Goal: Task Accomplishment & Management: Manage account settings

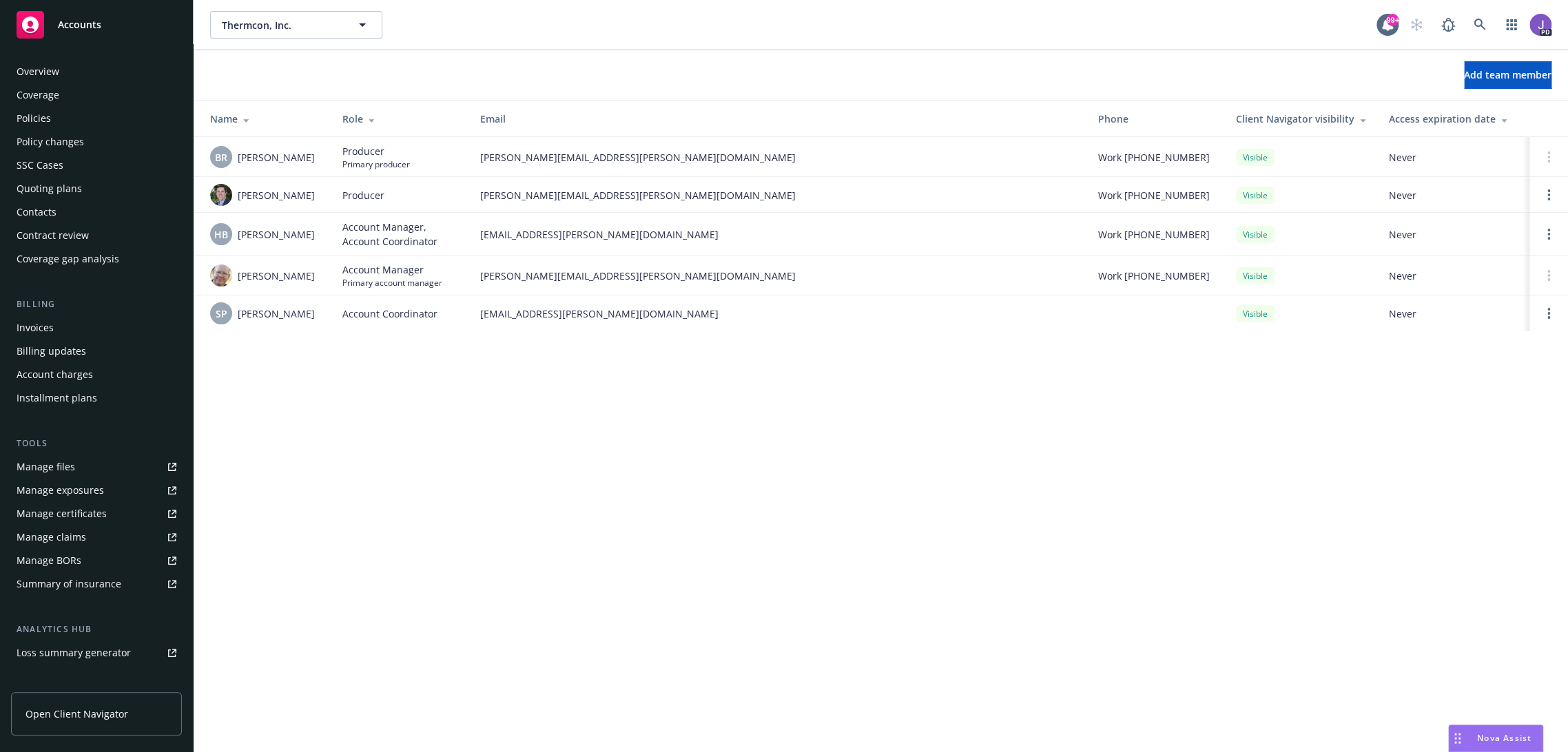
scroll to position [145, 0]
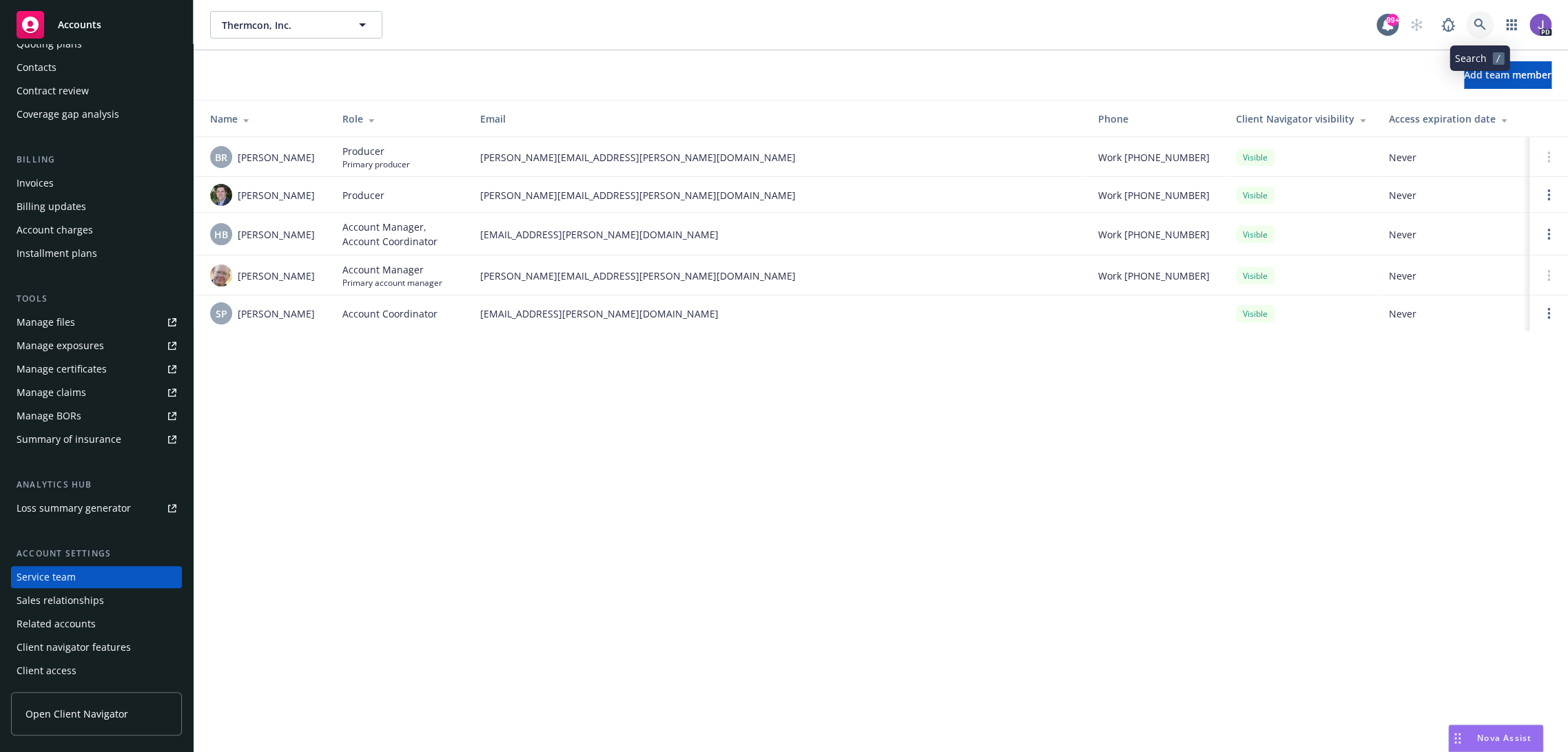
click at [1483, 23] on icon at bounding box center [1480, 25] width 13 height 13
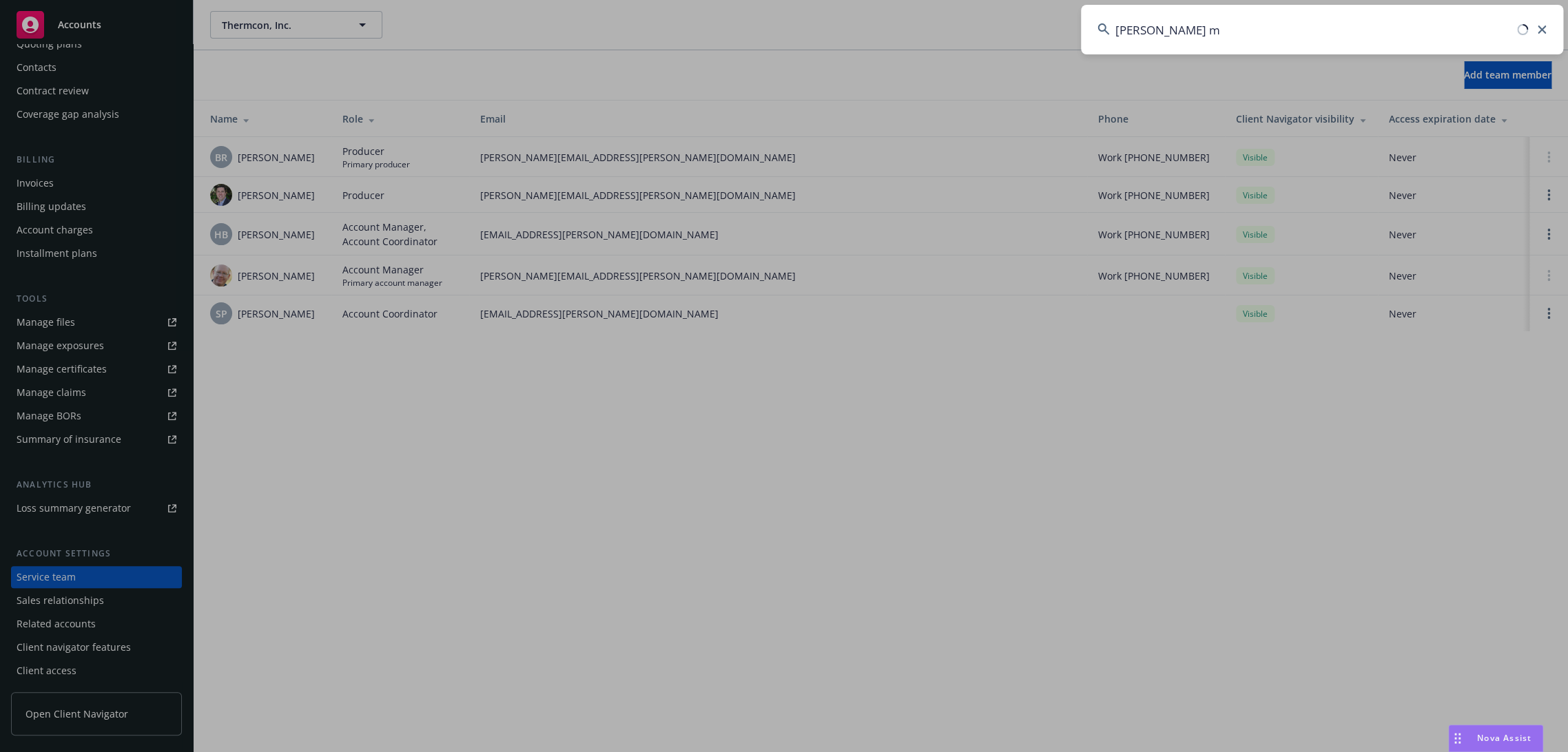
type input "[PERSON_NAME] mu"
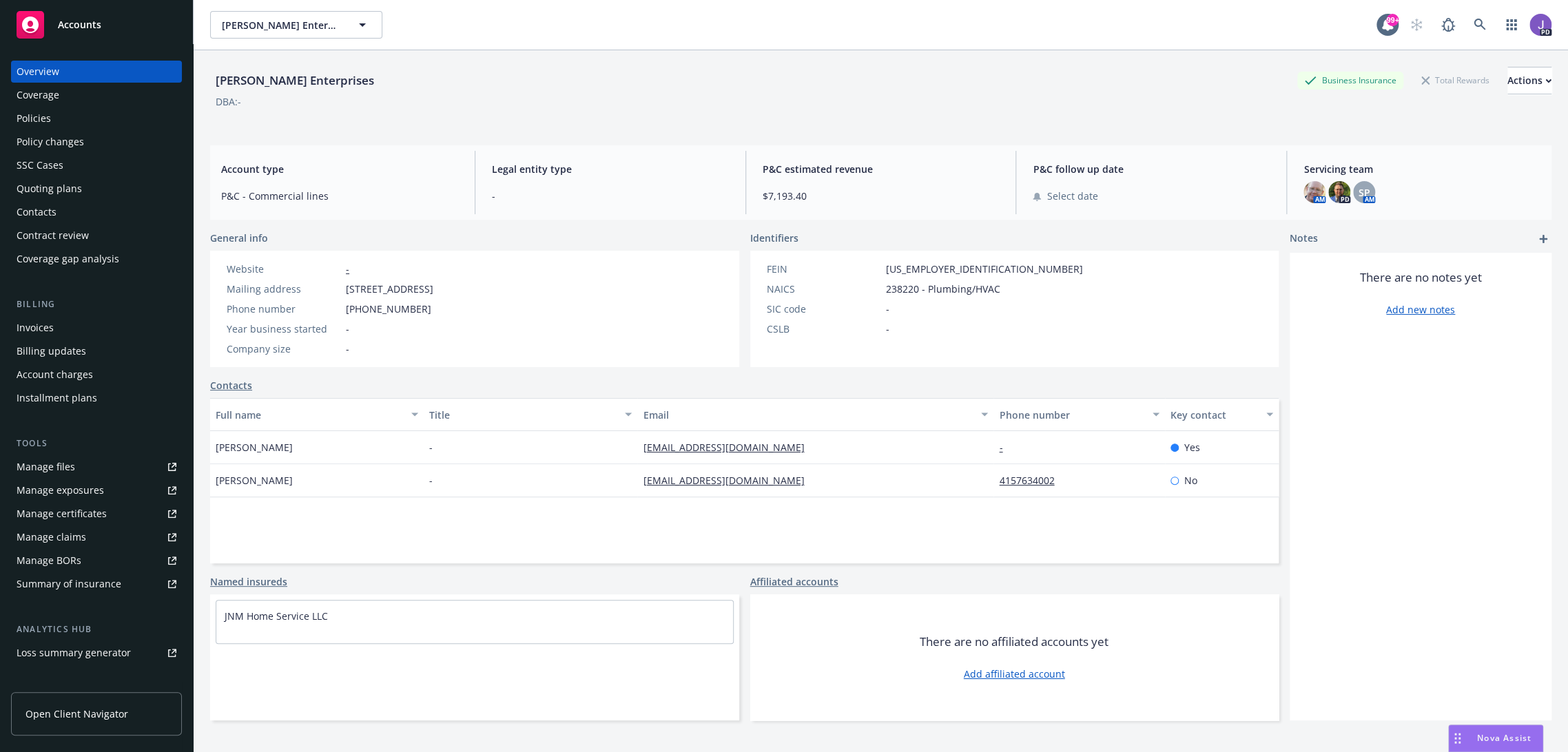
click at [74, 113] on div "Policies" at bounding box center [96, 119] width 160 height 22
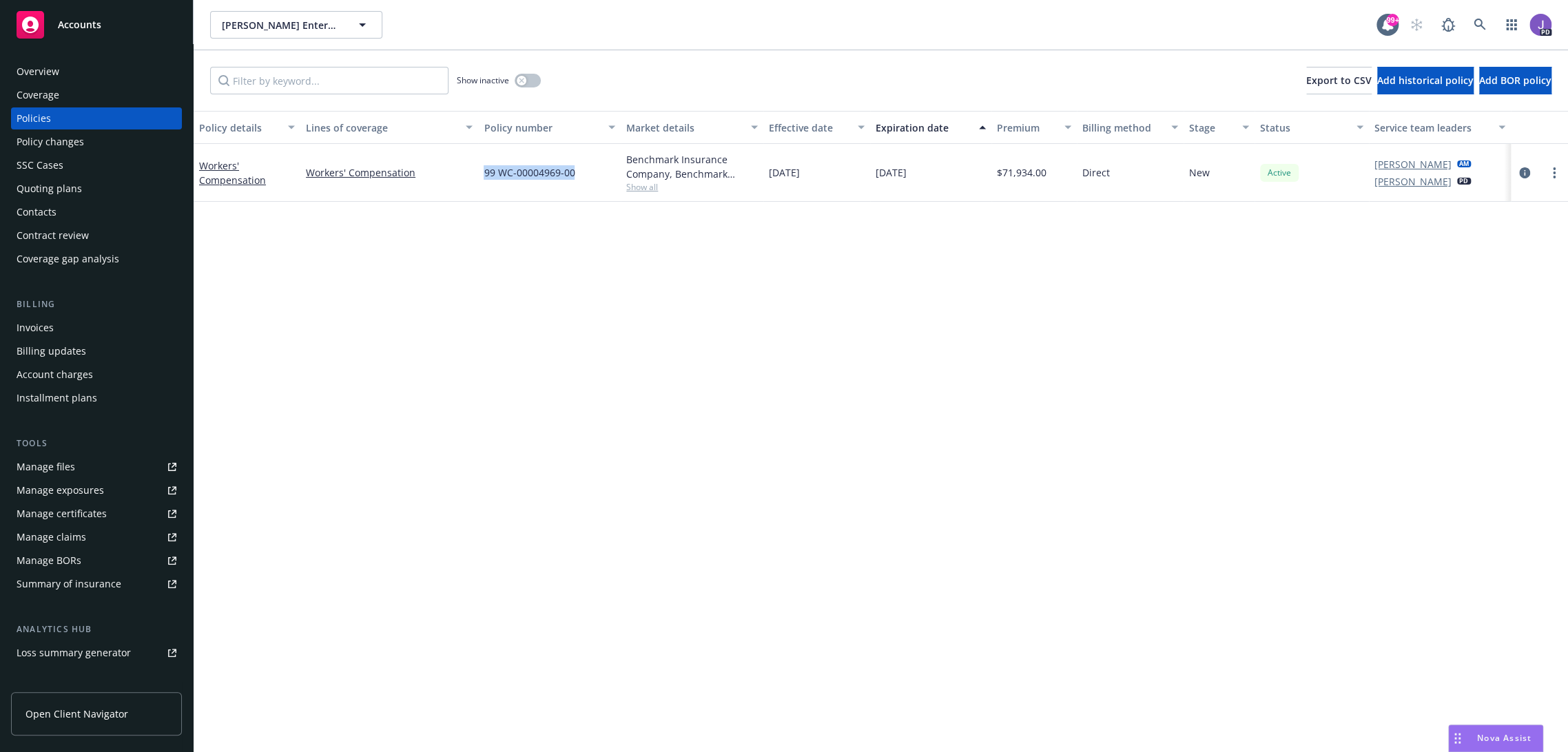
drag, startPoint x: 578, startPoint y: 181, endPoint x: 481, endPoint y: 179, distance: 97.0
click at [481, 179] on div "99 WC-00004969-00" at bounding box center [549, 173] width 143 height 58
copy span "99 WC-00004969-00"
click at [652, 440] on div "Policy details Lines of coverage Policy number Market details Effective date Ex…" at bounding box center [880, 432] width 1374 height 642
click at [1473, 25] on icon at bounding box center [1480, 25] width 13 height 13
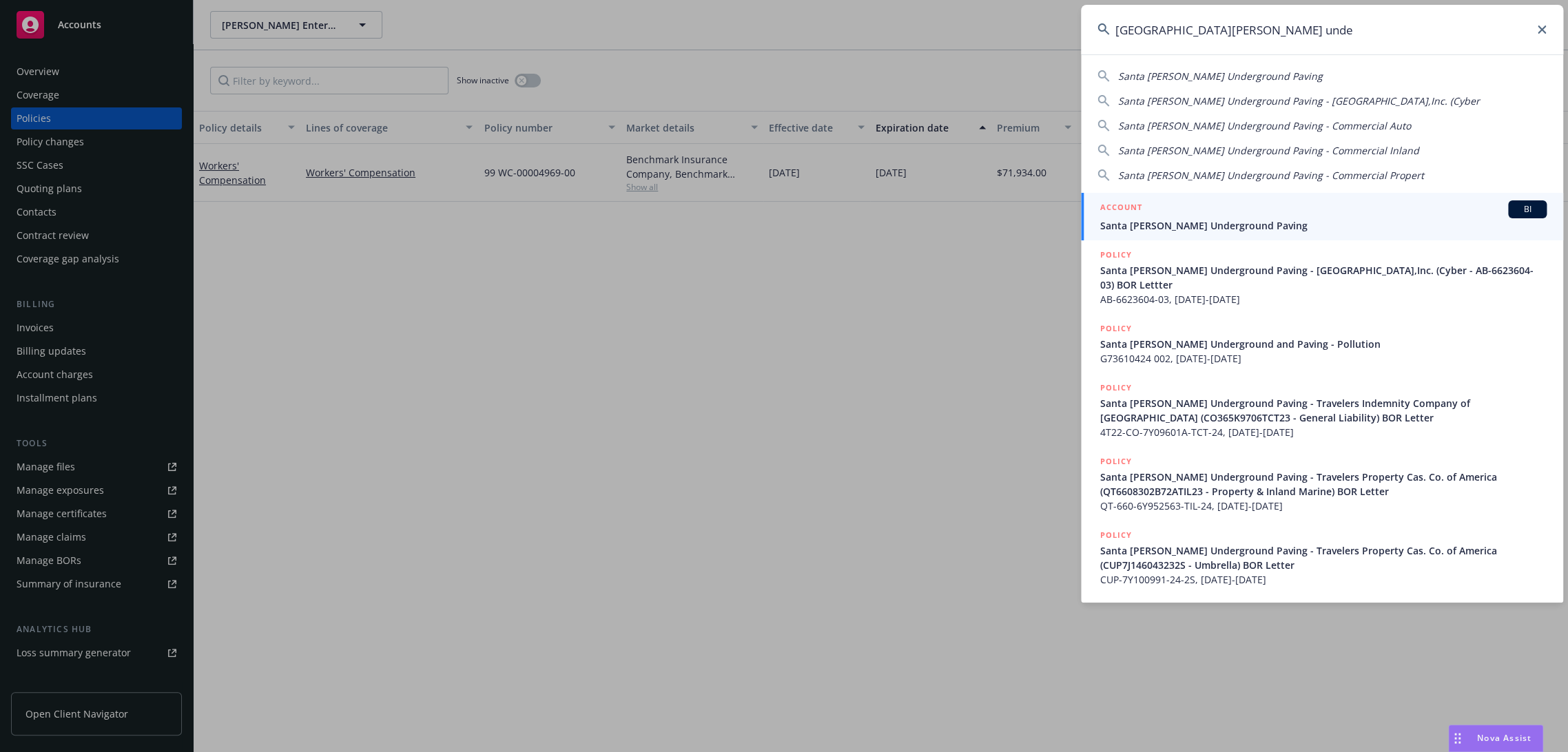
type input "[GEOGRAPHIC_DATA][PERSON_NAME] unde"
click at [1191, 219] on span "Santa [PERSON_NAME] Underground Paving" at bounding box center [1323, 225] width 446 height 14
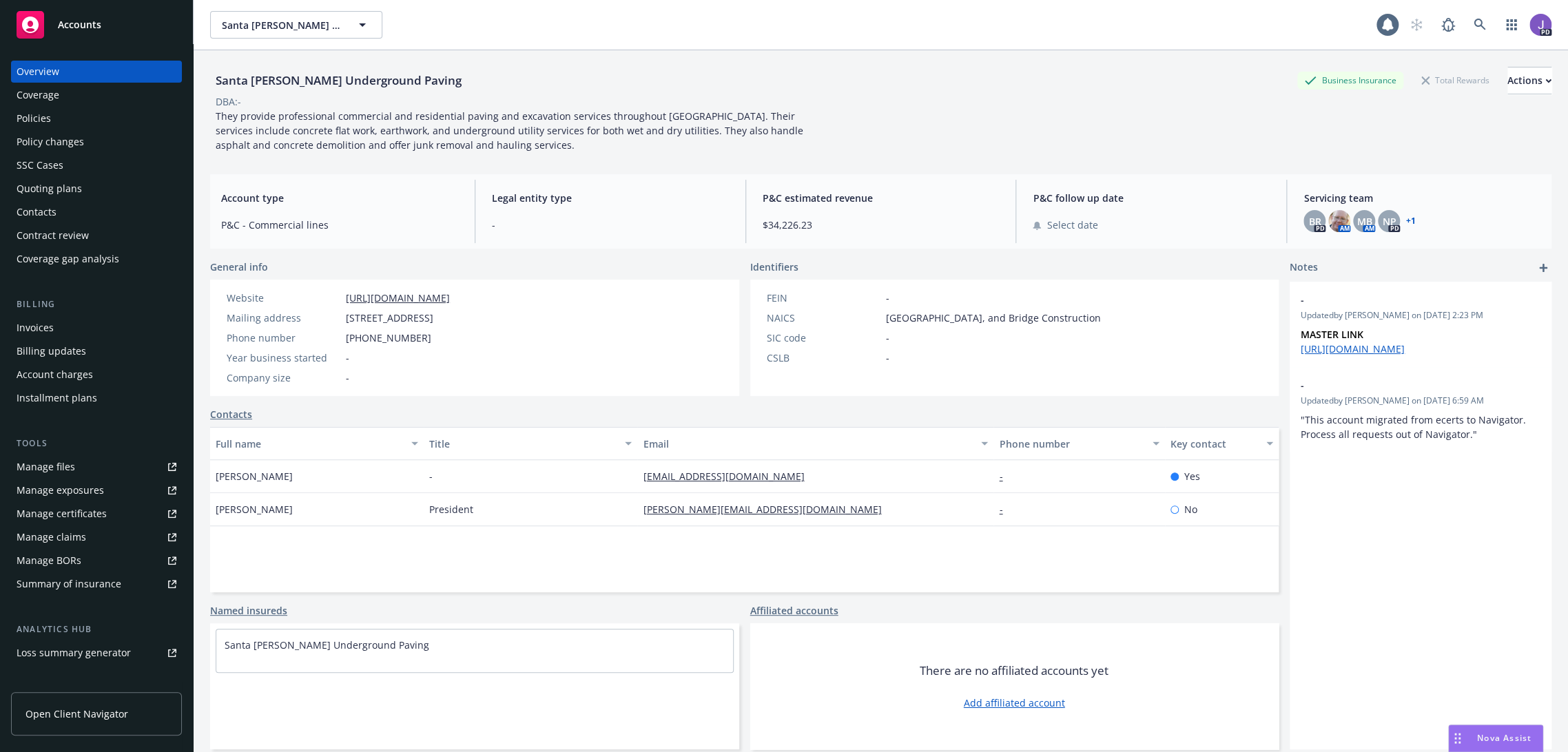
click at [72, 115] on div "Policies" at bounding box center [96, 119] width 160 height 22
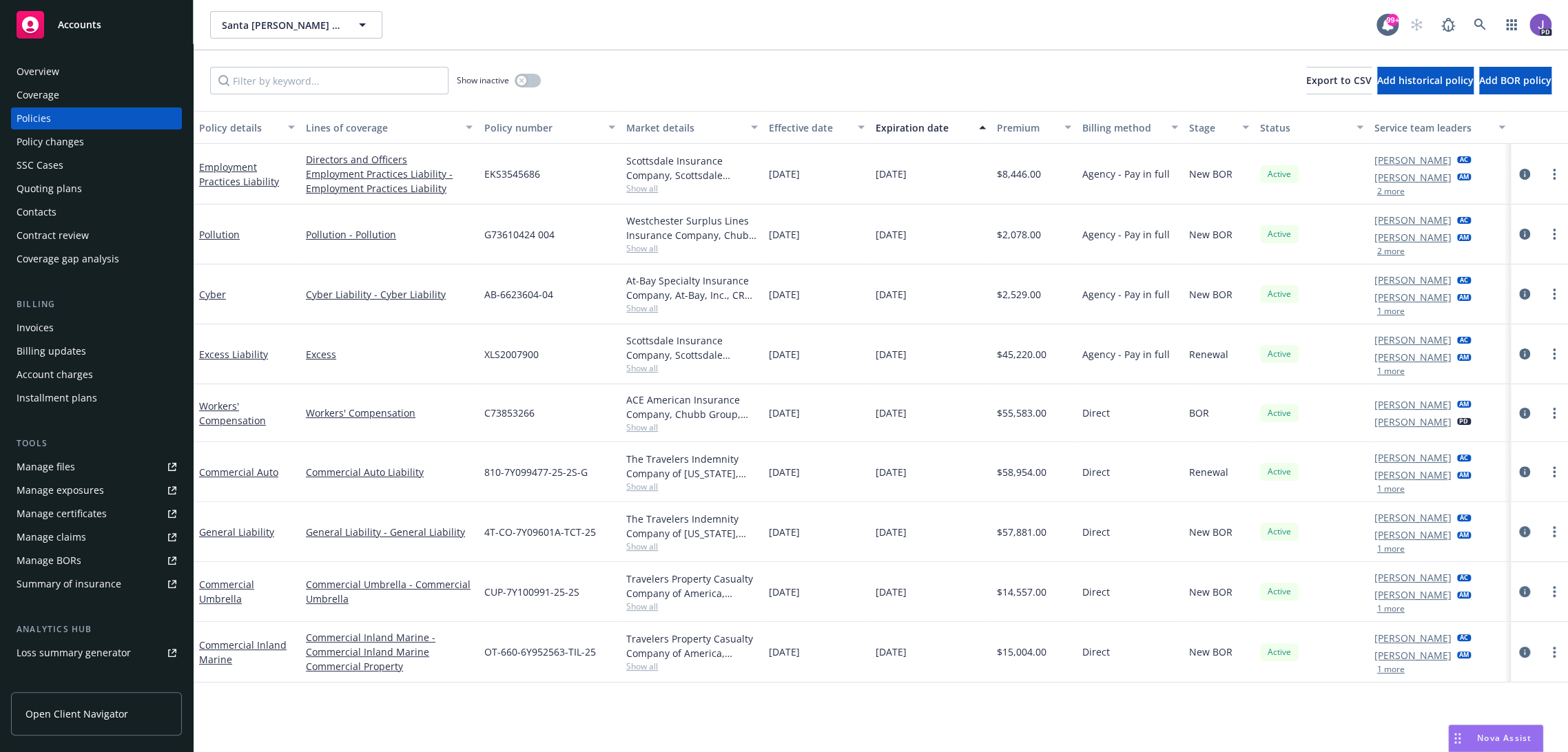
click at [38, 78] on div "Overview" at bounding box center [38, 72] width 43 height 22
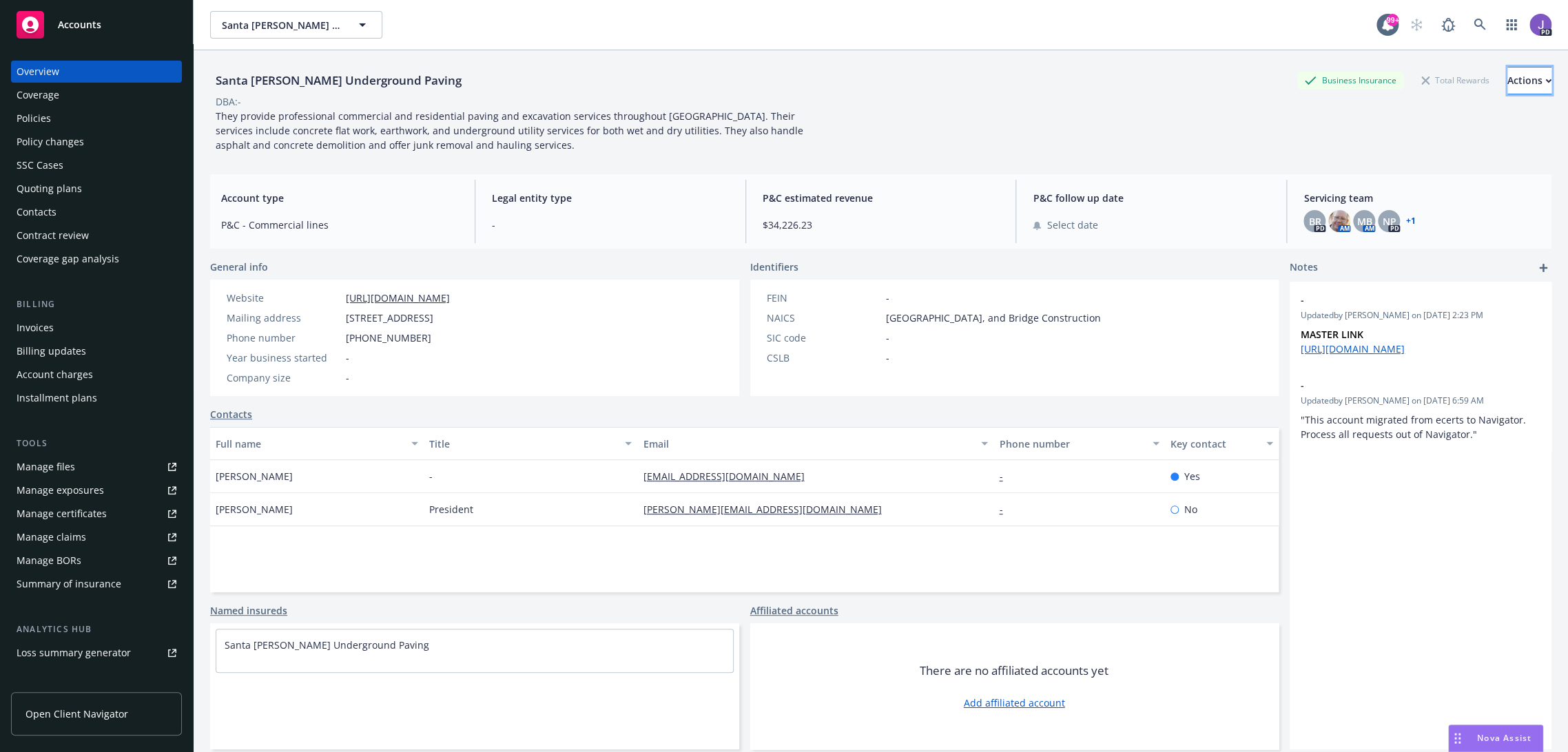
click at [1507, 81] on div "Actions" at bounding box center [1529, 80] width 44 height 26
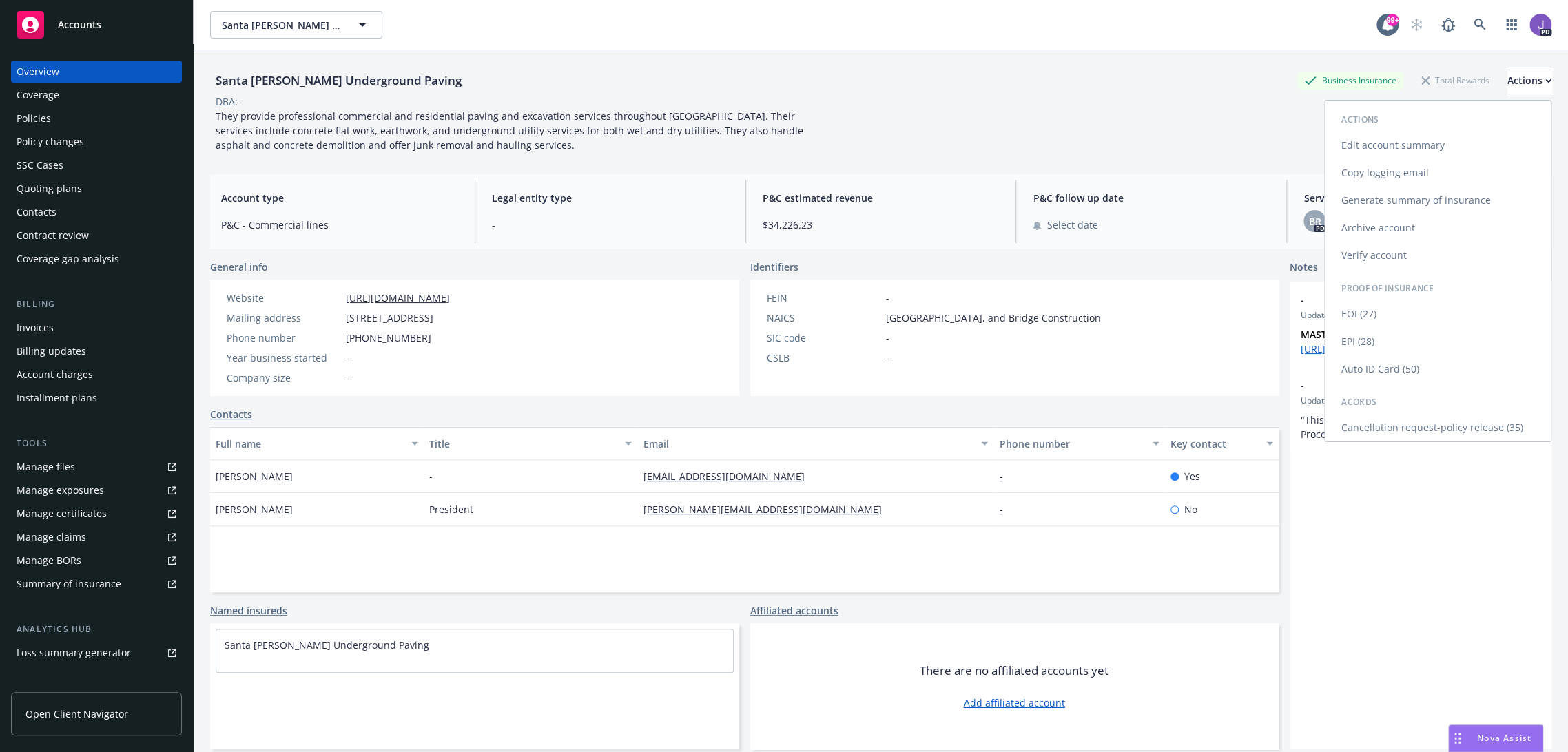
click at [1366, 368] on link "Auto ID Card (50)" at bounding box center [1438, 369] width 226 height 28
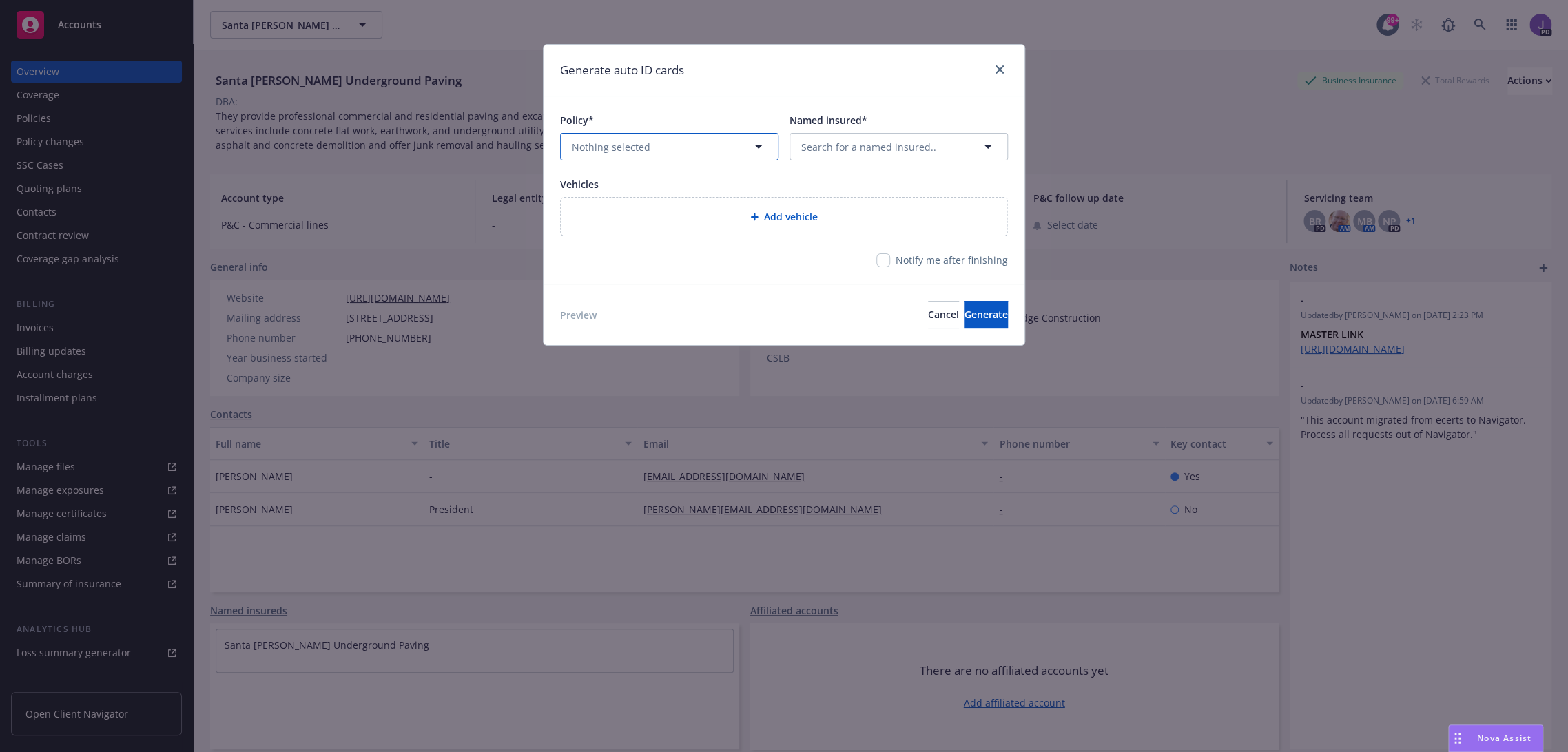
click at [696, 144] on button "Nothing selected" at bounding box center [669, 147] width 218 height 28
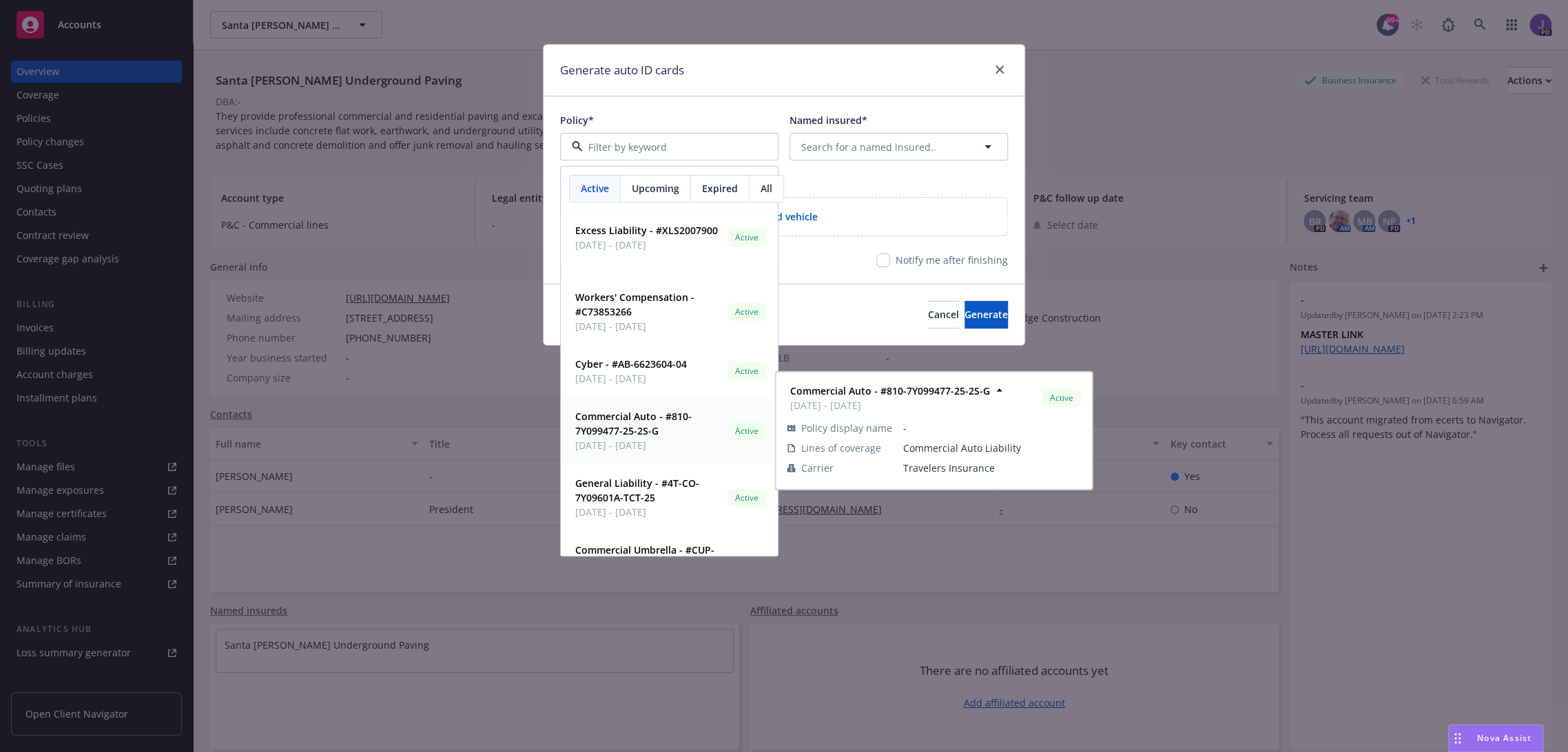
click at [623, 431] on strong "Commercial Auto - #810-7Y099477-25-2S-G" at bounding box center [633, 423] width 116 height 28
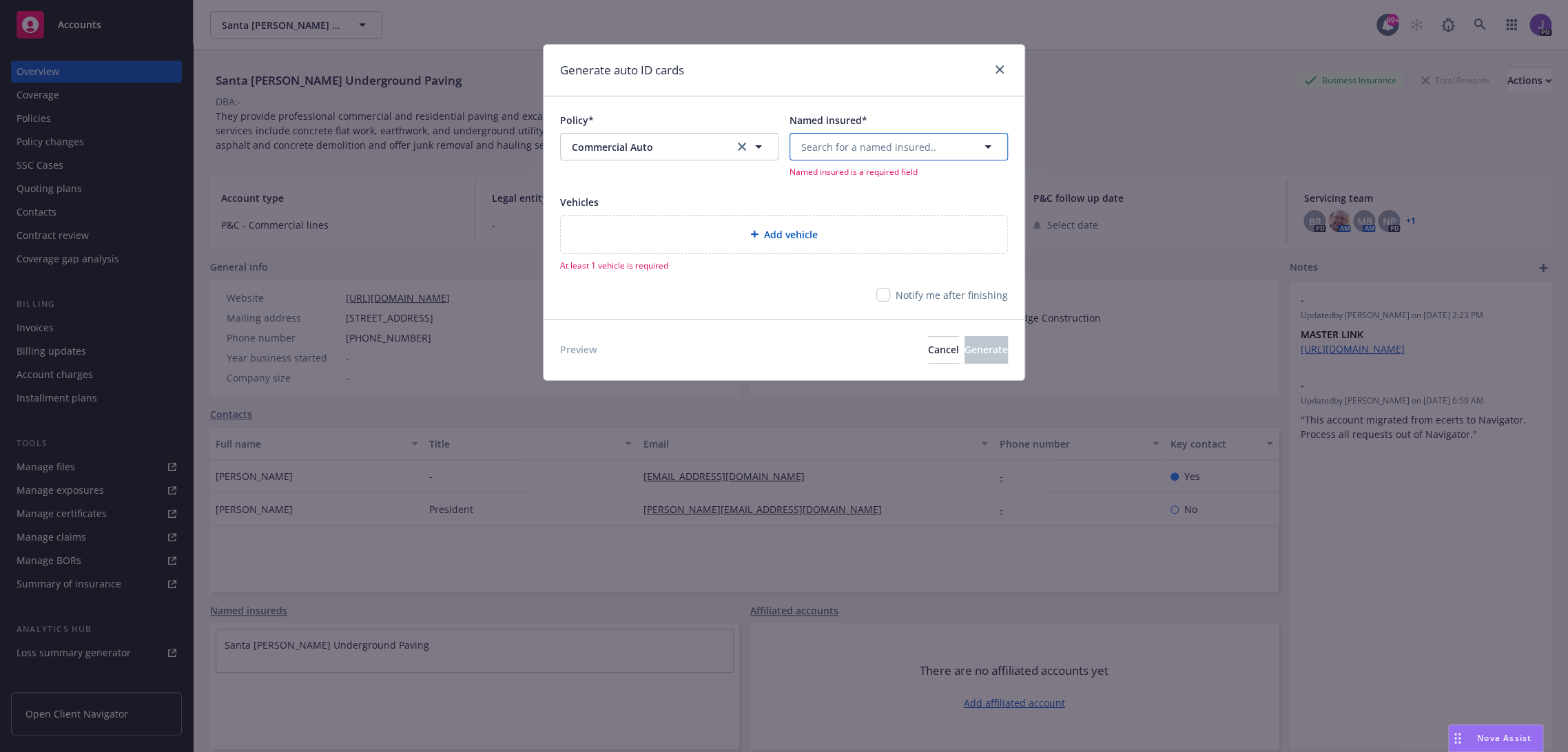
click at [987, 146] on icon "button" at bounding box center [988, 147] width 7 height 3
click at [920, 186] on strong "Santa [PERSON_NAME] Underground Paving" at bounding box center [892, 193] width 174 height 28
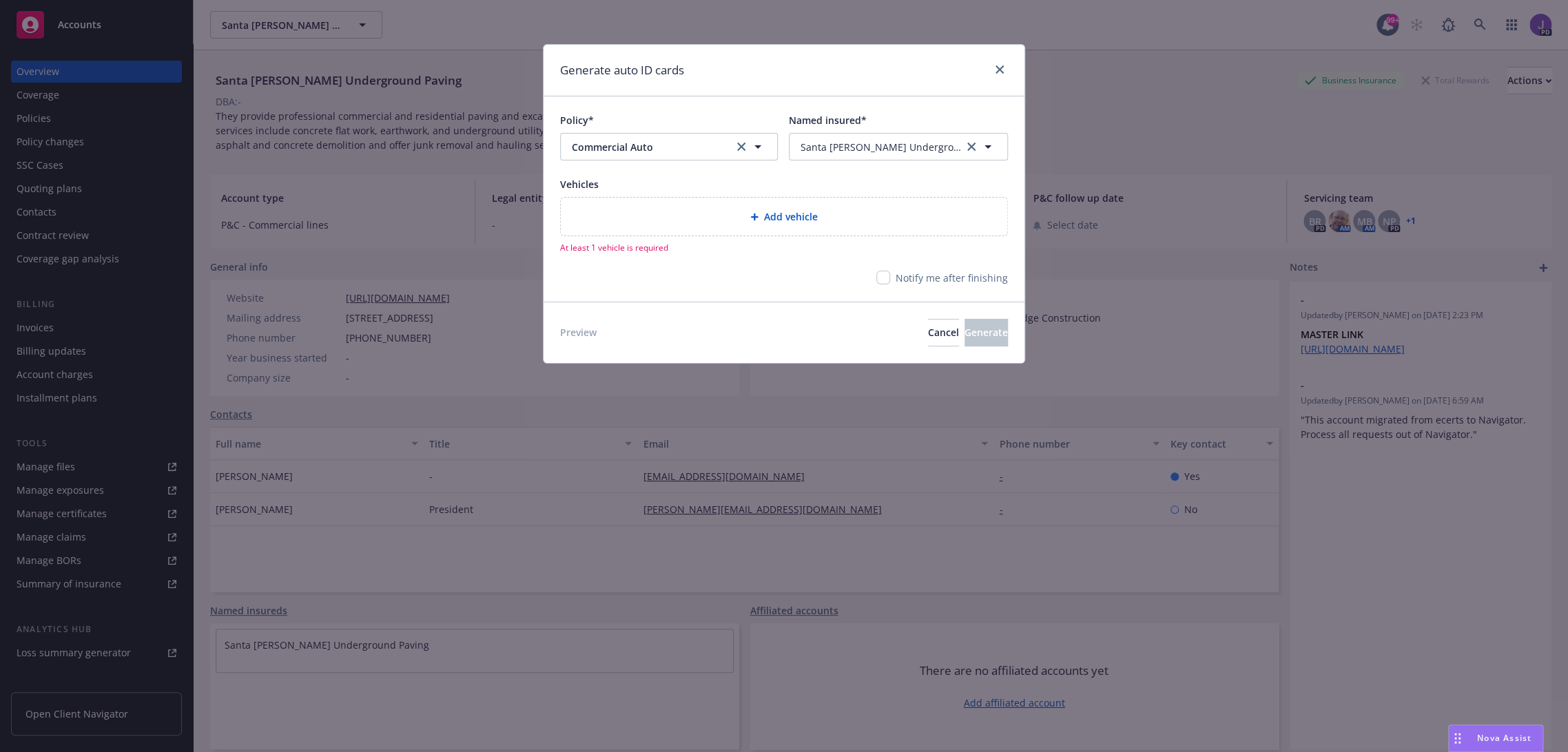
click at [771, 225] on div "Add vehicle" at bounding box center [784, 217] width 425 height 16
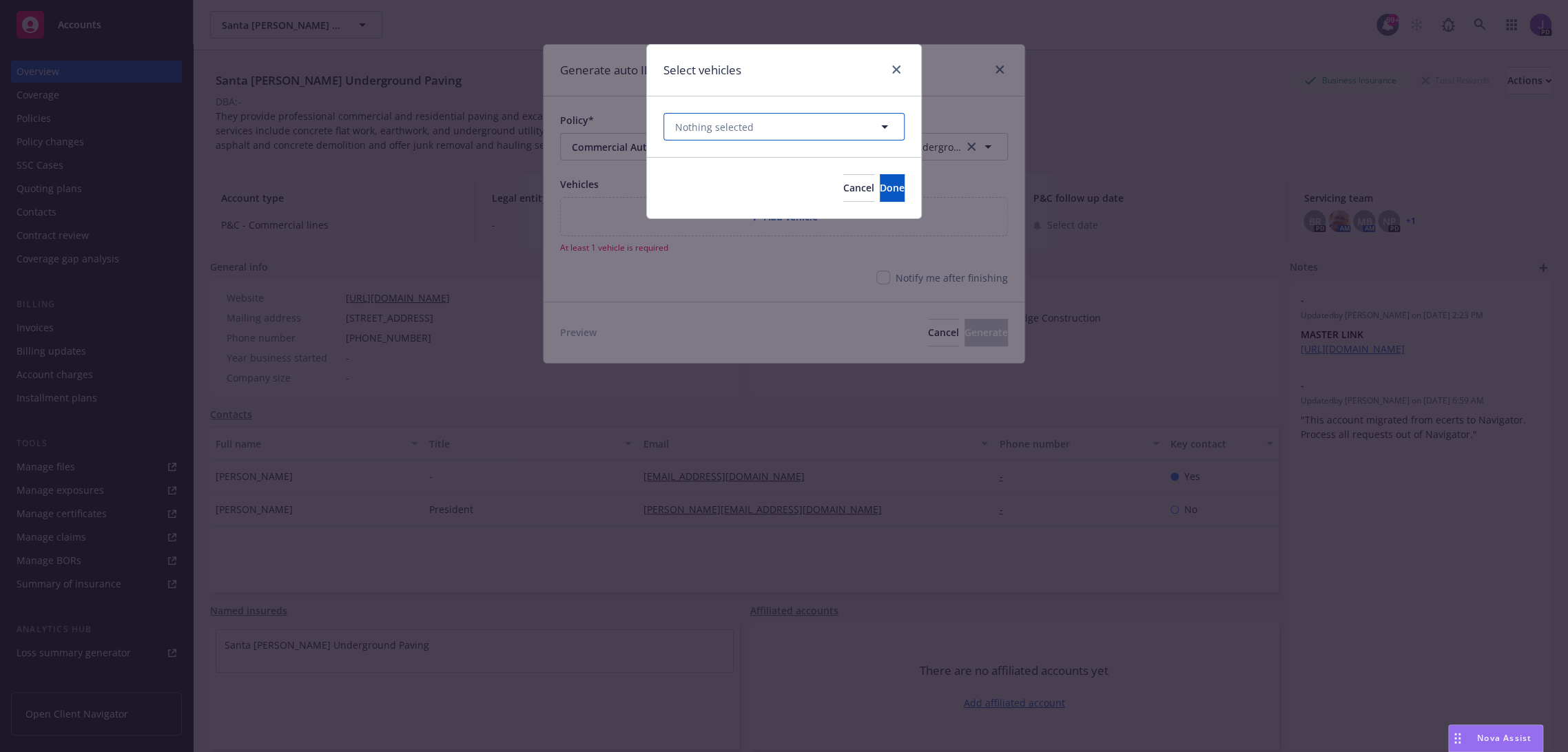
click at [878, 127] on icon "button" at bounding box center [884, 127] width 17 height 17
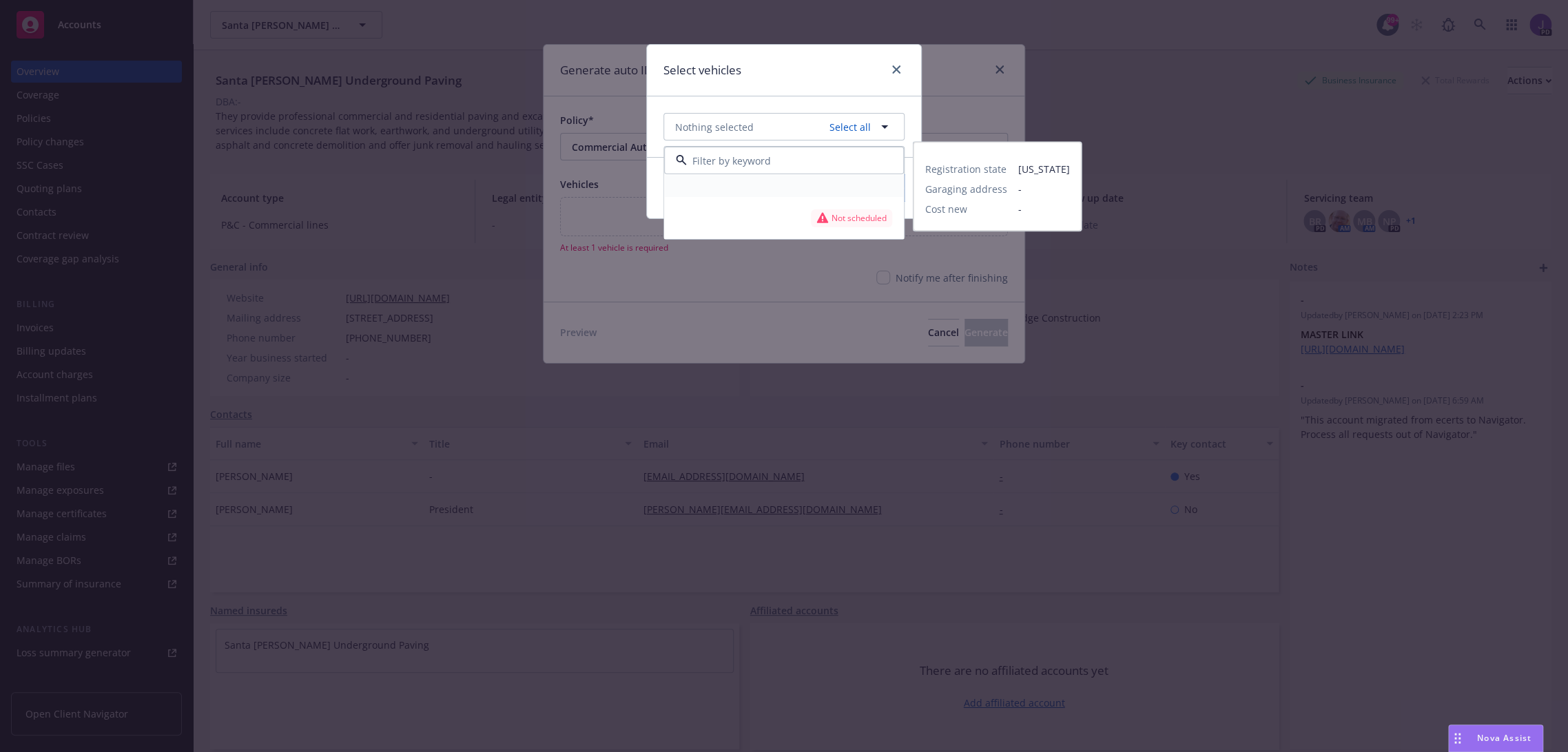
click at [742, 186] on div at bounding box center [784, 186] width 221 height 6
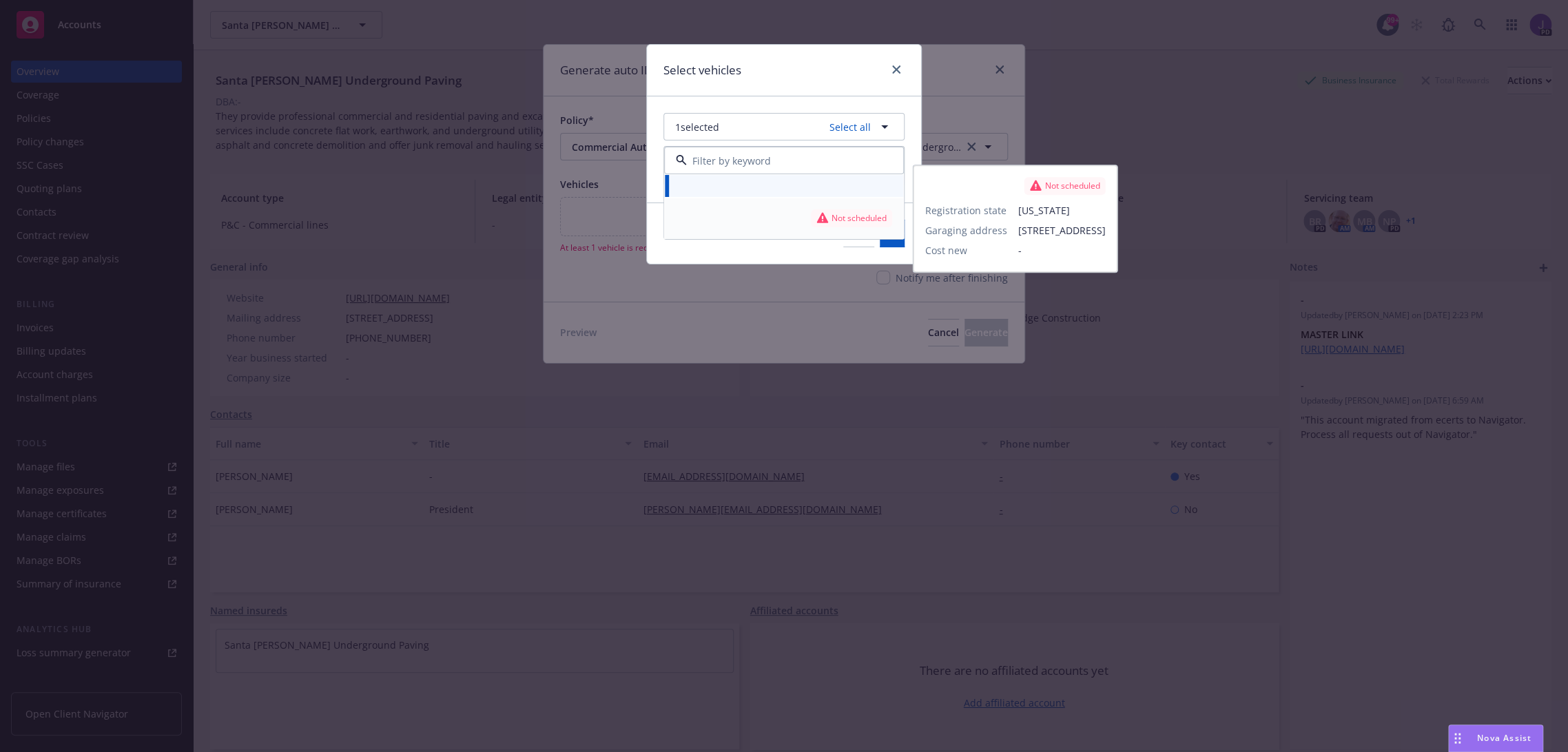
click at [704, 213] on div "Not scheduled" at bounding box center [784, 217] width 221 height 23
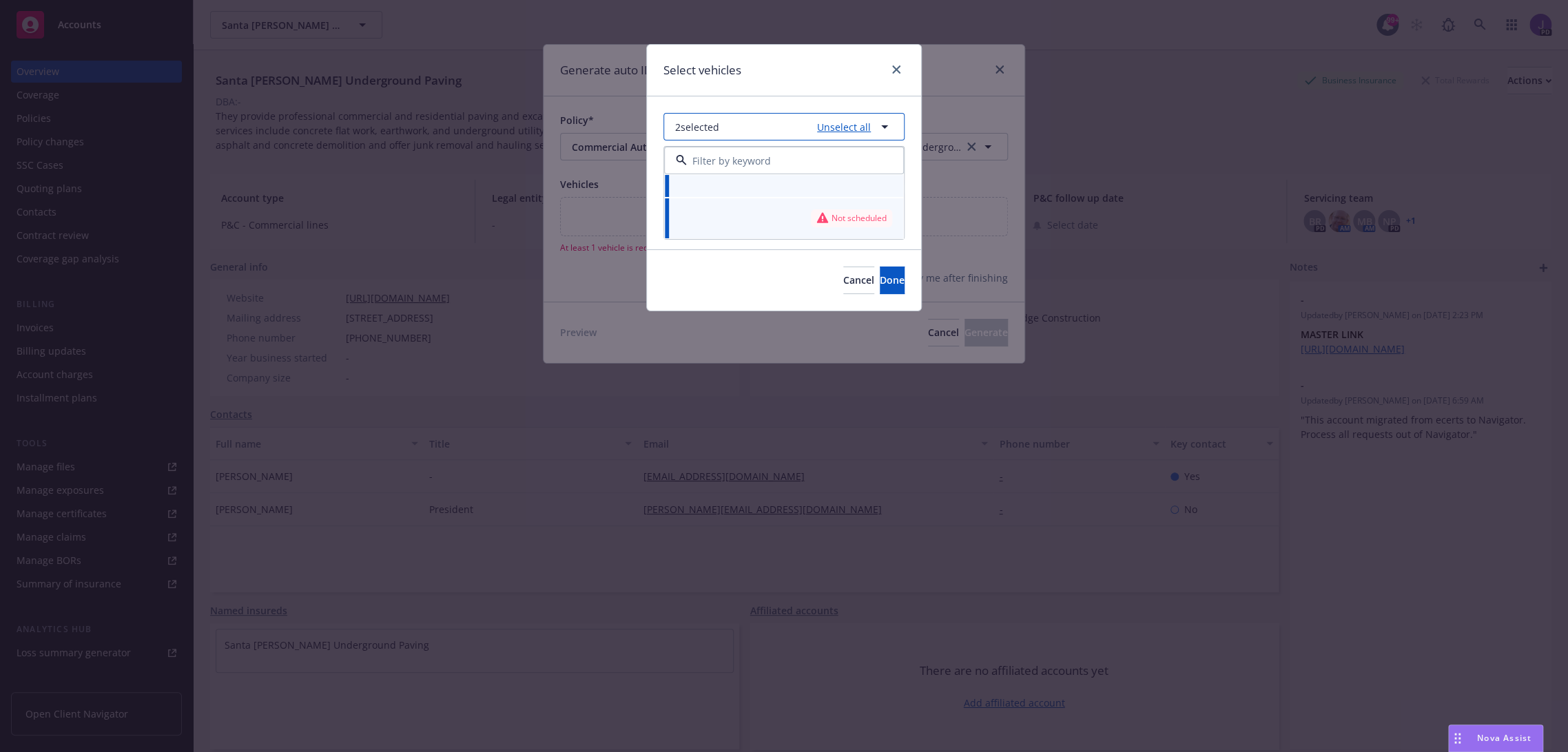
click at [833, 127] on link "Unselect all" at bounding box center [841, 127] width 59 height 14
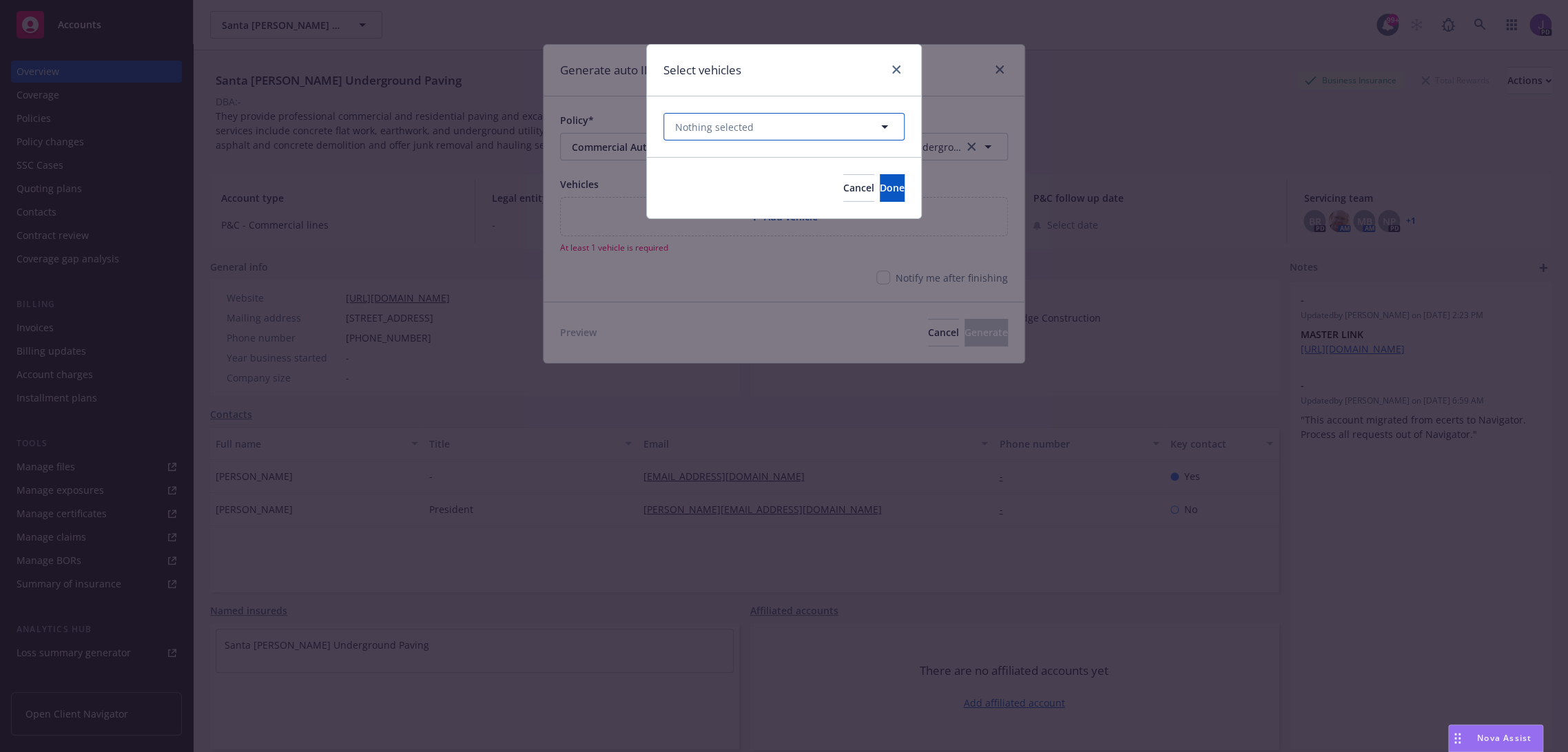
click at [873, 119] on button "Nothing selected" at bounding box center [784, 127] width 241 height 28
click at [860, 125] on link "Select all" at bounding box center [847, 127] width 47 height 14
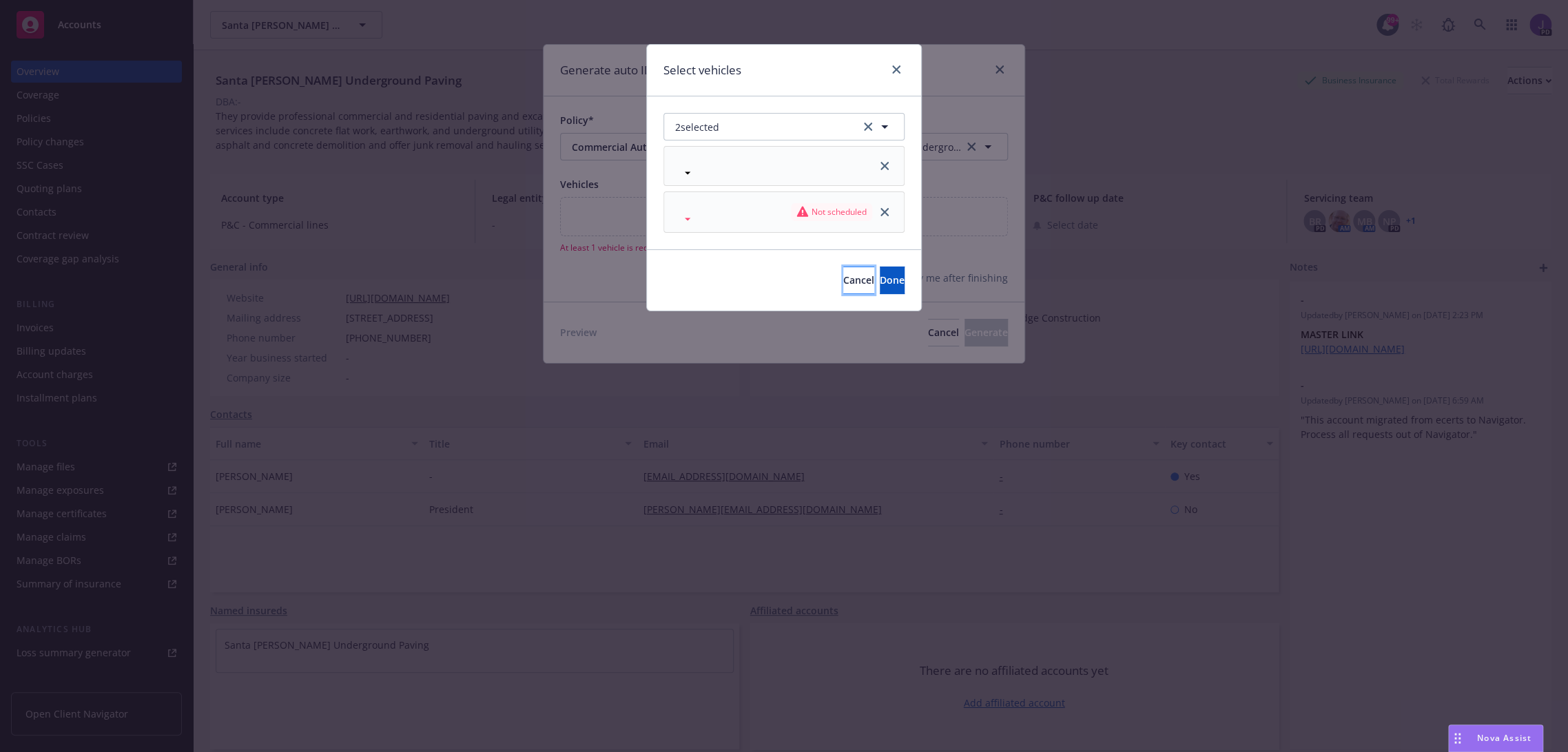
click at [843, 276] on button "Cancel" at bounding box center [858, 280] width 31 height 28
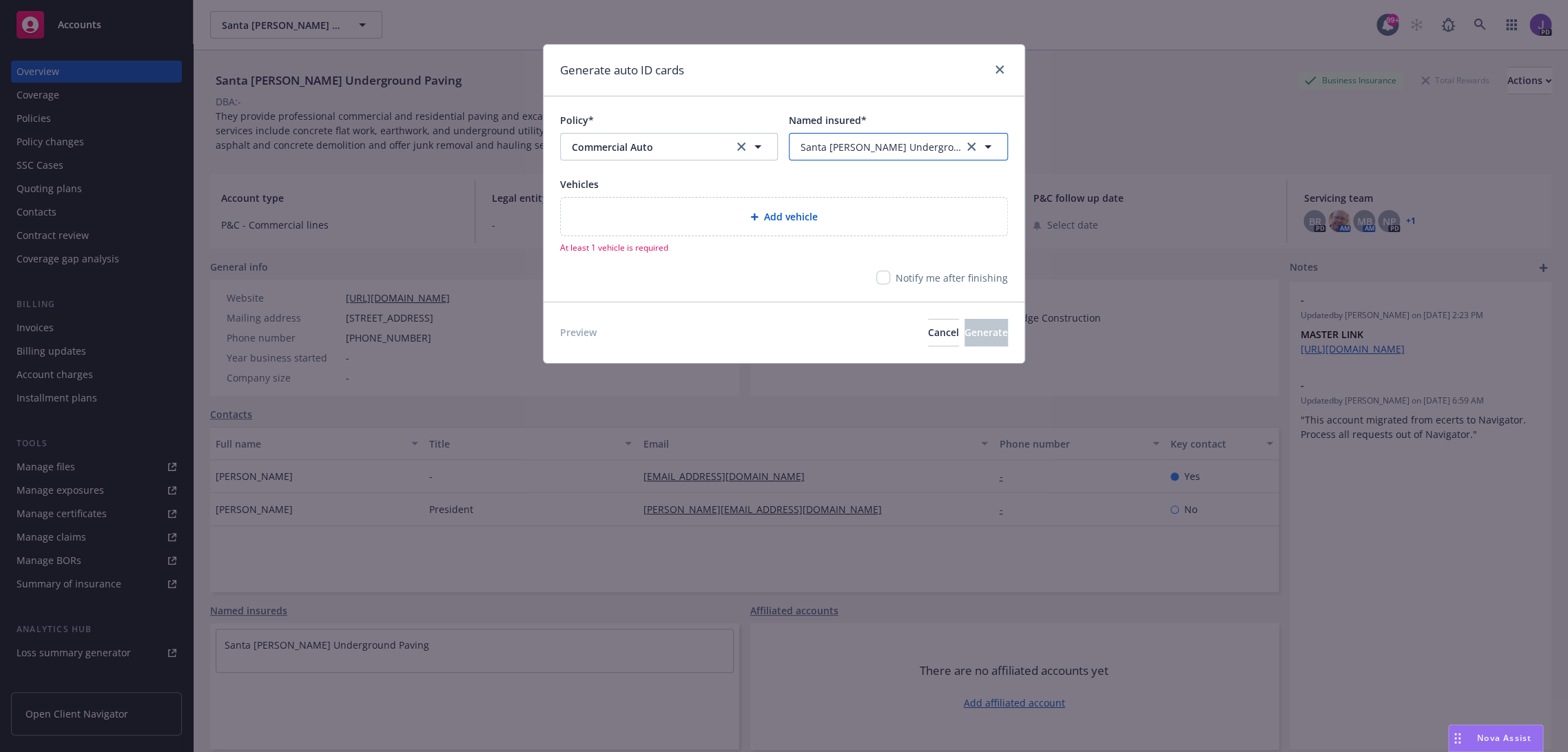
click at [862, 151] on span "Santa [PERSON_NAME] Underground Paving" at bounding box center [882, 147] width 163 height 14
click at [847, 247] on span "[STREET_ADDRESS]" at bounding box center [876, 253] width 143 height 14
click at [759, 211] on div "Add vehicle" at bounding box center [784, 217] width 425 height 16
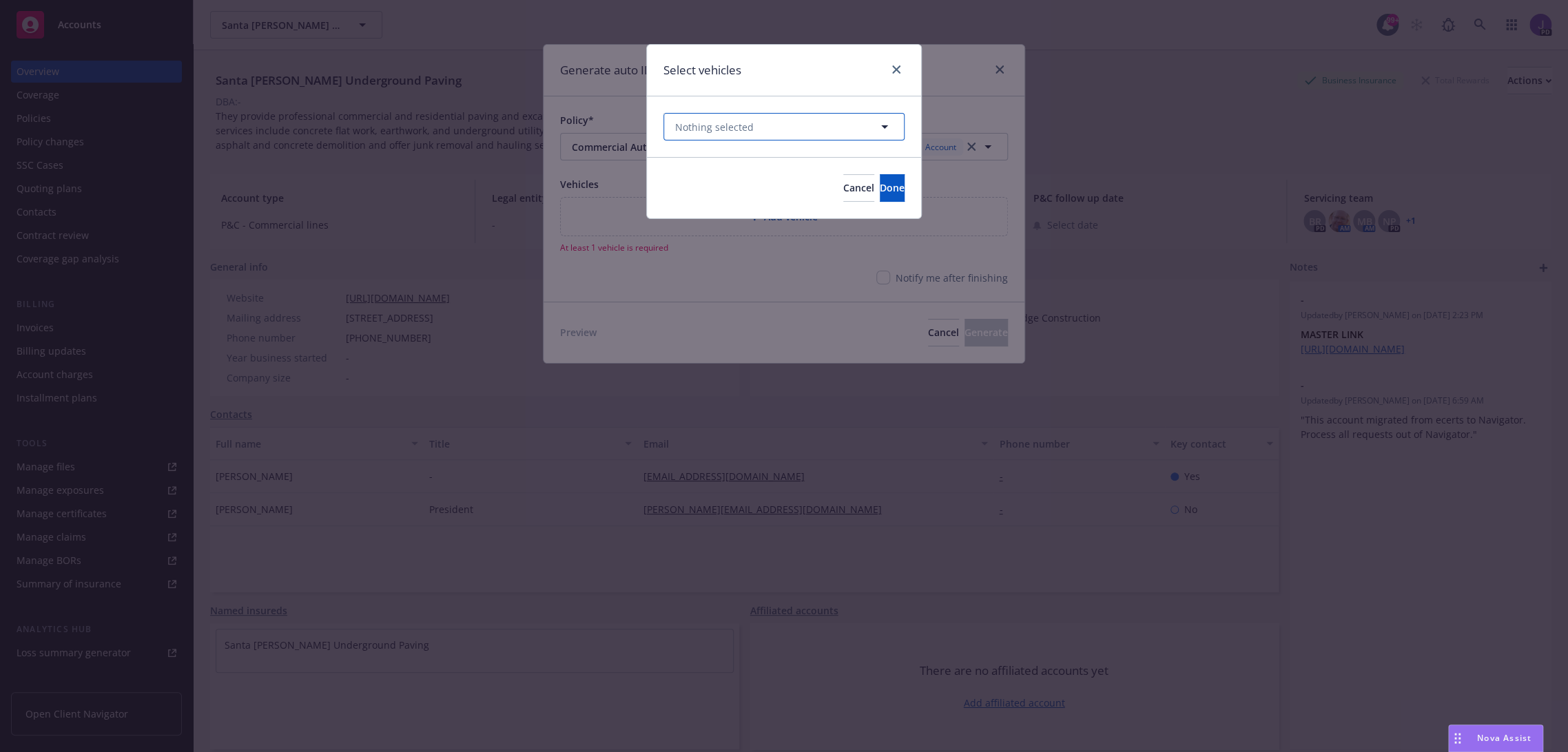
click at [871, 125] on button "Nothing selected" at bounding box center [784, 127] width 241 height 28
click at [848, 125] on link "Select all" at bounding box center [847, 127] width 47 height 14
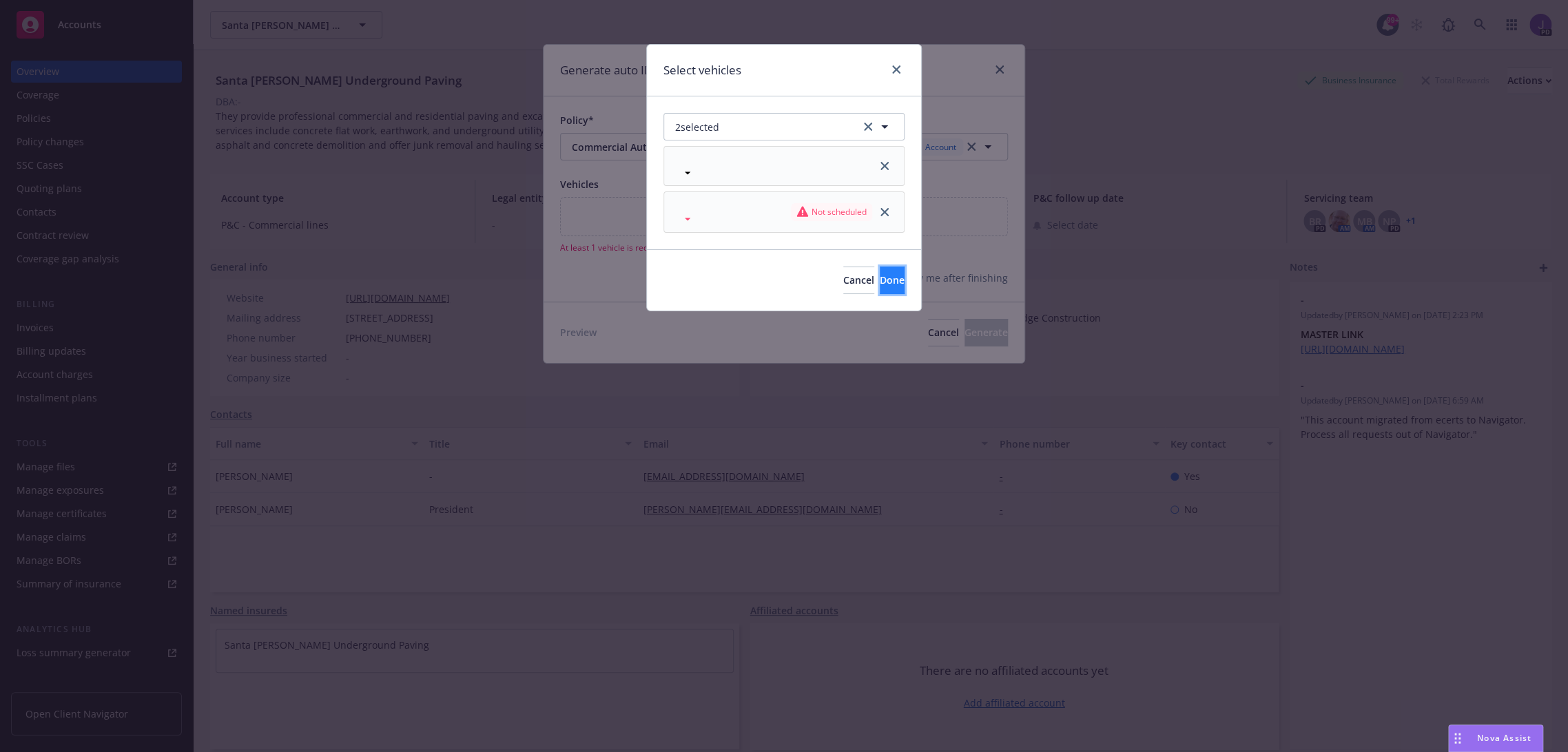
click at [880, 280] on button "Done" at bounding box center [892, 280] width 25 height 28
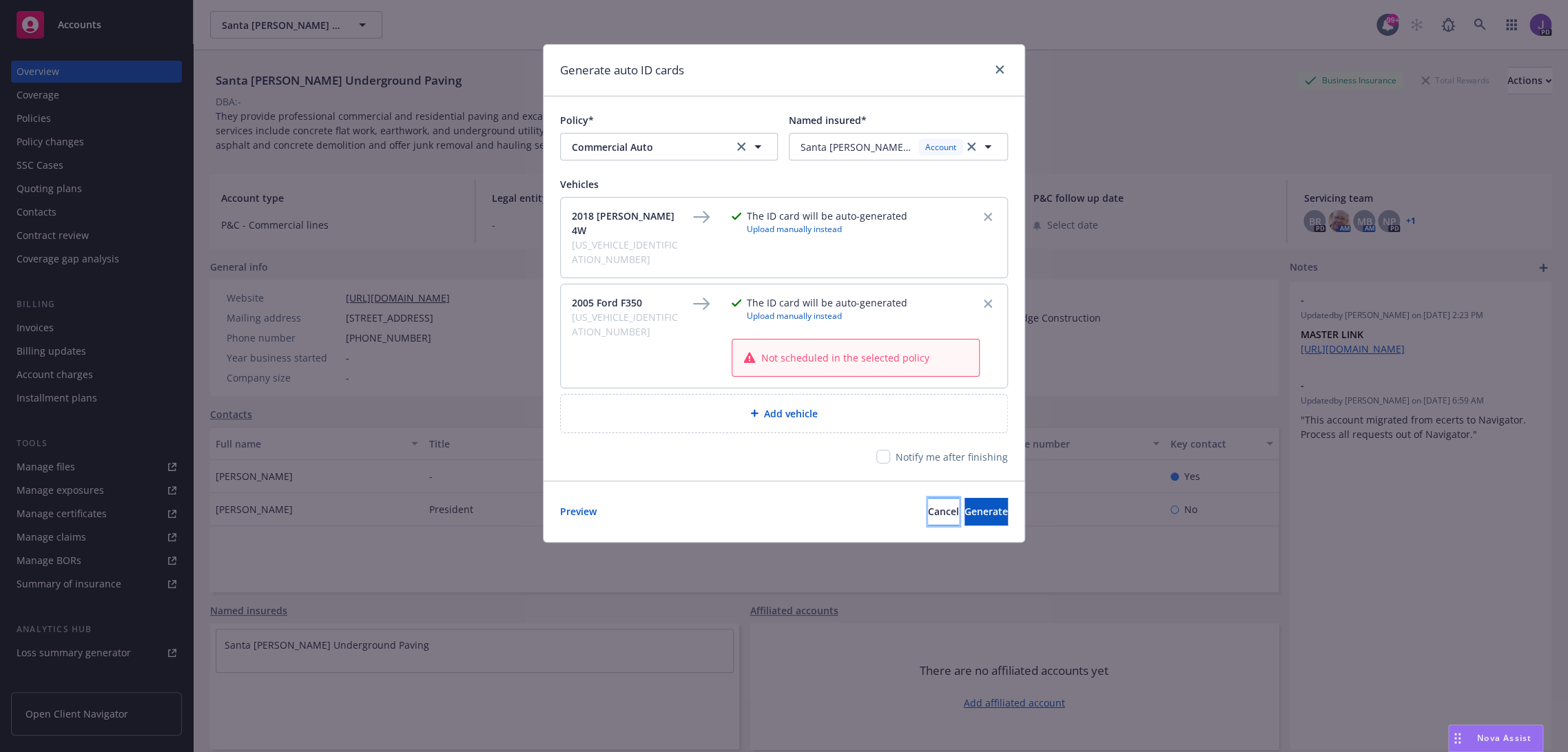
click at [928, 498] on button "Cancel" at bounding box center [943, 511] width 31 height 28
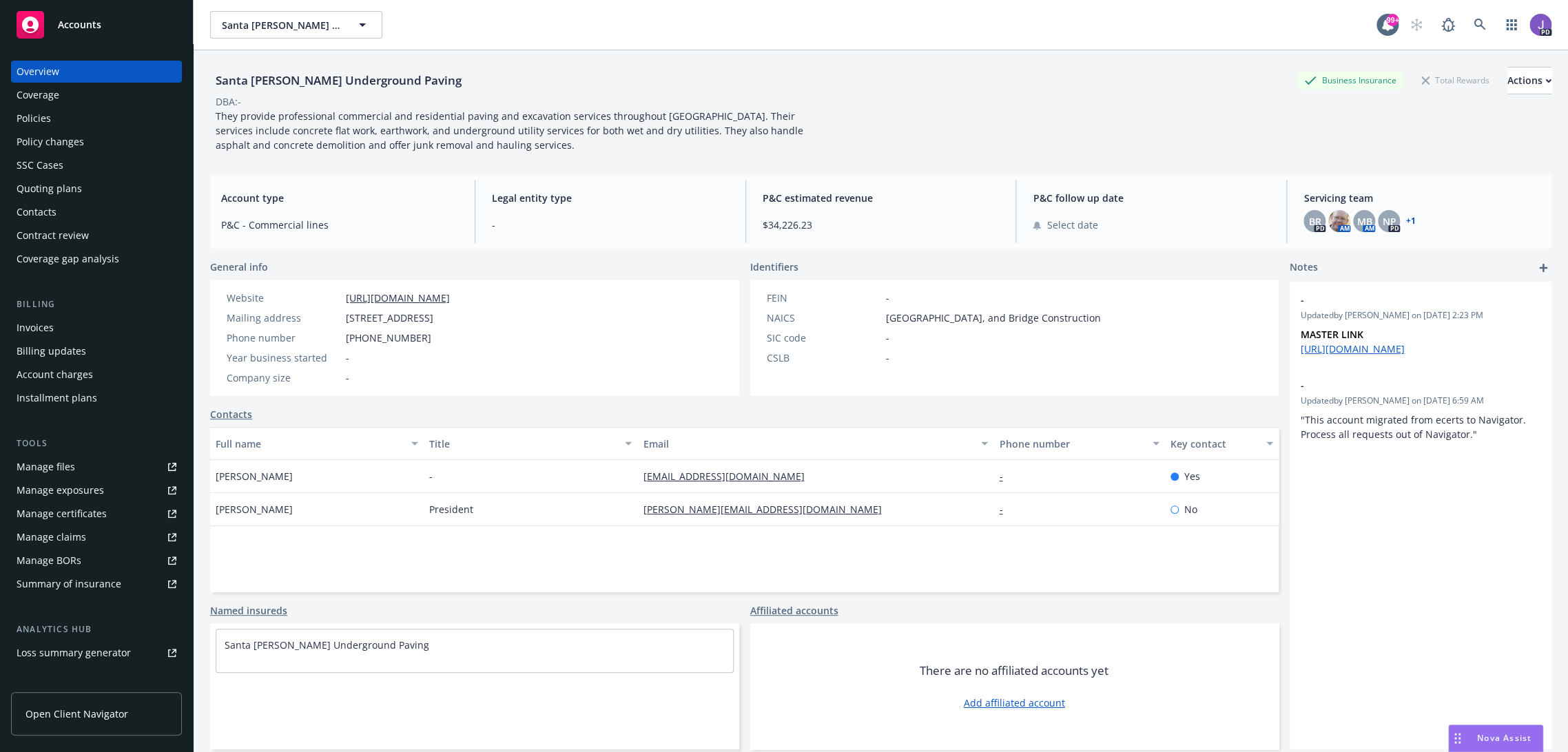
click at [64, 116] on div "Policies" at bounding box center [96, 119] width 160 height 22
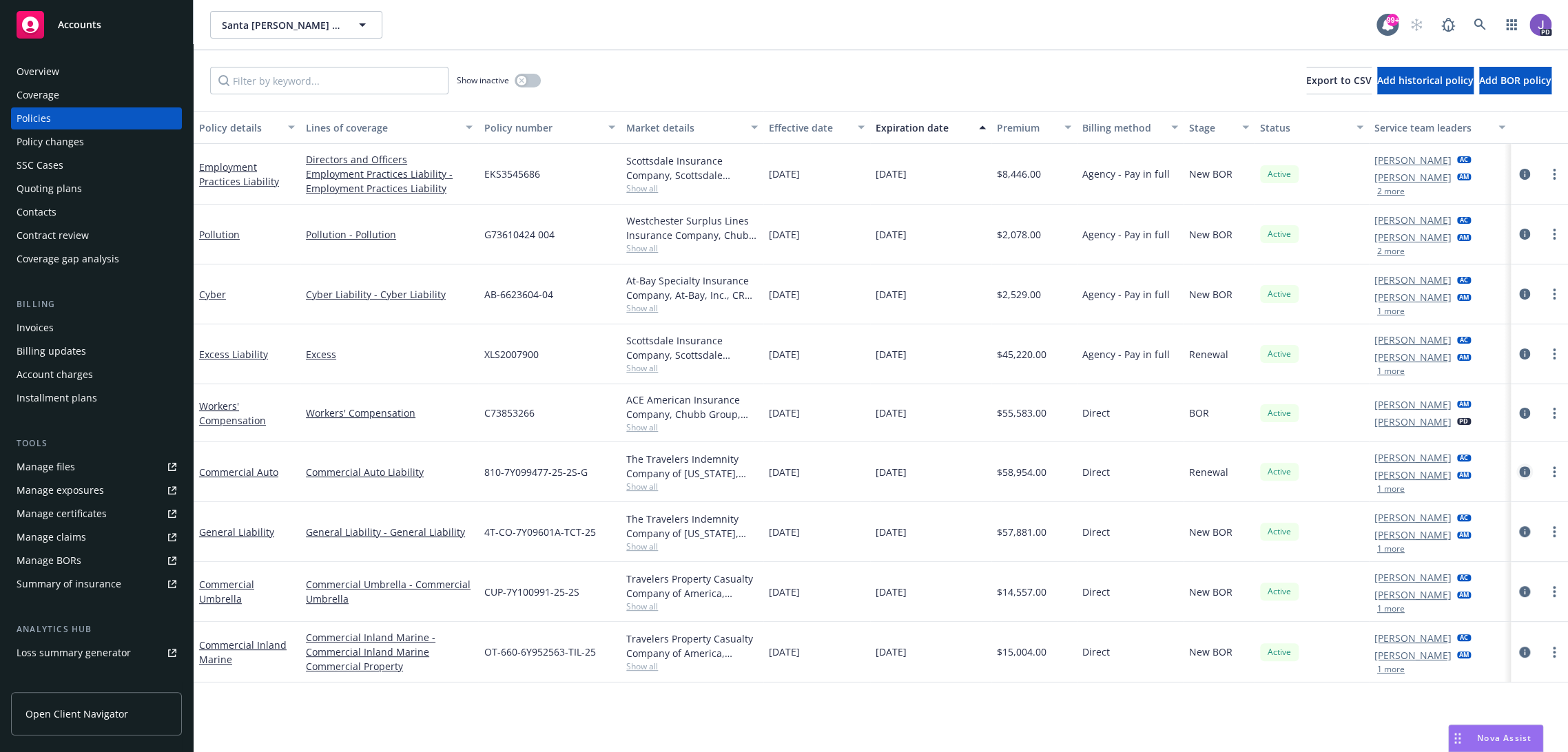
click at [1519, 470] on icon "circleInformation" at bounding box center [1525, 472] width 11 height 11
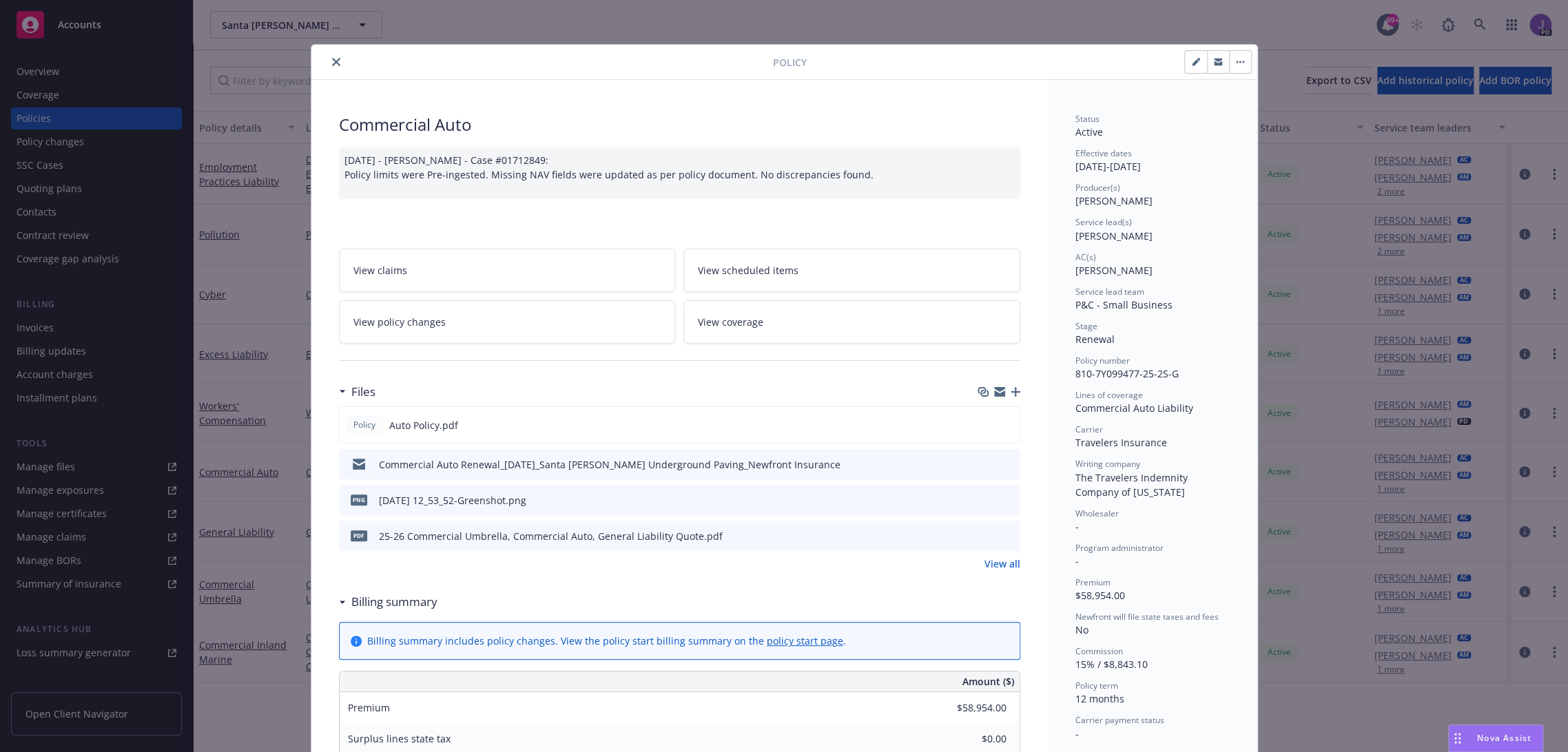
click at [1192, 60] on icon "button" at bounding box center [1195, 62] width 7 height 7
select select "RENEWAL"
select select "12"
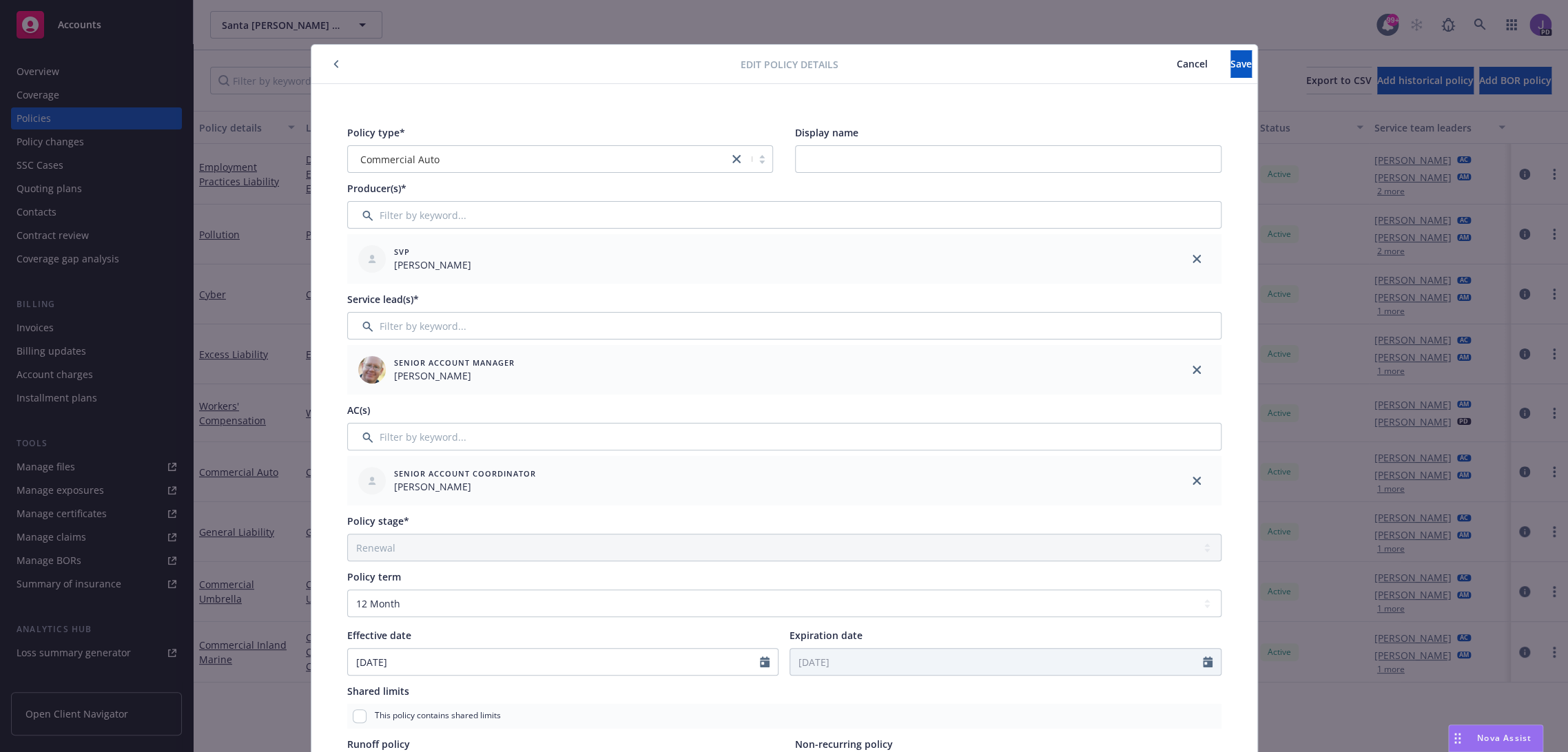
drag, startPoint x: 1138, startPoint y: 59, endPoint x: 895, endPoint y: 219, distance: 290.9
click at [1177, 59] on span "Cancel" at bounding box center [1192, 64] width 31 height 13
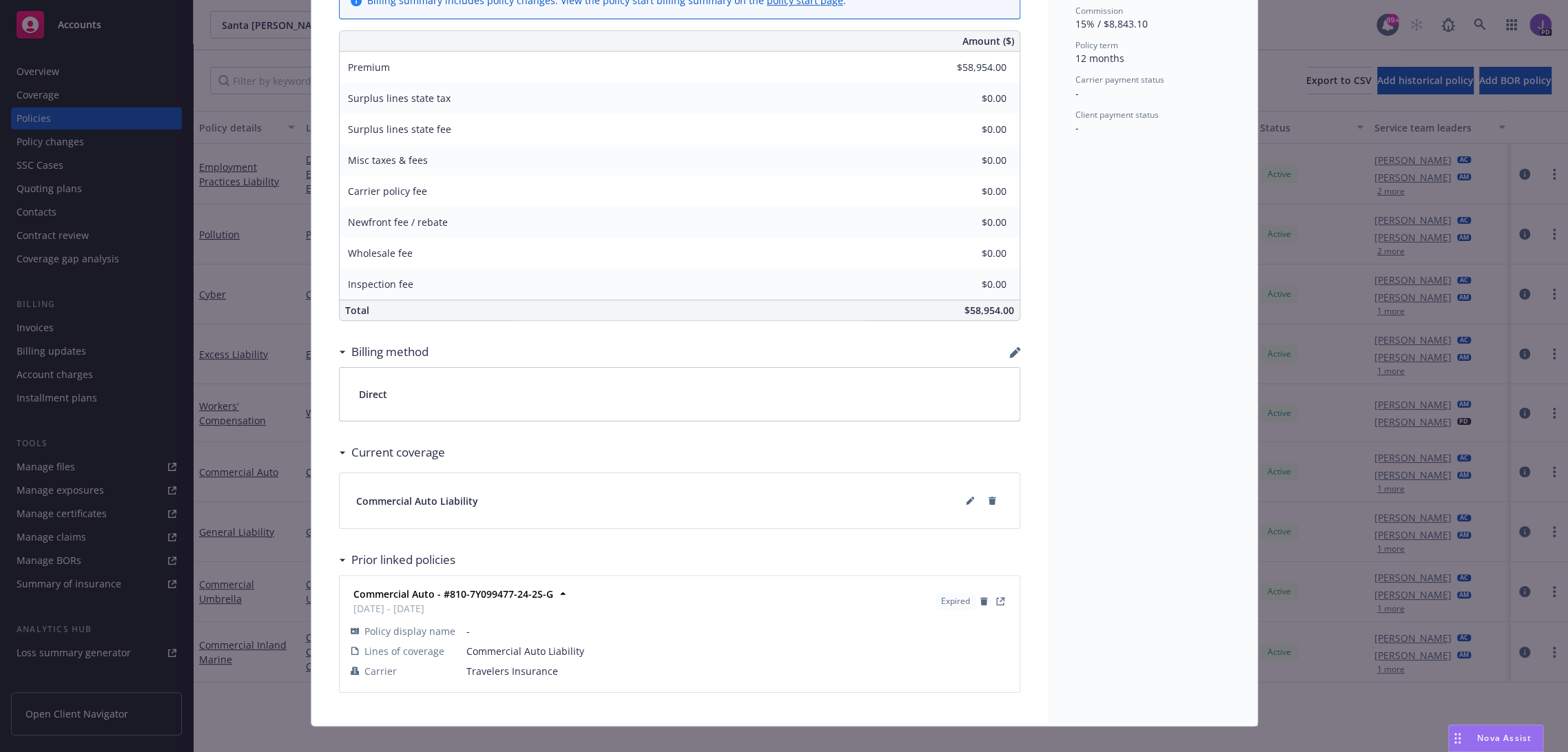
scroll to position [656, 0]
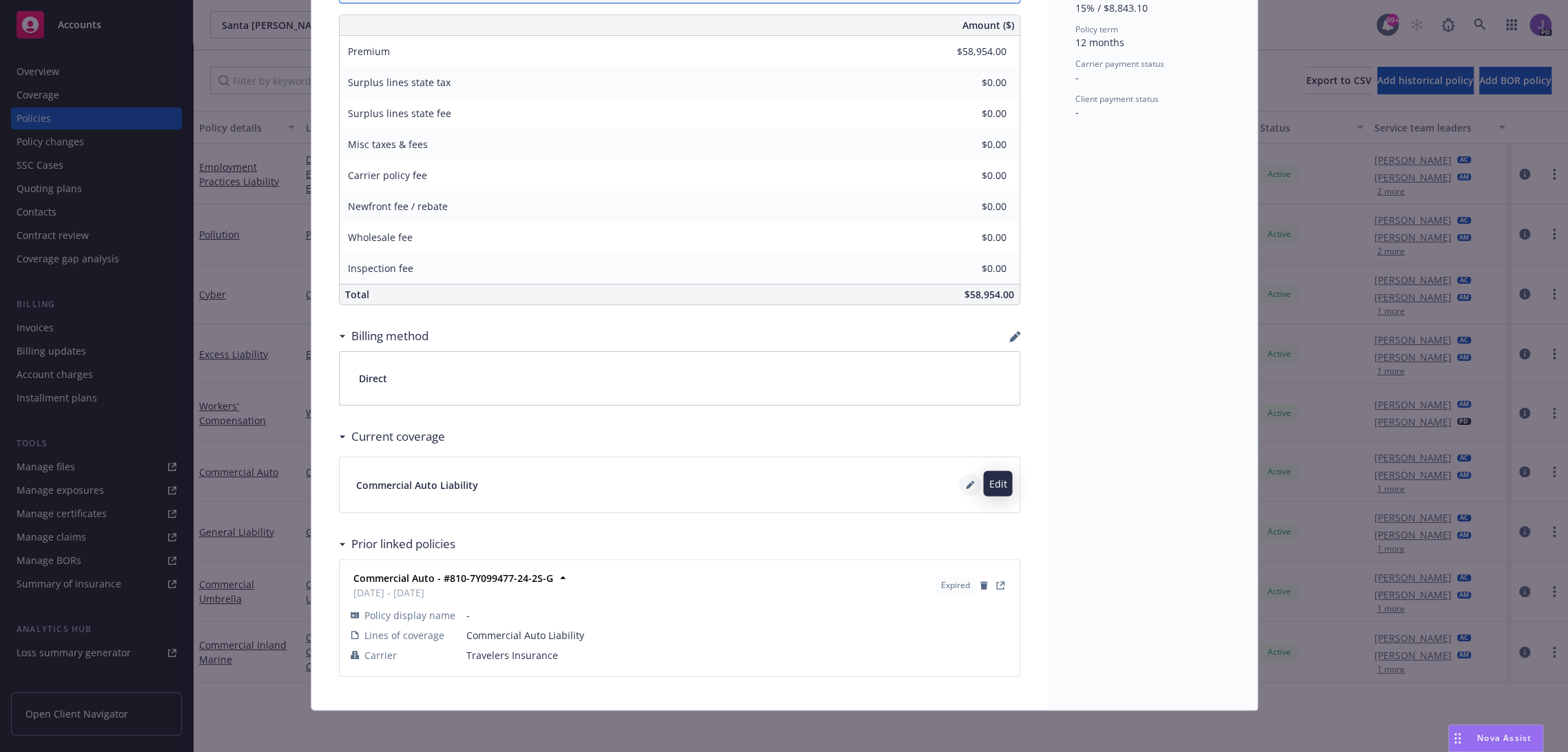
click at [966, 487] on icon at bounding box center [970, 485] width 8 height 8
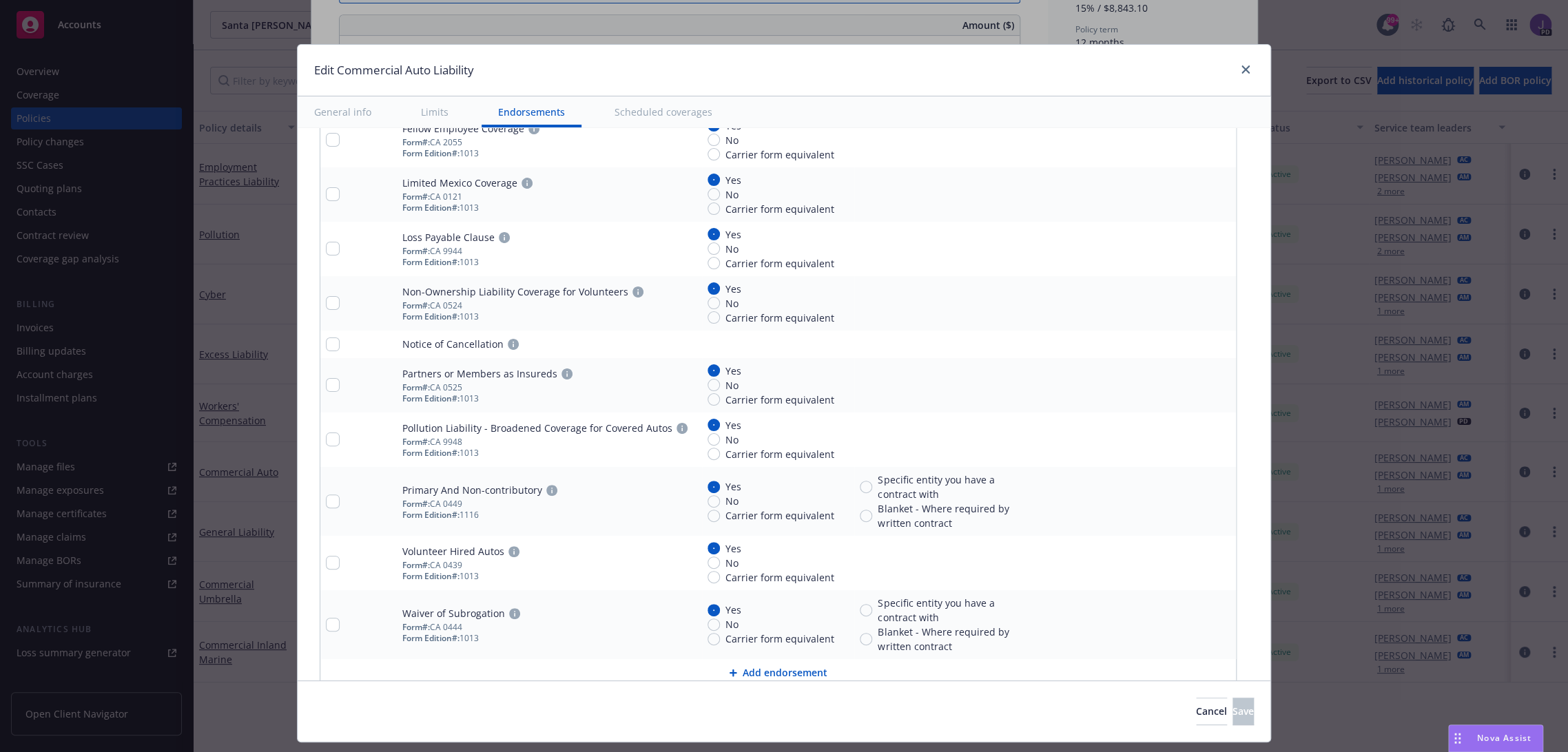
type textarea "x"
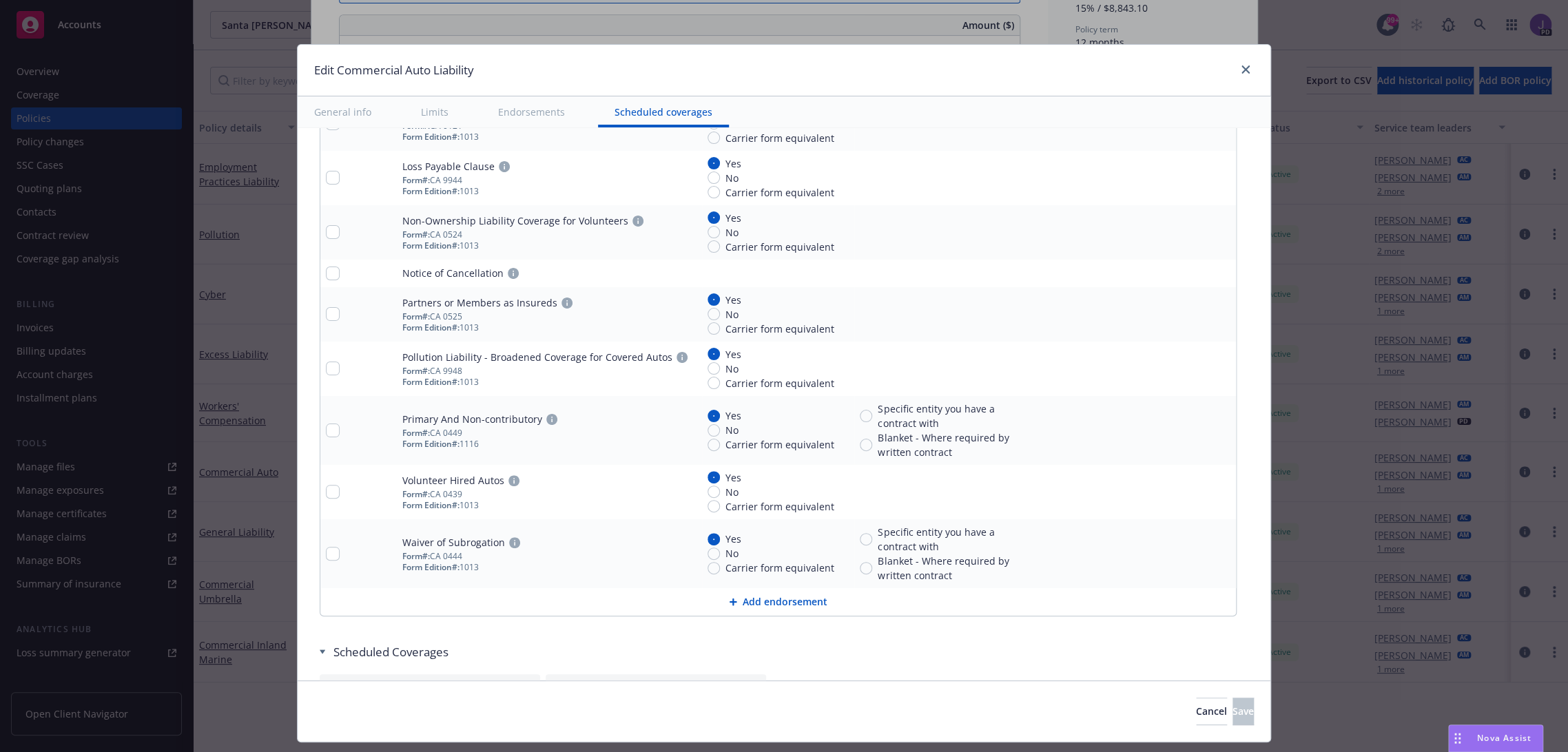
scroll to position [2996, 0]
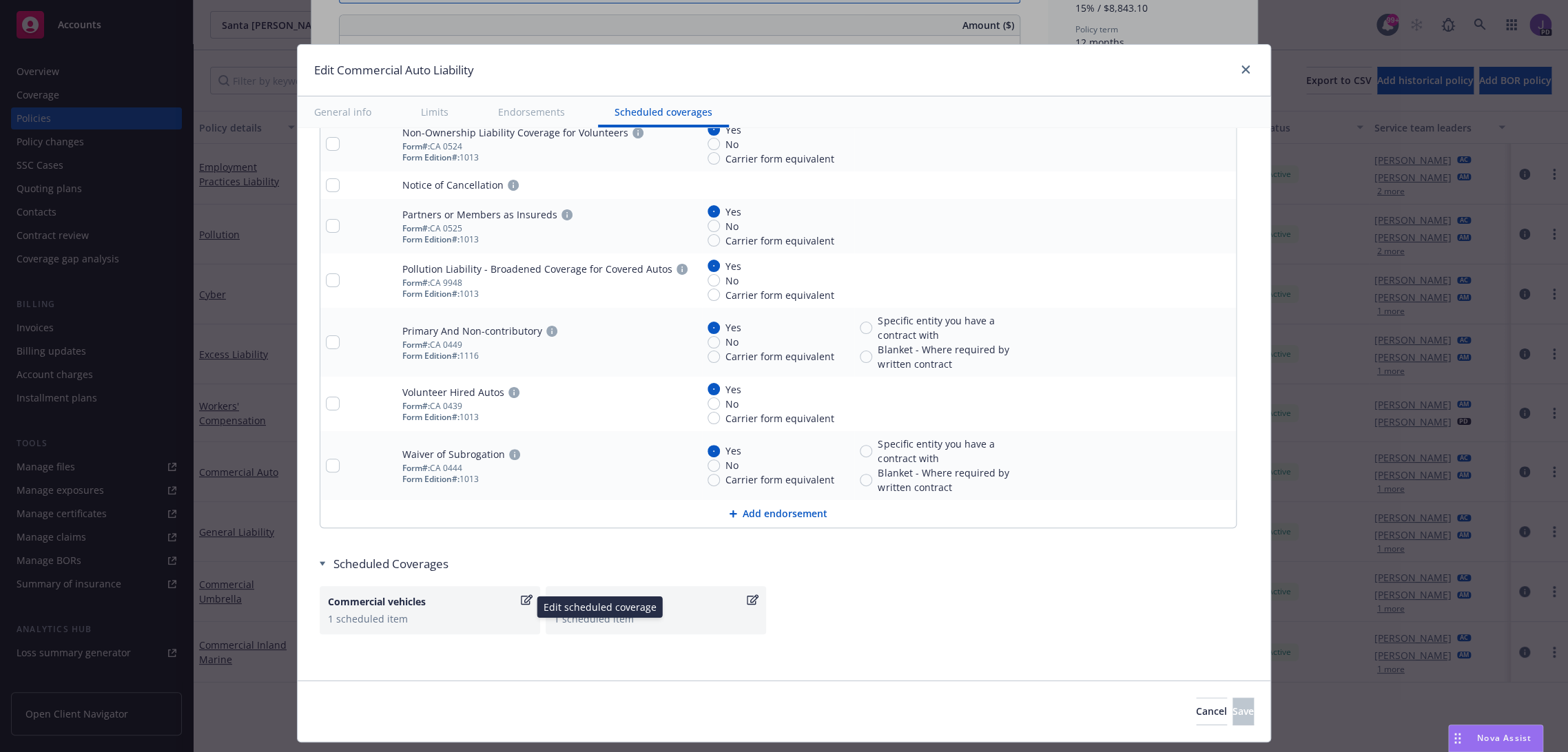
click at [521, 594] on icon "button" at bounding box center [527, 600] width 12 height 11
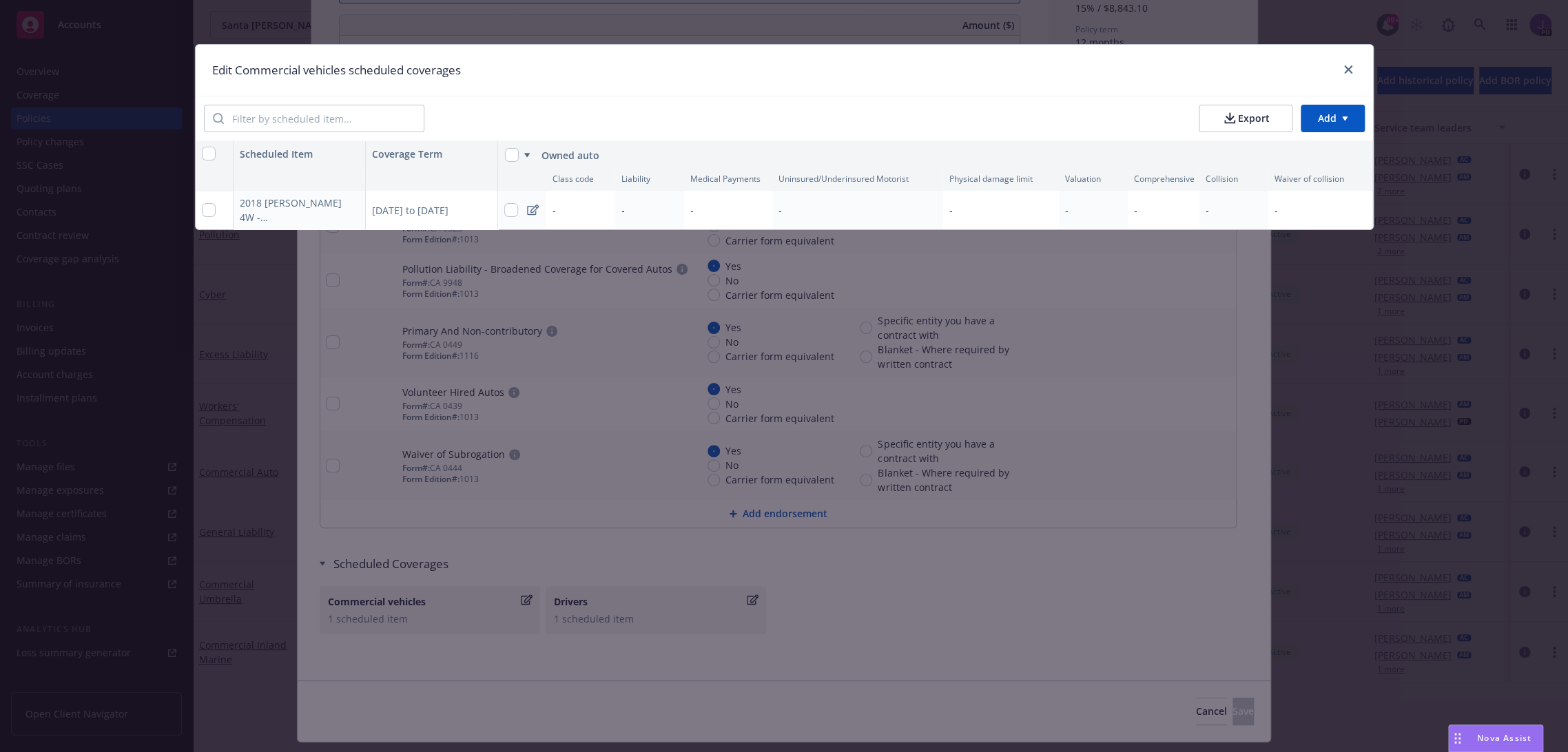
click at [532, 210] on icon at bounding box center [532, 210] width 12 height 11
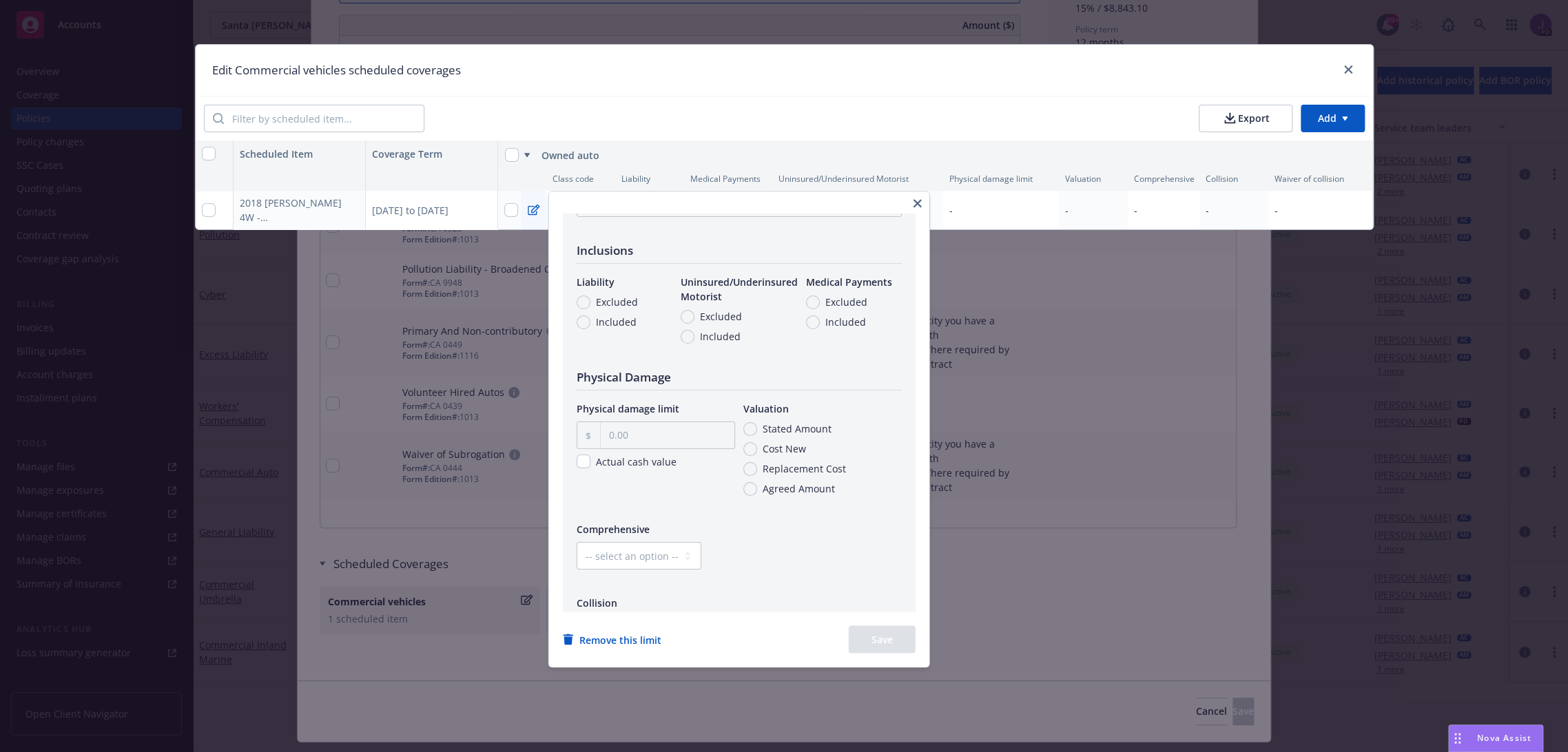
scroll to position [0, 0]
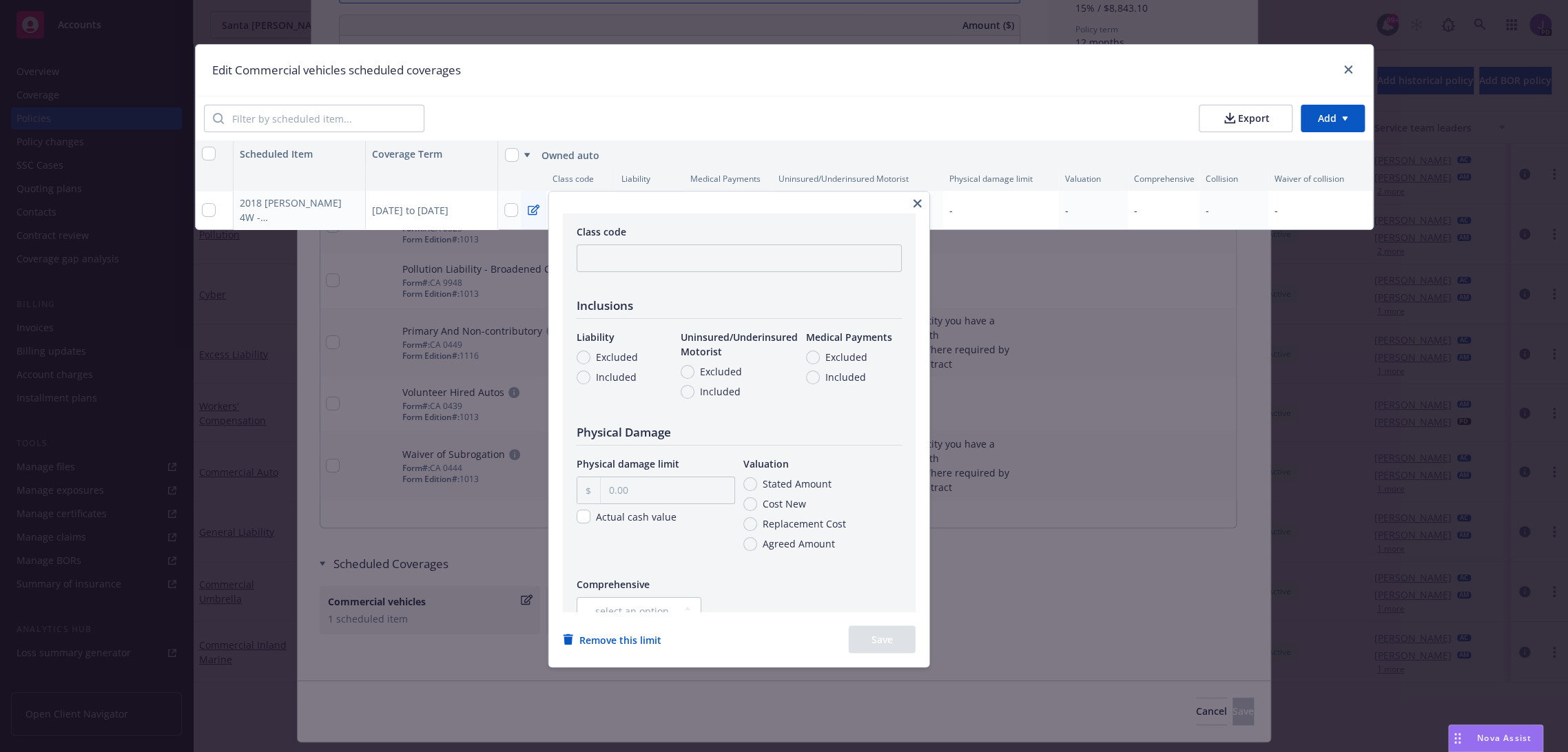
click at [922, 201] on icon "button" at bounding box center [918, 203] width 8 height 8
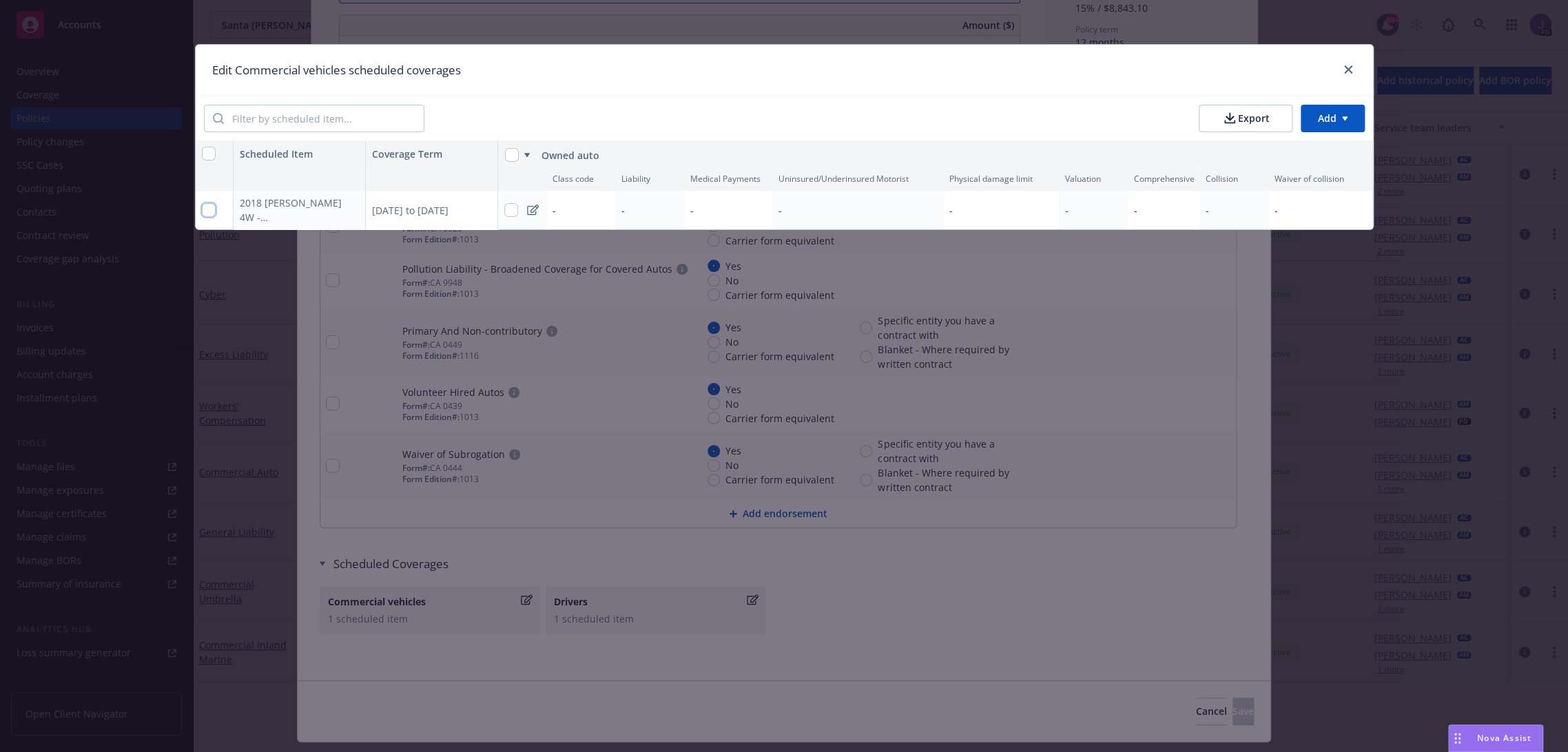
click at [209, 208] on input "checkbox" at bounding box center [208, 210] width 14 height 14
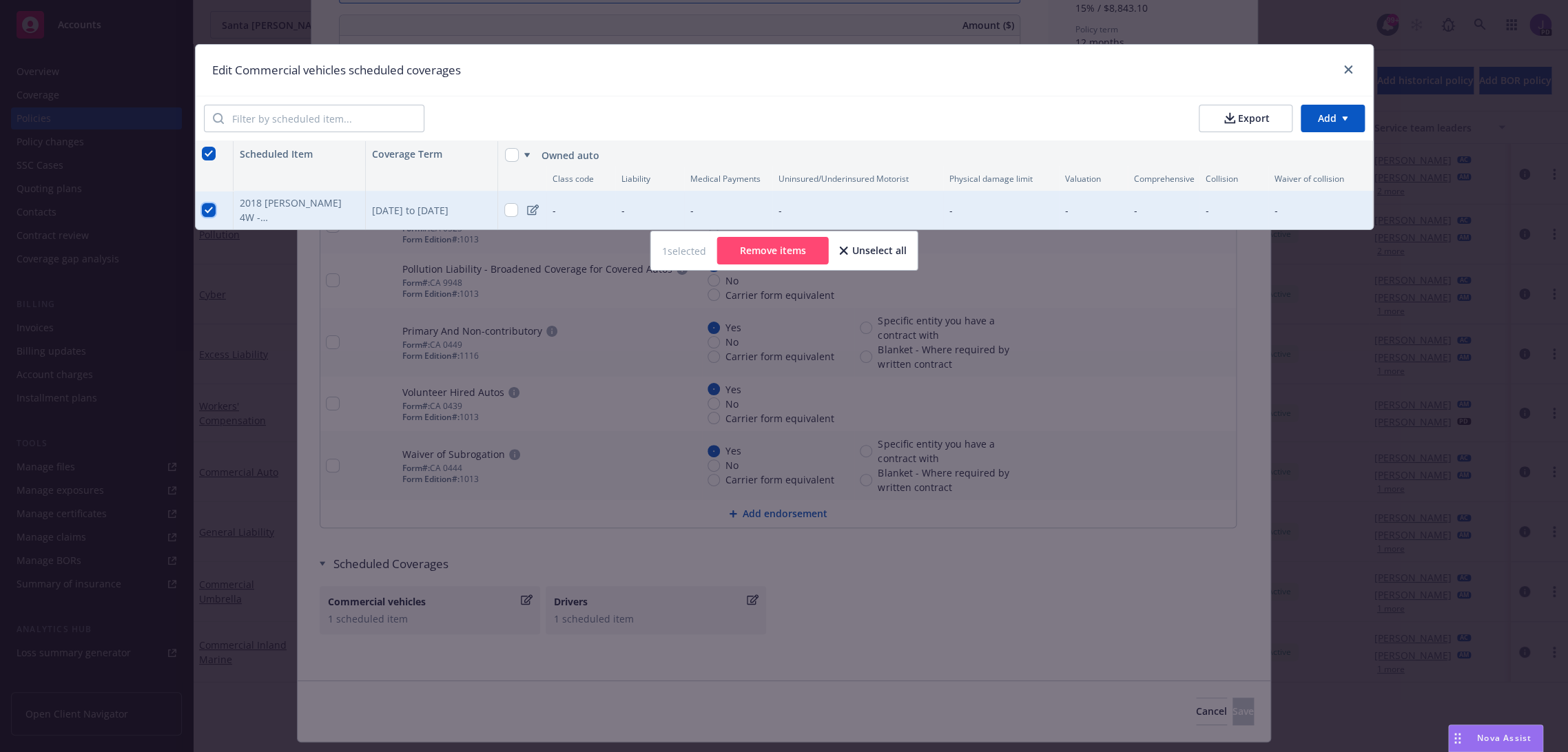
click at [209, 208] on input "checkbox" at bounding box center [208, 210] width 14 height 14
checkbox input "false"
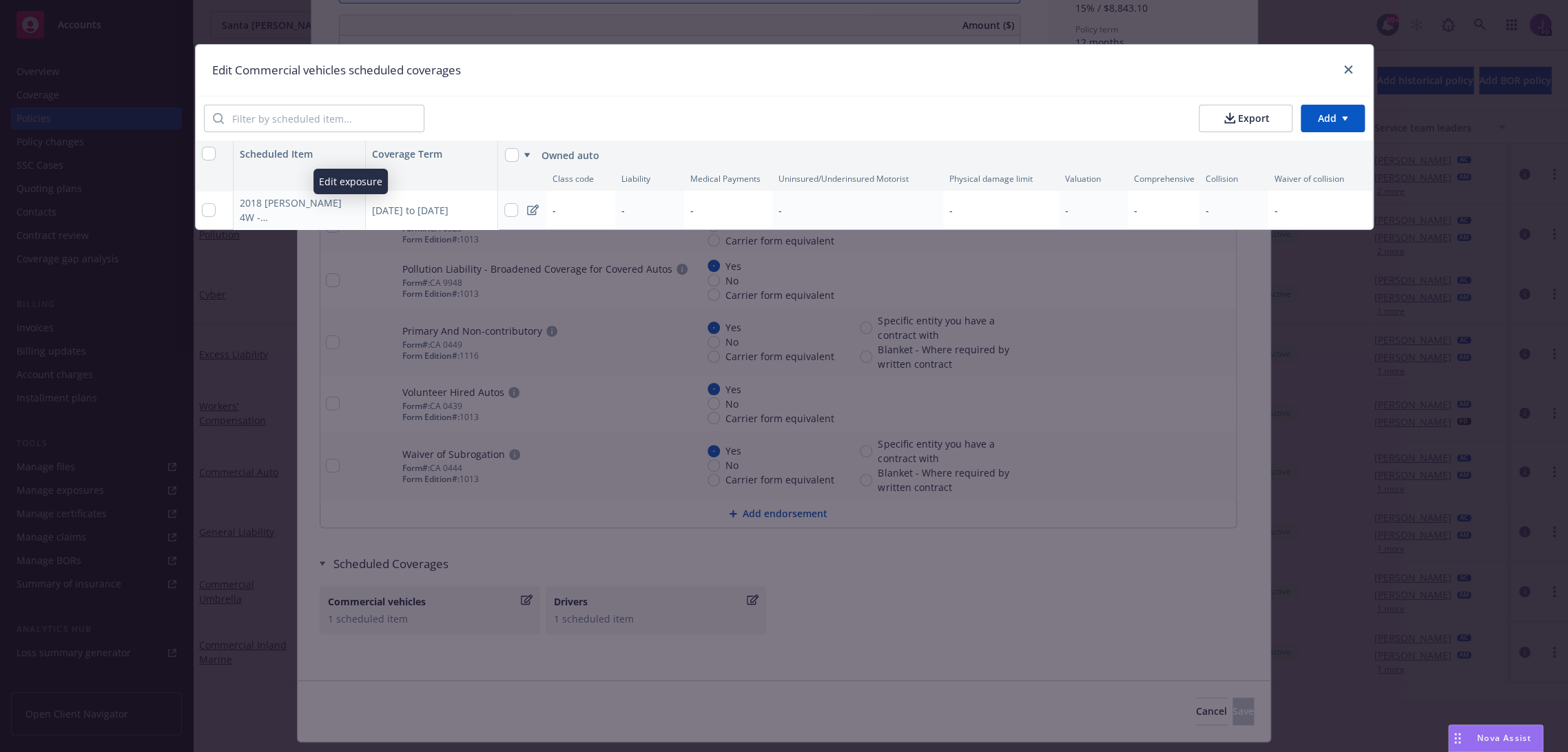
click at [352, 211] on icon "button" at bounding box center [351, 210] width 8 height 8
select select "CA"
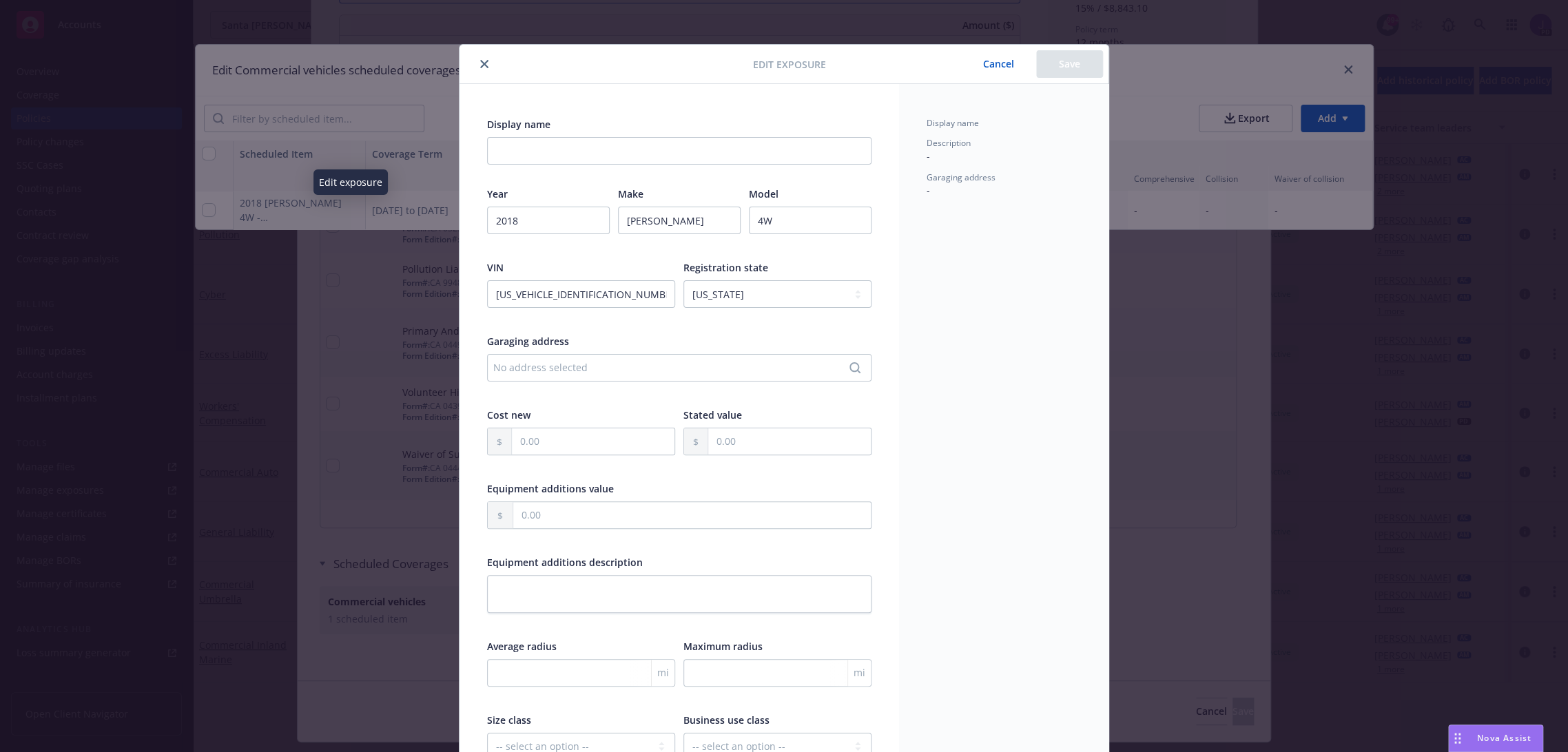
scroll to position [41, 0]
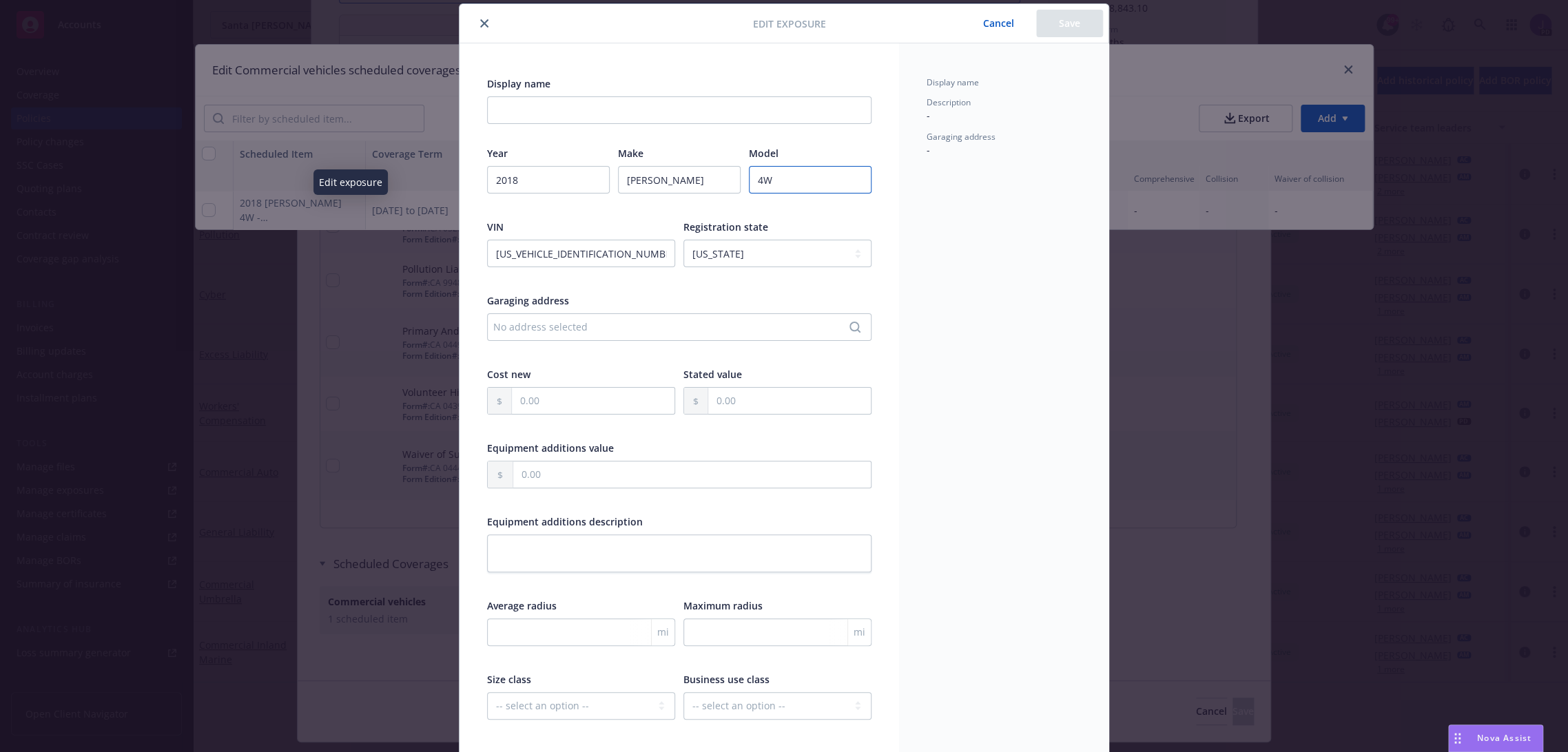
drag, startPoint x: 777, startPoint y: 181, endPoint x: 724, endPoint y: 184, distance: 53.1
click at [724, 184] on div "Year [DATE] Make [PERSON_NAME] Model 4W" at bounding box center [679, 178] width 384 height 65
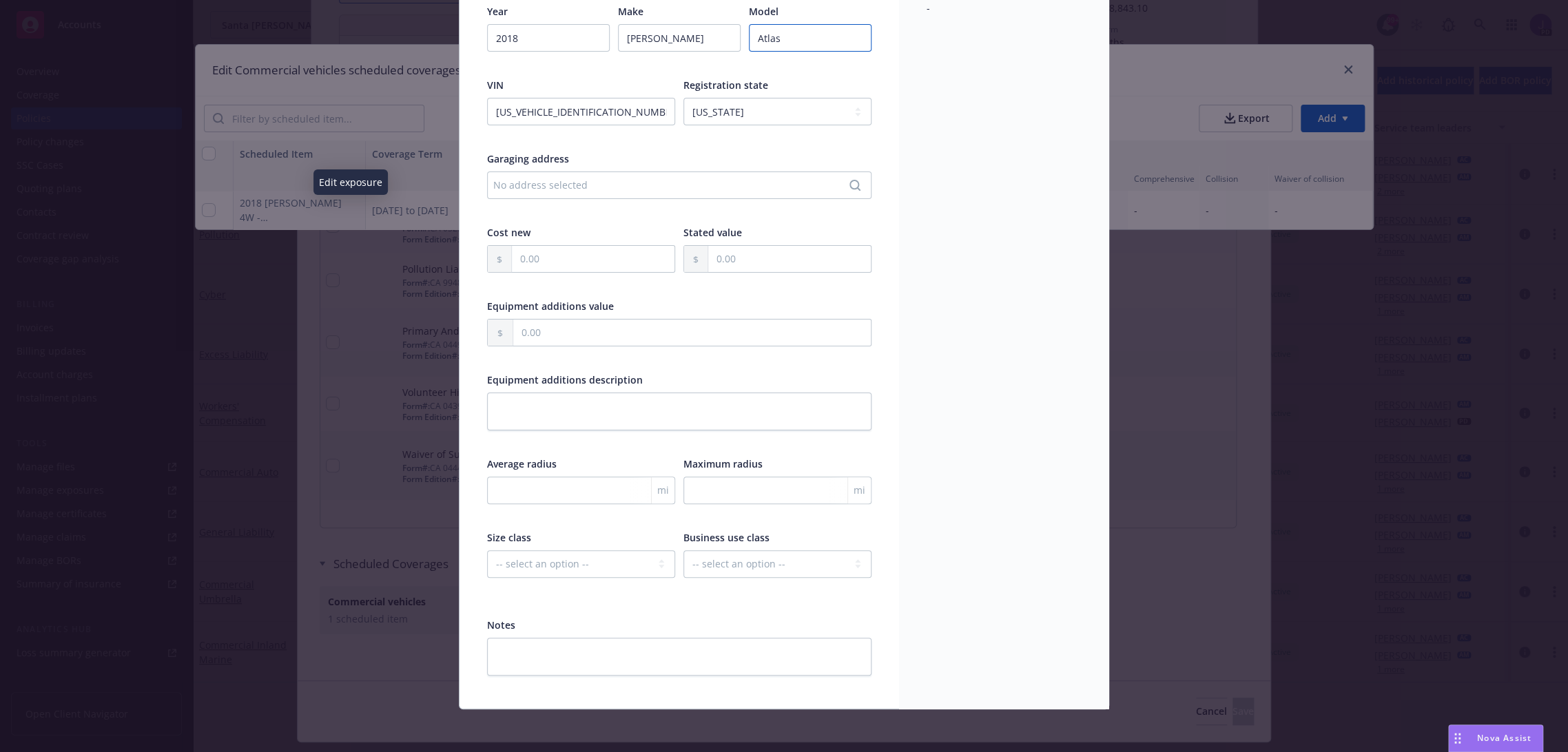
scroll to position [0, 0]
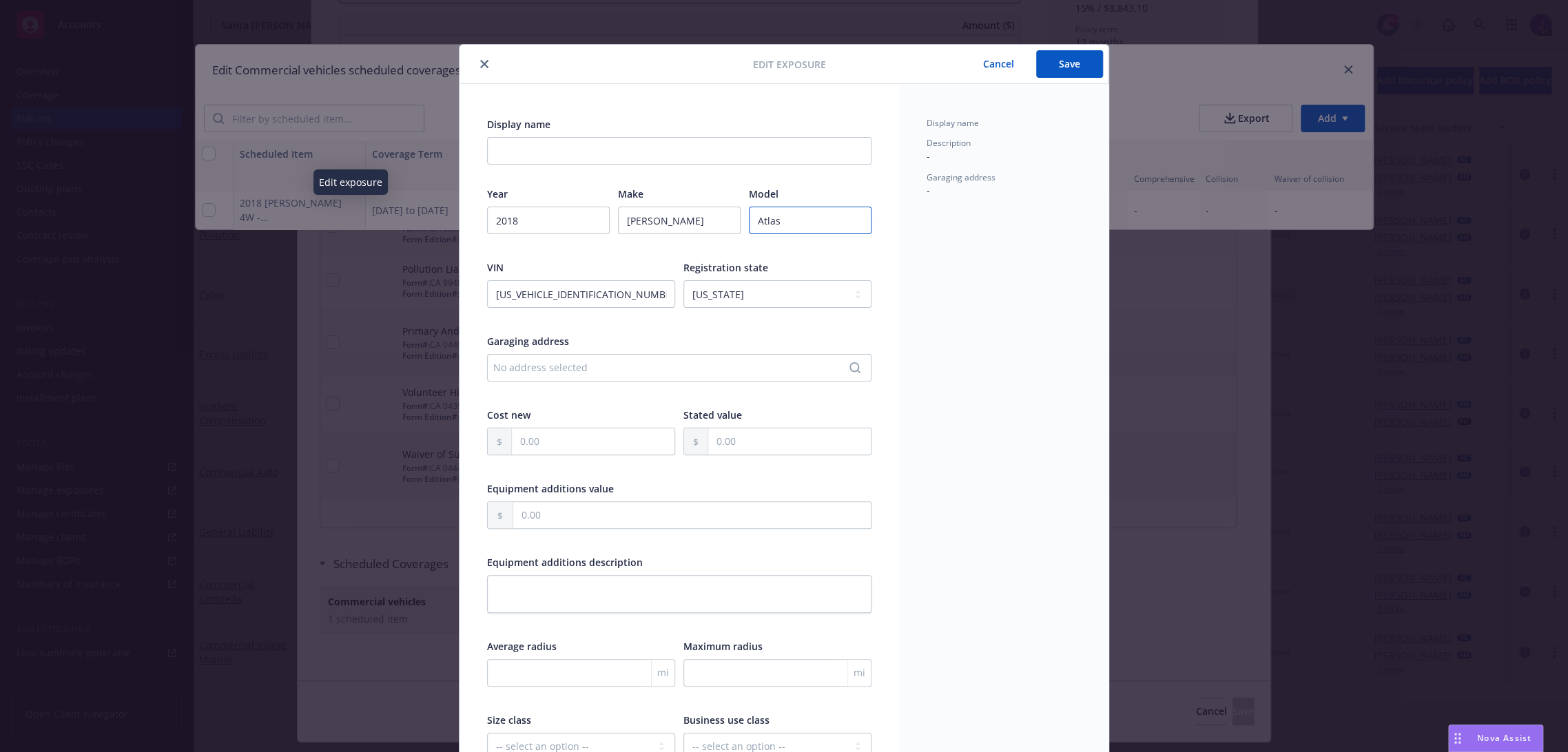
type input "Atlas"
click at [1064, 65] on button "Save" at bounding box center [1069, 64] width 67 height 28
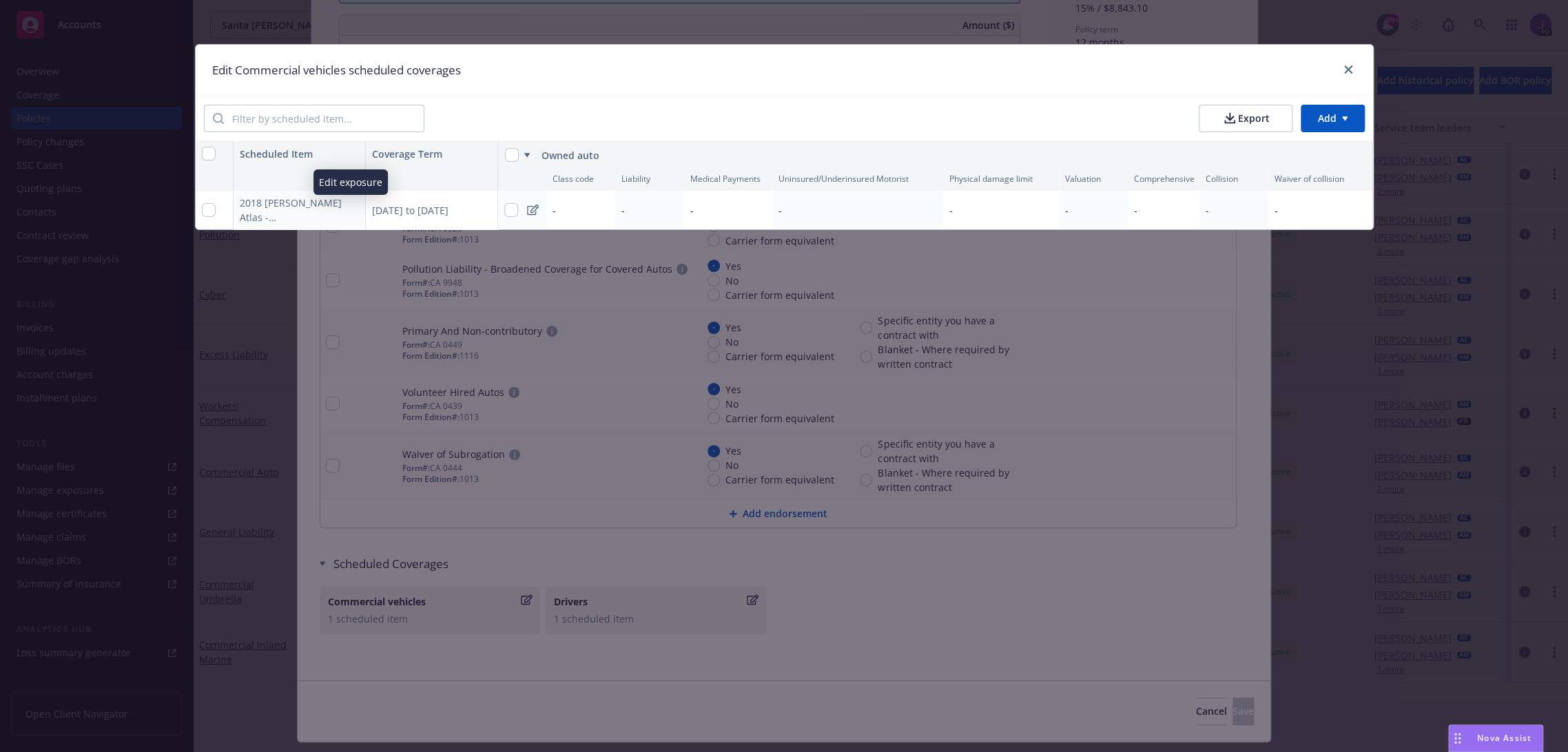
click at [307, 213] on div "2018 [PERSON_NAME] Atlas - ([US_VEHICLE_IDENTIFICATION_NUMBER])" at bounding box center [292, 210] width 104 height 29
click at [308, 219] on div "2018 [PERSON_NAME] Atlas - ([US_VEHICLE_IDENTIFICATION_NUMBER])" at bounding box center [292, 210] width 104 height 29
copy div "[US_VEHICLE_IDENTIFICATION_NUMBER]"
type textarea "x"
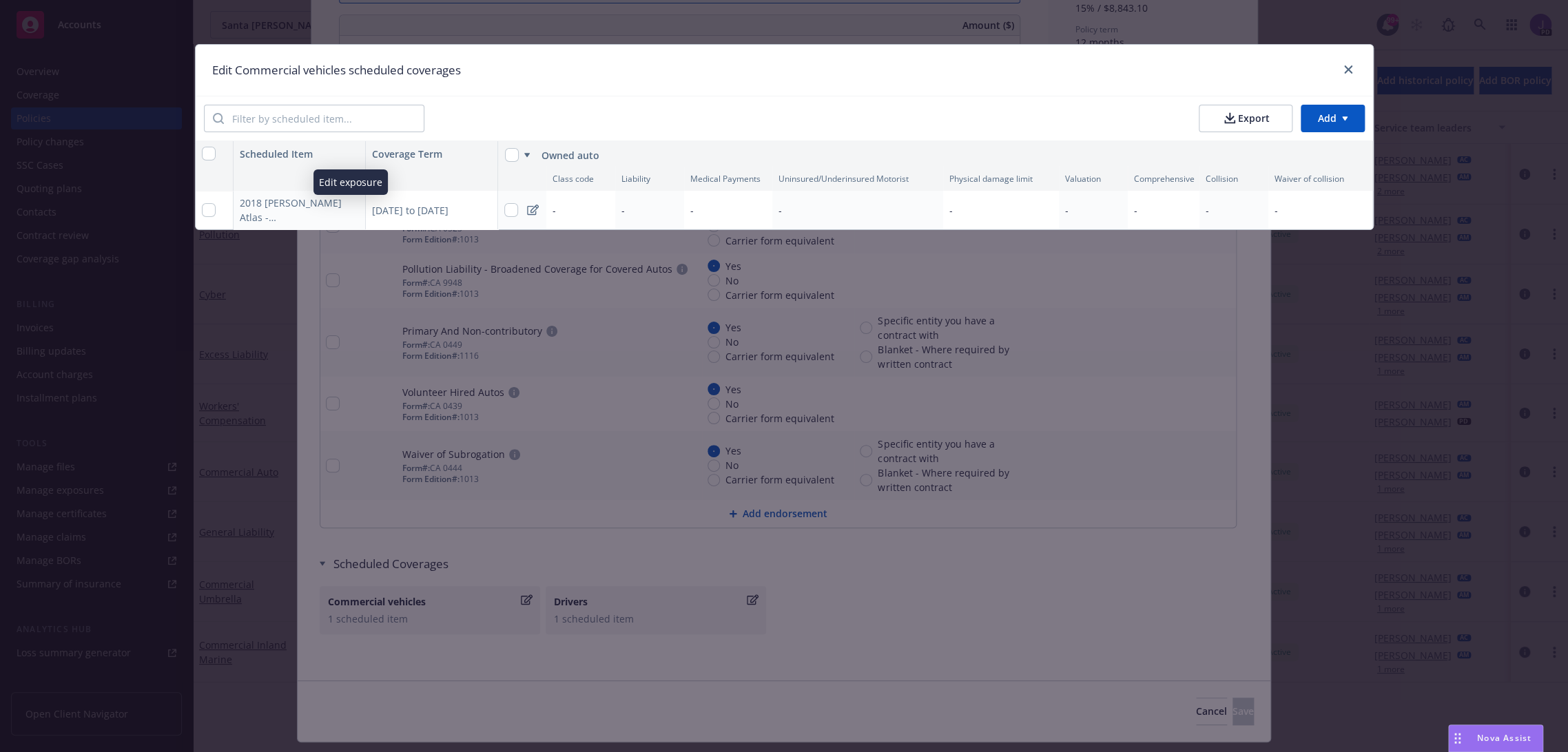
click at [582, 59] on div "Edit Commercial vehicles scheduled coverages" at bounding box center [785, 70] width 1178 height 51
click at [348, 208] on icon "button" at bounding box center [351, 210] width 8 height 8
select select "CA"
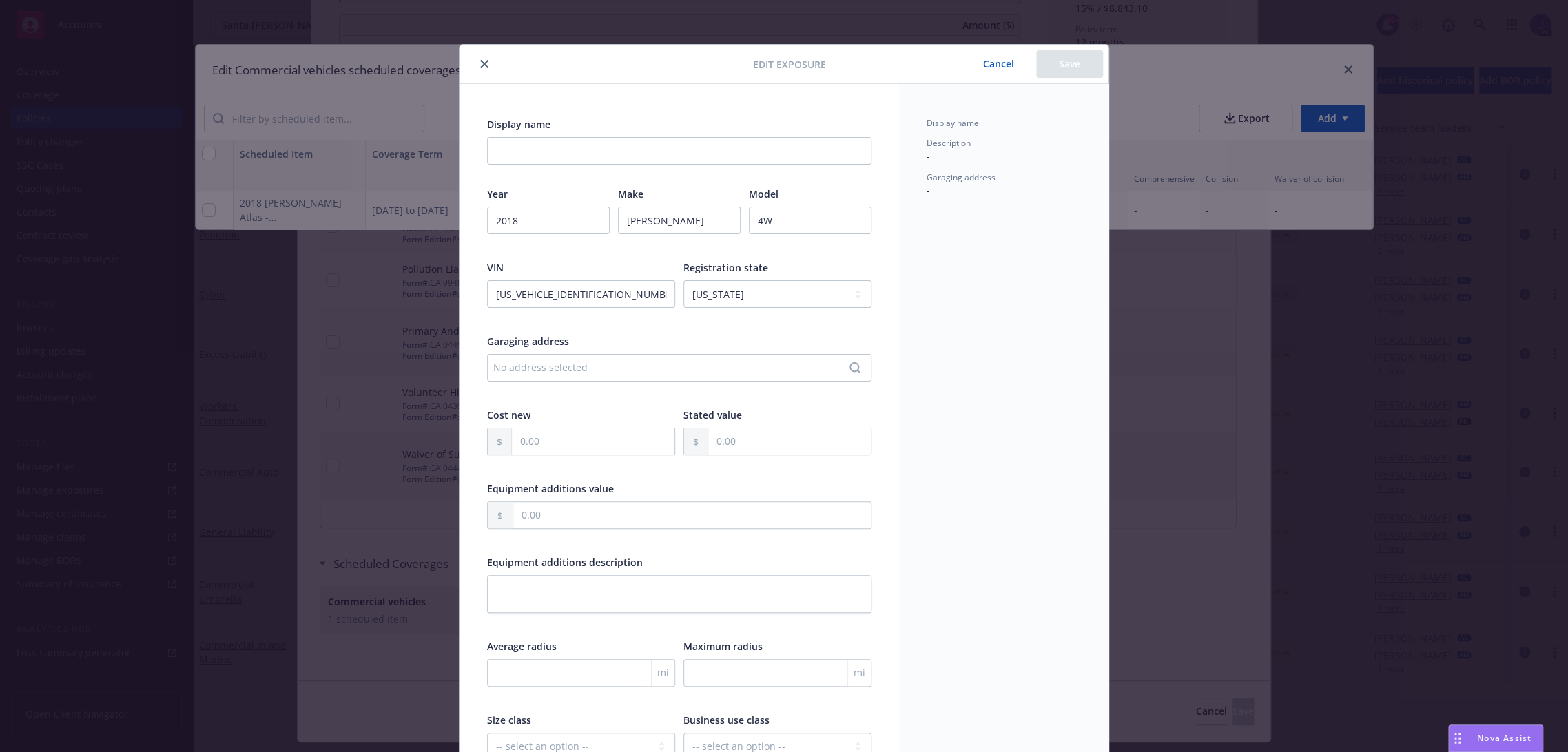
scroll to position [41, 0]
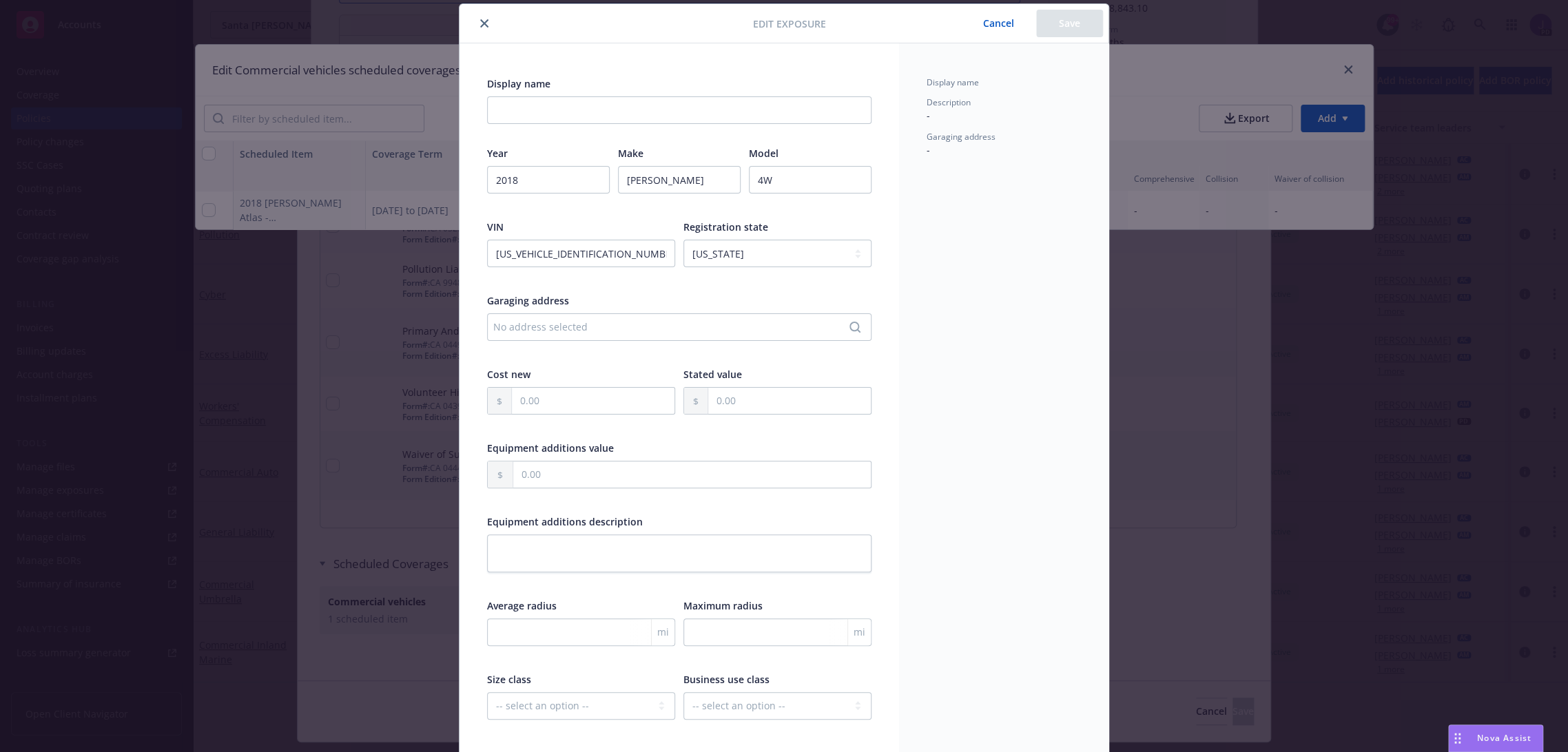
type input "Atlas"
click at [476, 24] on button "close" at bounding box center [484, 23] width 17 height 17
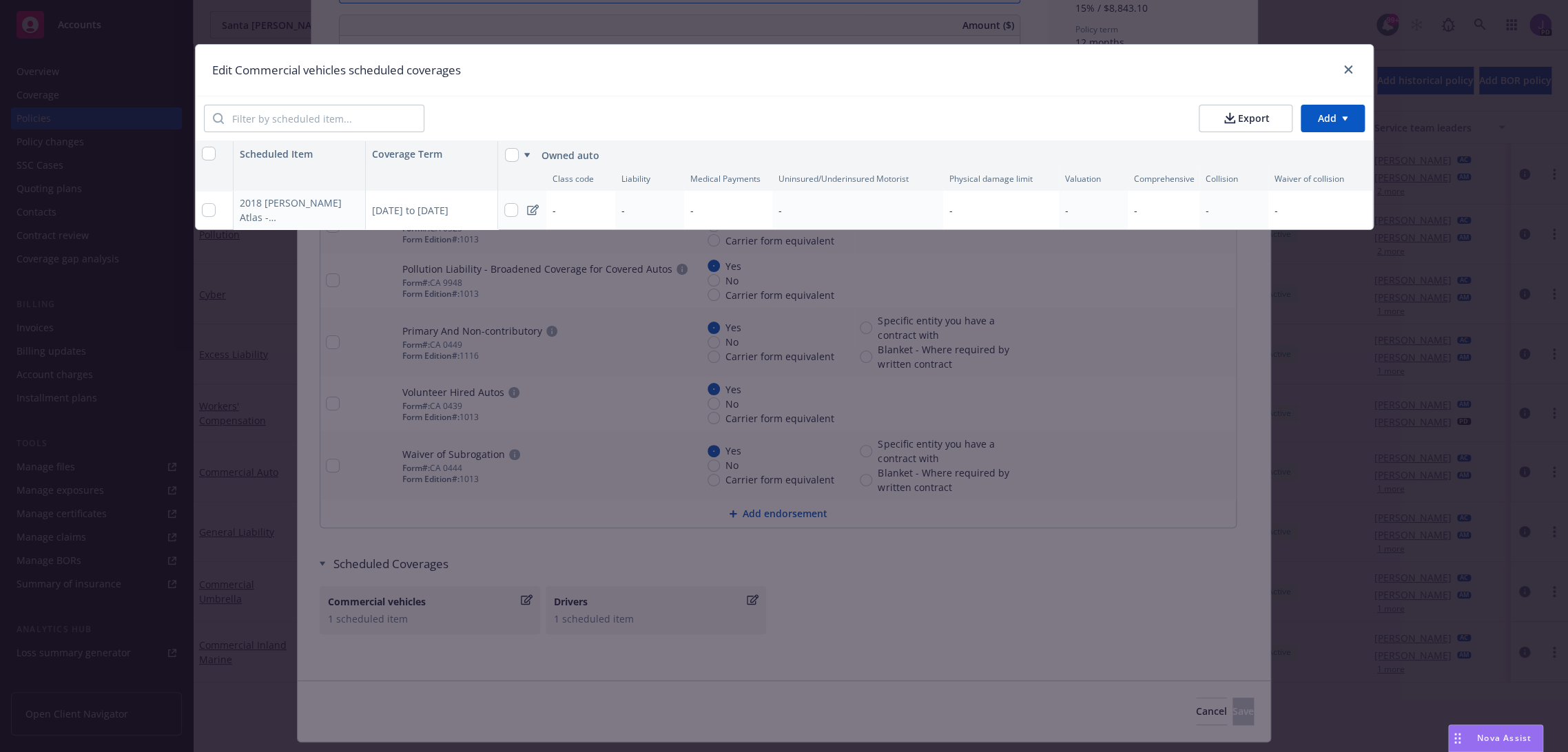
type textarea "x"
click at [354, 214] on button "button" at bounding box center [351, 210] width 17 height 17
select select "CA"
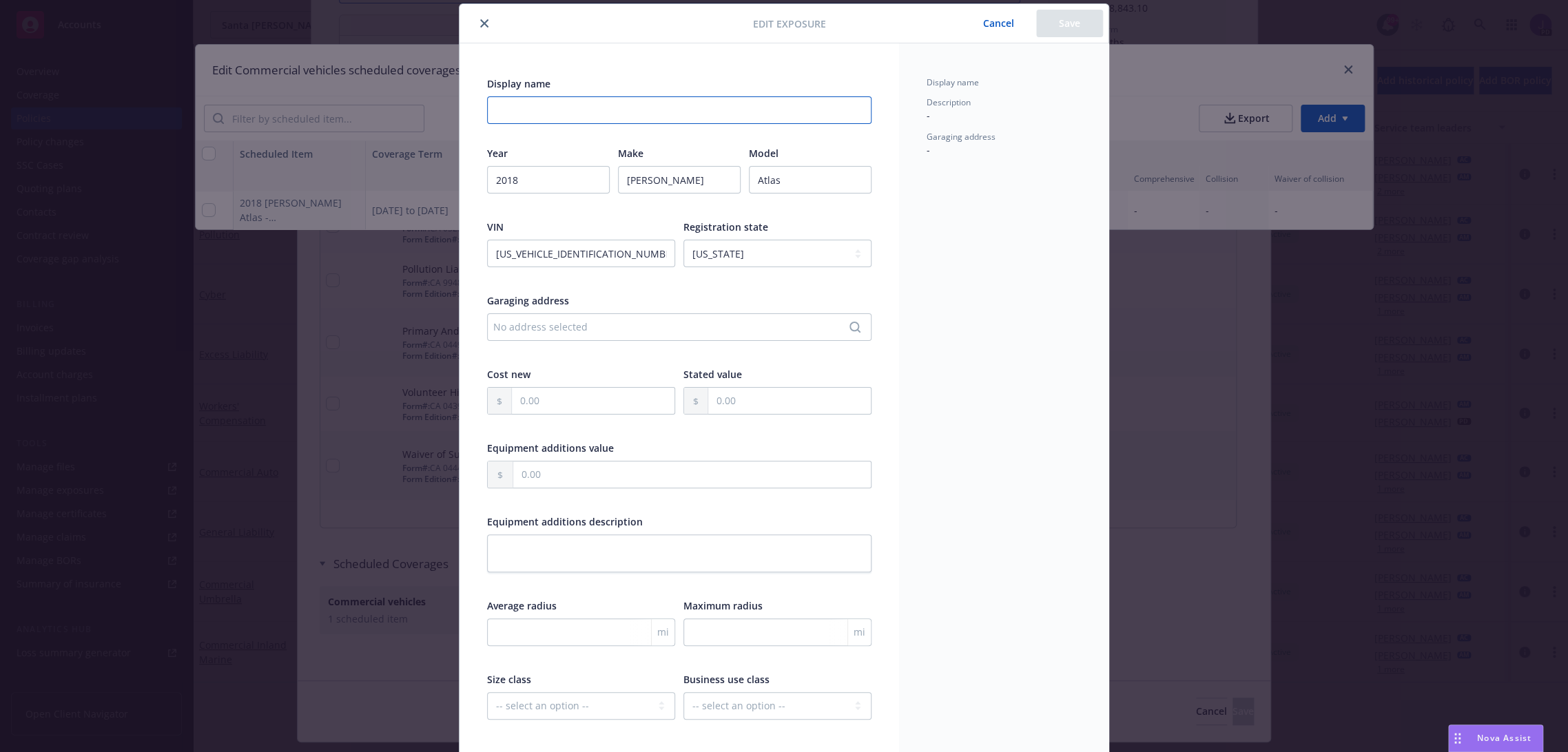
click at [508, 115] on input "Display name" at bounding box center [679, 110] width 384 height 28
click at [518, 104] on input "Display name" at bounding box center [679, 110] width 384 height 28
click at [990, 25] on button "Cancel" at bounding box center [998, 23] width 75 height 28
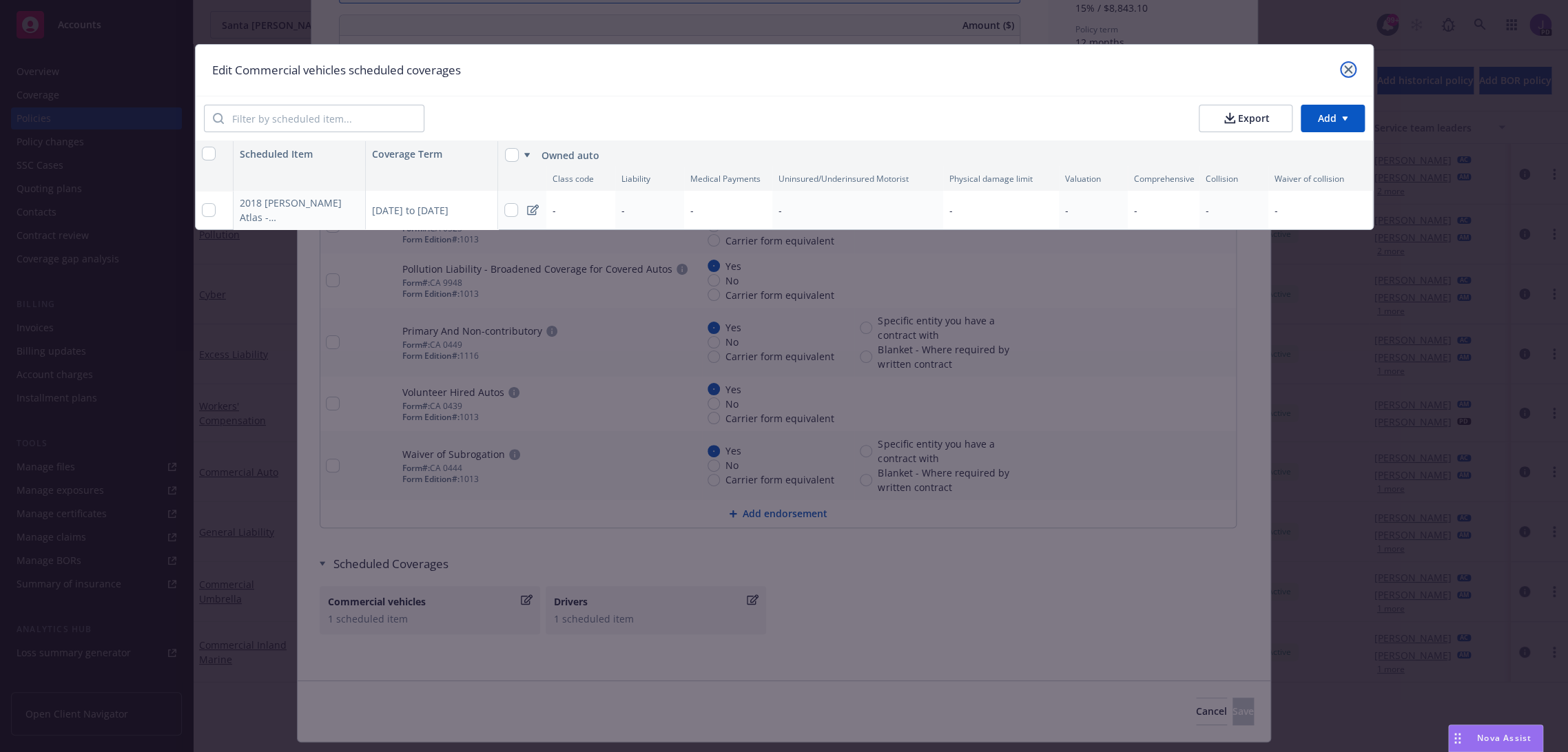
click at [1355, 69] on link "close" at bounding box center [1348, 69] width 17 height 17
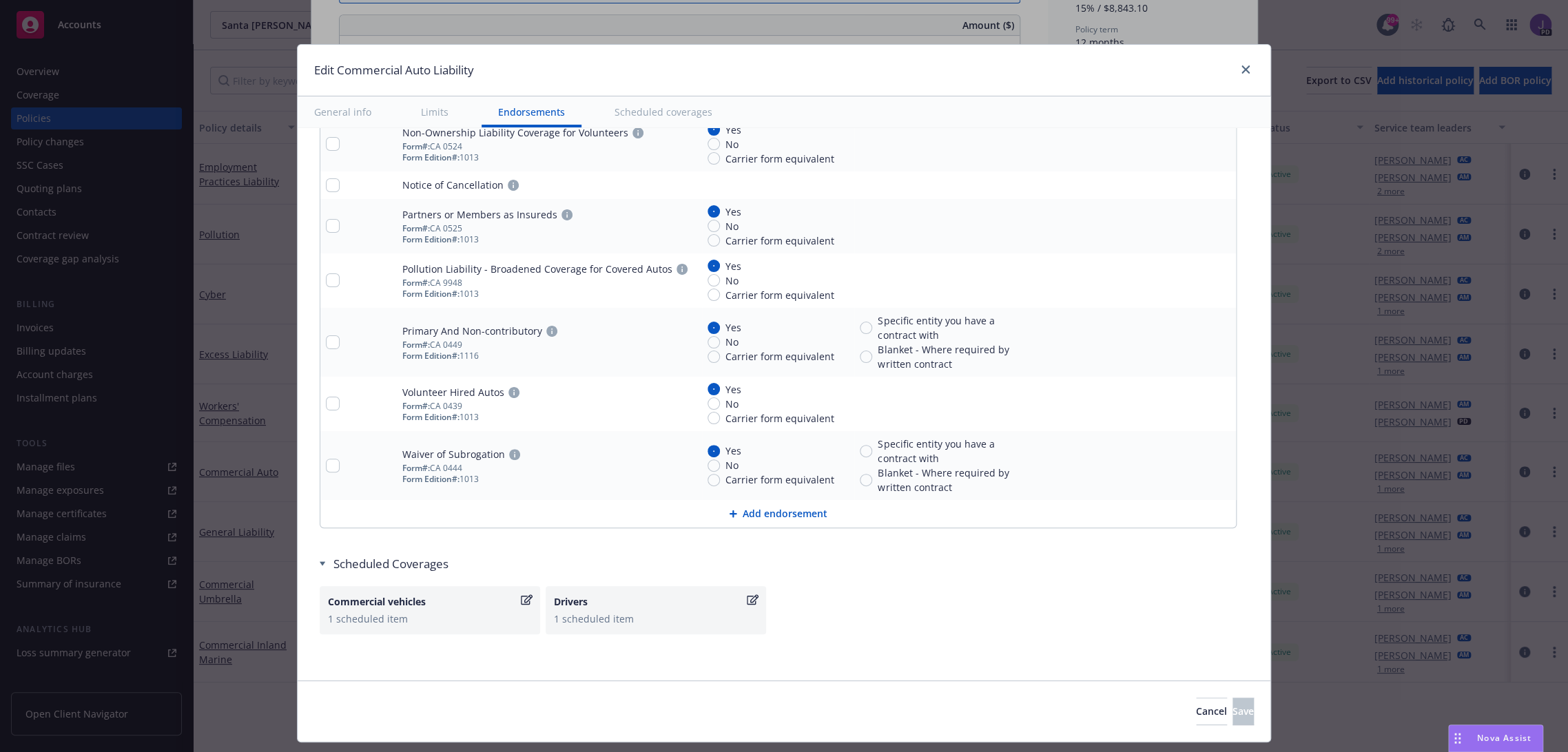
scroll to position [2613, 0]
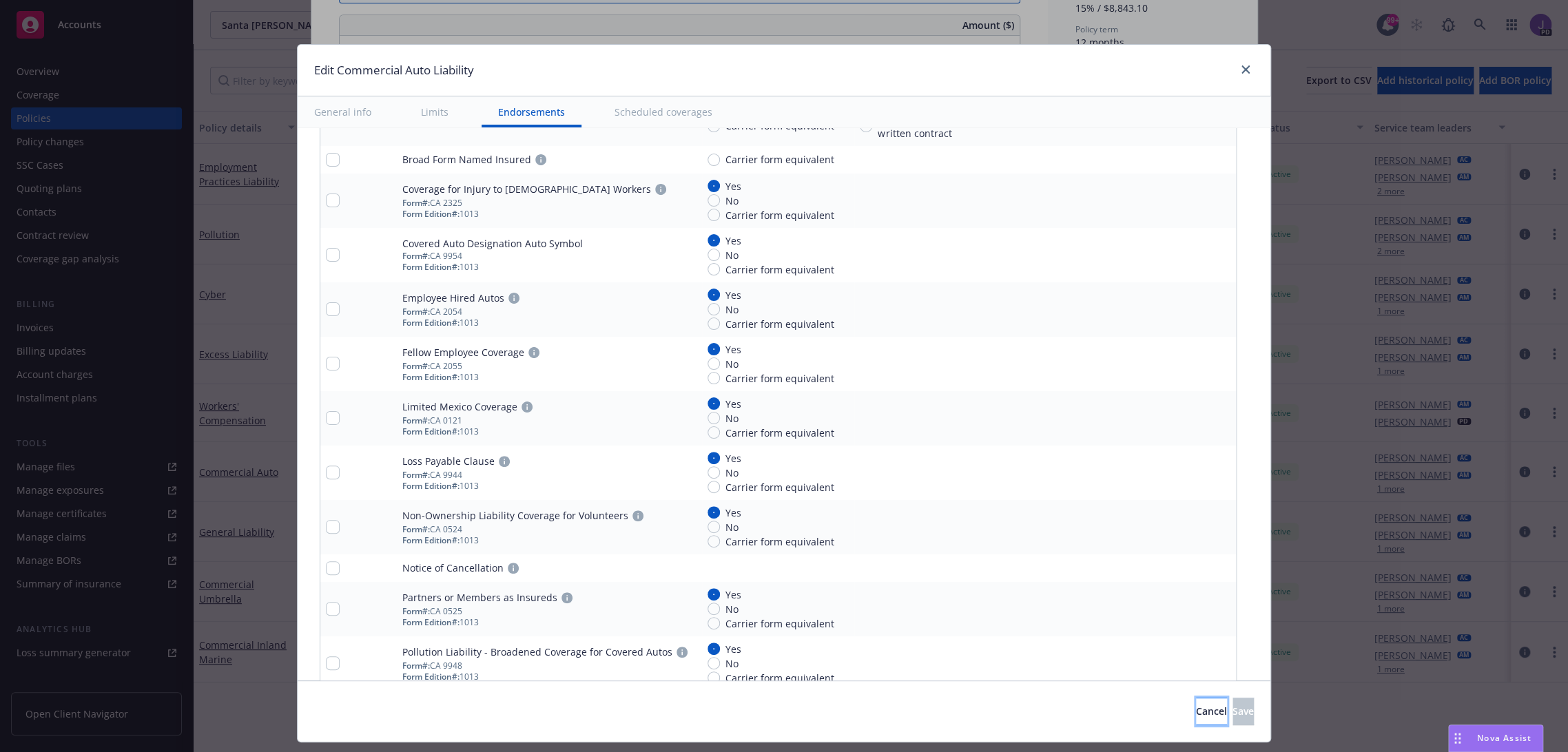
click at [1196, 711] on button "Cancel" at bounding box center [1211, 711] width 31 height 28
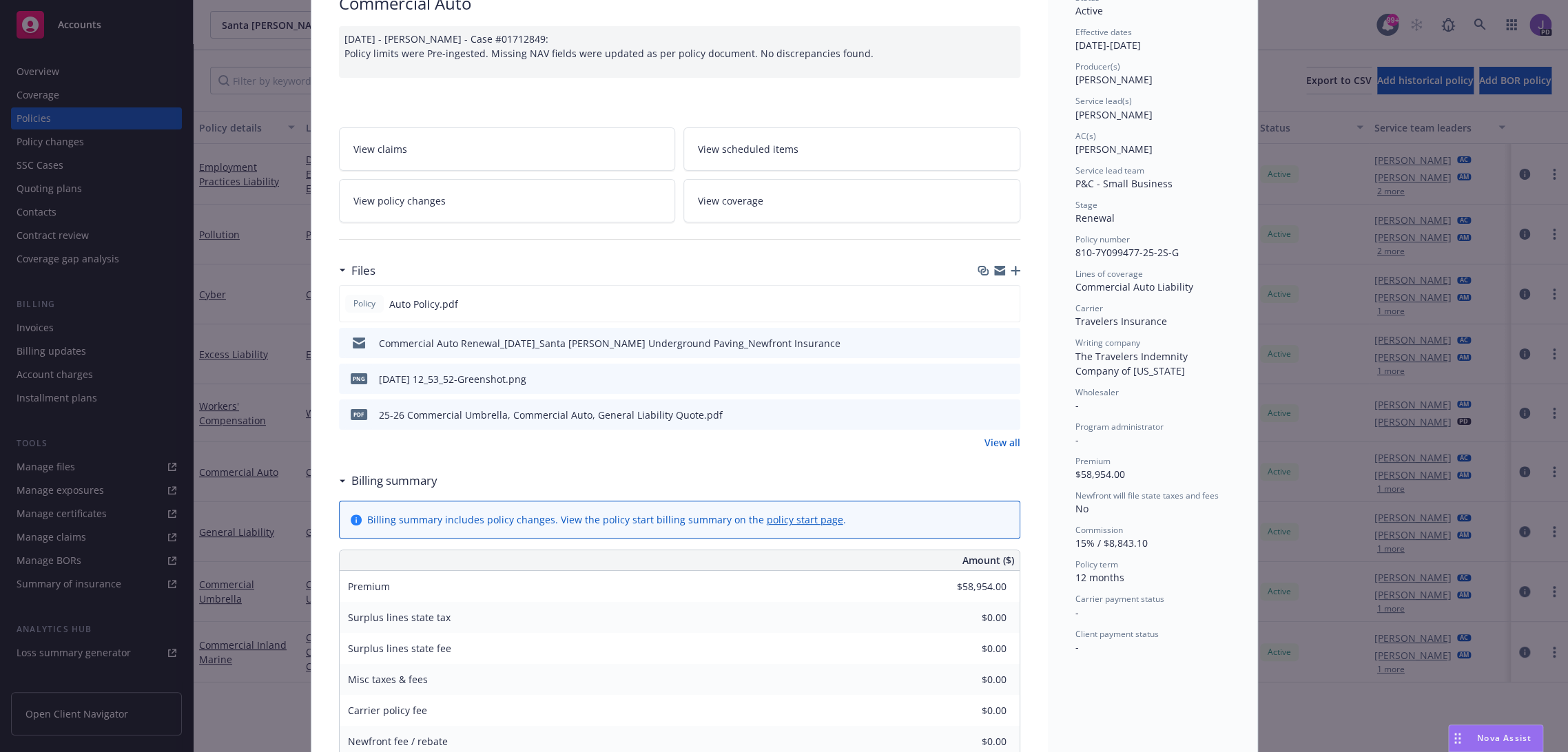
scroll to position [0, 0]
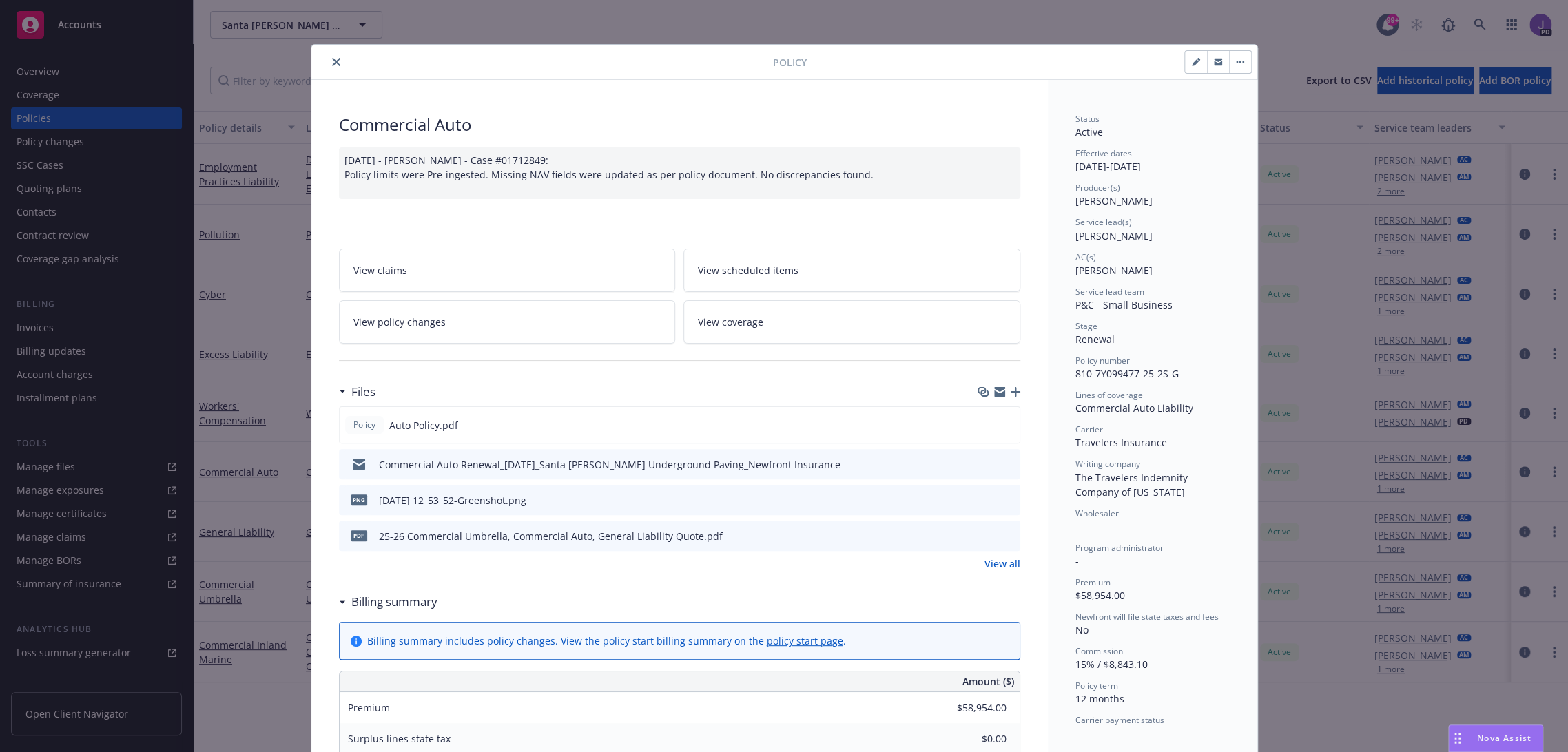
click at [332, 58] on icon "close" at bounding box center [336, 62] width 8 height 8
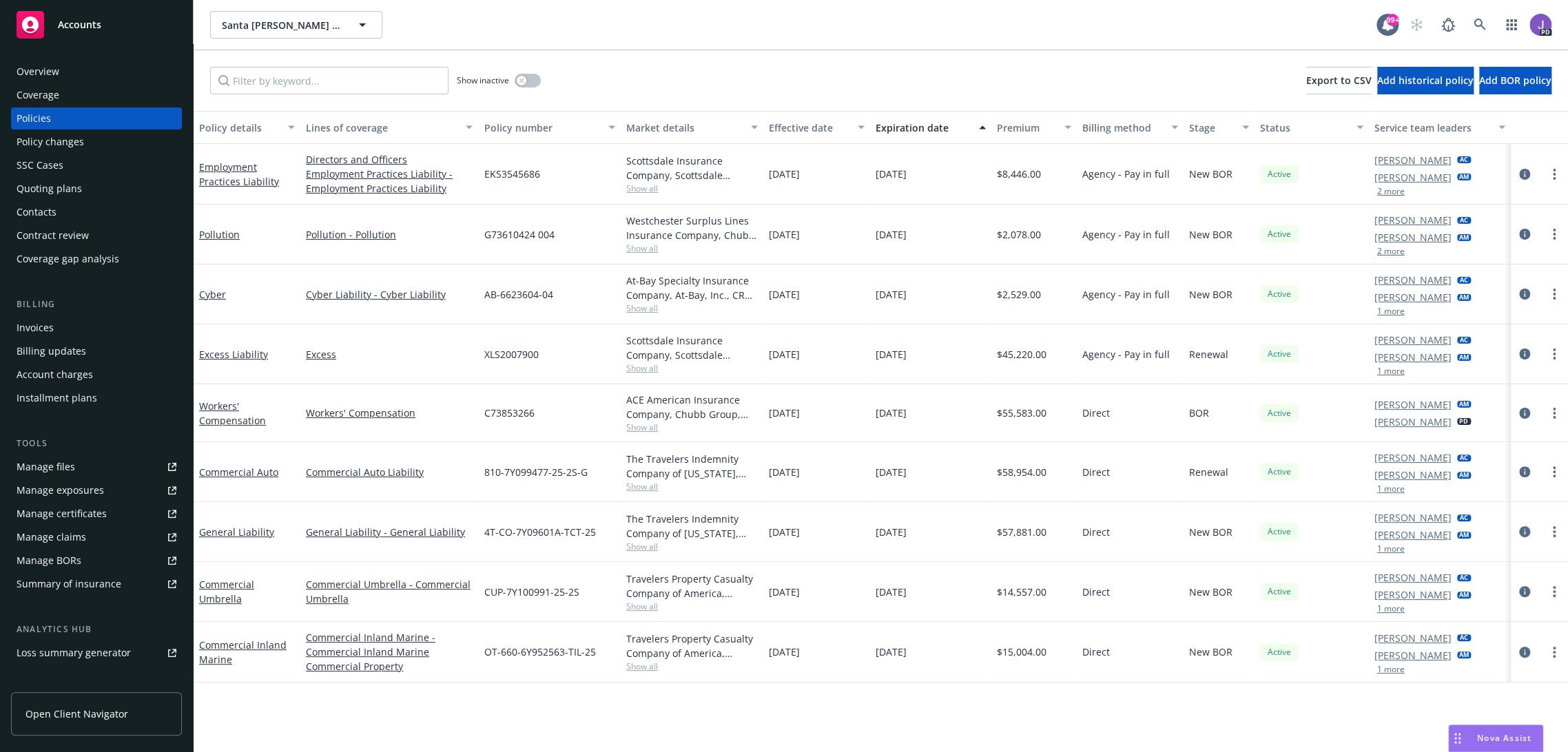
click at [52, 70] on div "Overview" at bounding box center [38, 72] width 43 height 22
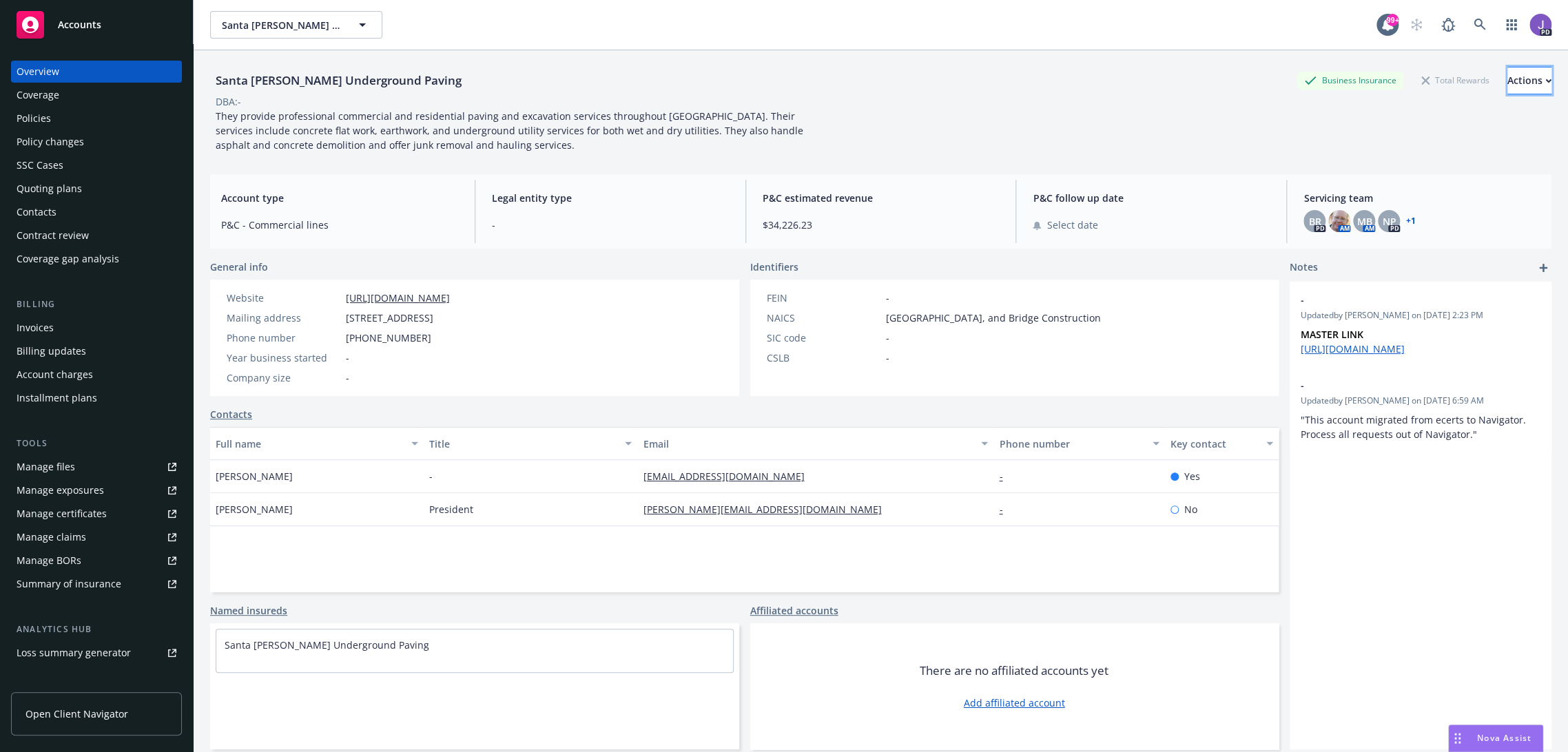
click at [1507, 76] on div "Actions" at bounding box center [1529, 80] width 44 height 26
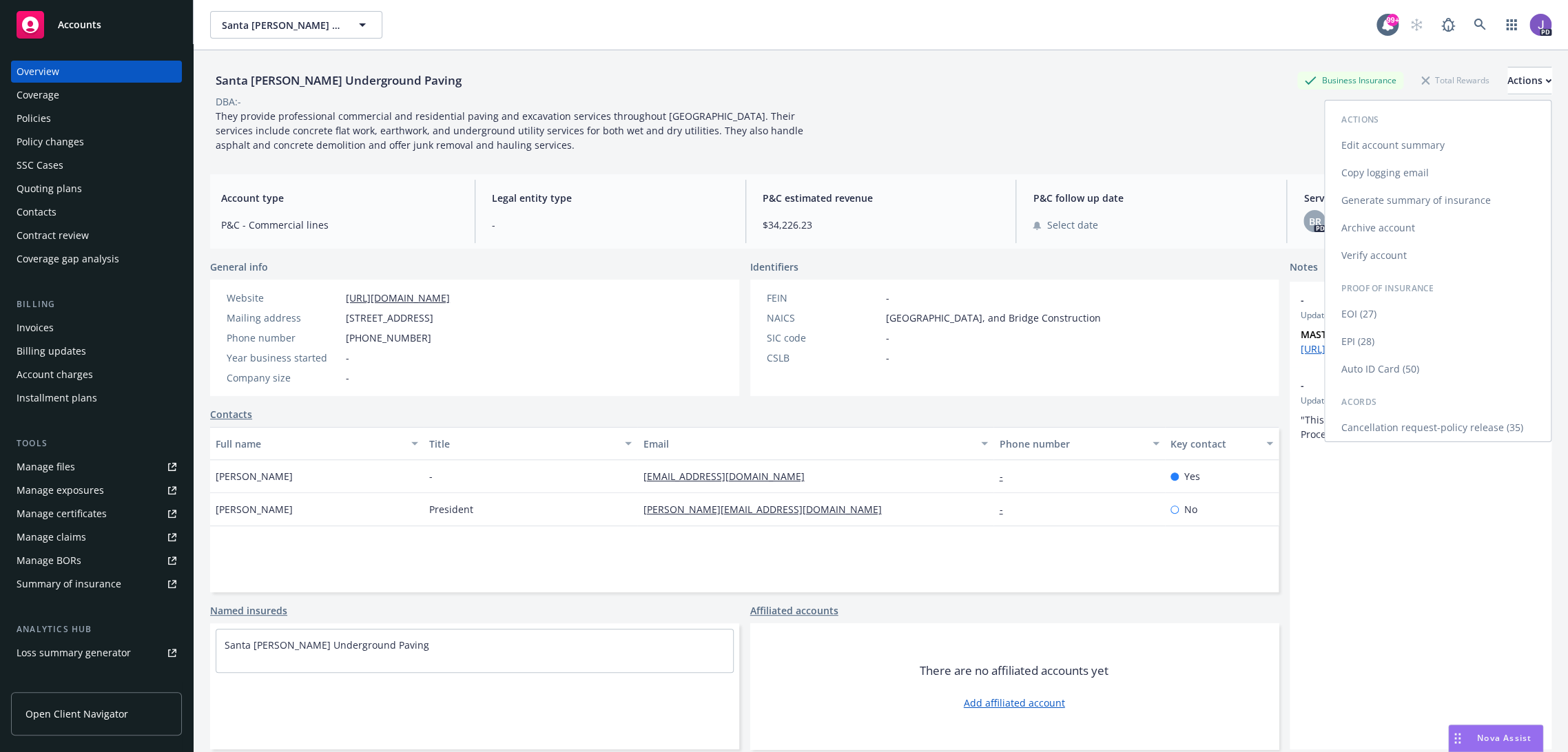
click at [1372, 374] on link "Auto ID Card (50)" at bounding box center [1438, 369] width 226 height 28
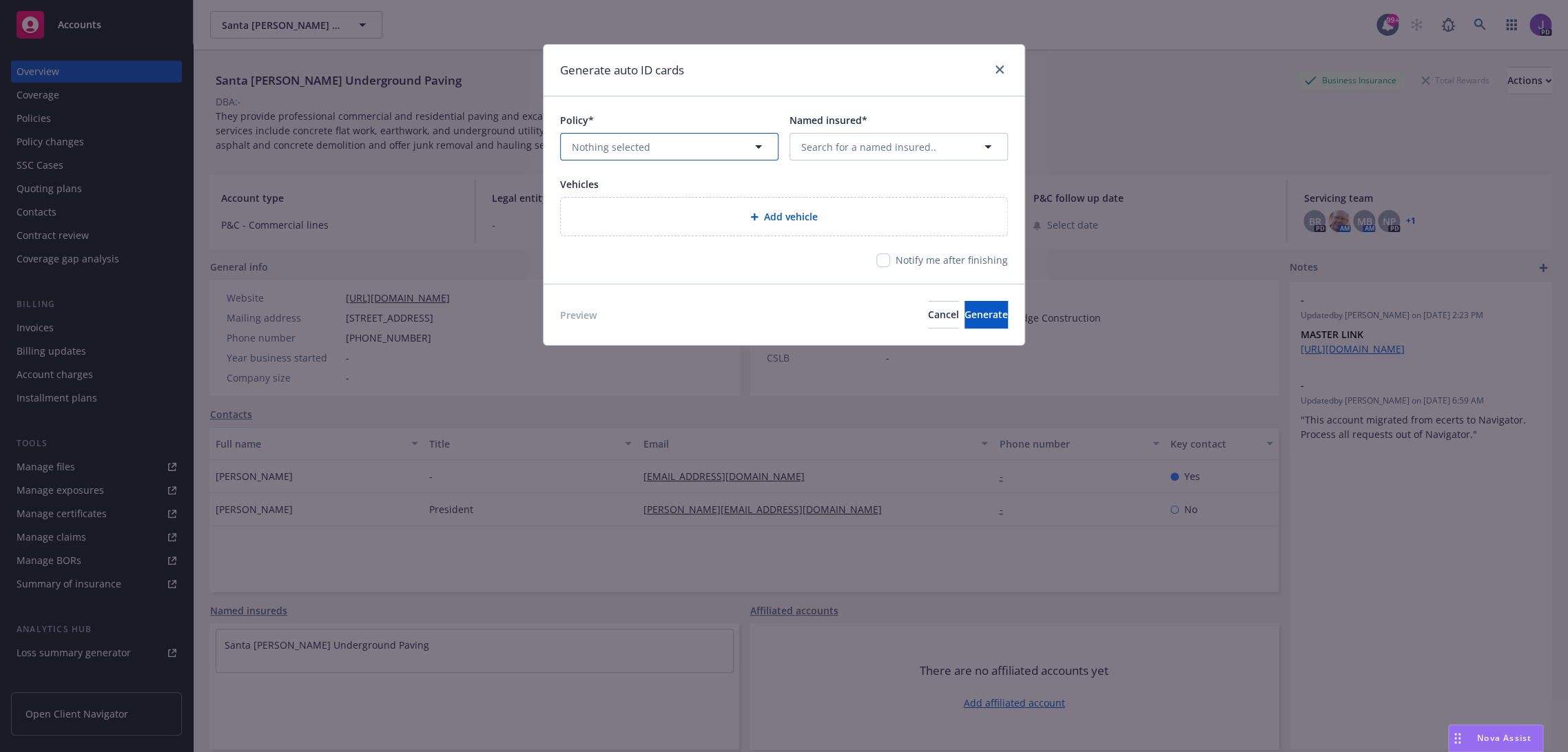
click at [700, 156] on button "Nothing selected" at bounding box center [669, 147] width 218 height 28
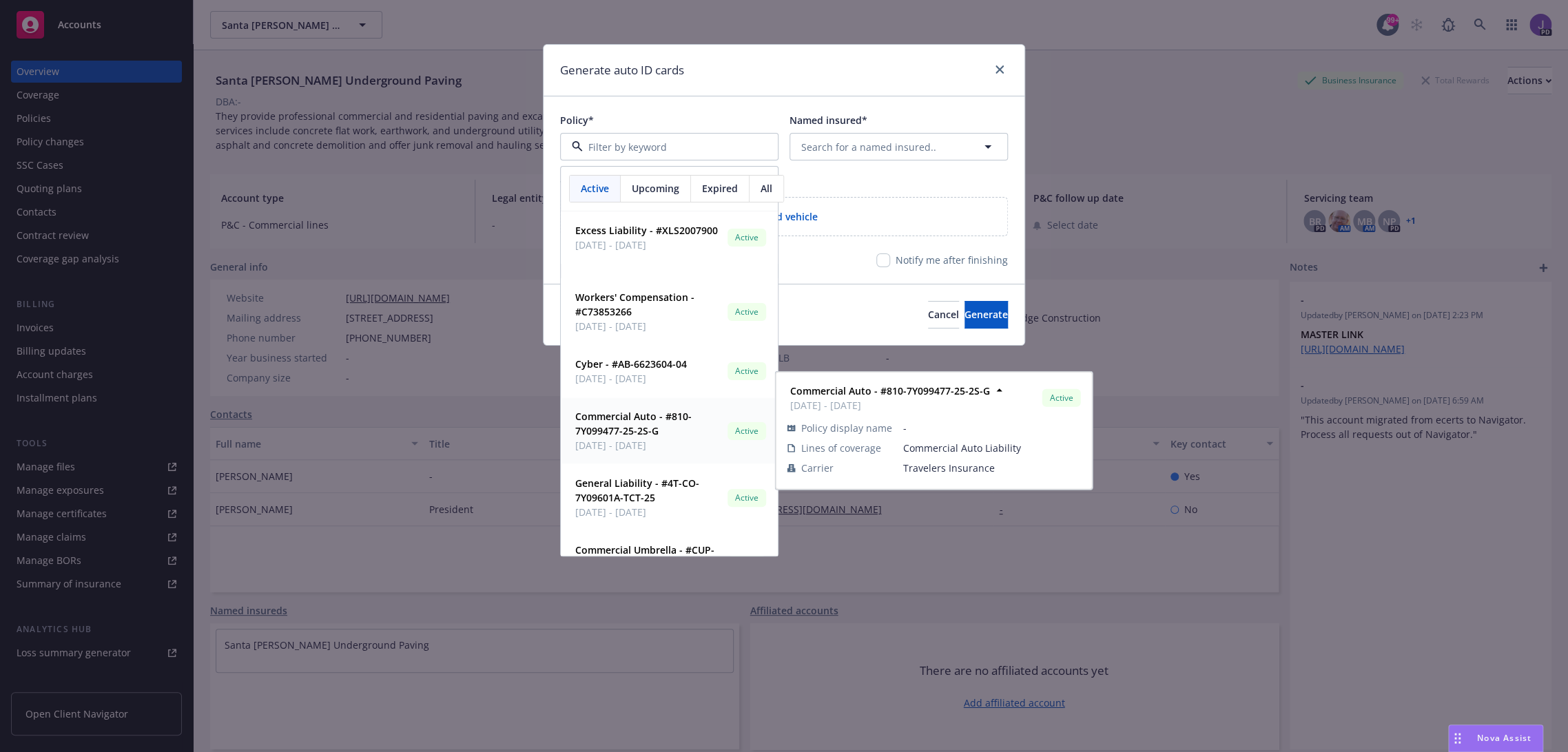
click at [645, 434] on strong "Commercial Auto - #810-7Y099477-25-2S-G" at bounding box center [633, 423] width 116 height 28
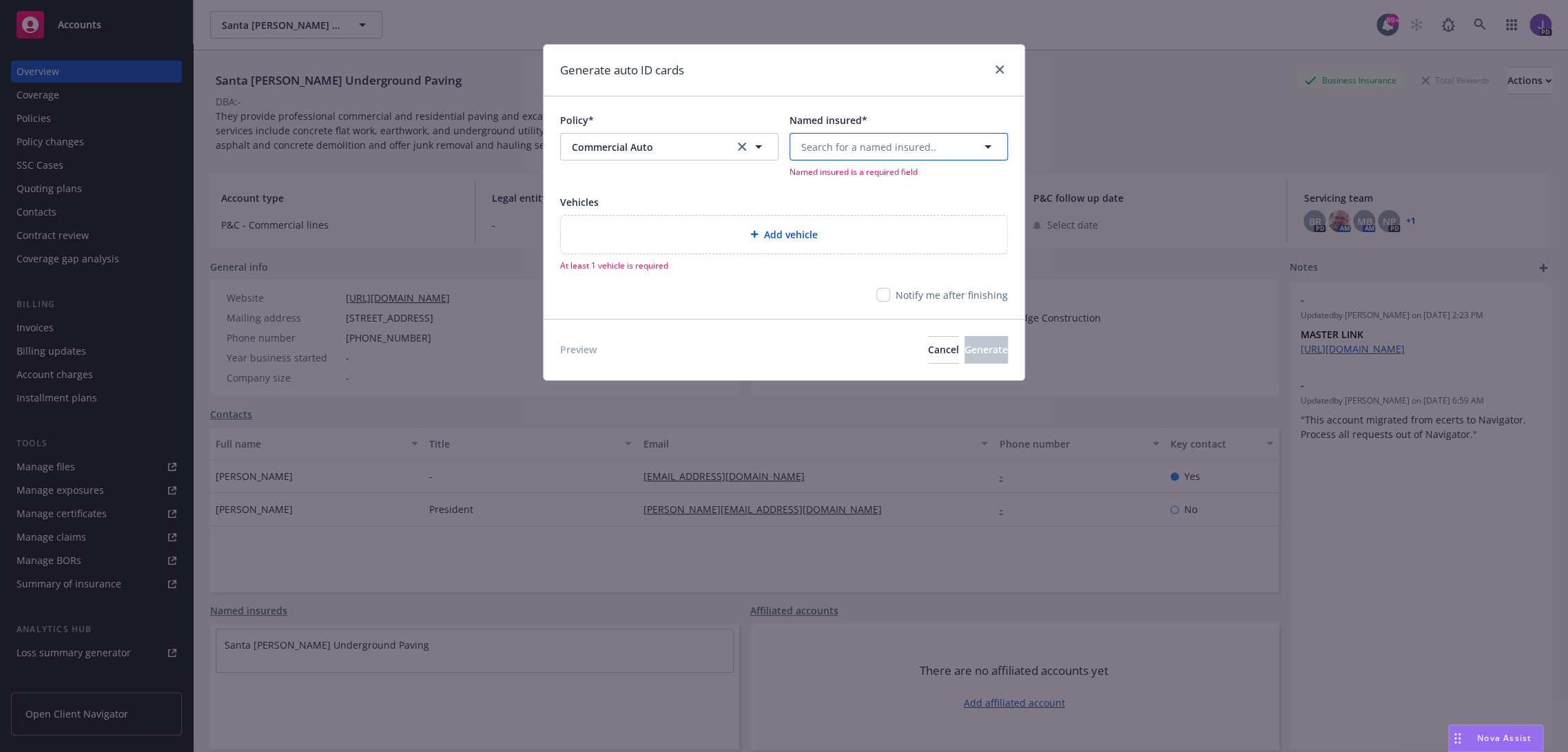
click at [997, 147] on button "Search for a named insured.." at bounding box center [899, 147] width 218 height 28
click at [880, 181] on strong "Santa [PERSON_NAME] Underground Paving" at bounding box center [892, 193] width 174 height 28
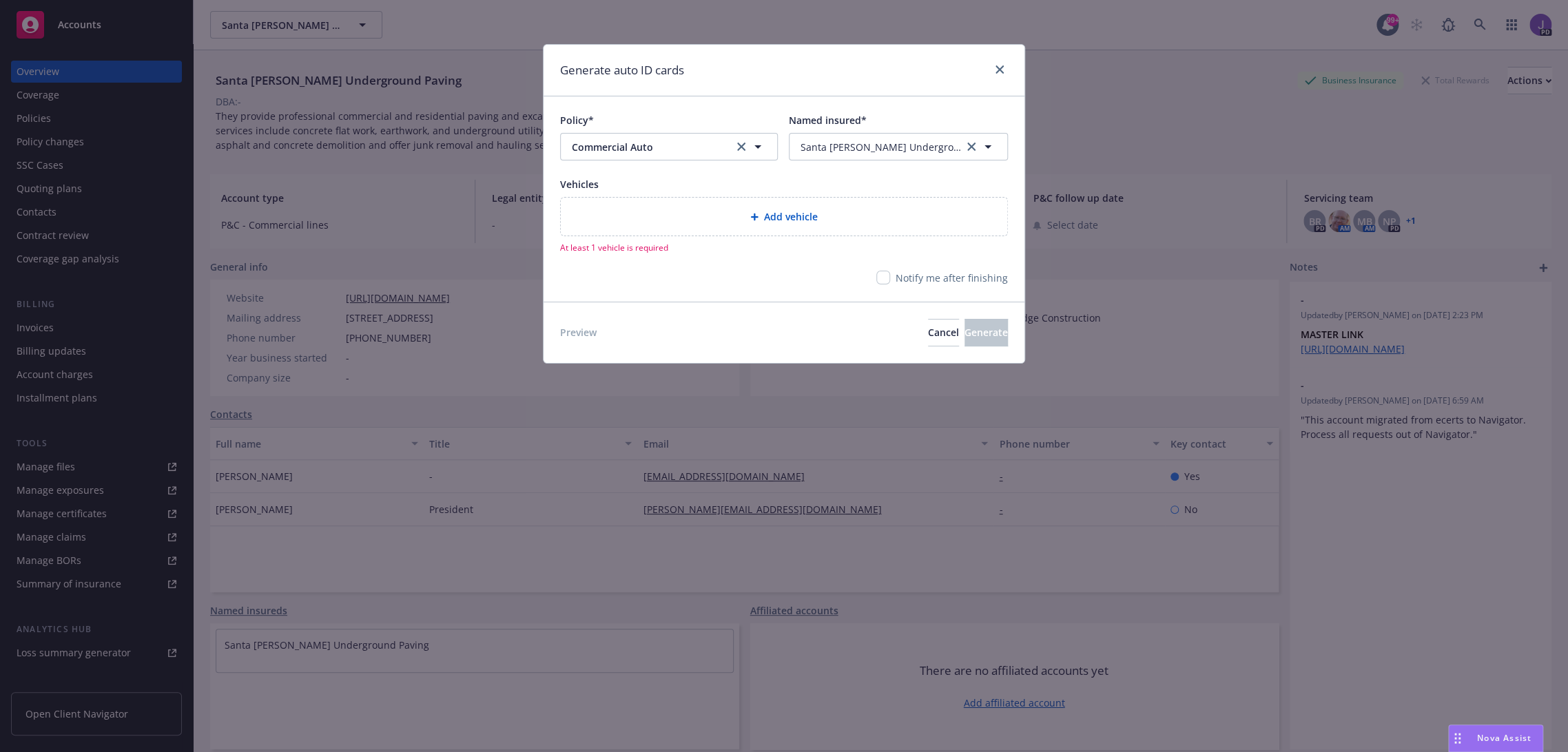
click at [799, 225] on div "Add vehicle" at bounding box center [784, 217] width 425 height 16
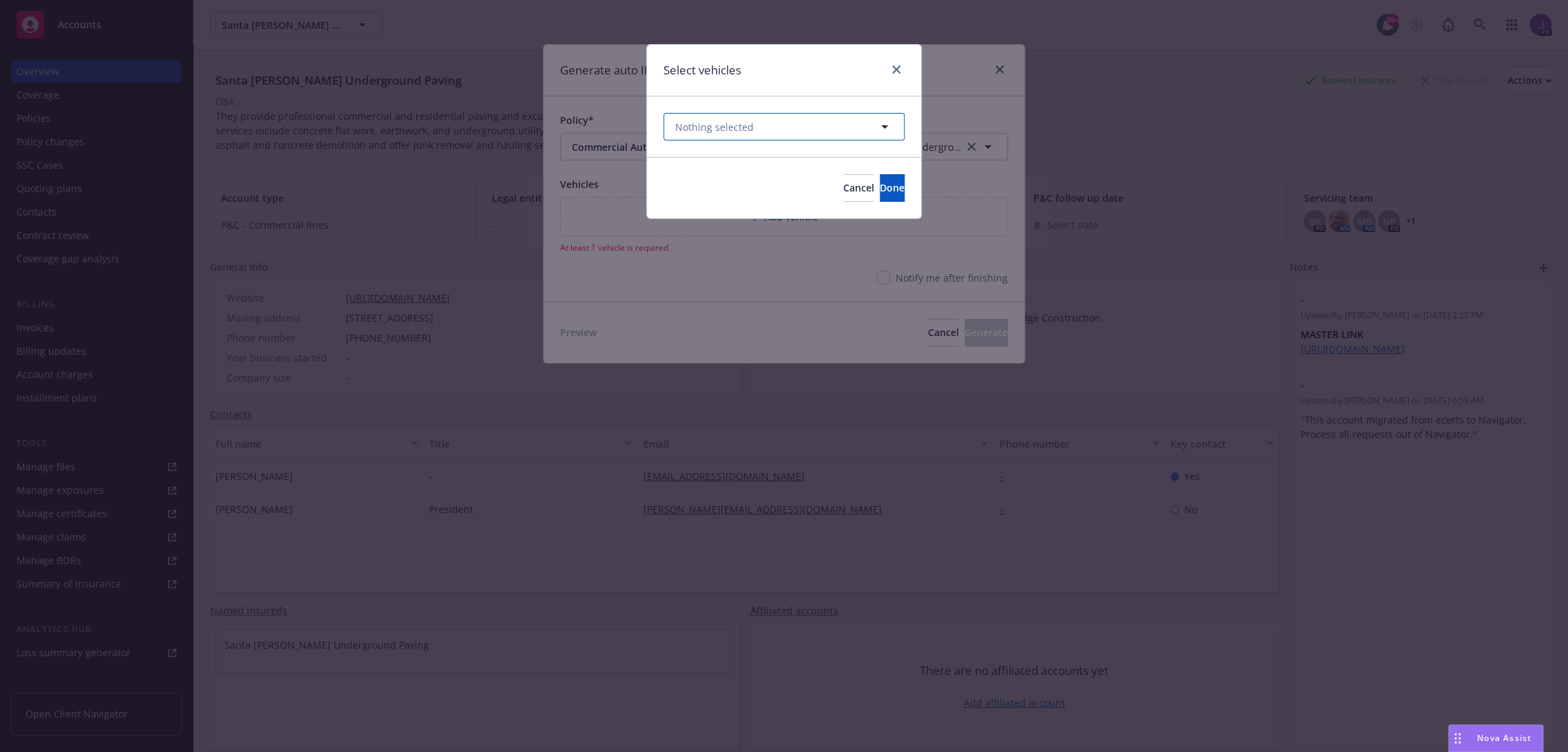
click at [883, 127] on icon "button" at bounding box center [884, 127] width 17 height 17
click at [860, 125] on link "Select all" at bounding box center [847, 127] width 47 height 14
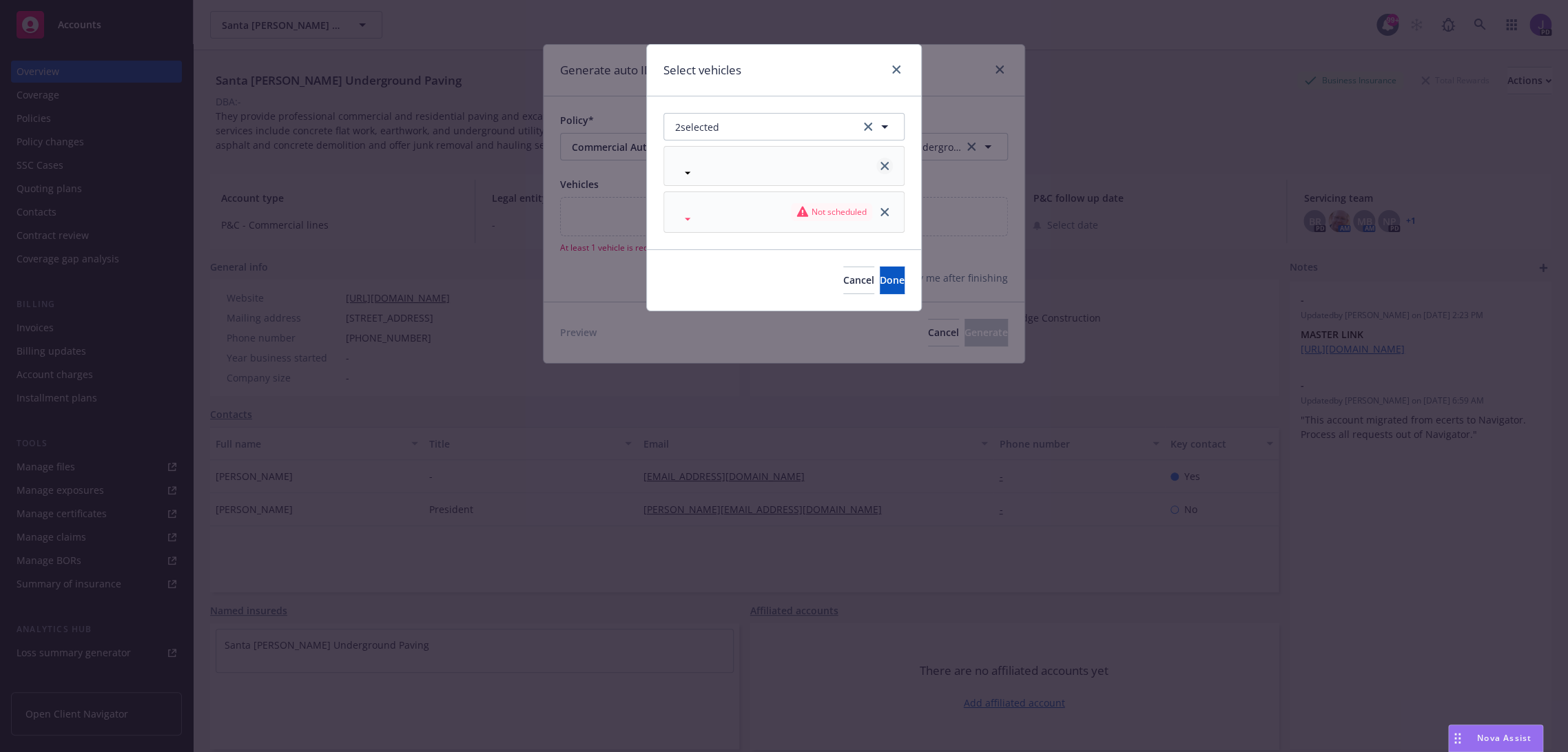
click at [888, 166] on icon "close" at bounding box center [884, 166] width 8 height 8
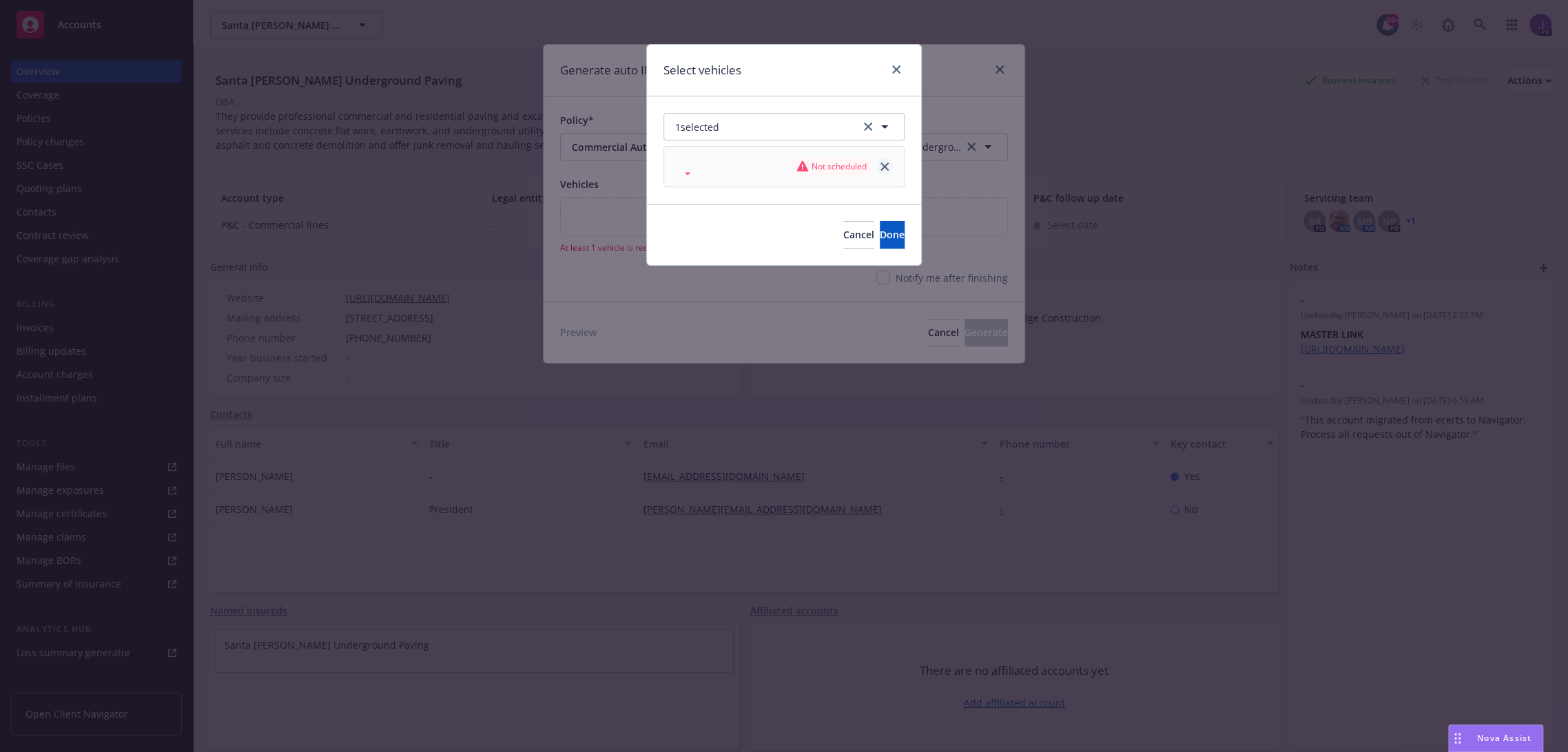
click at [884, 165] on icon "close" at bounding box center [884, 166] width 8 height 8
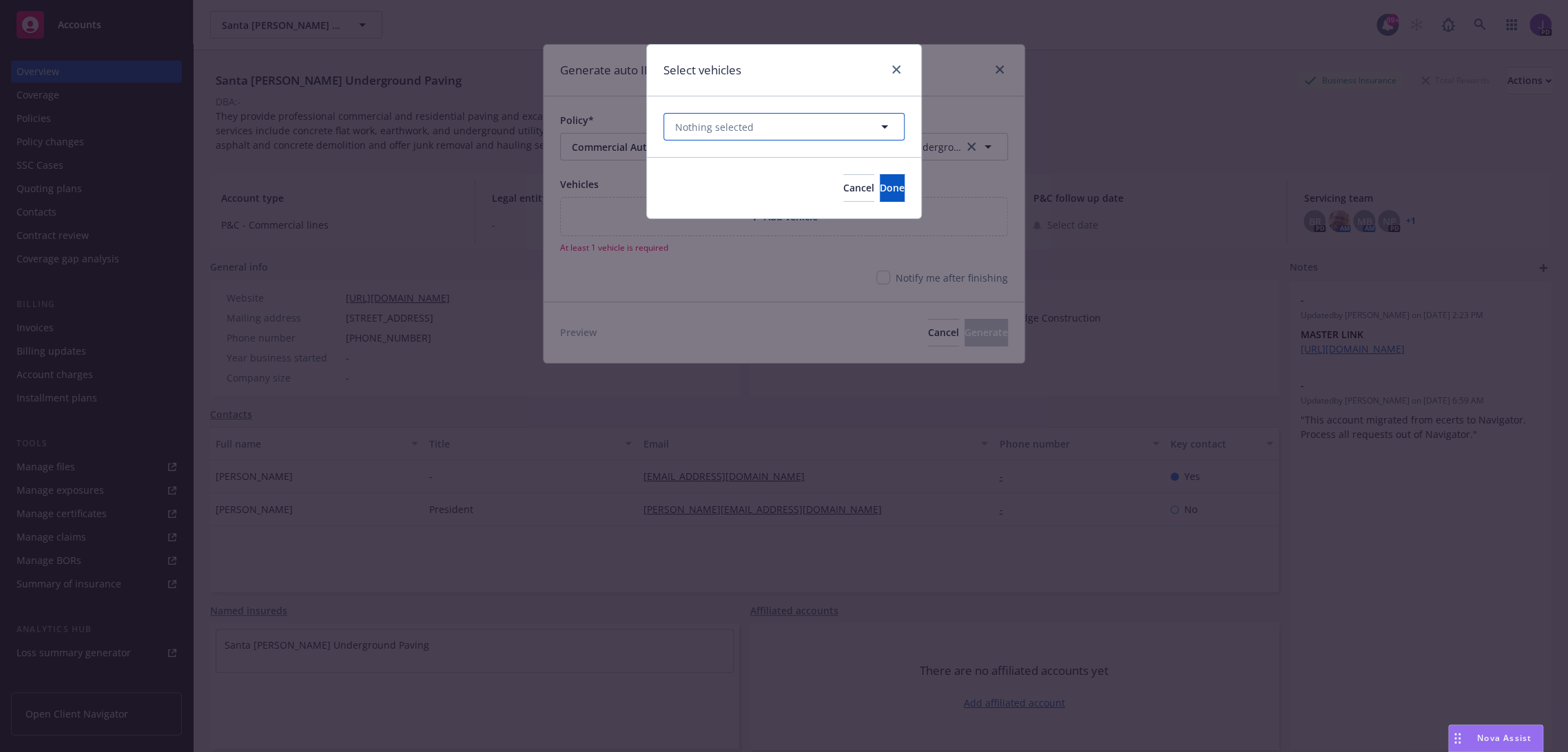
click at [878, 125] on icon "button" at bounding box center [884, 127] width 17 height 17
click at [854, 125] on link "Select all" at bounding box center [847, 127] width 47 height 14
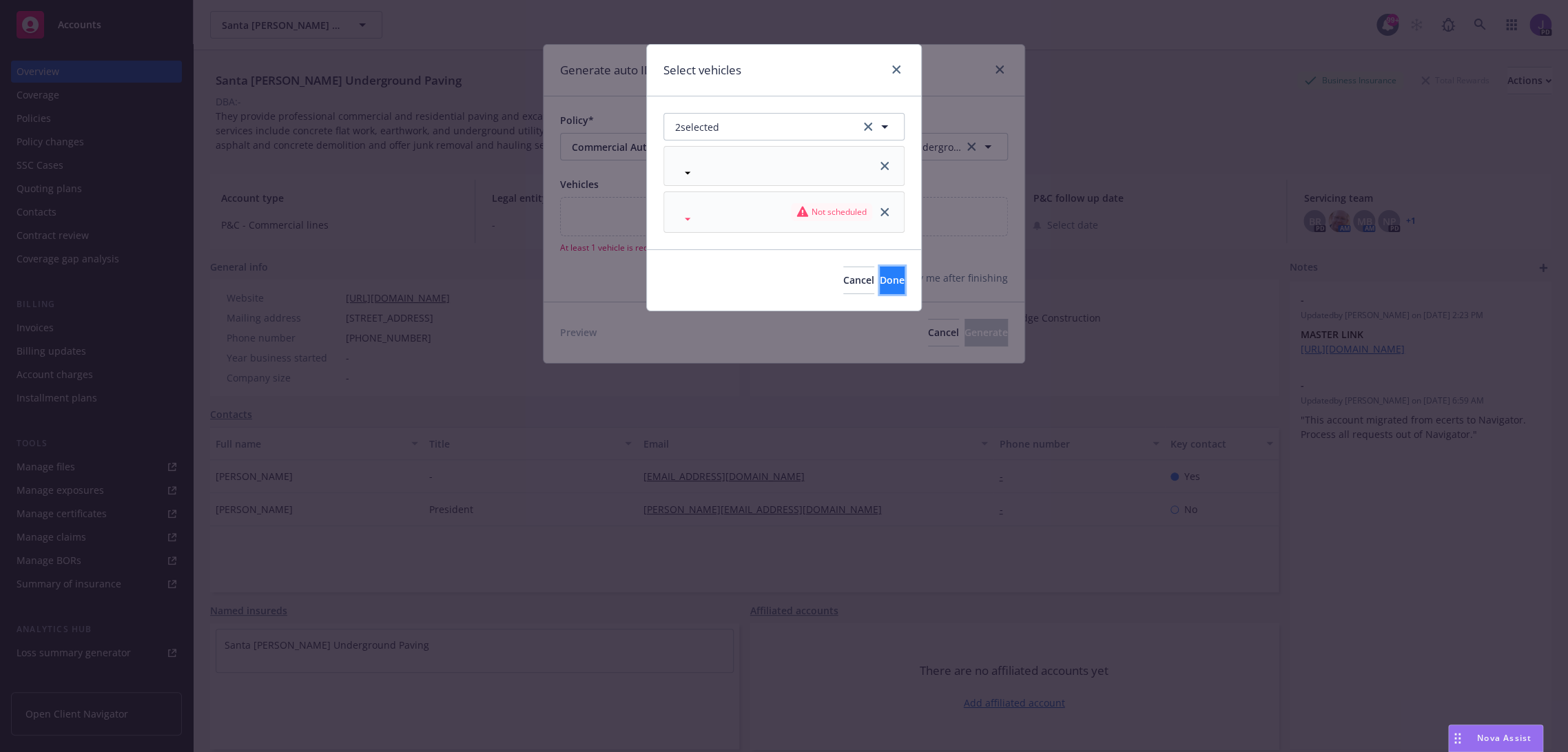
click at [880, 285] on span "Done" at bounding box center [892, 280] width 25 height 13
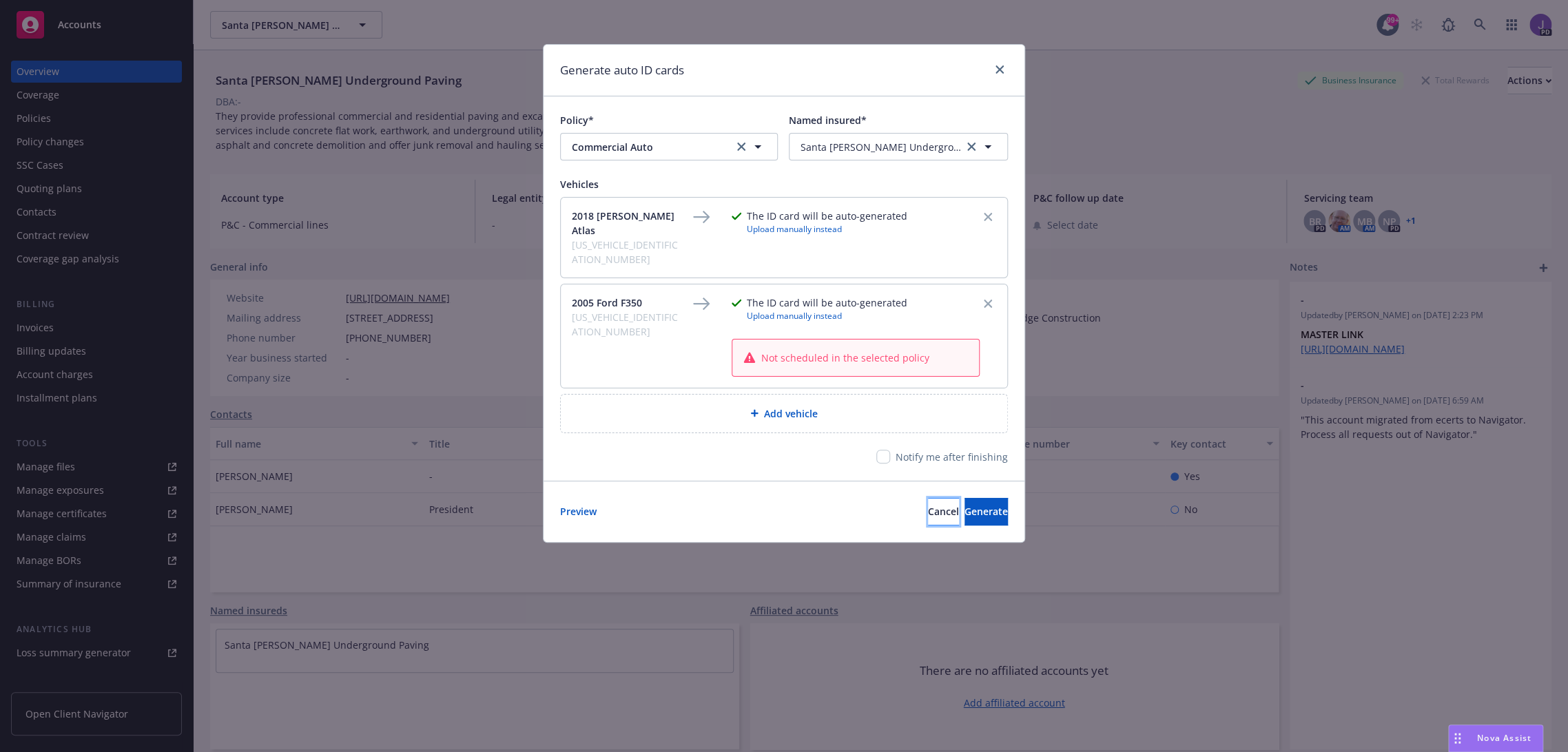
click at [928, 498] on button "Cancel" at bounding box center [943, 511] width 31 height 28
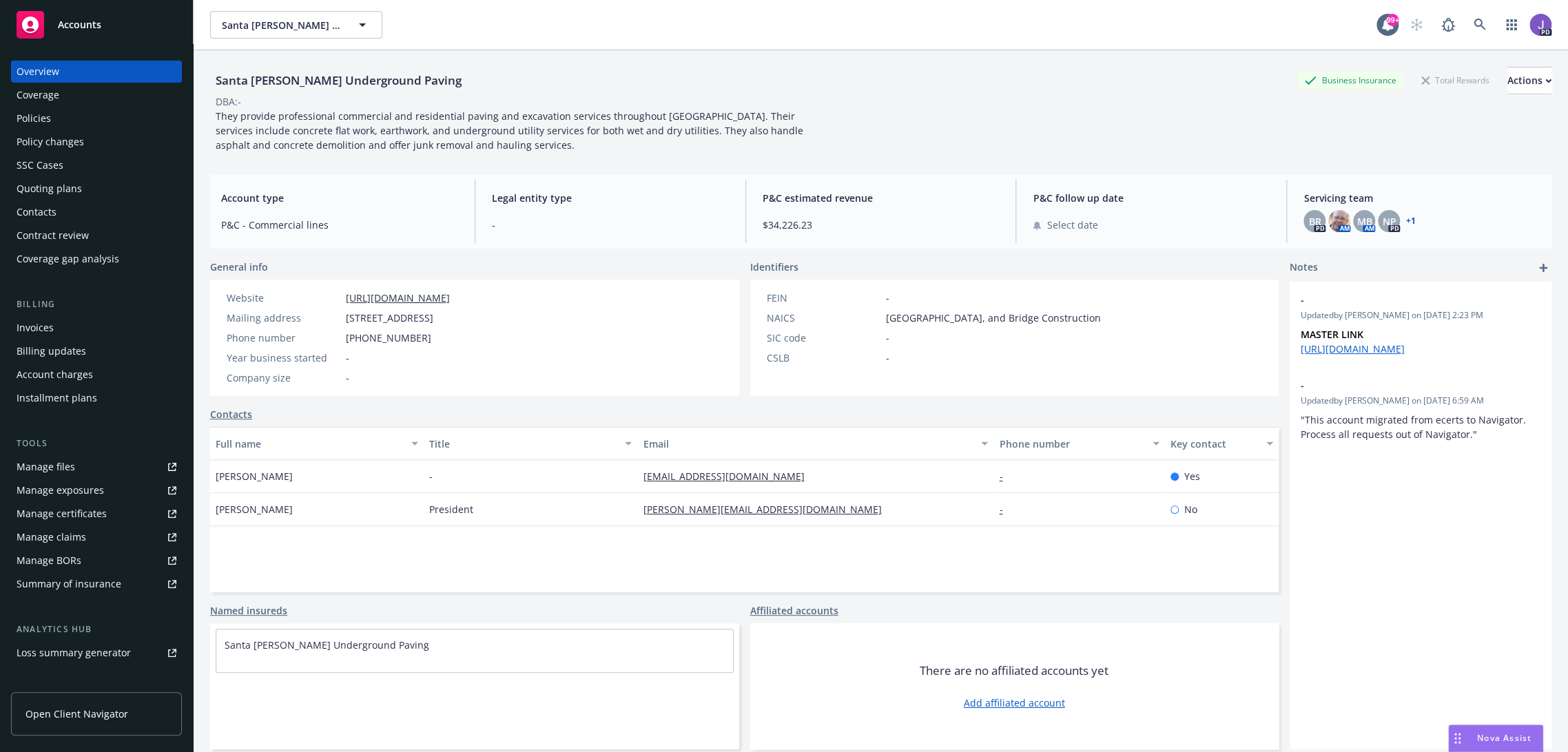
click at [33, 125] on div "Policies" at bounding box center [33, 119] width 34 height 22
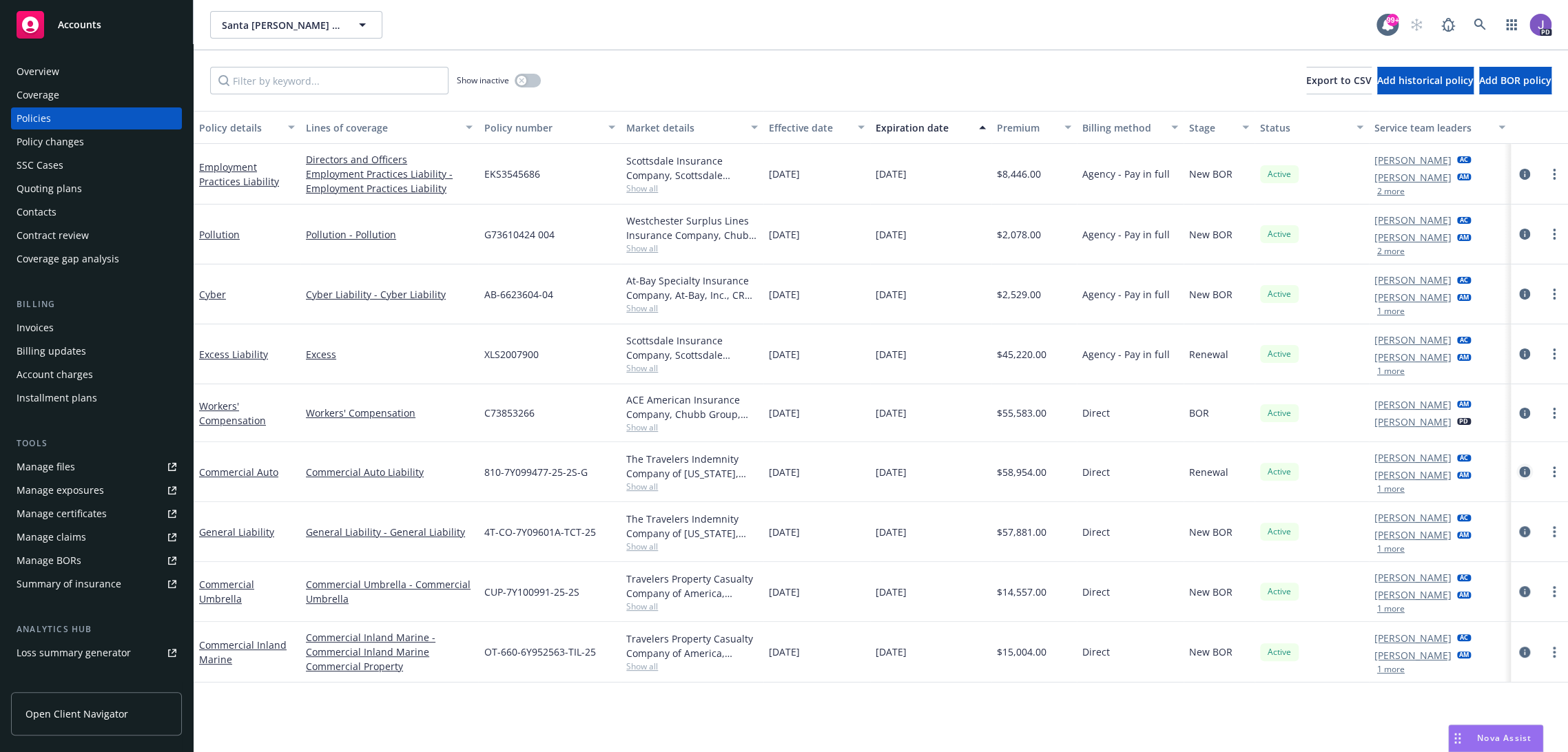
click at [1519, 473] on icon "circleInformation" at bounding box center [1525, 472] width 11 height 11
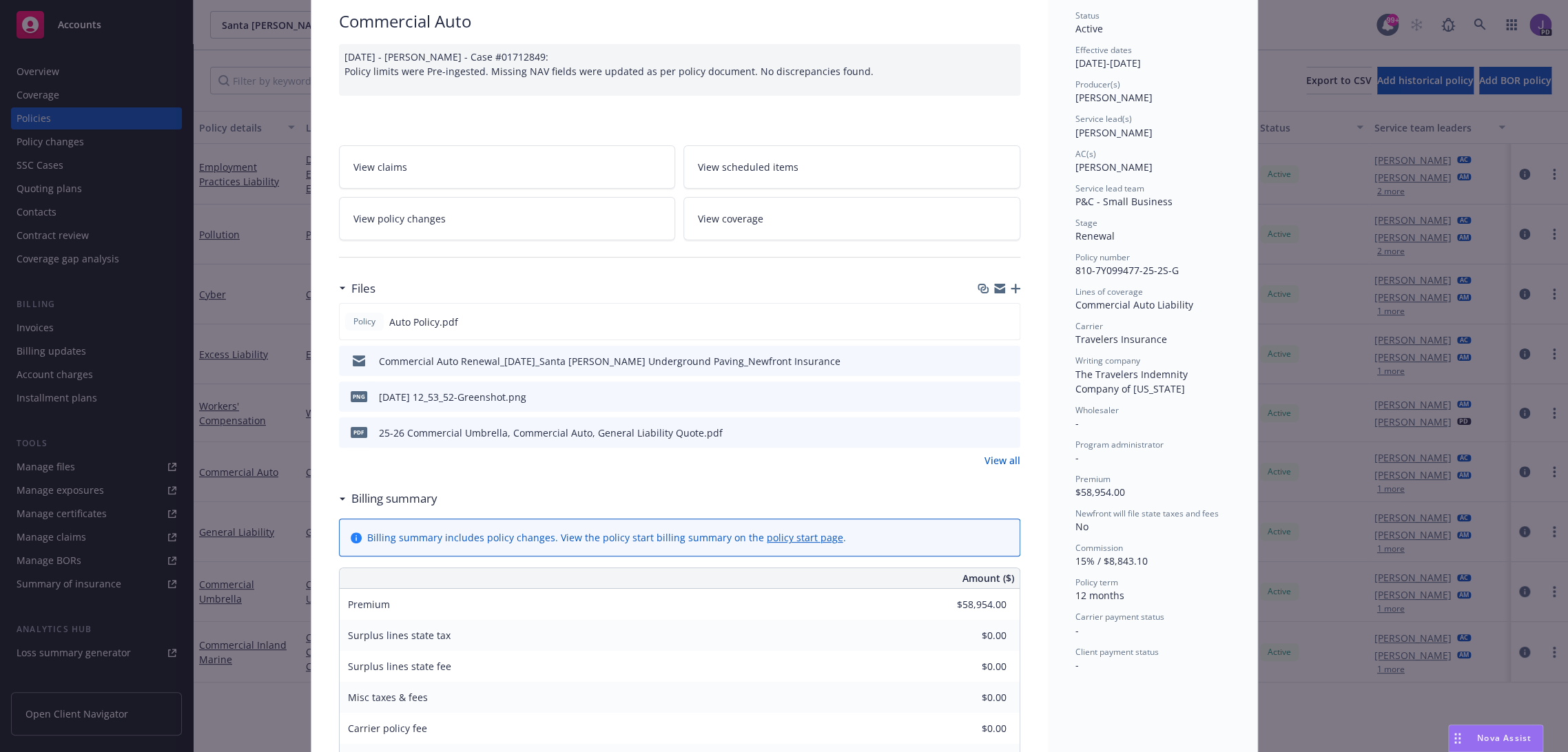
scroll to position [76, 0]
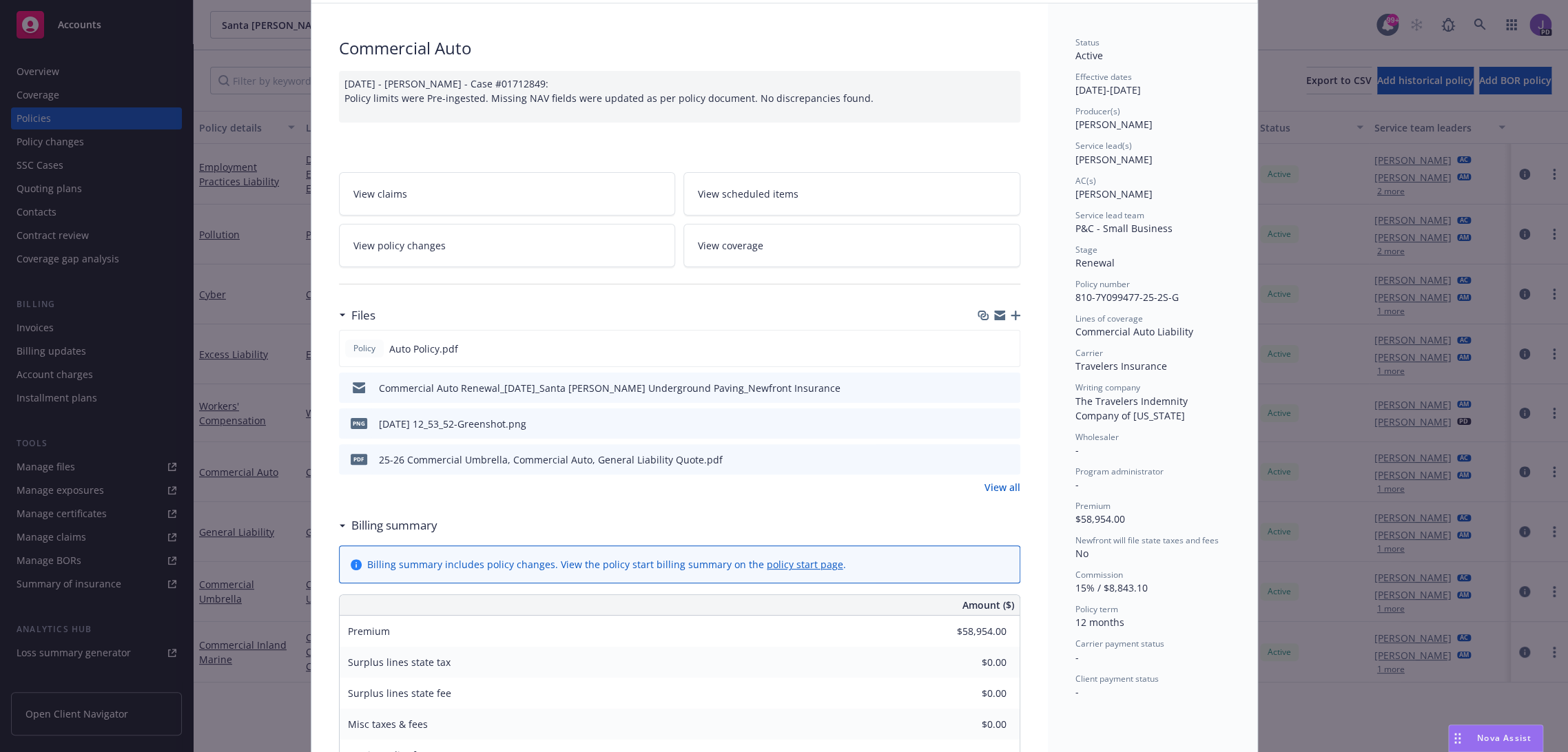
click at [766, 187] on span "View scheduled items" at bounding box center [748, 194] width 100 height 14
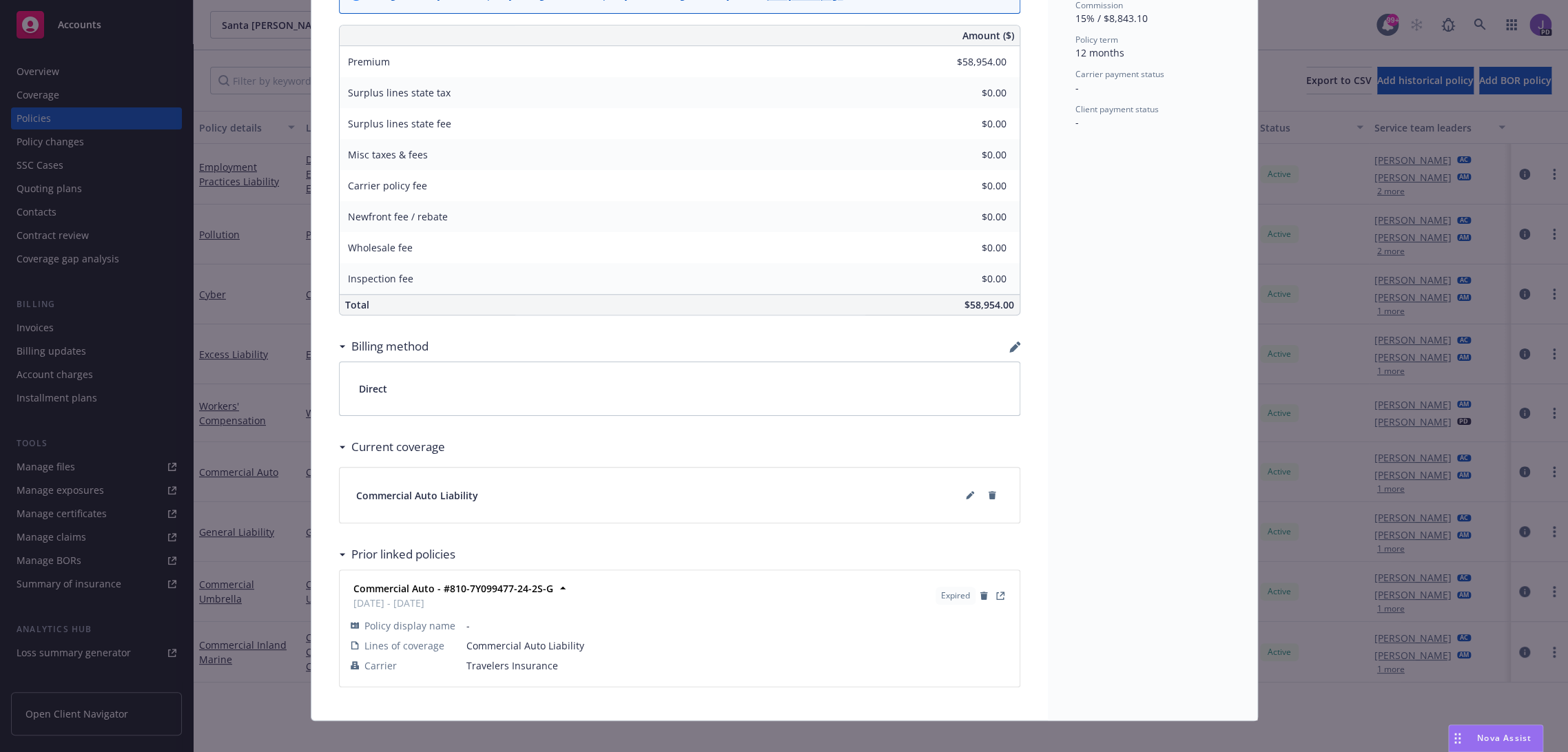
scroll to position [656, 0]
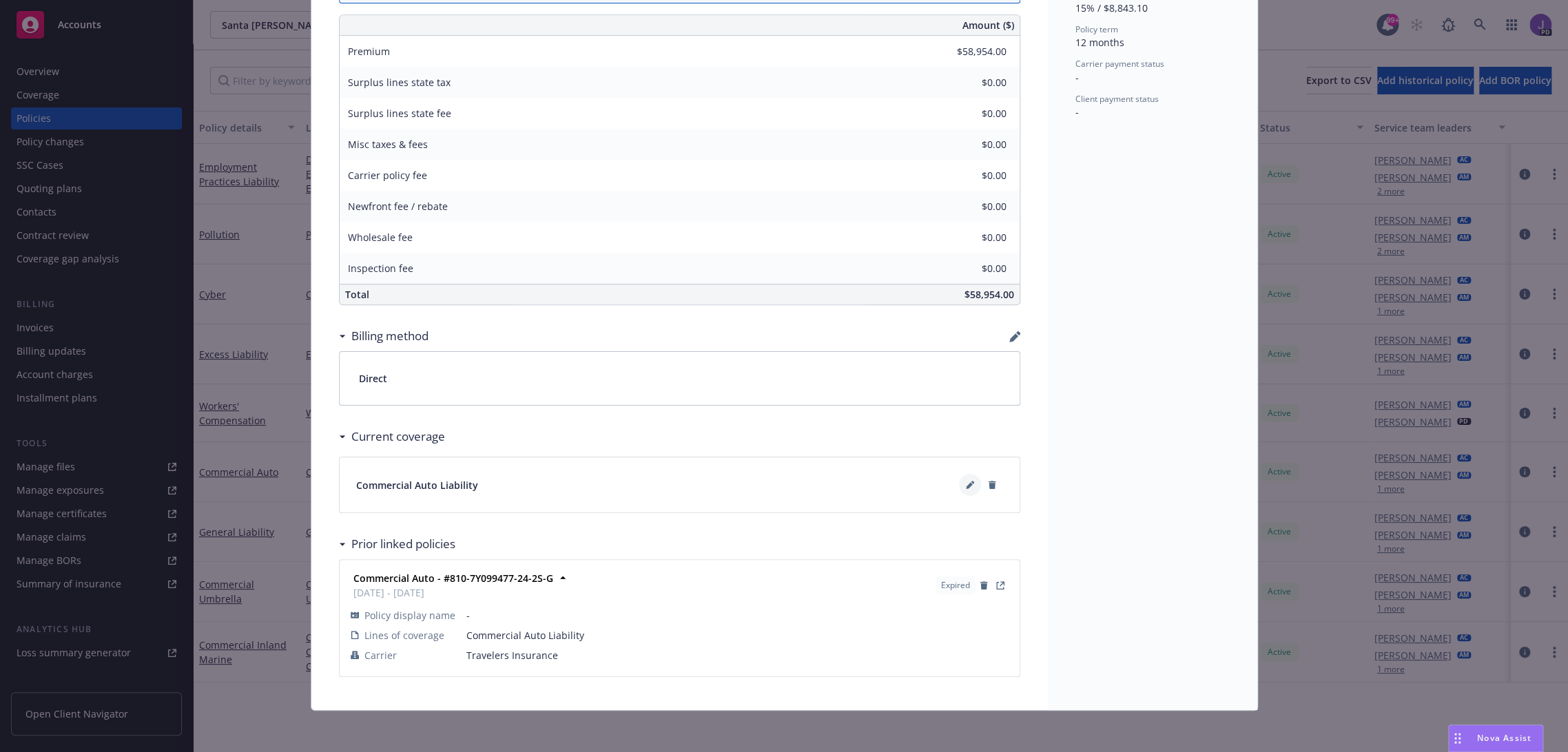
click at [966, 486] on icon at bounding box center [969, 486] width 7 height 7
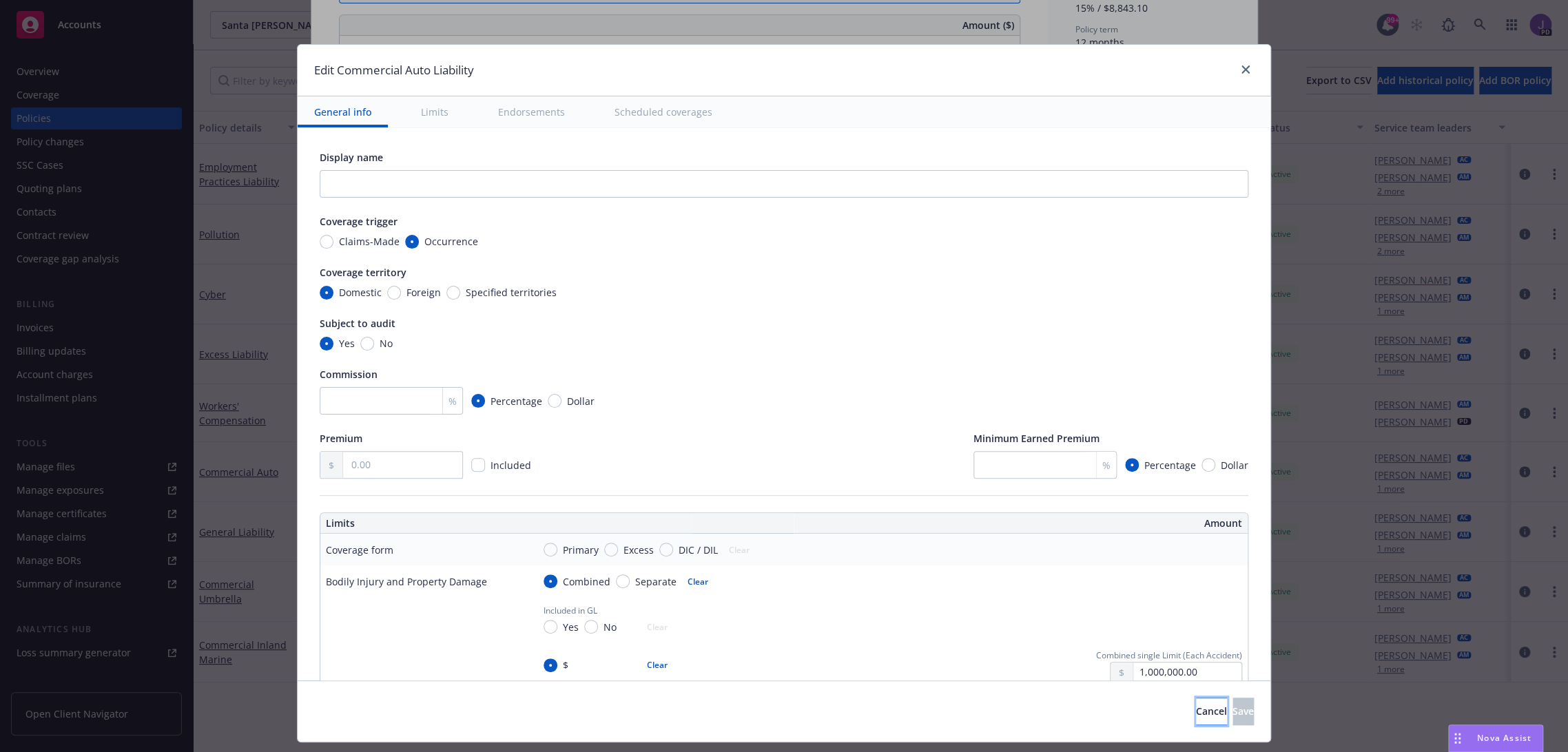
click at [1196, 711] on span "Cancel" at bounding box center [1211, 711] width 31 height 13
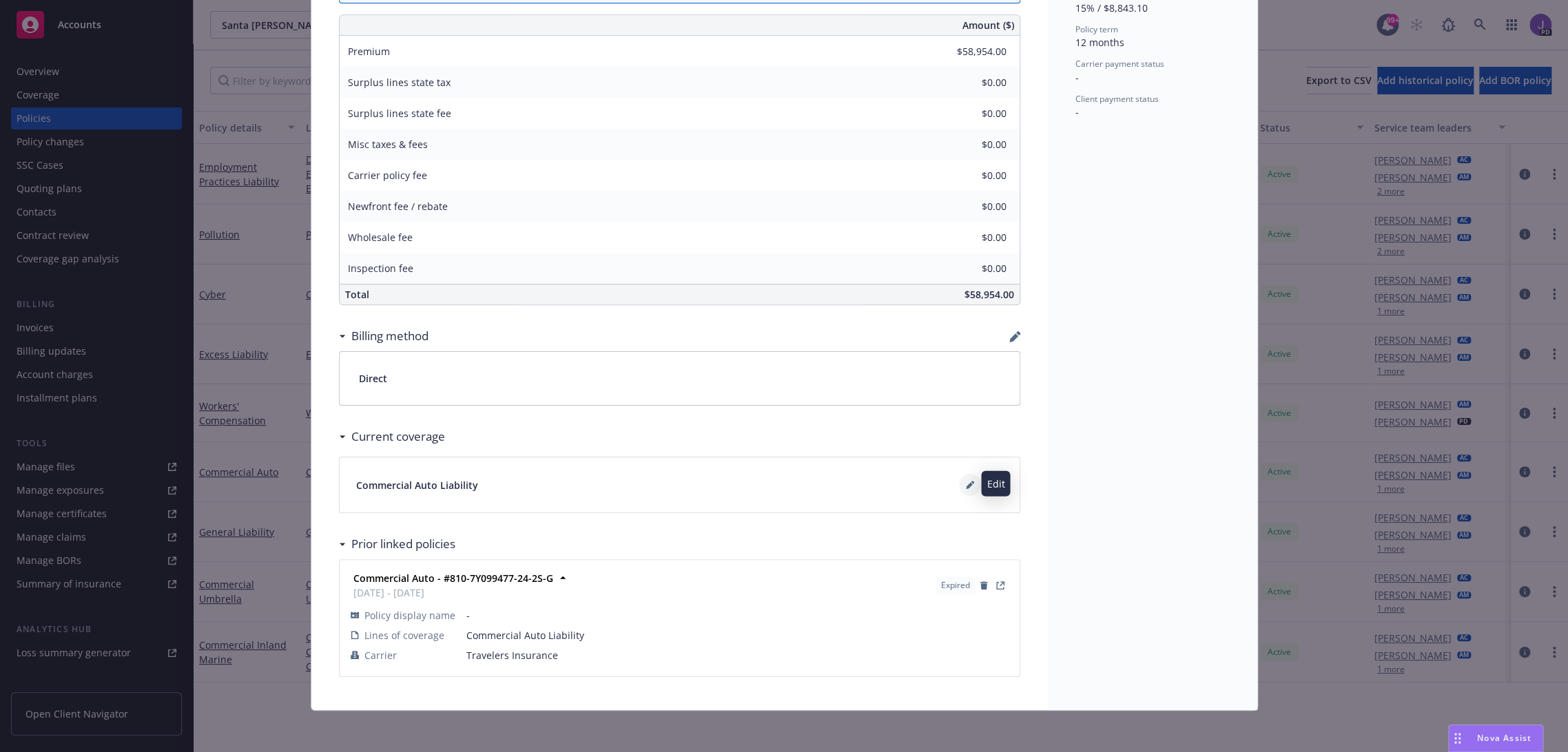
click at [966, 481] on icon at bounding box center [970, 485] width 8 height 8
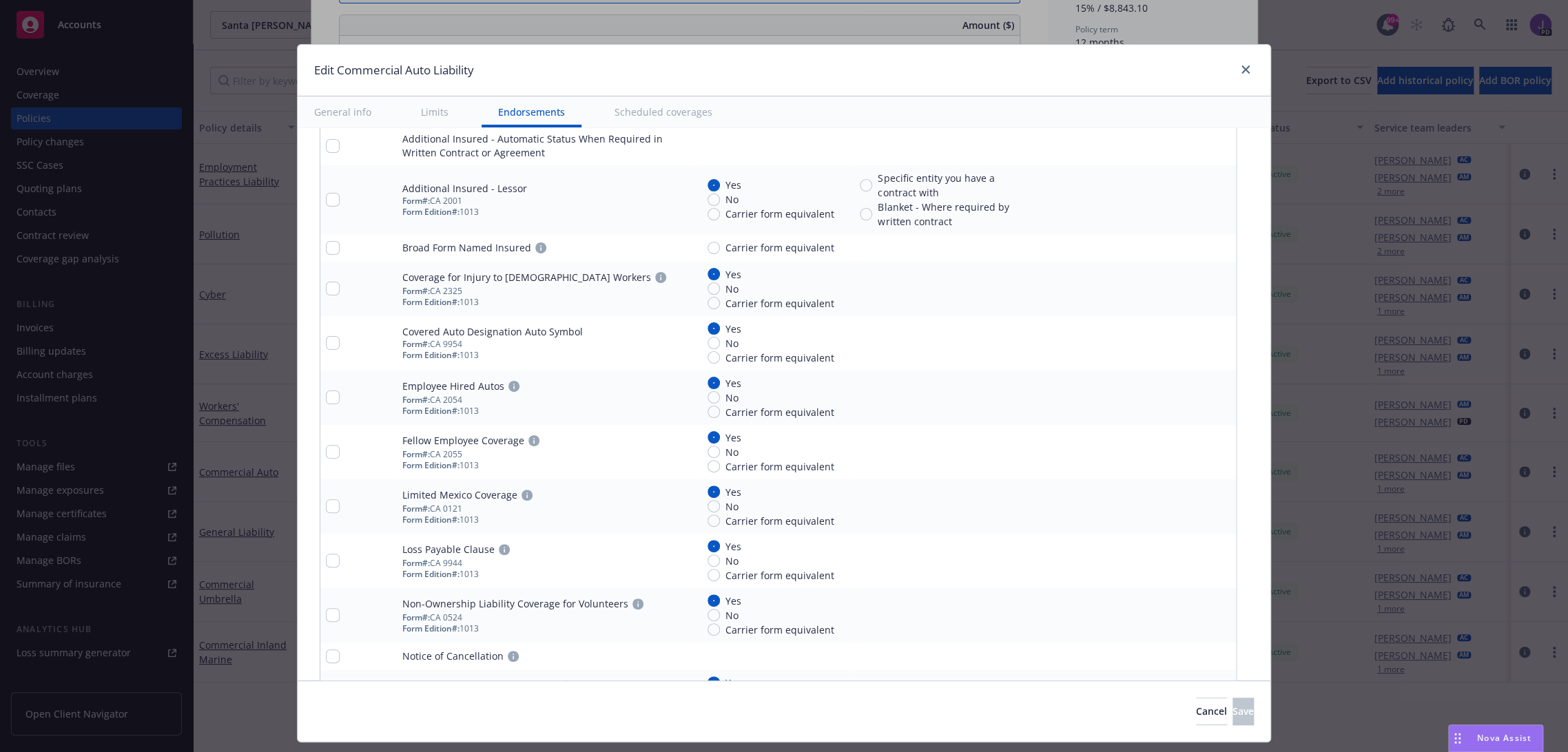
type textarea "x"
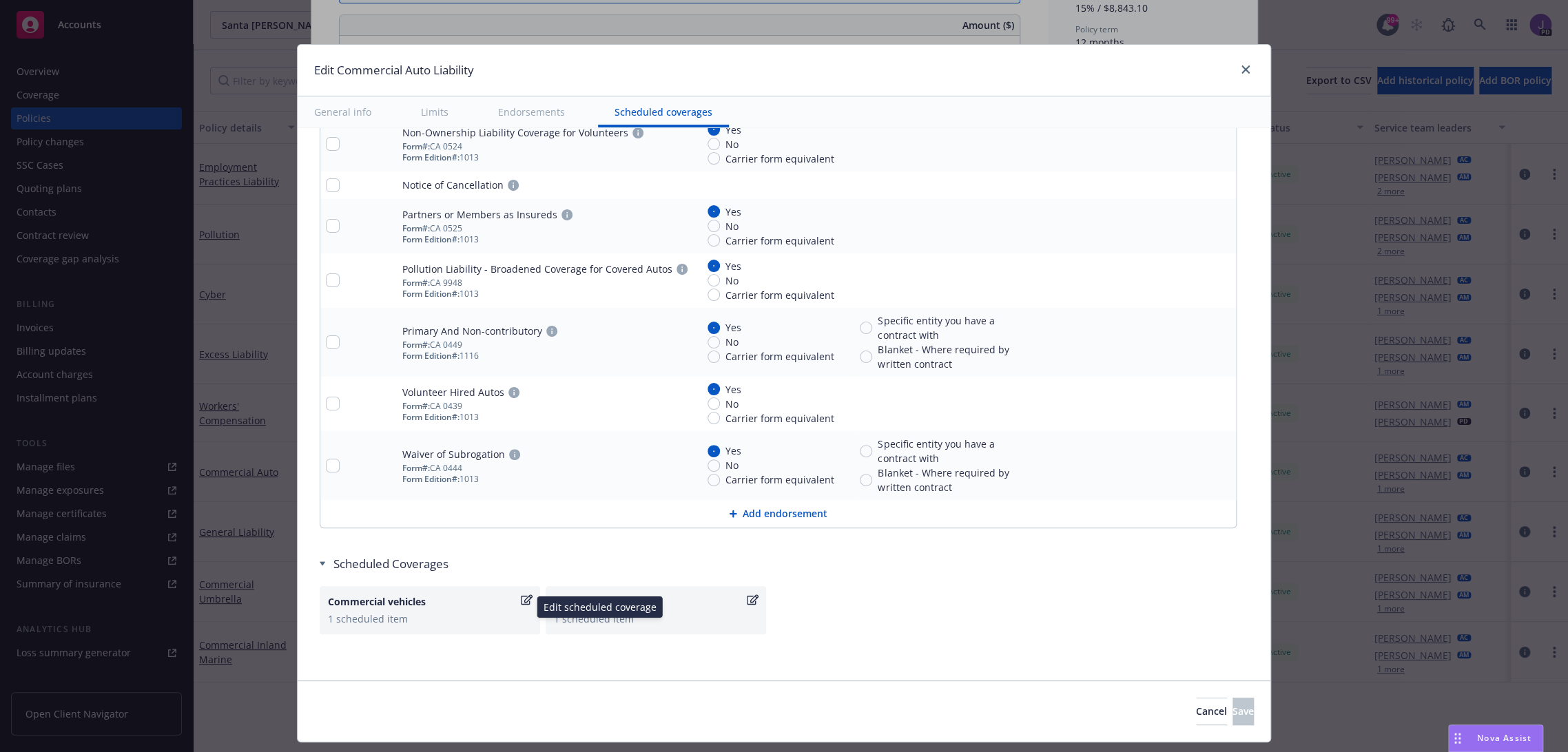
click at [521, 595] on icon "button" at bounding box center [527, 599] width 12 height 10
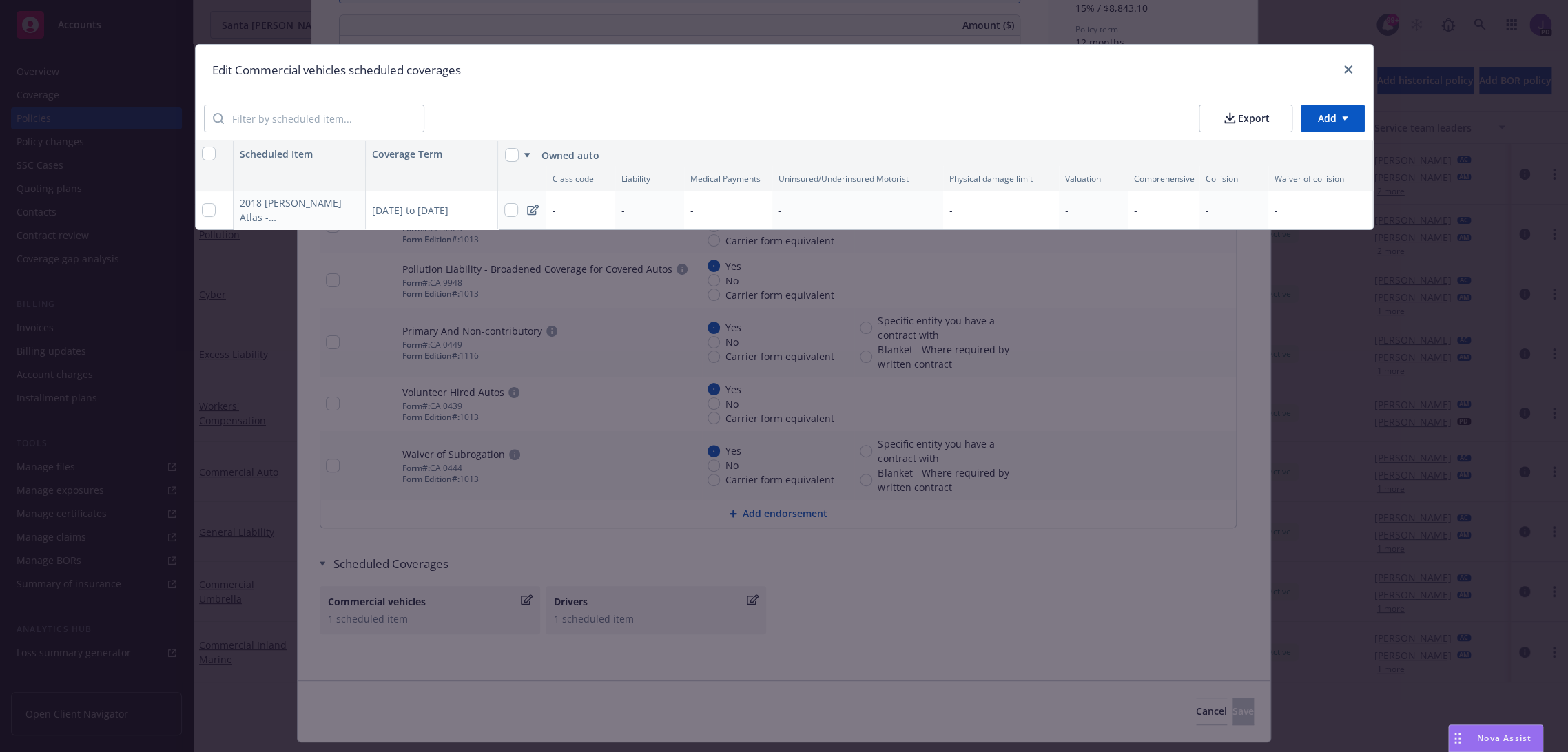
click at [534, 209] on icon at bounding box center [532, 210] width 12 height 11
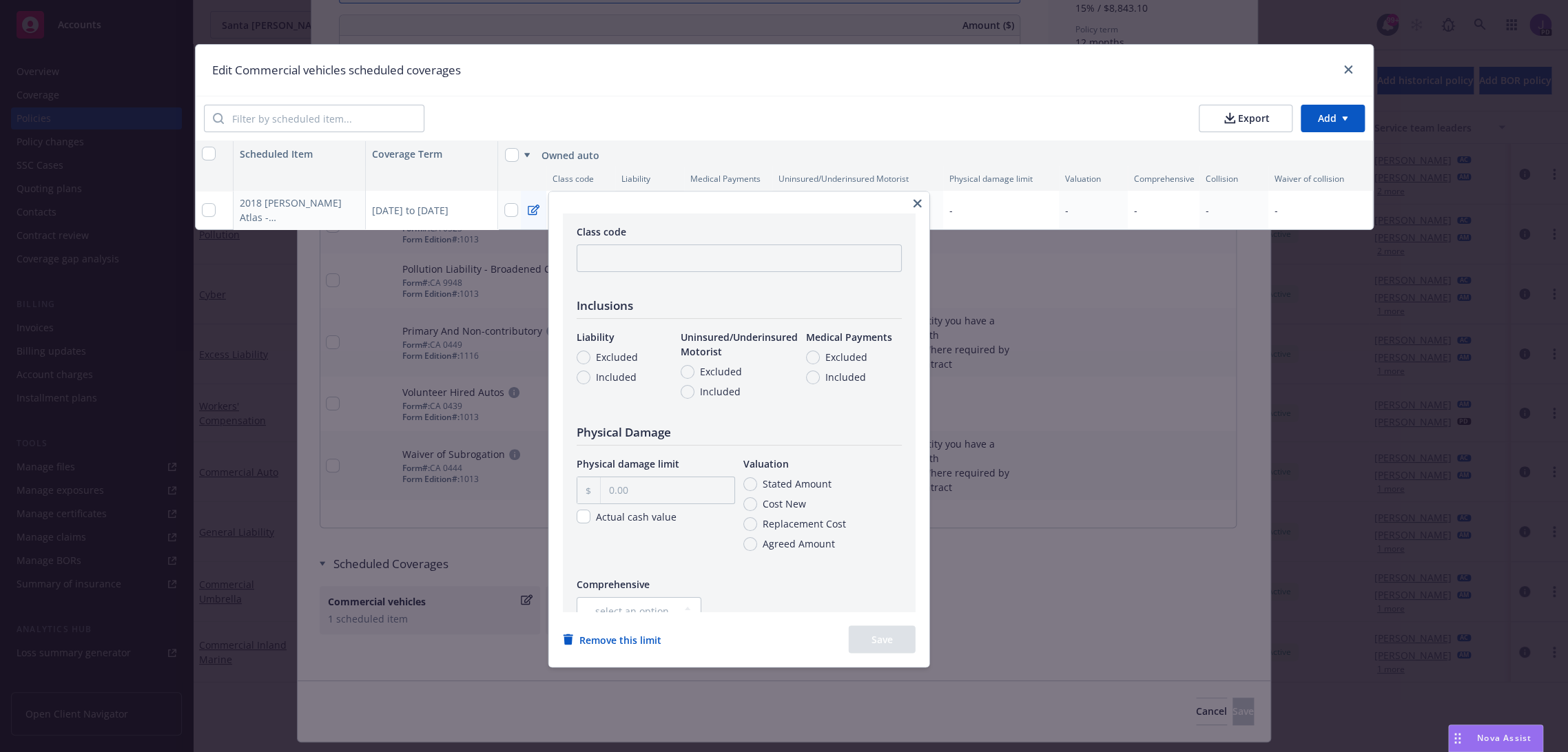
click at [926, 200] on button "button" at bounding box center [917, 203] width 17 height 17
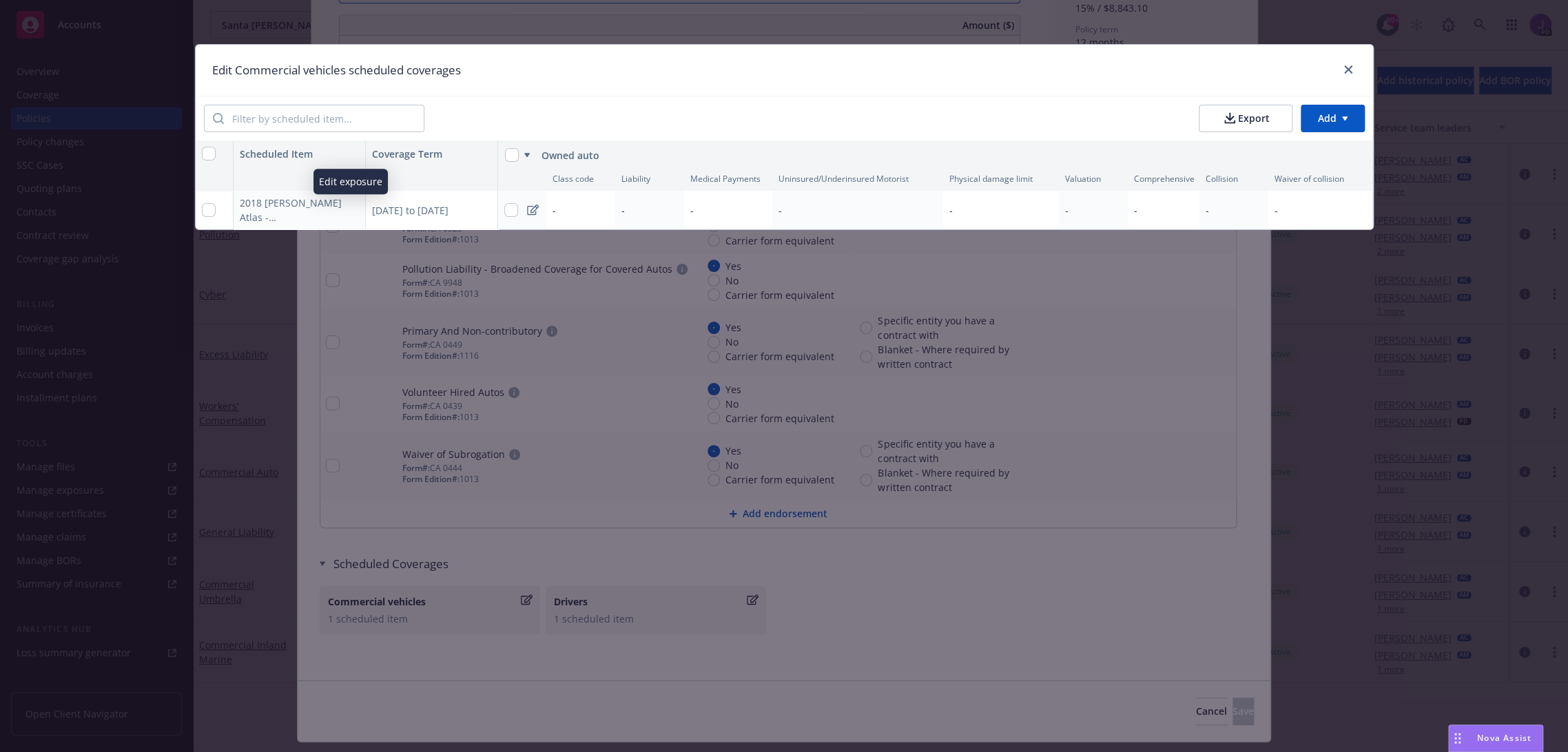
click at [347, 211] on icon "button" at bounding box center [351, 210] width 8 height 8
select select "CA"
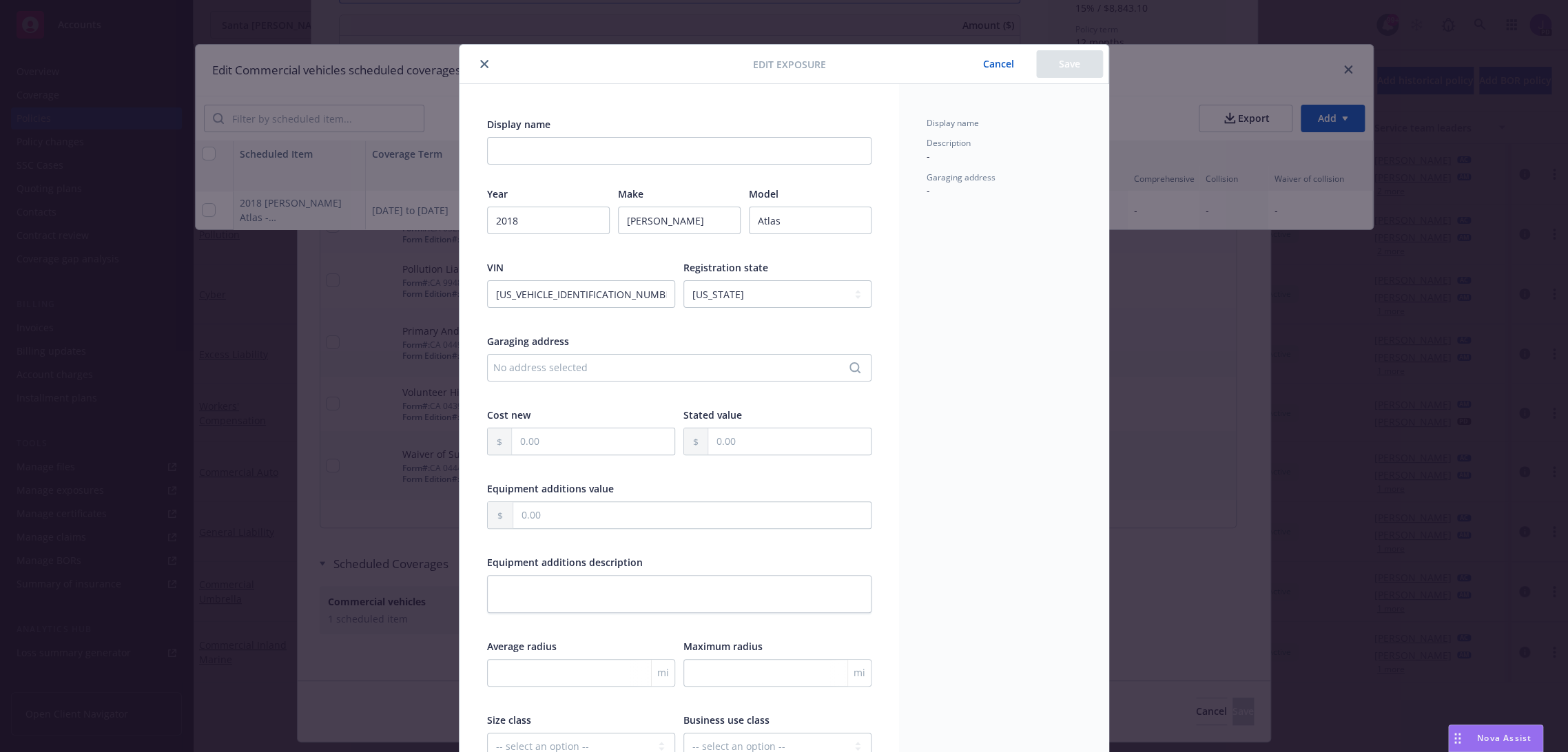
scroll to position [41, 0]
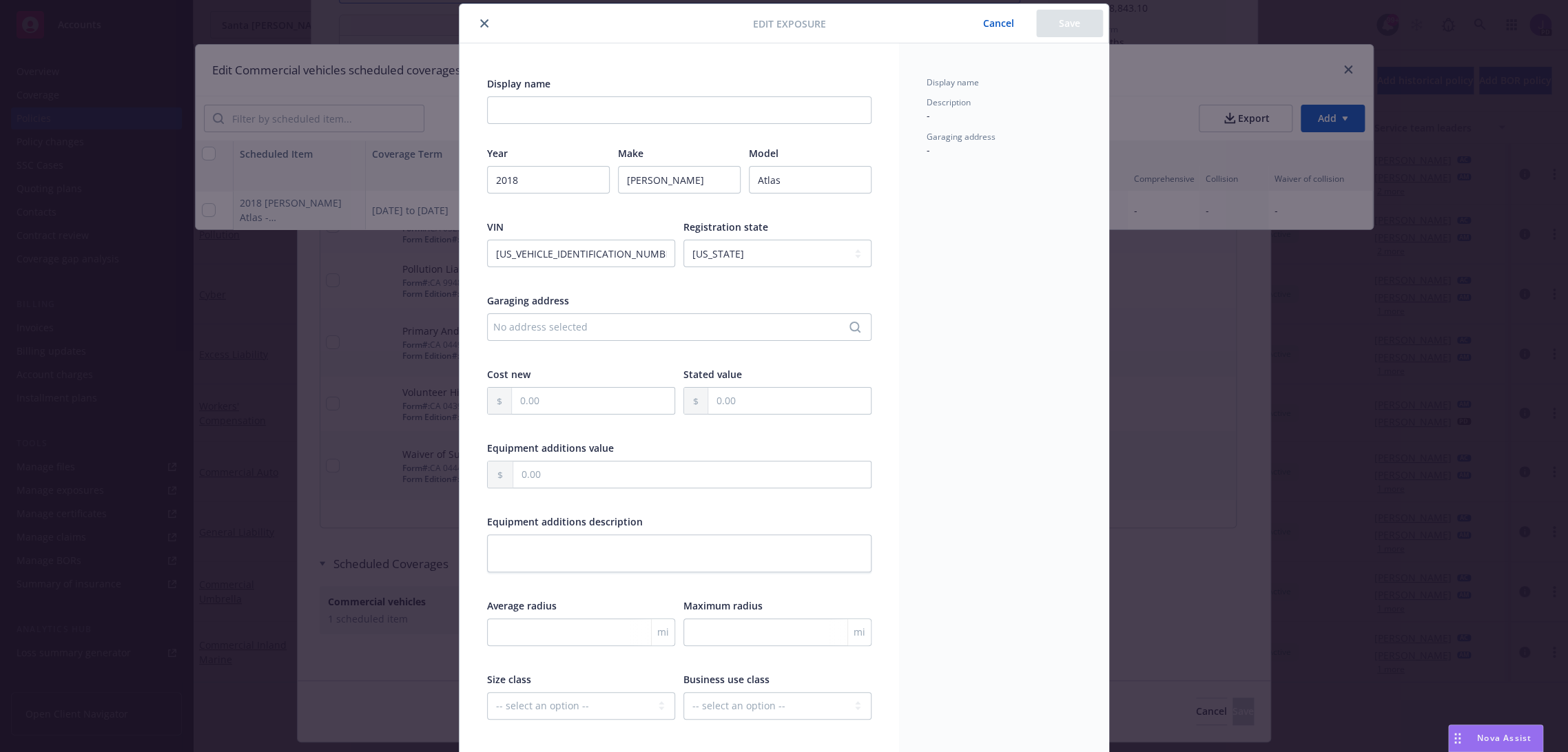
type input "2018 Volkswagen Atlas SE AWD"
click at [781, 187] on input "Atlas" at bounding box center [810, 179] width 123 height 28
click at [774, 175] on input "Atlas" at bounding box center [810, 179] width 123 height 28
click at [594, 245] on input "[US_VEHICLE_IDENTIFICATION_NUMBER]" at bounding box center [581, 253] width 188 height 28
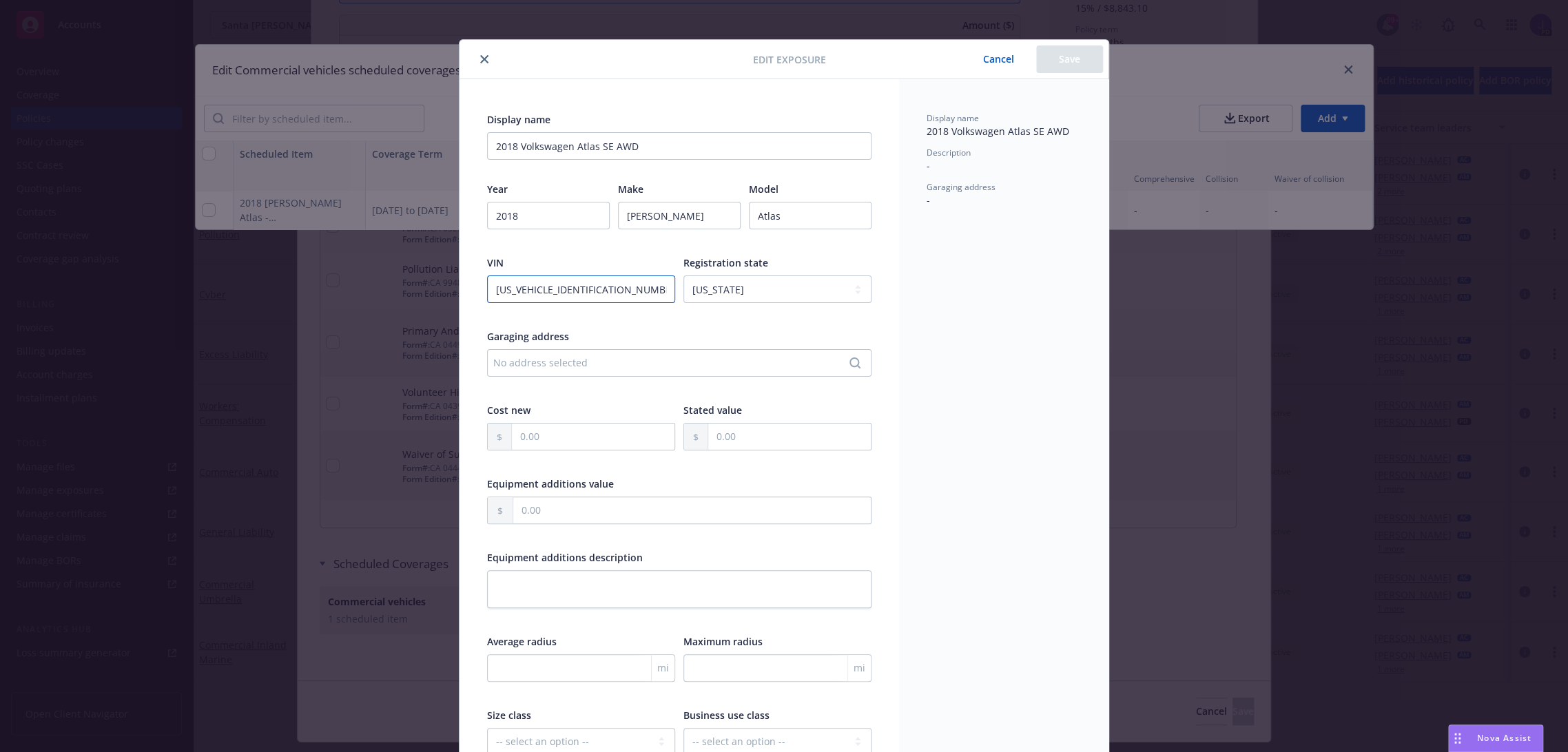
scroll to position [0, 0]
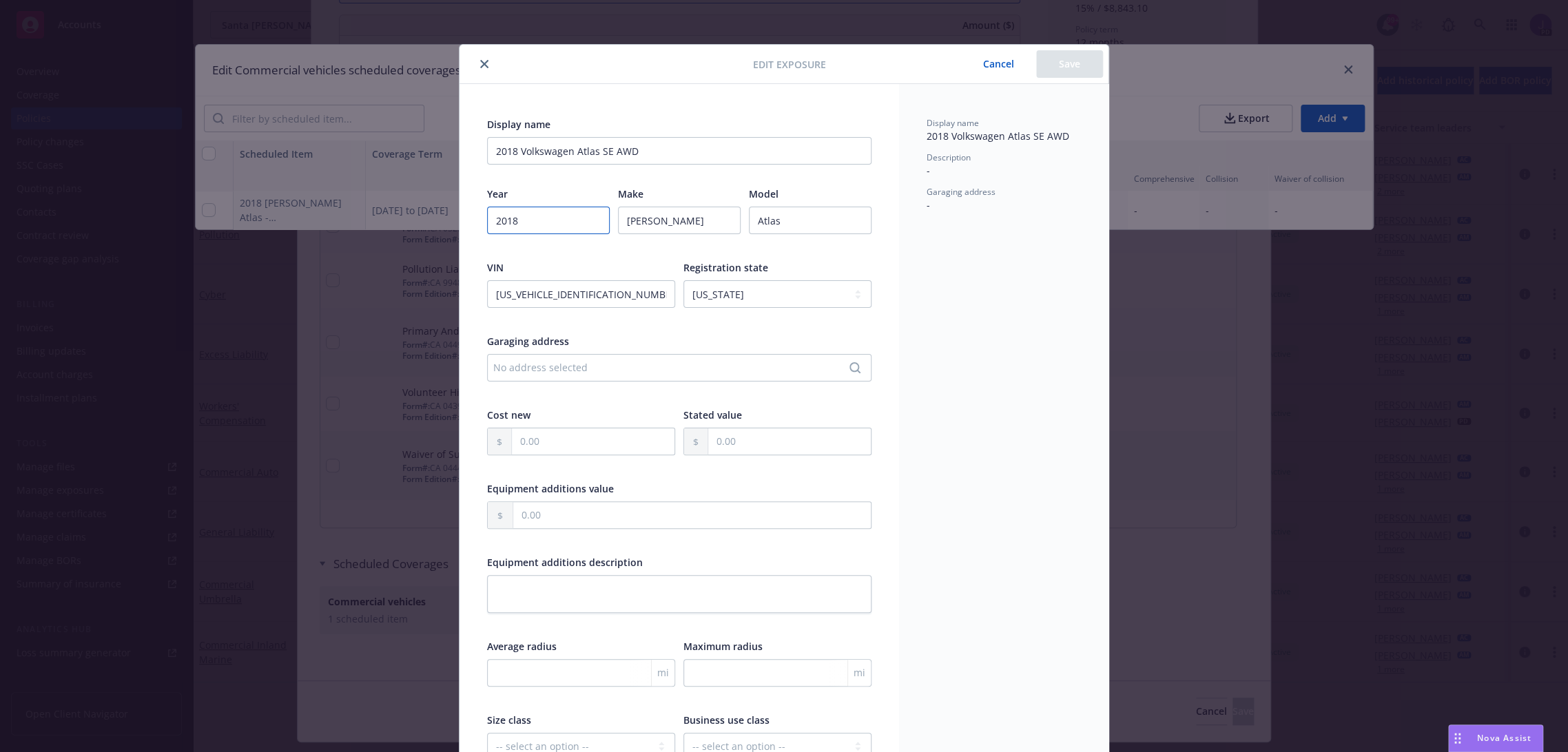
click at [533, 219] on input "2018" at bounding box center [548, 220] width 123 height 28
click at [990, 65] on button "Cancel" at bounding box center [998, 64] width 75 height 28
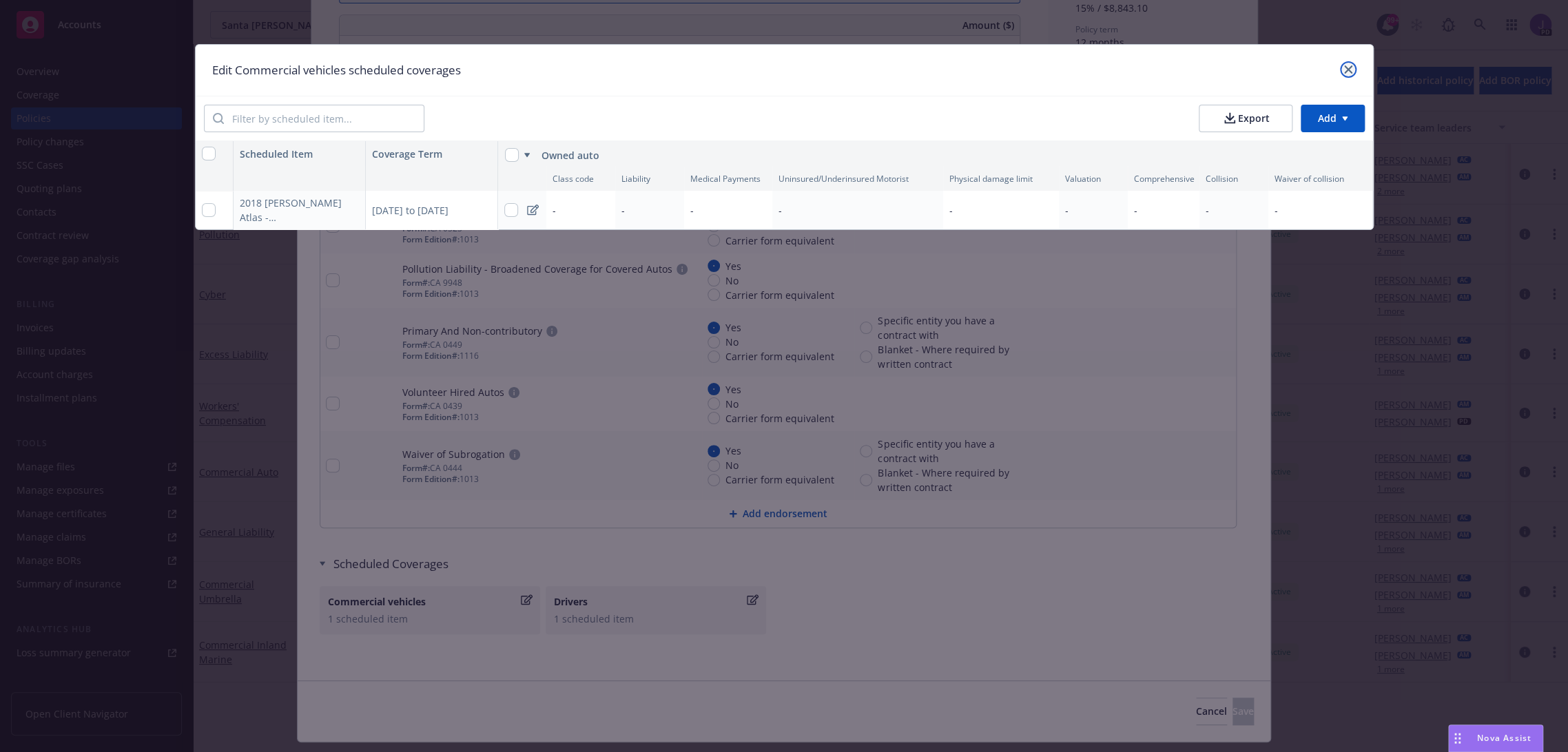
click at [1347, 69] on icon "close" at bounding box center [1348, 69] width 8 height 8
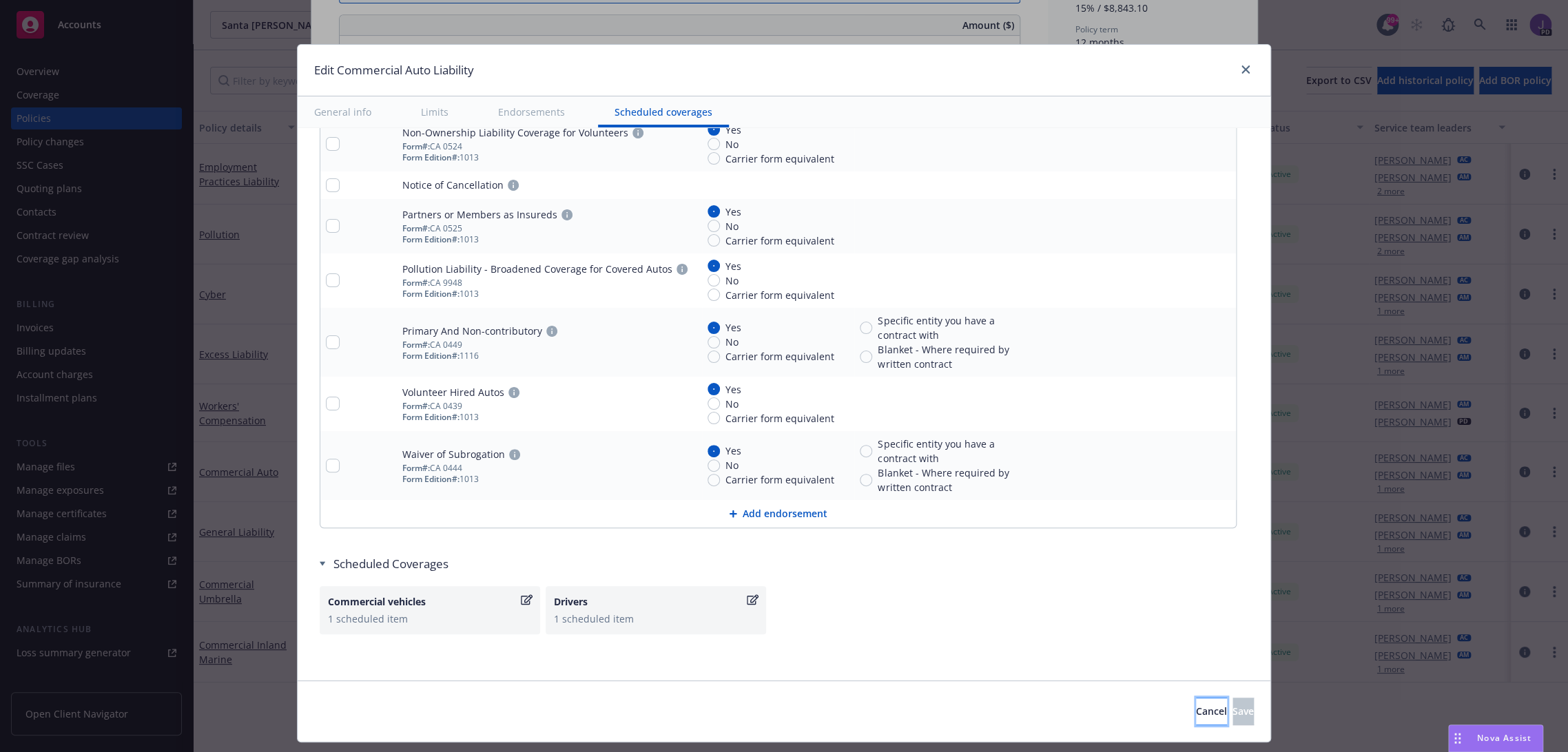
click at [1196, 701] on button "Cancel" at bounding box center [1211, 711] width 31 height 28
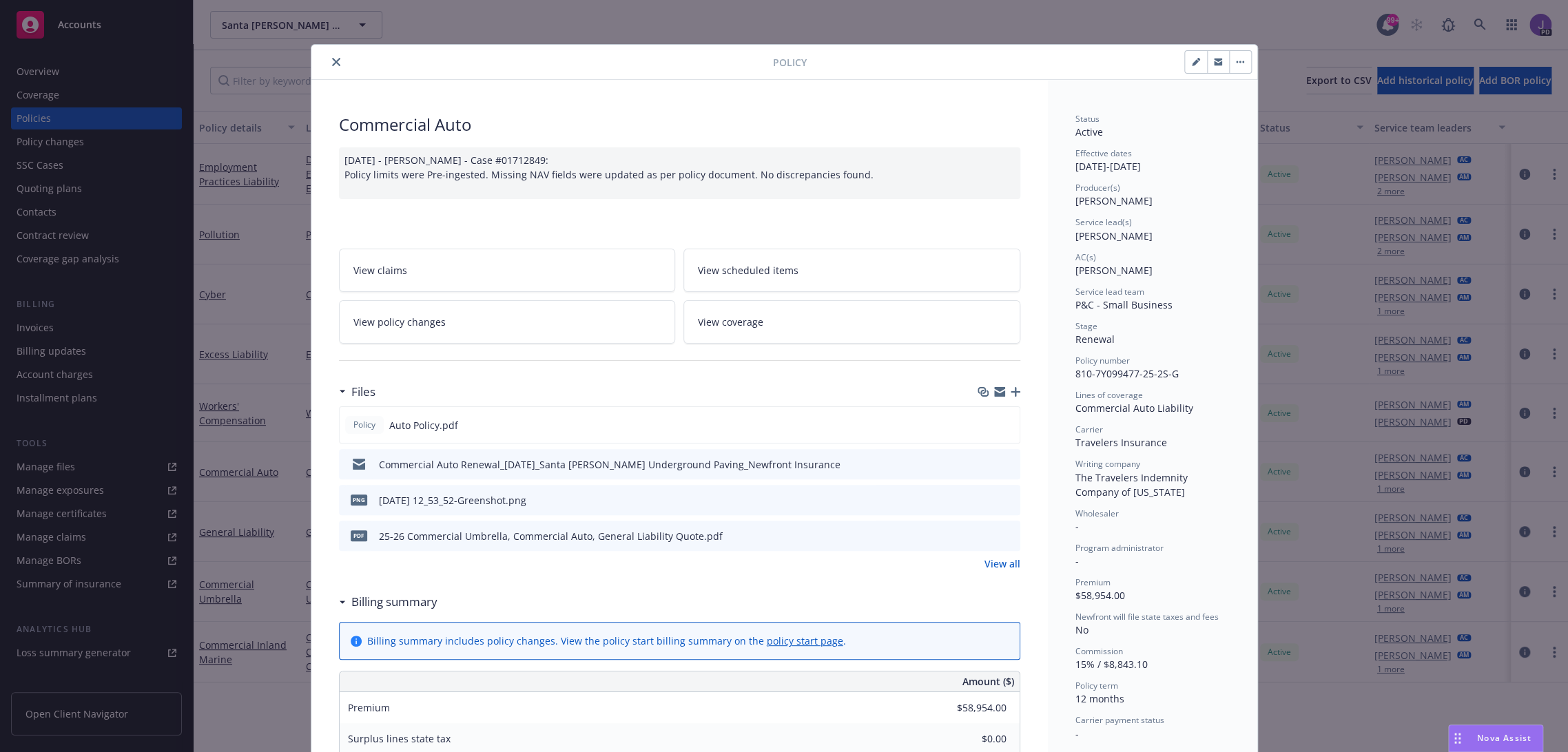
click at [332, 59] on icon "close" at bounding box center [336, 62] width 8 height 8
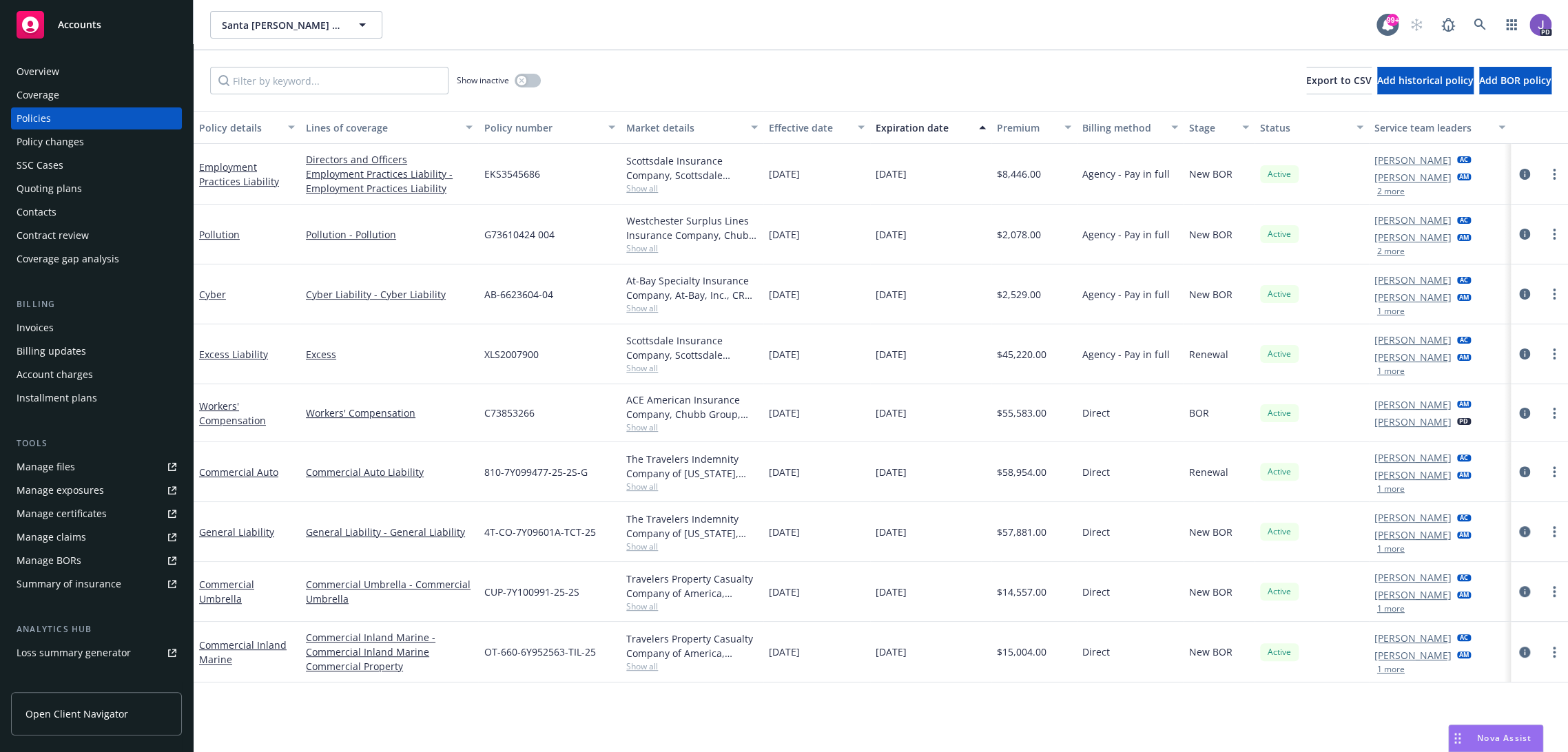
click at [725, 103] on div "Show inactive Export to CSV Add historical policy Add BOR policy" at bounding box center [880, 80] width 1374 height 61
click at [710, 88] on div "Show inactive Export to CSV Add historical policy Add BOR policy" at bounding box center [880, 80] width 1374 height 61
click at [645, 40] on div "Santa [PERSON_NAME] Underground Paving Santa [PERSON_NAME] Underground Paving 9…" at bounding box center [880, 25] width 1374 height 49
click at [691, 43] on div "Santa [PERSON_NAME] Underground Paving Santa [PERSON_NAME] Underground Paving 9…" at bounding box center [880, 25] width 1374 height 49
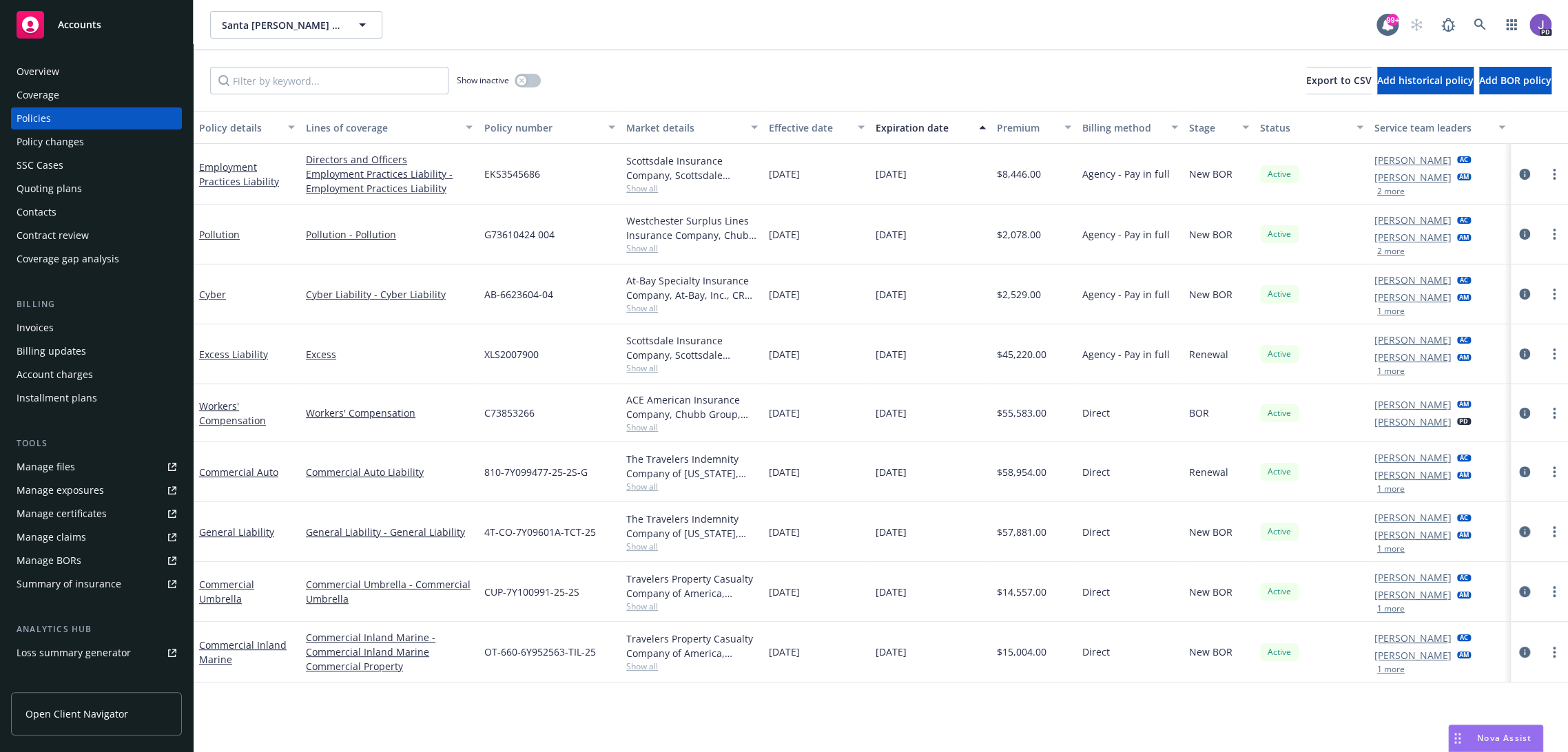
click at [633, 51] on div "Show inactive Export to CSV Add historical policy Add BOR policy" at bounding box center [880, 80] width 1374 height 61
click at [599, 40] on div "Santa [PERSON_NAME] Underground Paving Santa [PERSON_NAME] Underground Paving 9…" at bounding box center [880, 25] width 1374 height 49
click at [1473, 19] on icon at bounding box center [1479, 24] width 12 height 12
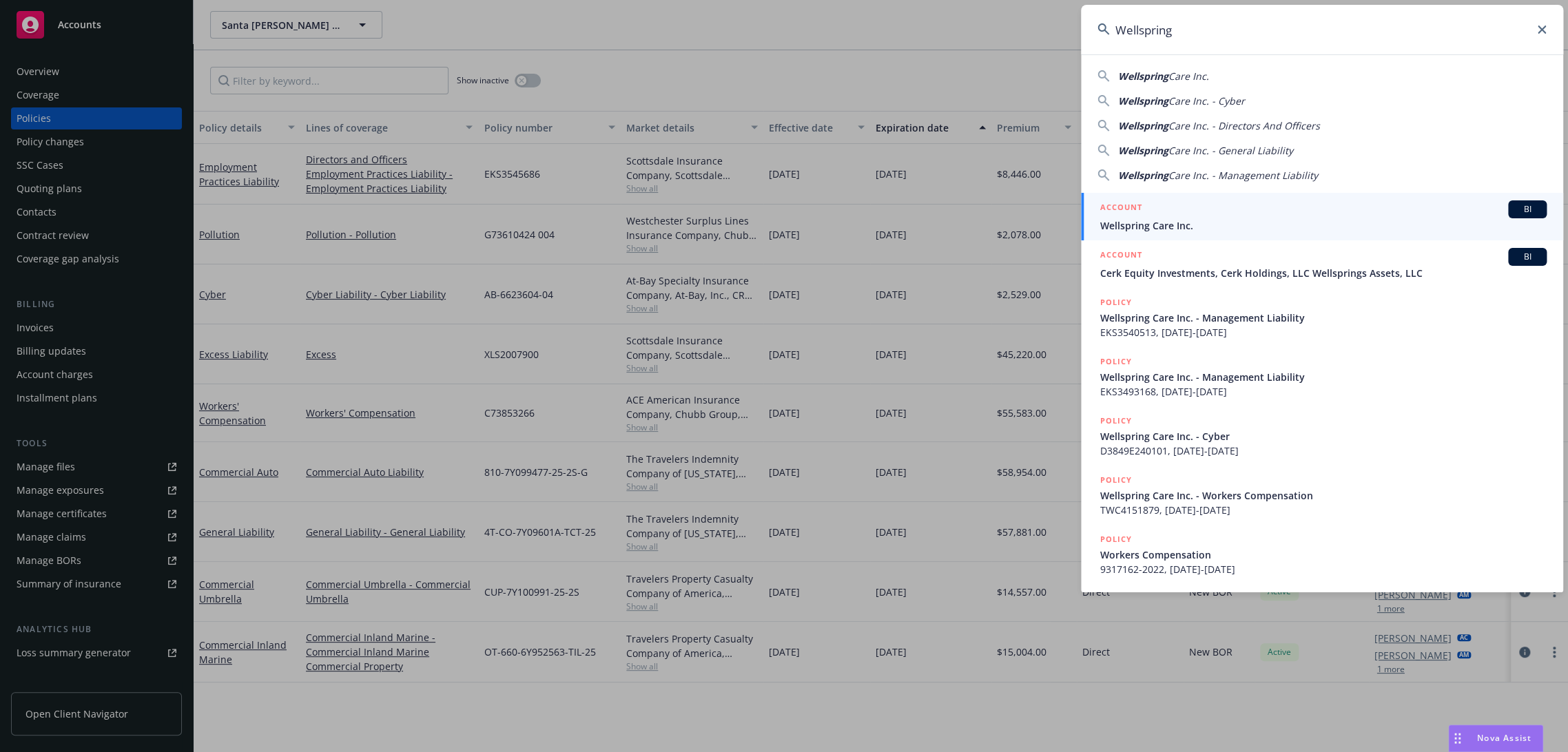
type input "Wellspring"
click at [1189, 221] on span "Wellspring Care Inc." at bounding box center [1323, 225] width 446 height 14
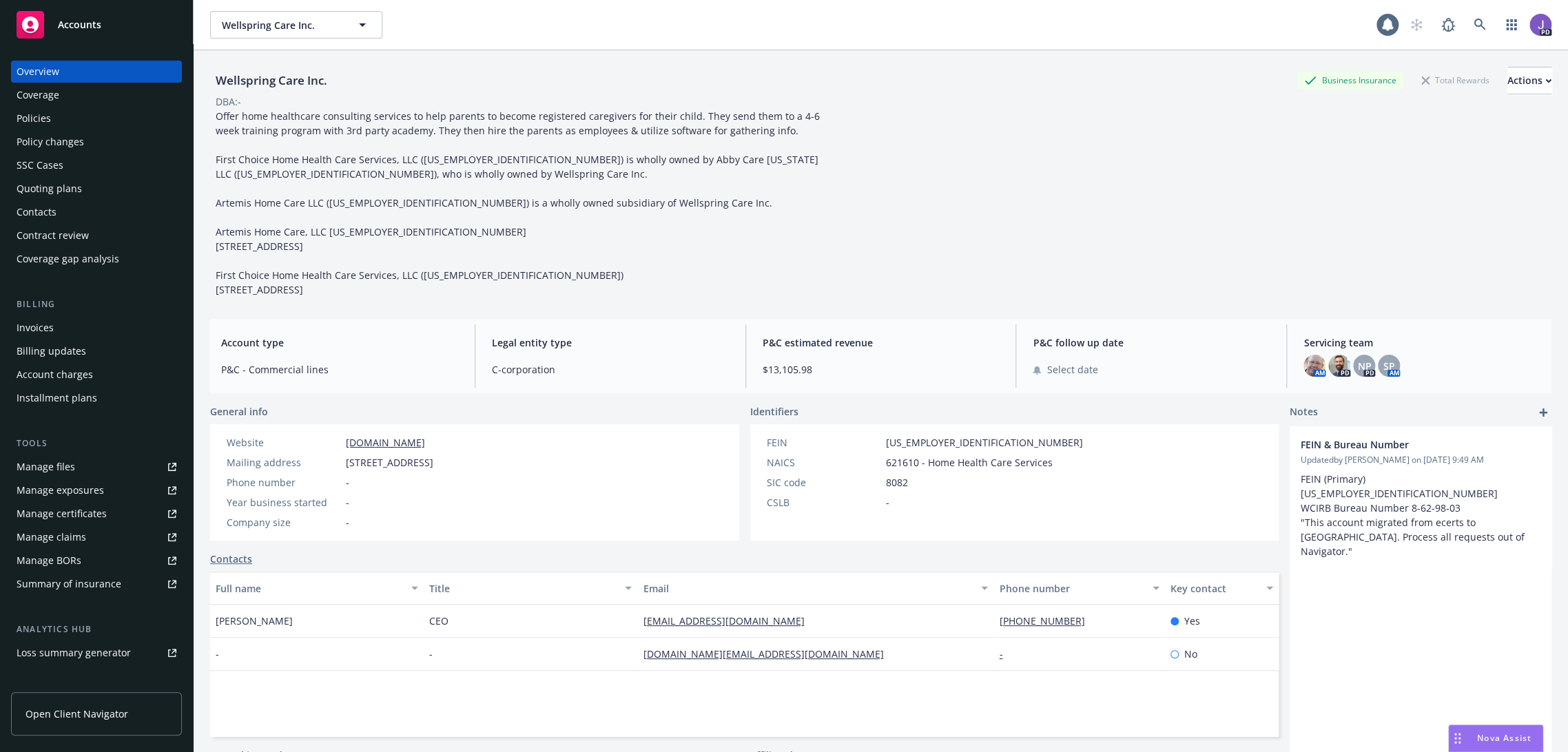
click at [94, 119] on div "Policies" at bounding box center [96, 119] width 160 height 22
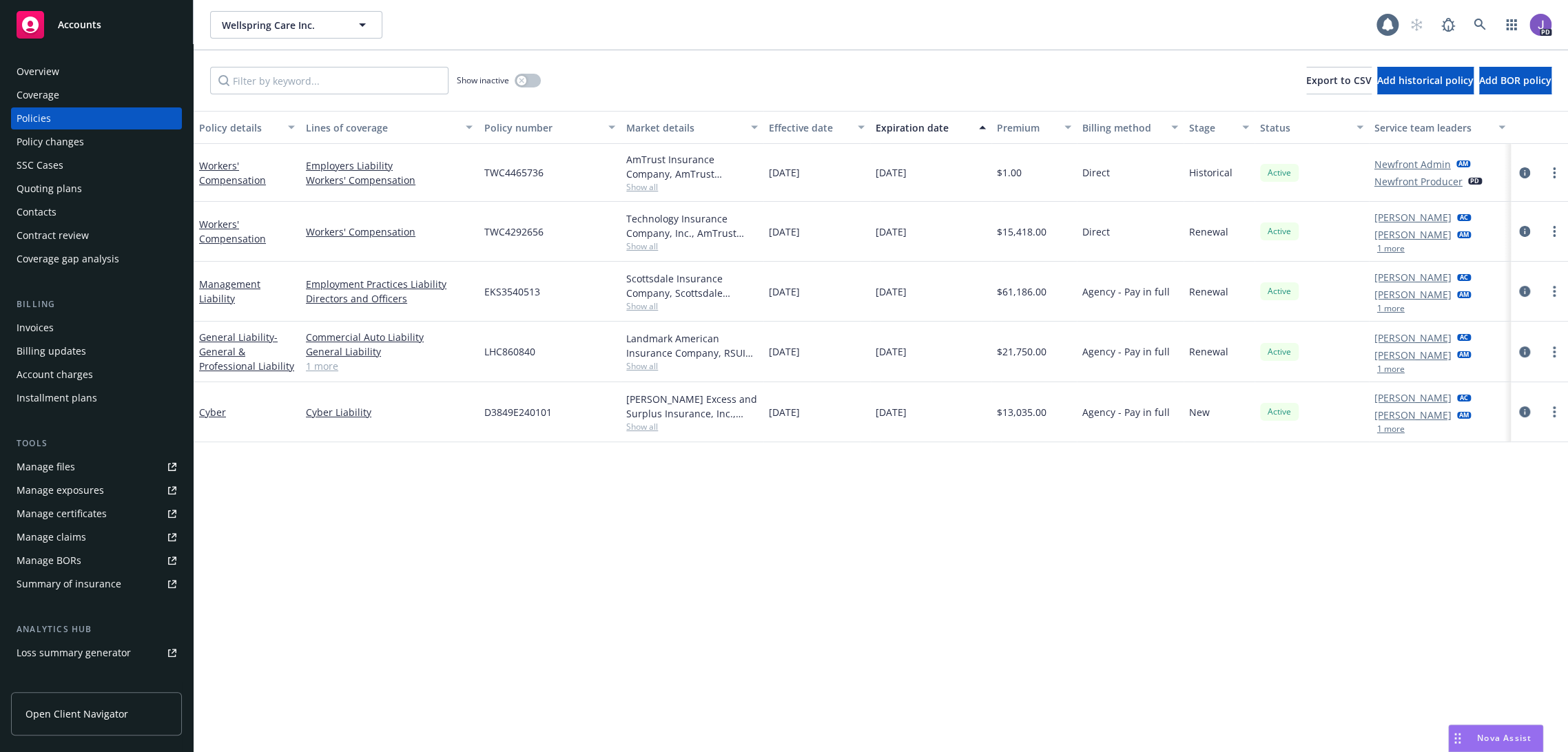
click at [526, 501] on div "Policy details Lines of coverage Policy number Market details Effective date Ex…" at bounding box center [880, 432] width 1374 height 642
click at [462, 23] on div "Wellspring Care Inc. Wellspring Care Inc." at bounding box center [794, 25] width 1166 height 28
click at [618, 664] on div "Policy details Lines of coverage Policy number Market details Effective date Ex…" at bounding box center [880, 432] width 1374 height 642
click at [766, 629] on div "Policy details Lines of coverage Policy number Market details Effective date Ex…" at bounding box center [880, 432] width 1374 height 642
click at [1473, 25] on icon at bounding box center [1479, 24] width 12 height 12
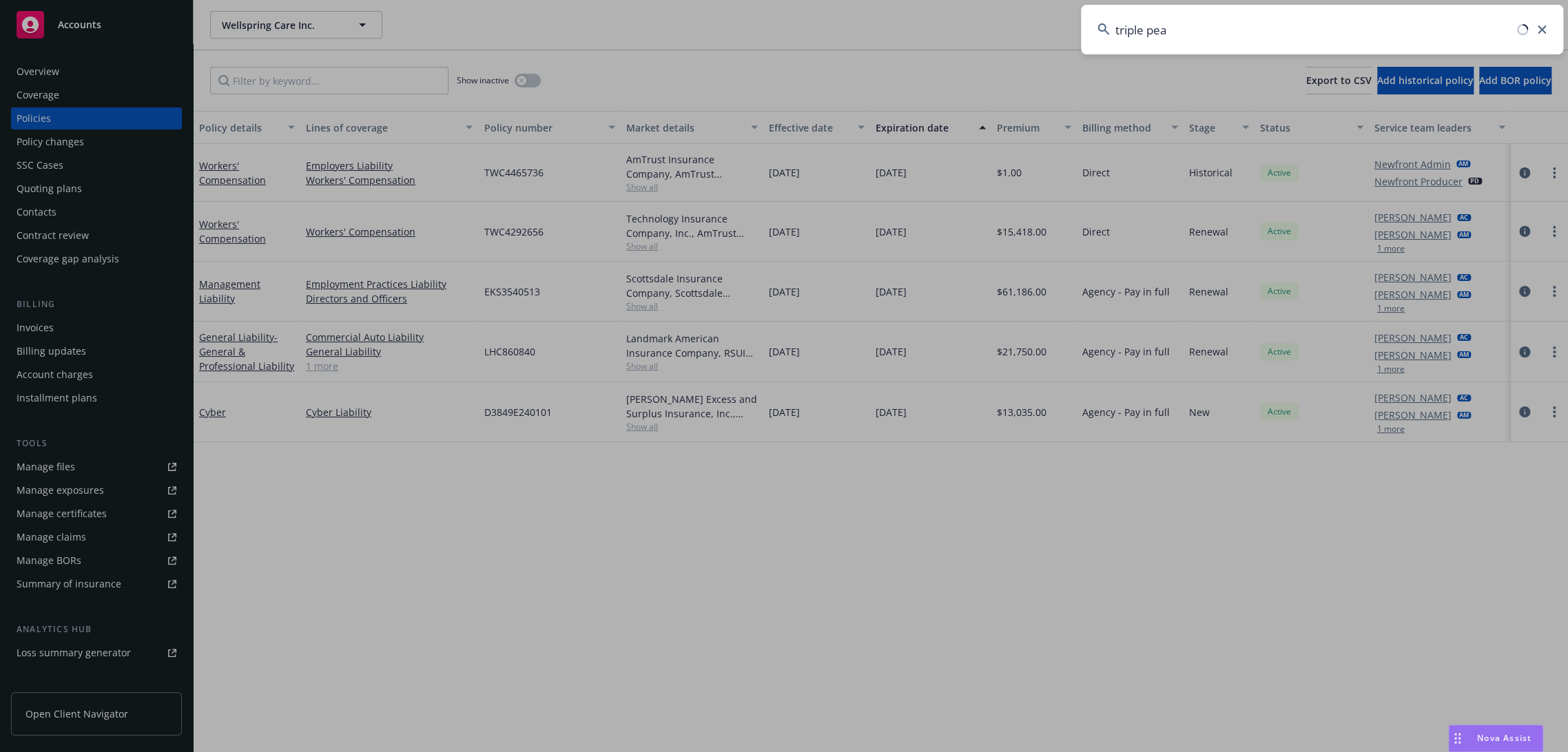
type input "triple peak"
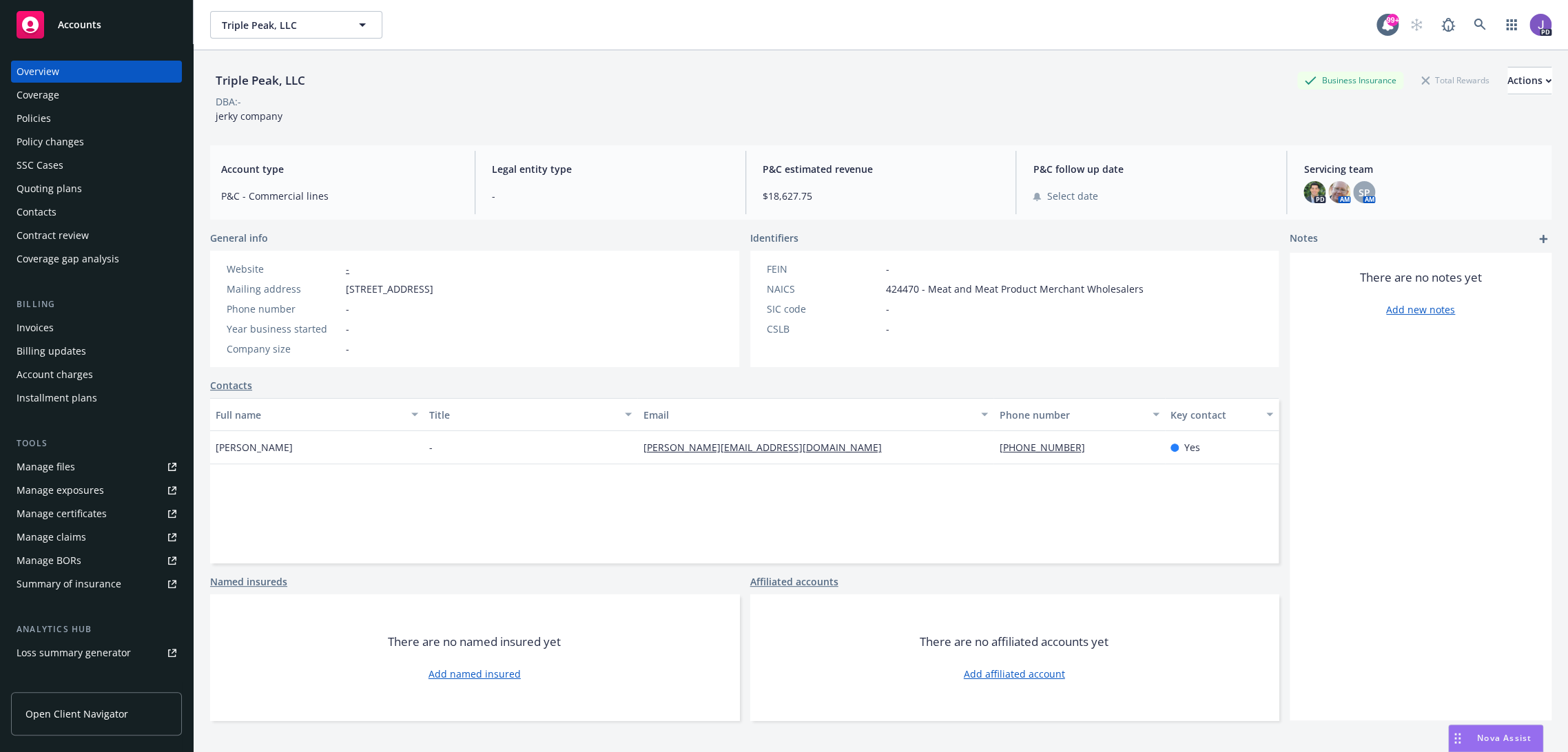
click at [29, 116] on div "Policies" at bounding box center [33, 119] width 34 height 22
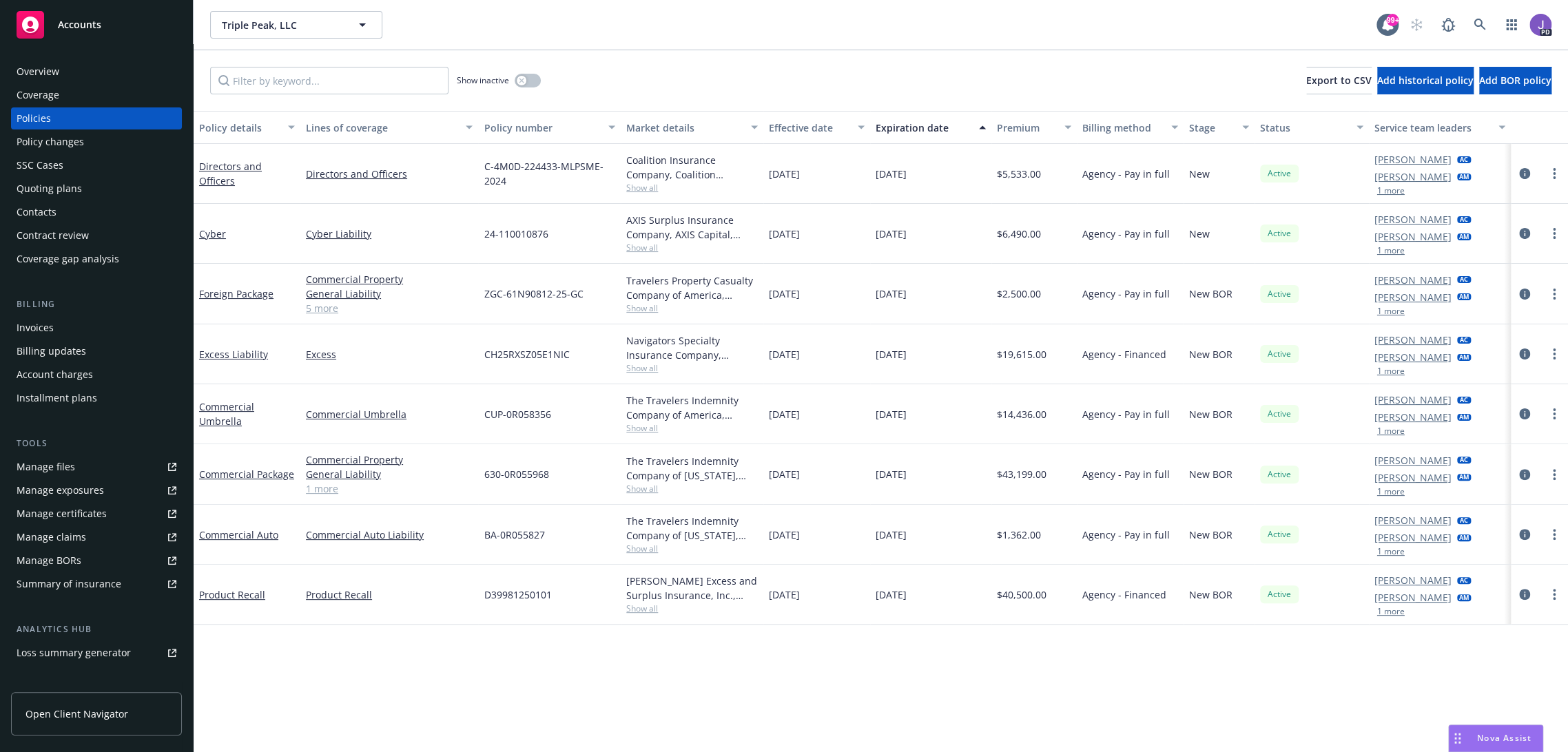
drag, startPoint x: 333, startPoint y: 492, endPoint x: 420, endPoint y: 516, distance: 90.2
click at [333, 491] on link "1 more" at bounding box center [389, 488] width 167 height 14
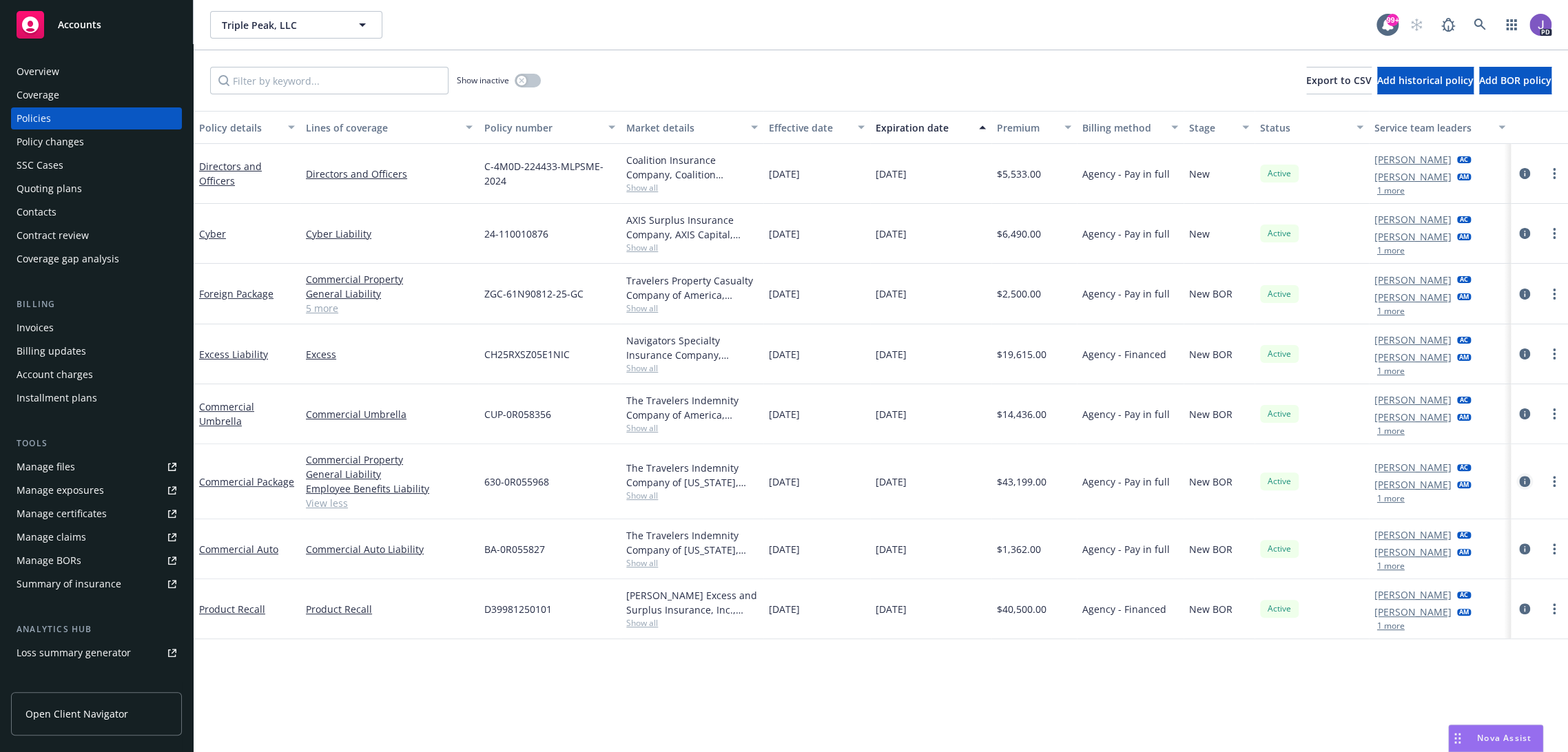
click at [1519, 481] on icon "circleInformation" at bounding box center [1525, 481] width 11 height 11
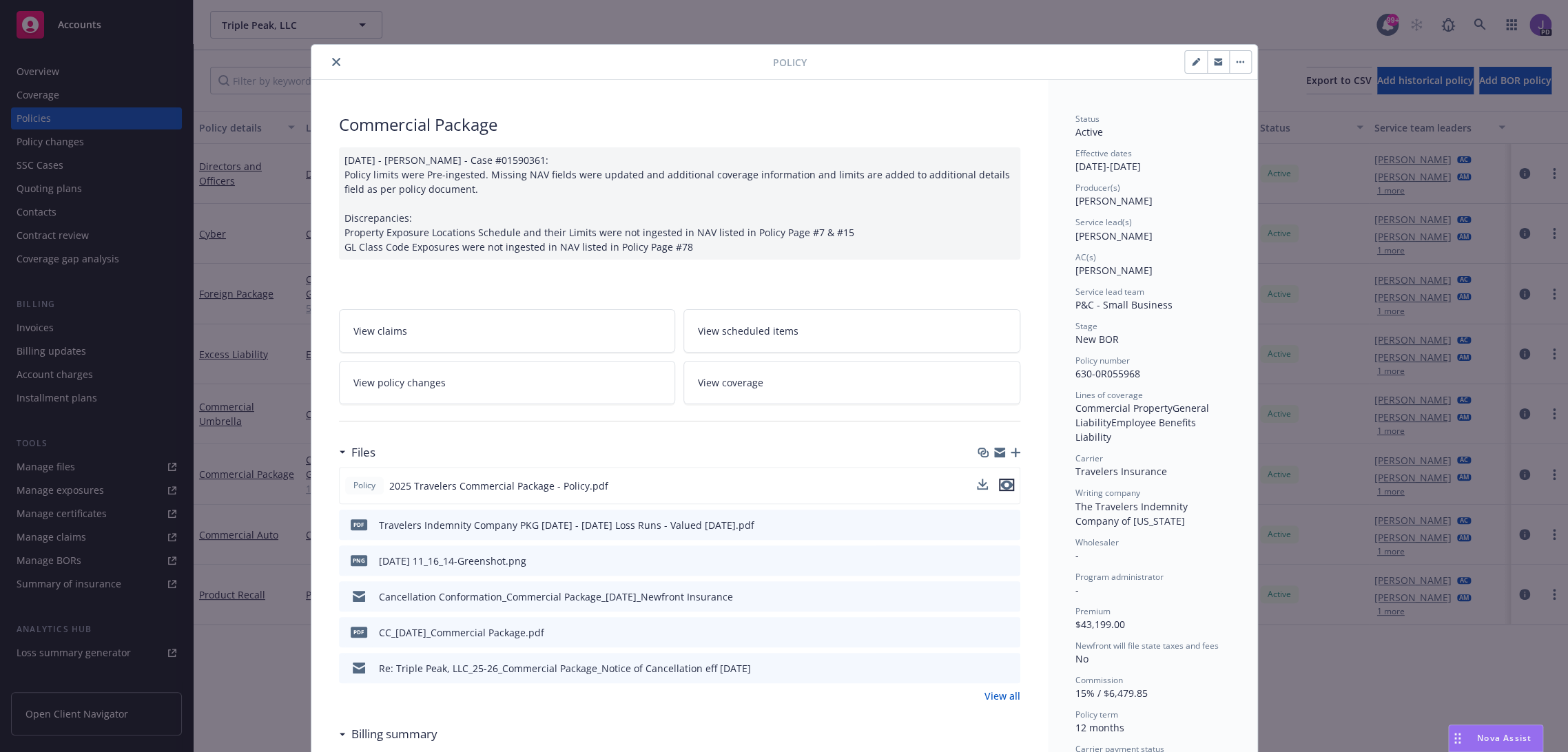
click at [1004, 482] on icon "preview file" at bounding box center [1006, 485] width 13 height 10
click at [336, 49] on div "Policy" at bounding box center [784, 62] width 946 height 35
click at [333, 59] on icon "close" at bounding box center [336, 62] width 8 height 8
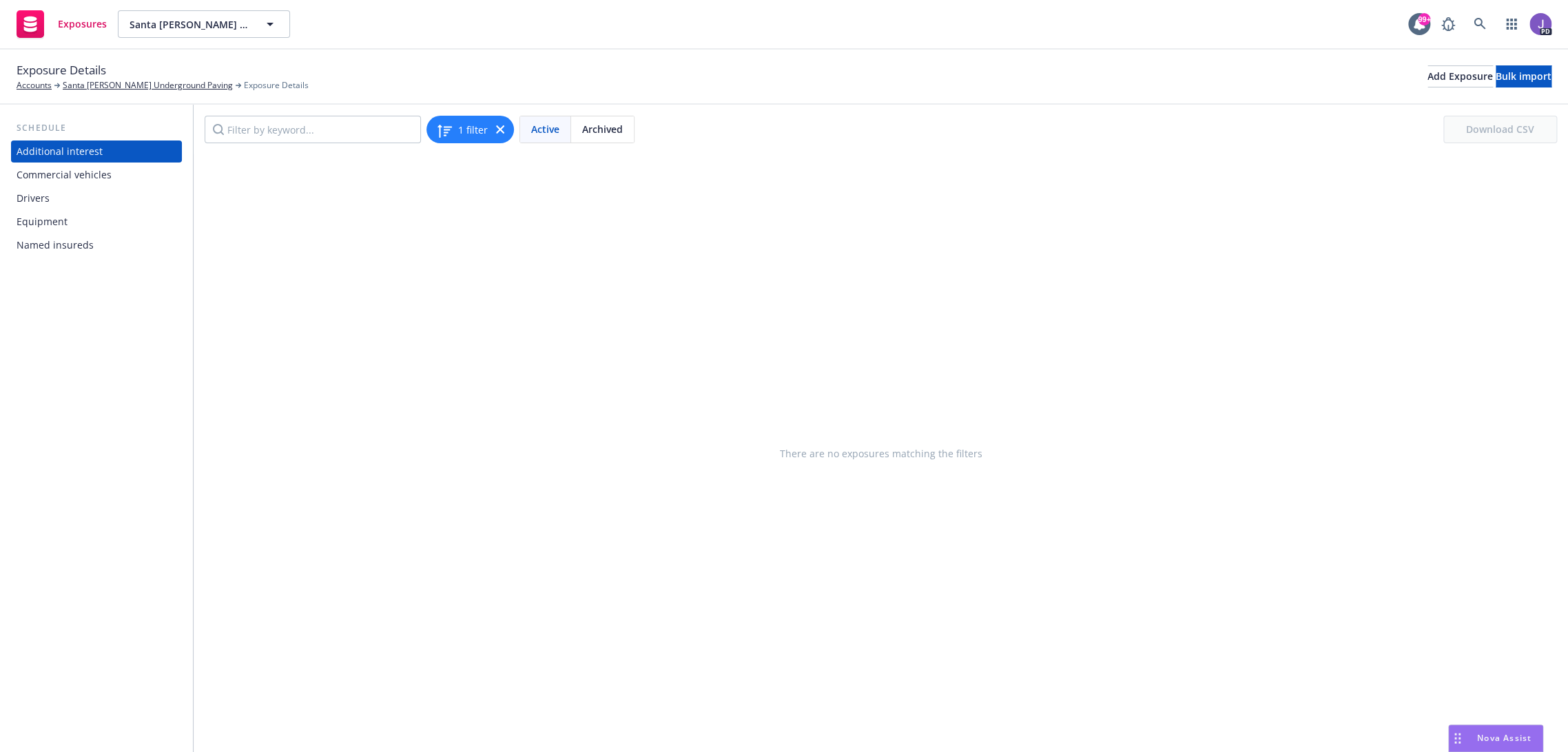
click at [95, 175] on div "Commercial vehicles" at bounding box center [64, 175] width 95 height 22
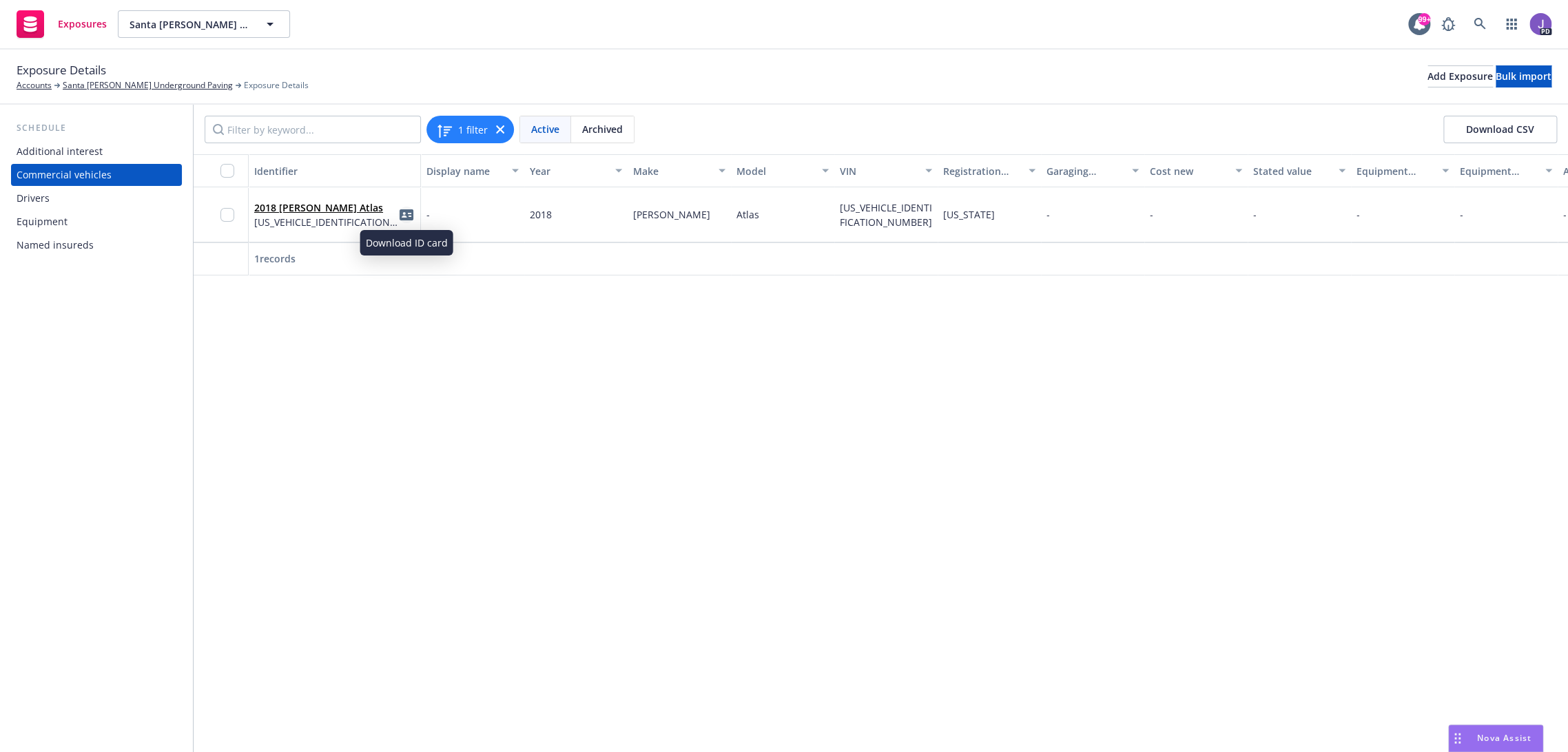
click at [406, 217] on icon "idCard" at bounding box center [406, 214] width 14 height 14
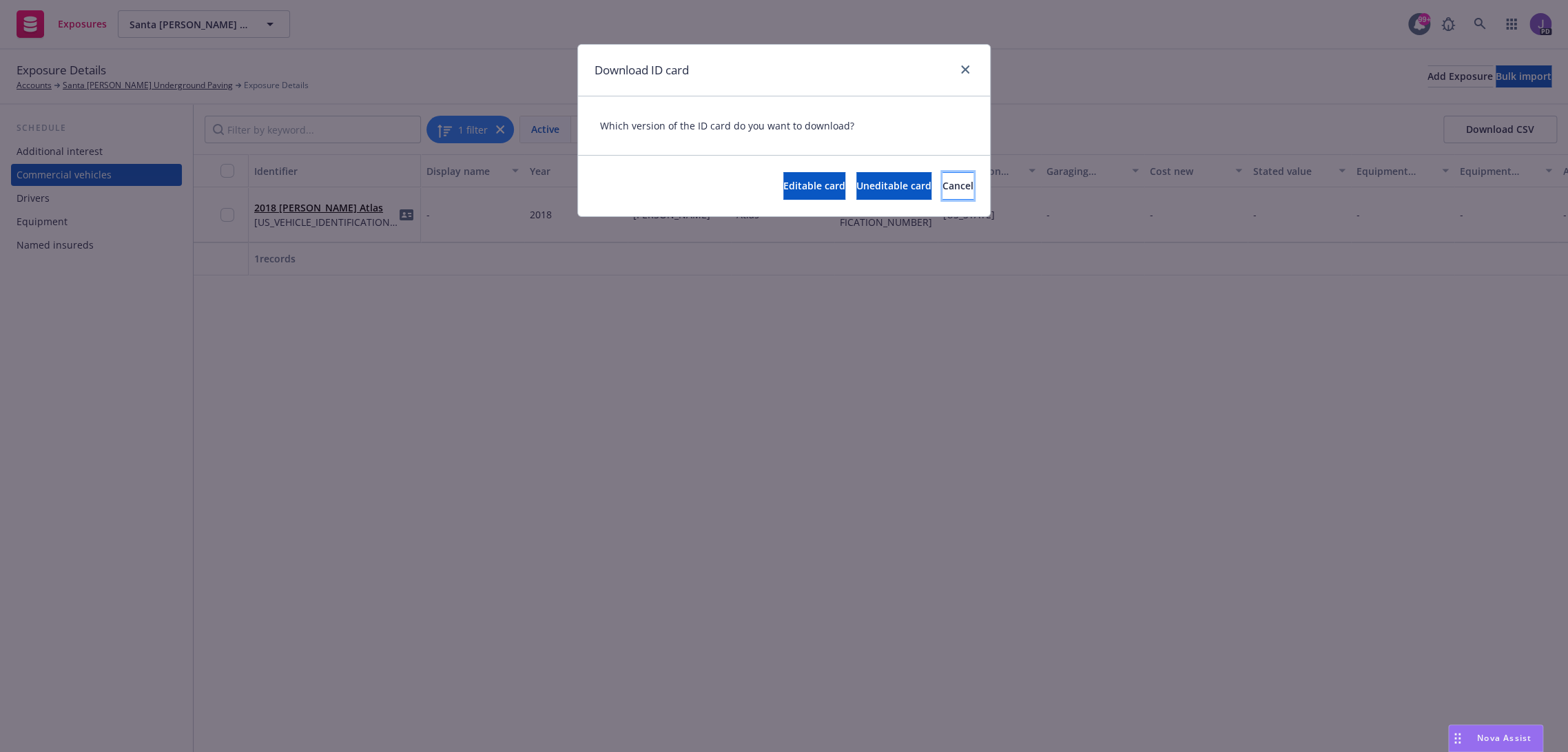
click at [943, 193] on button "Cancel" at bounding box center [958, 186] width 31 height 28
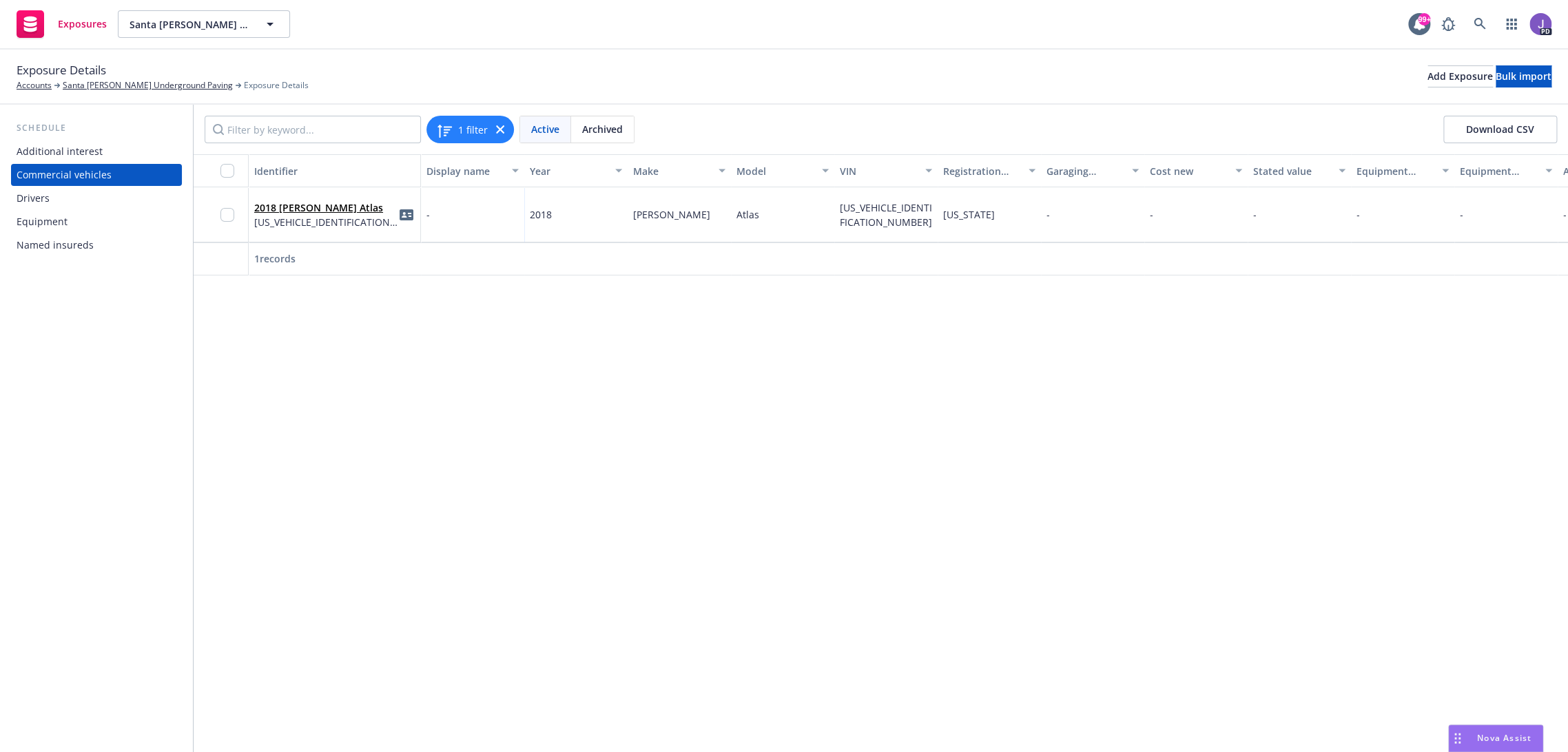
click at [486, 211] on div "-" at bounding box center [472, 214] width 104 height 55
click at [304, 208] on link "2018 Volk Atlas" at bounding box center [319, 207] width 129 height 13
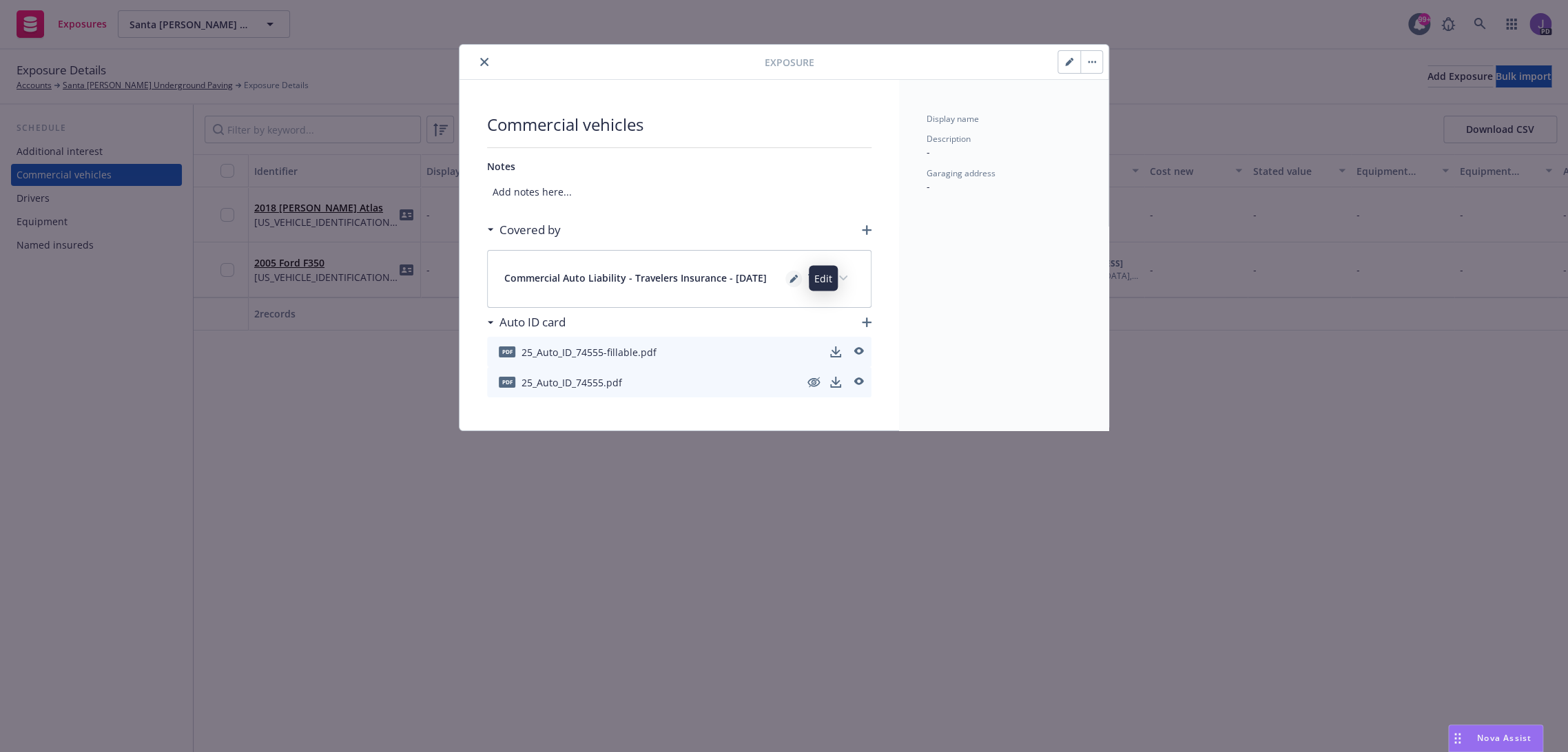
click at [790, 276] on icon "editPencil" at bounding box center [794, 279] width 8 height 8
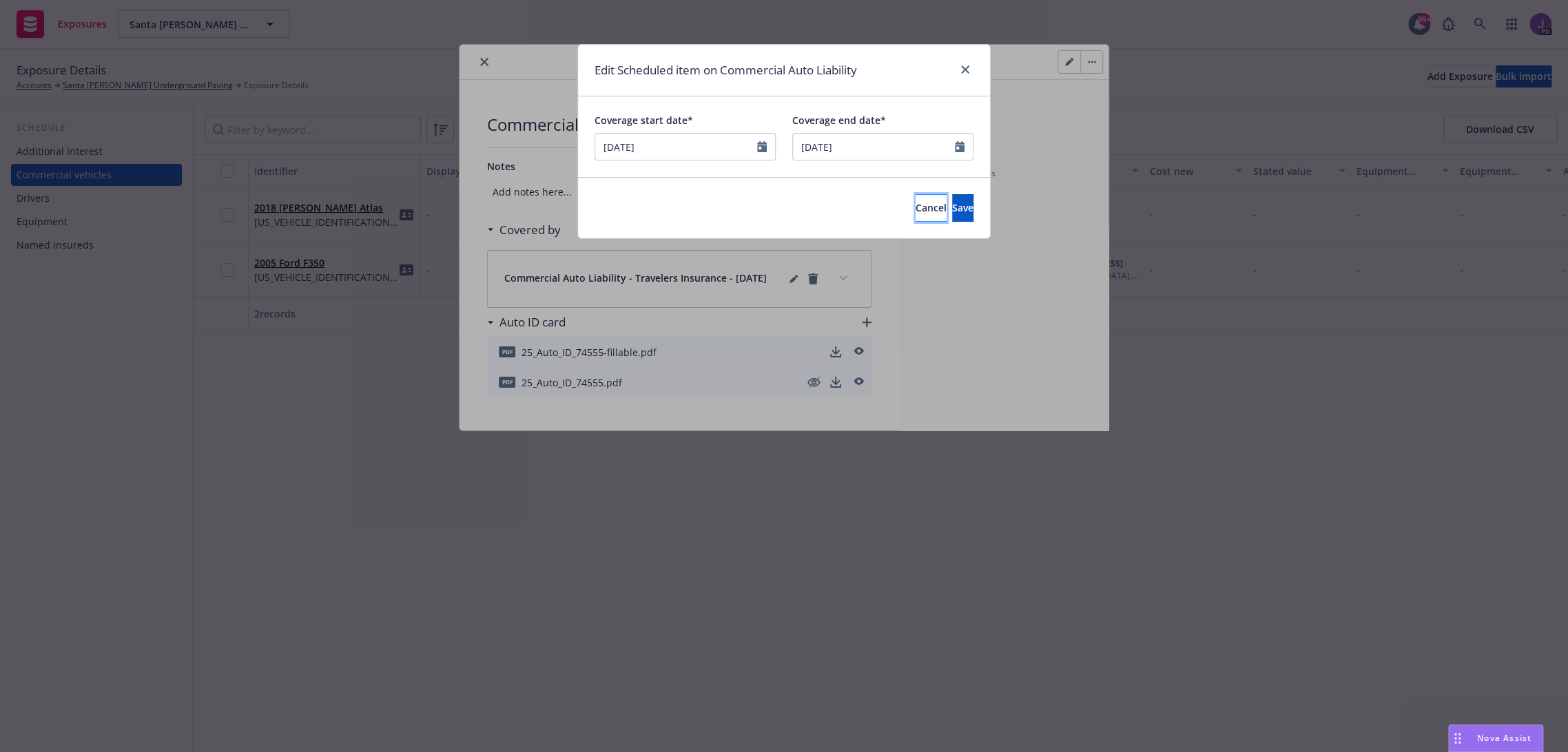
click at [915, 210] on span "Cancel" at bounding box center [931, 207] width 31 height 13
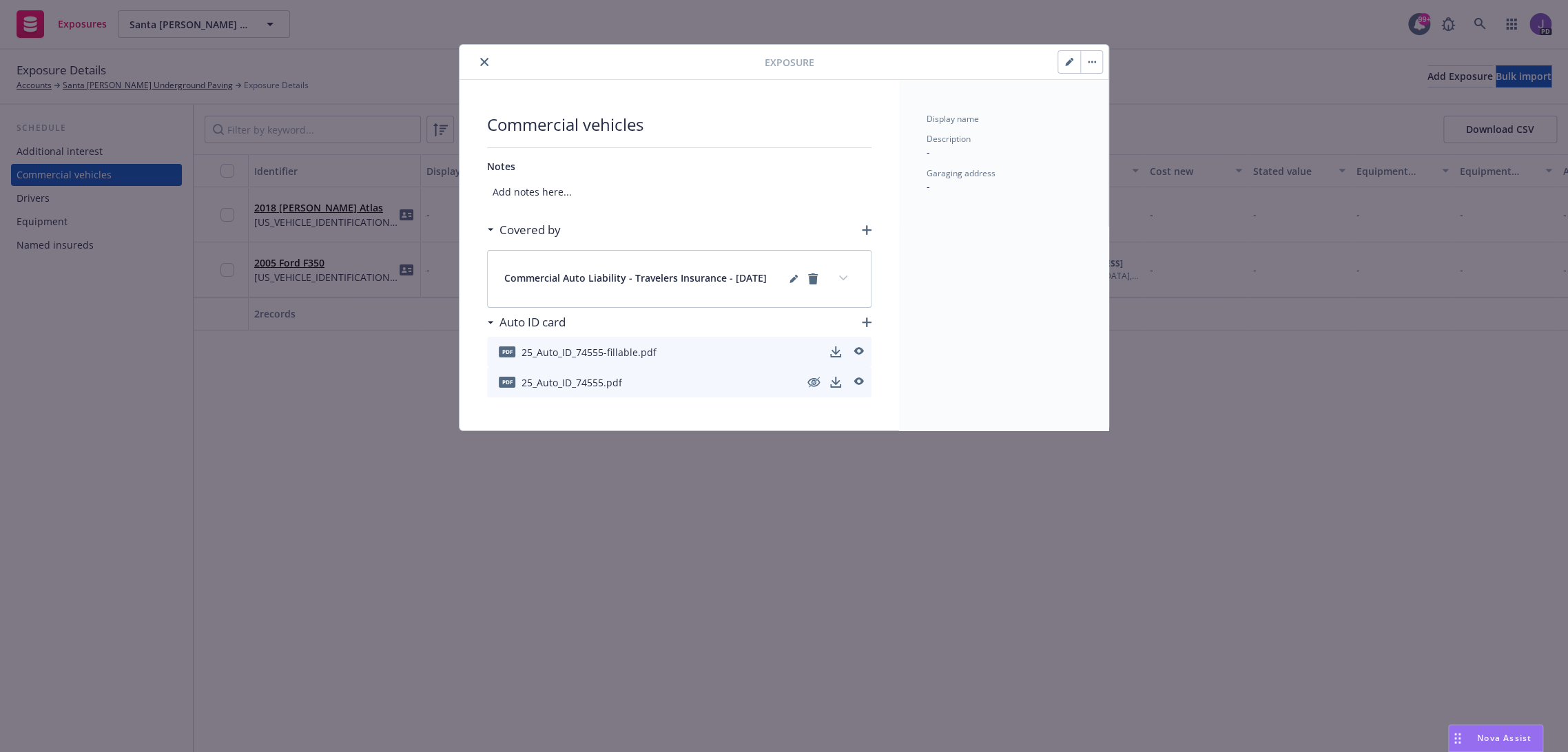
click at [1068, 61] on icon "button" at bounding box center [1068, 62] width 7 height 7
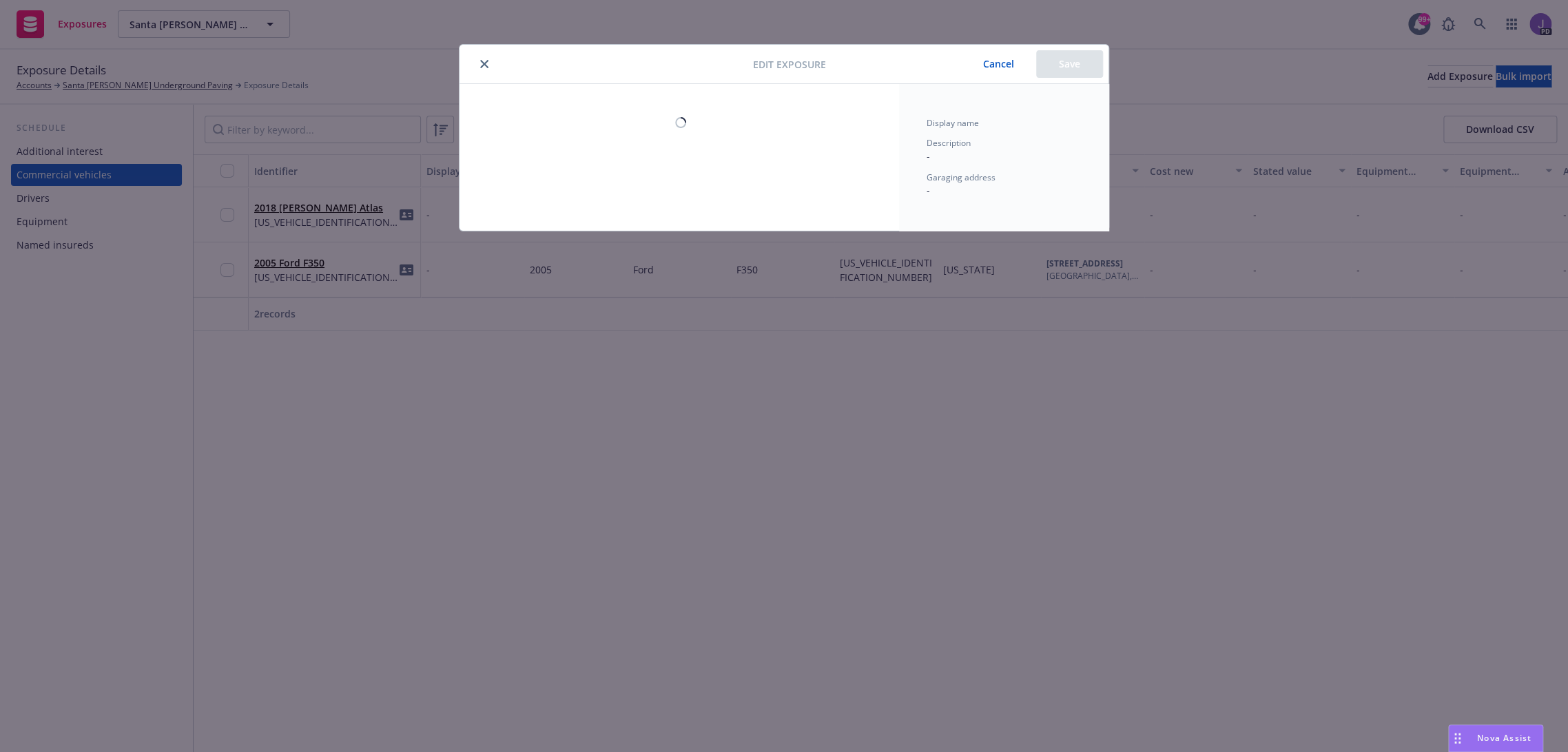
select select "CA"
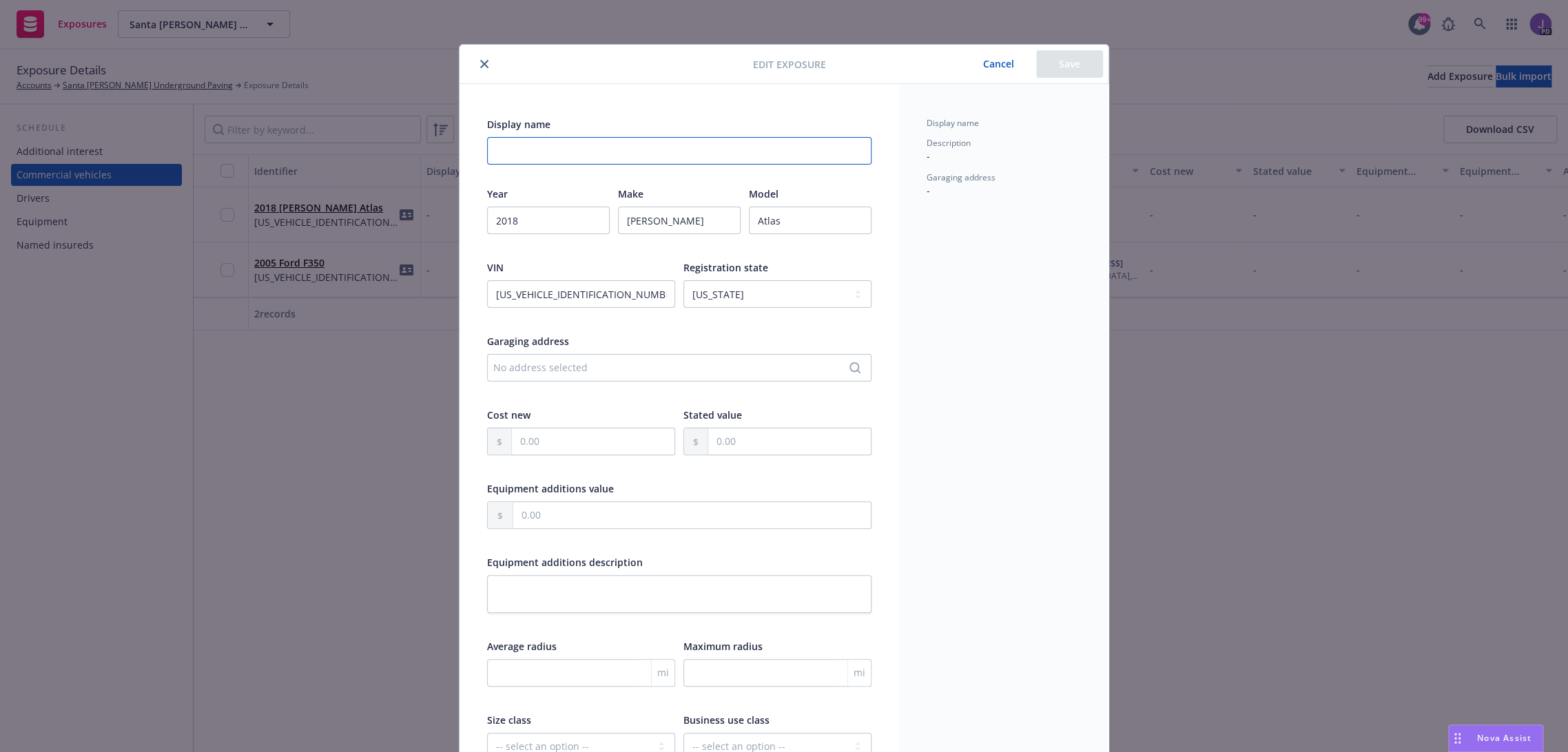
click at [575, 153] on input "Display name" at bounding box center [679, 151] width 384 height 28
click at [496, 148] on input "2018 Volk Atlas" at bounding box center [679, 151] width 384 height 28
paste input "swagen Atlas SE AWD"
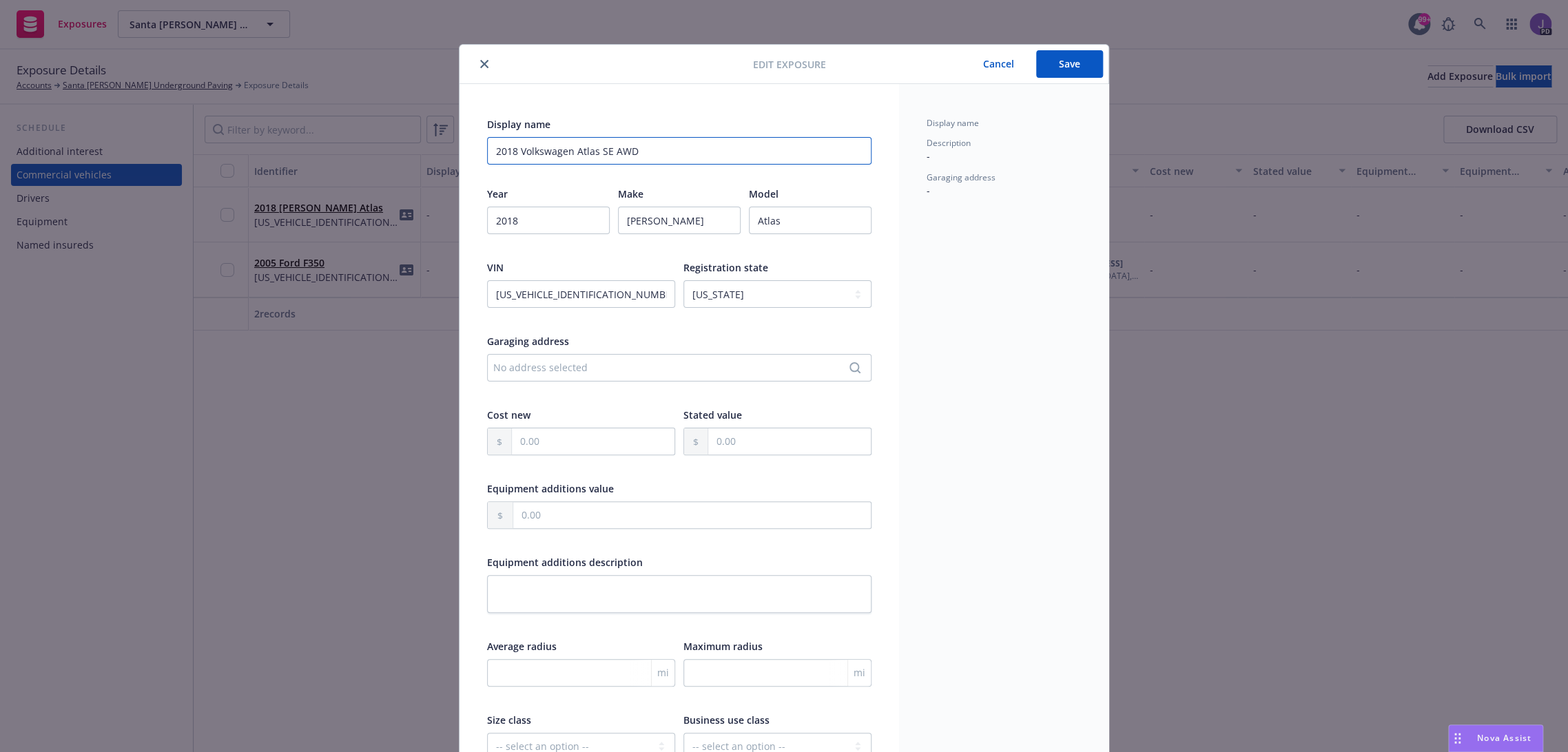
type input "2018 Volkswagen Atlas SE AWD"
click at [1070, 68] on button "Save" at bounding box center [1069, 64] width 67 height 28
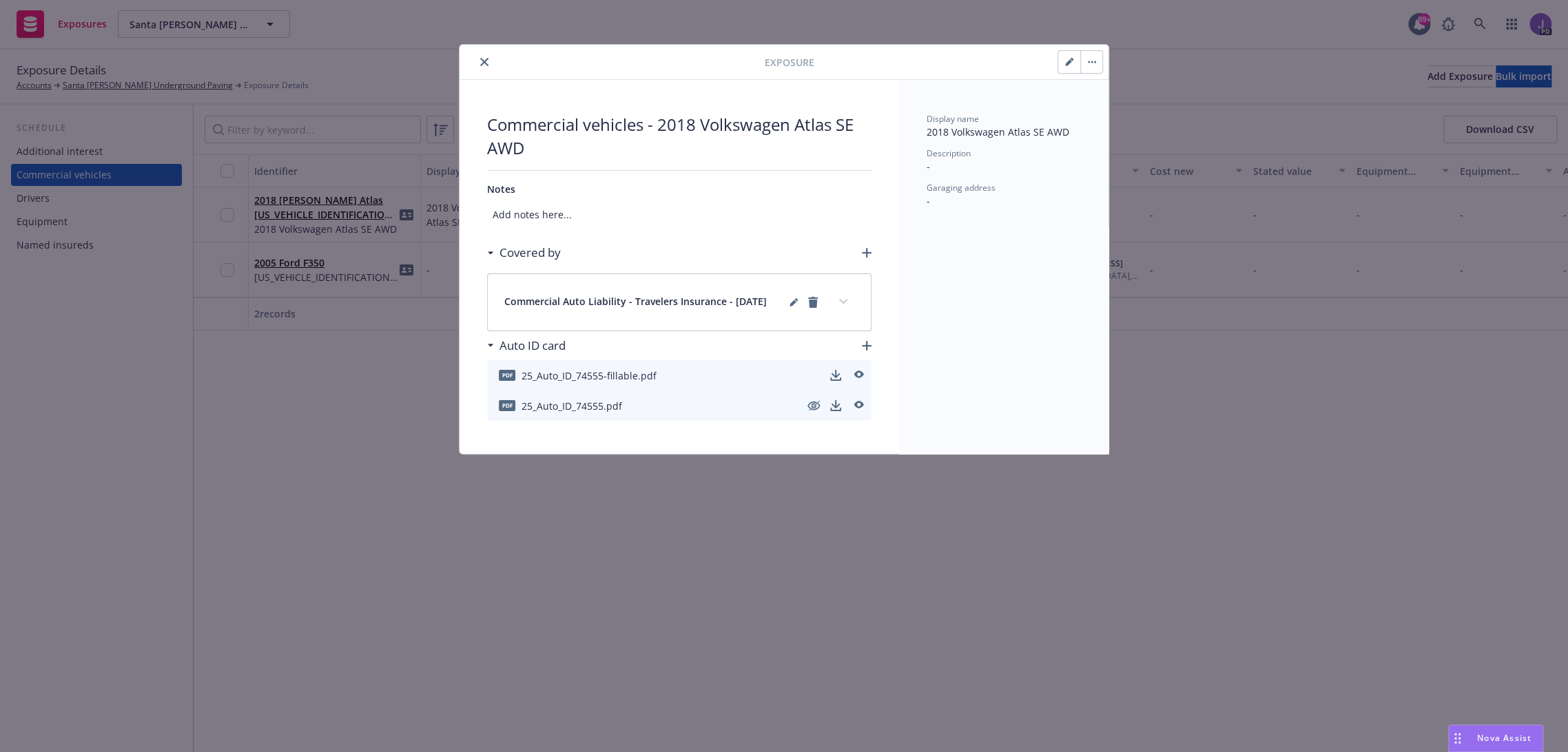
click at [481, 61] on icon "close" at bounding box center [484, 62] width 8 height 8
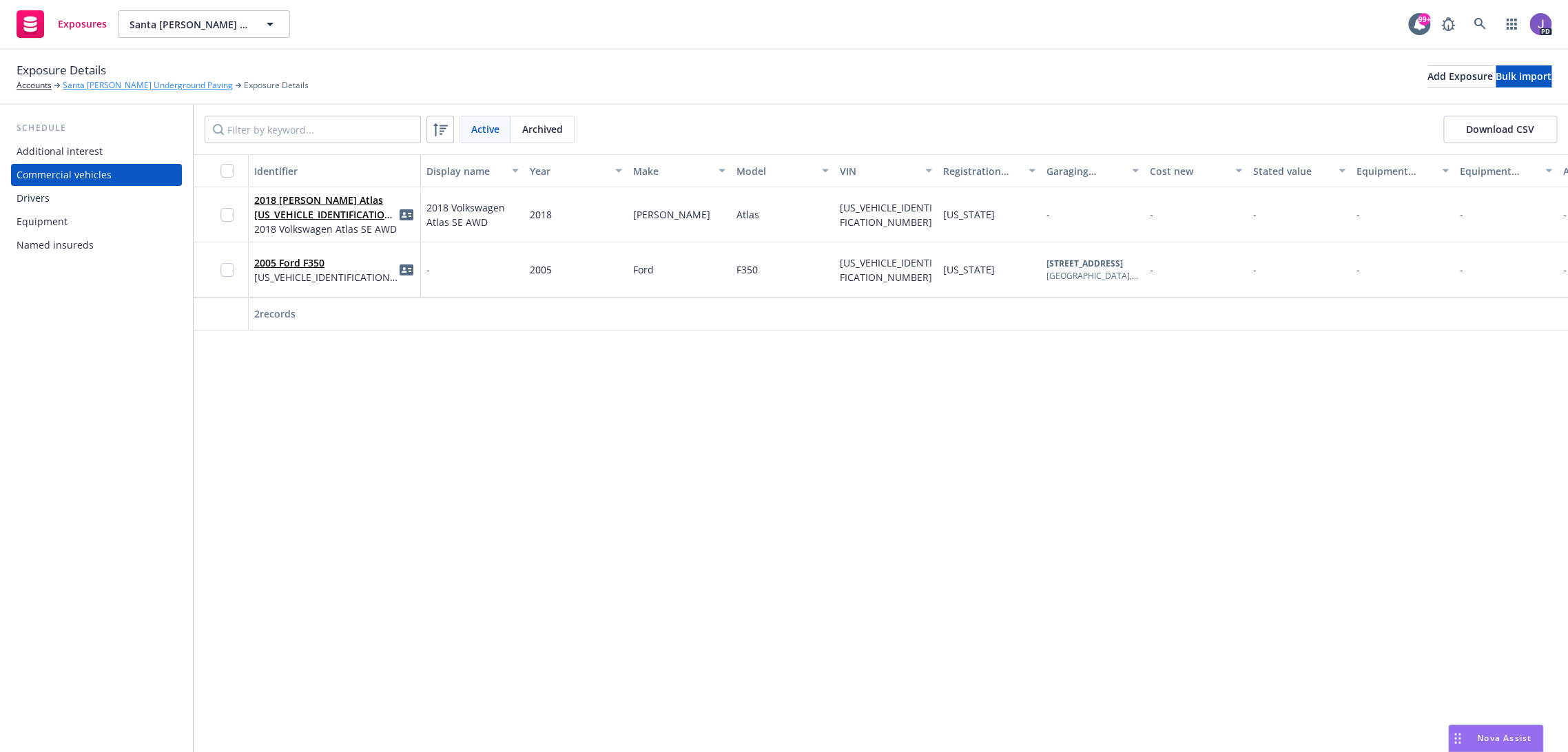
click at [109, 85] on link "Santa [PERSON_NAME] Underground Paving" at bounding box center [148, 85] width 171 height 13
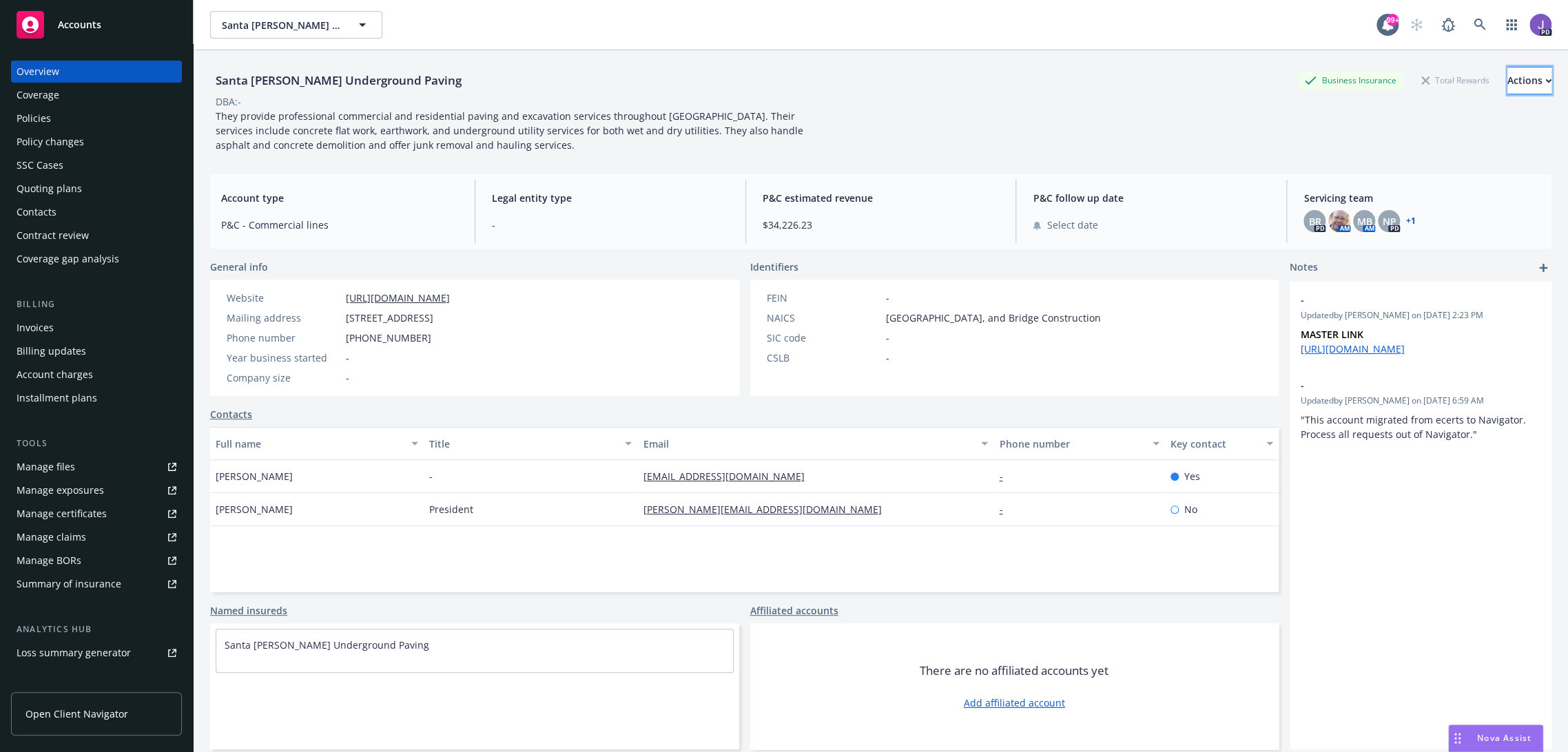
click at [1507, 76] on div "Actions" at bounding box center [1529, 80] width 44 height 26
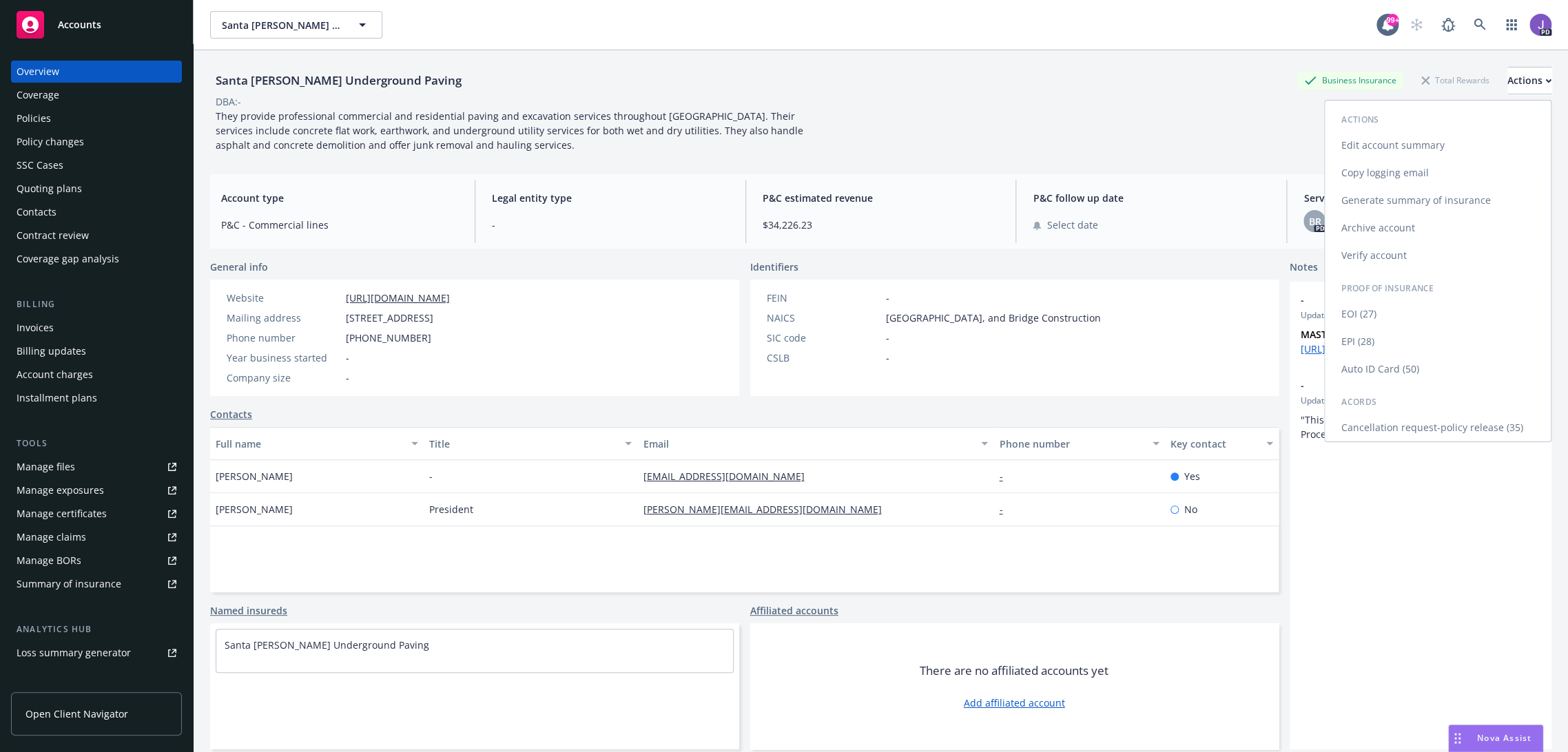
click at [1358, 369] on link "Auto ID Card (50)" at bounding box center [1438, 369] width 226 height 28
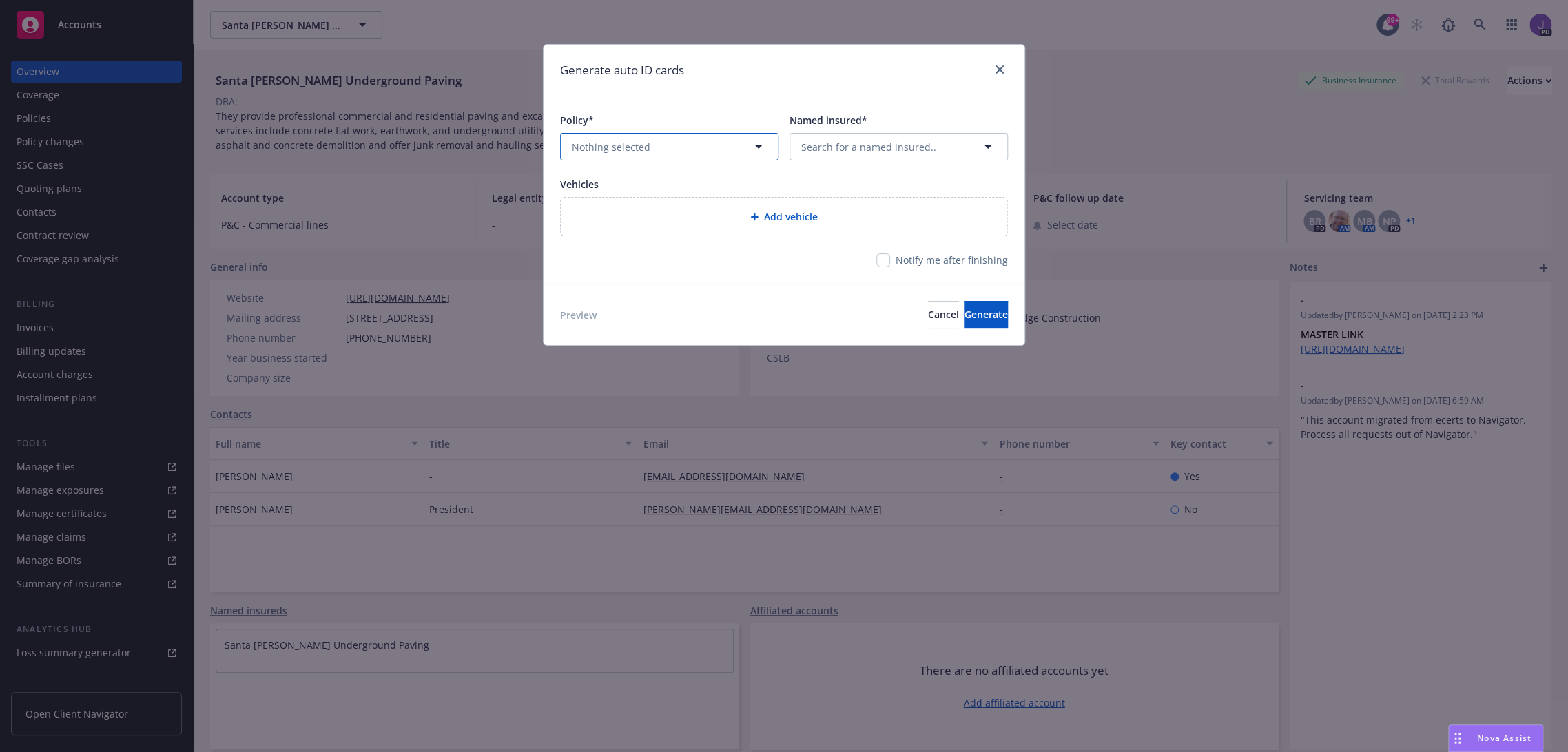
click at [649, 143] on button "Nothing selected" at bounding box center [669, 147] width 218 height 28
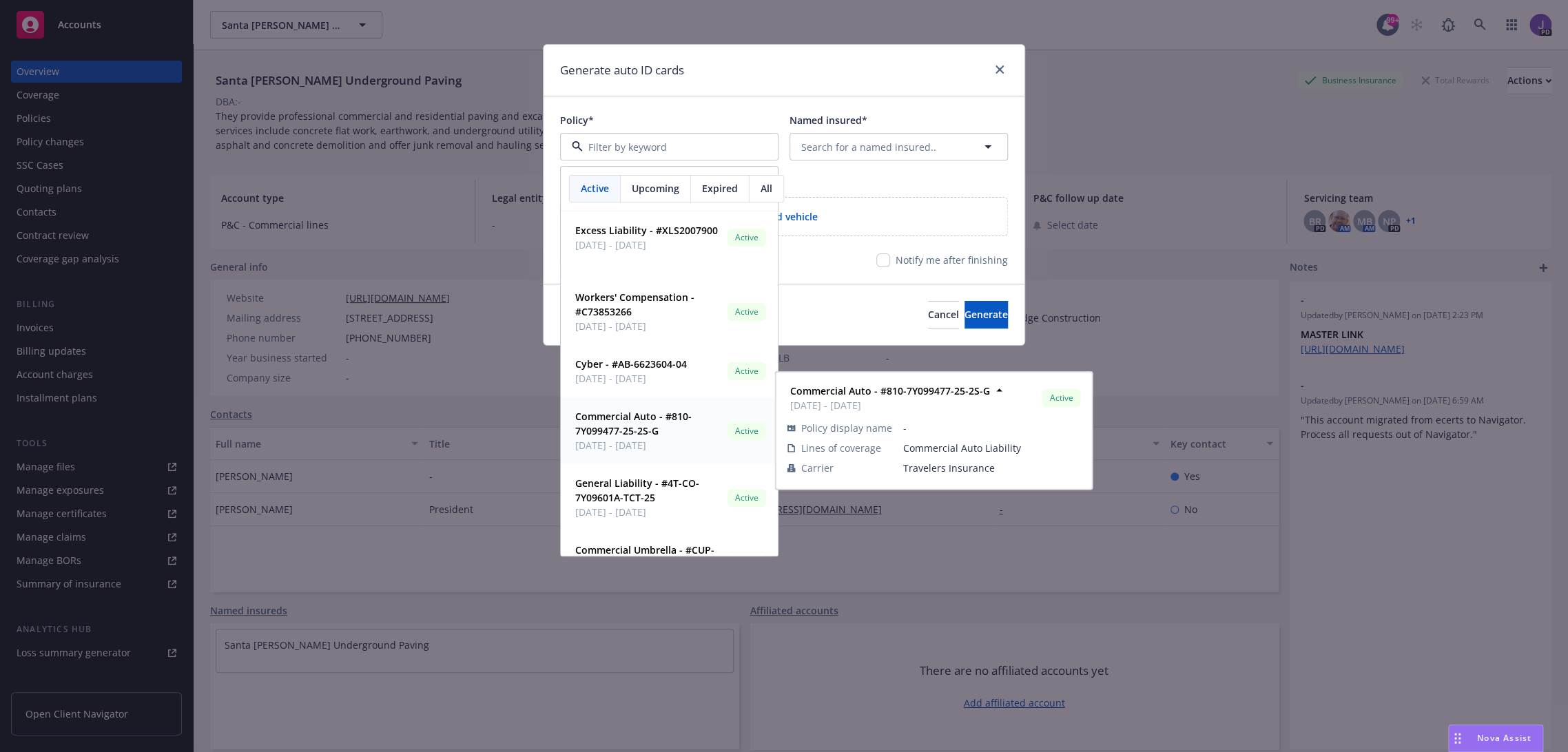
click at [637, 434] on strong "Commercial Auto - #810-7Y099477-25-2S-G" at bounding box center [633, 423] width 116 height 28
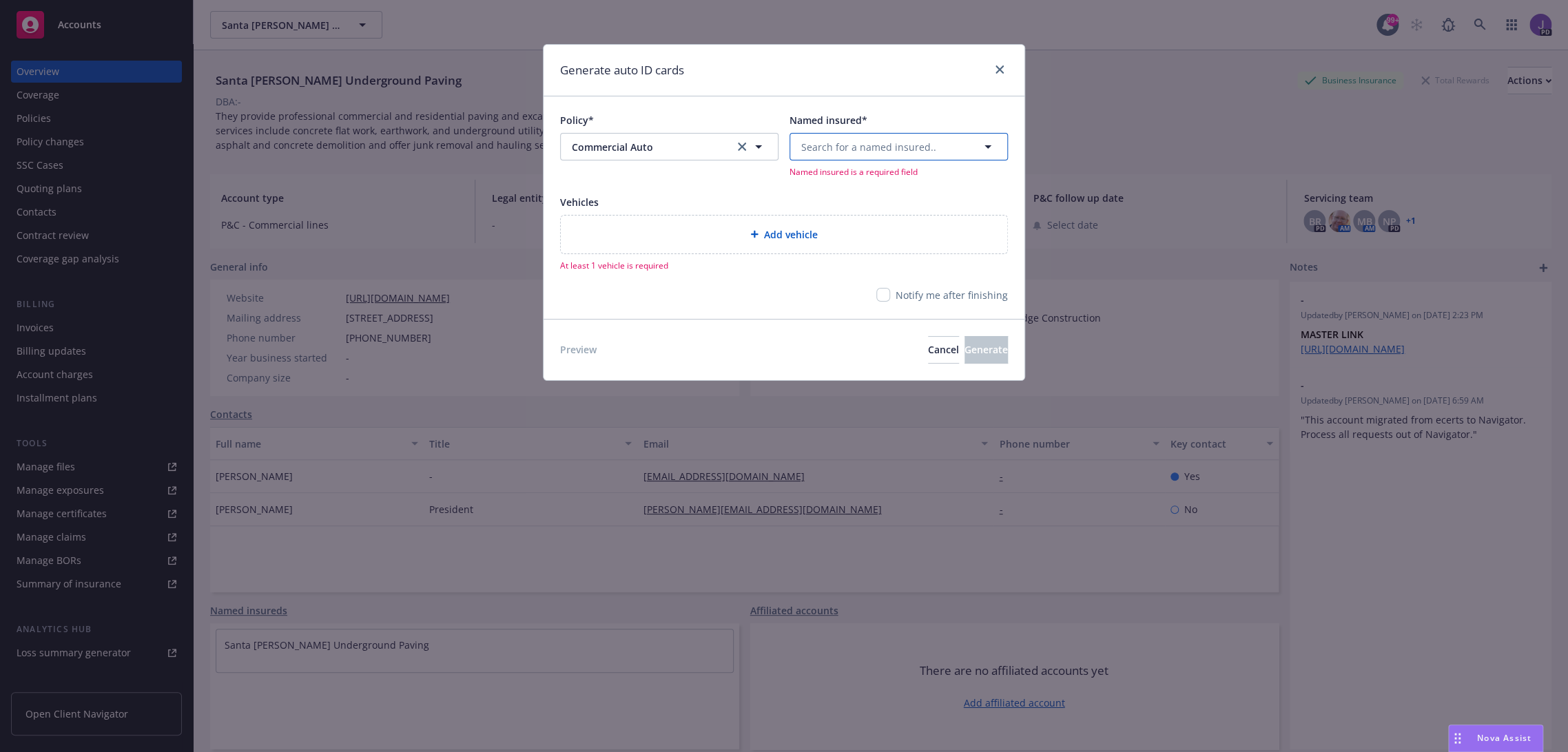
click at [916, 147] on span "Search for a named insured.." at bounding box center [868, 147] width 135 height 14
click at [923, 183] on strong "Santa [PERSON_NAME] Underground Paving" at bounding box center [892, 193] width 174 height 28
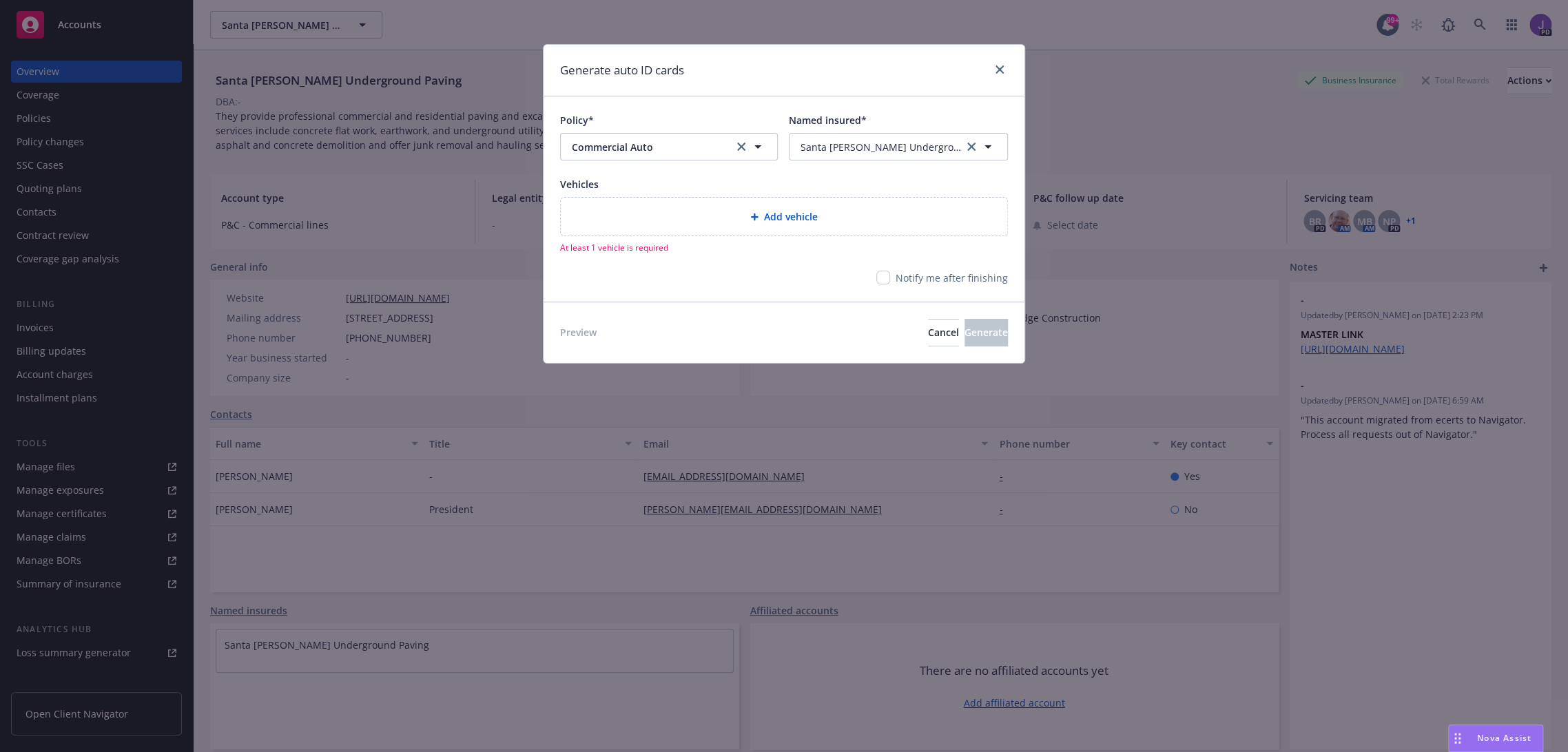
click at [796, 225] on div "Add vehicle" at bounding box center [784, 217] width 446 height 38
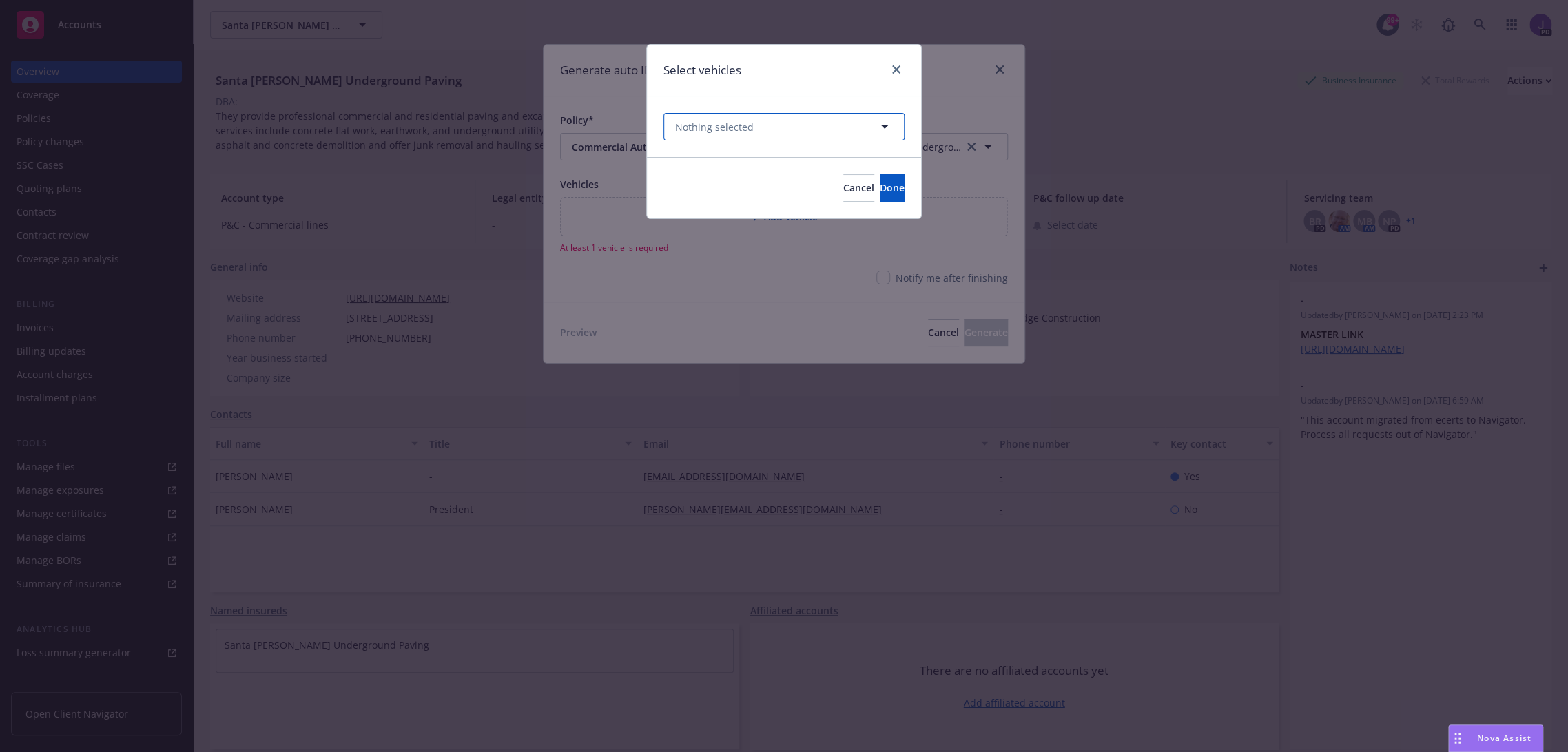
click at [897, 125] on button "Nothing selected" at bounding box center [784, 127] width 241 height 28
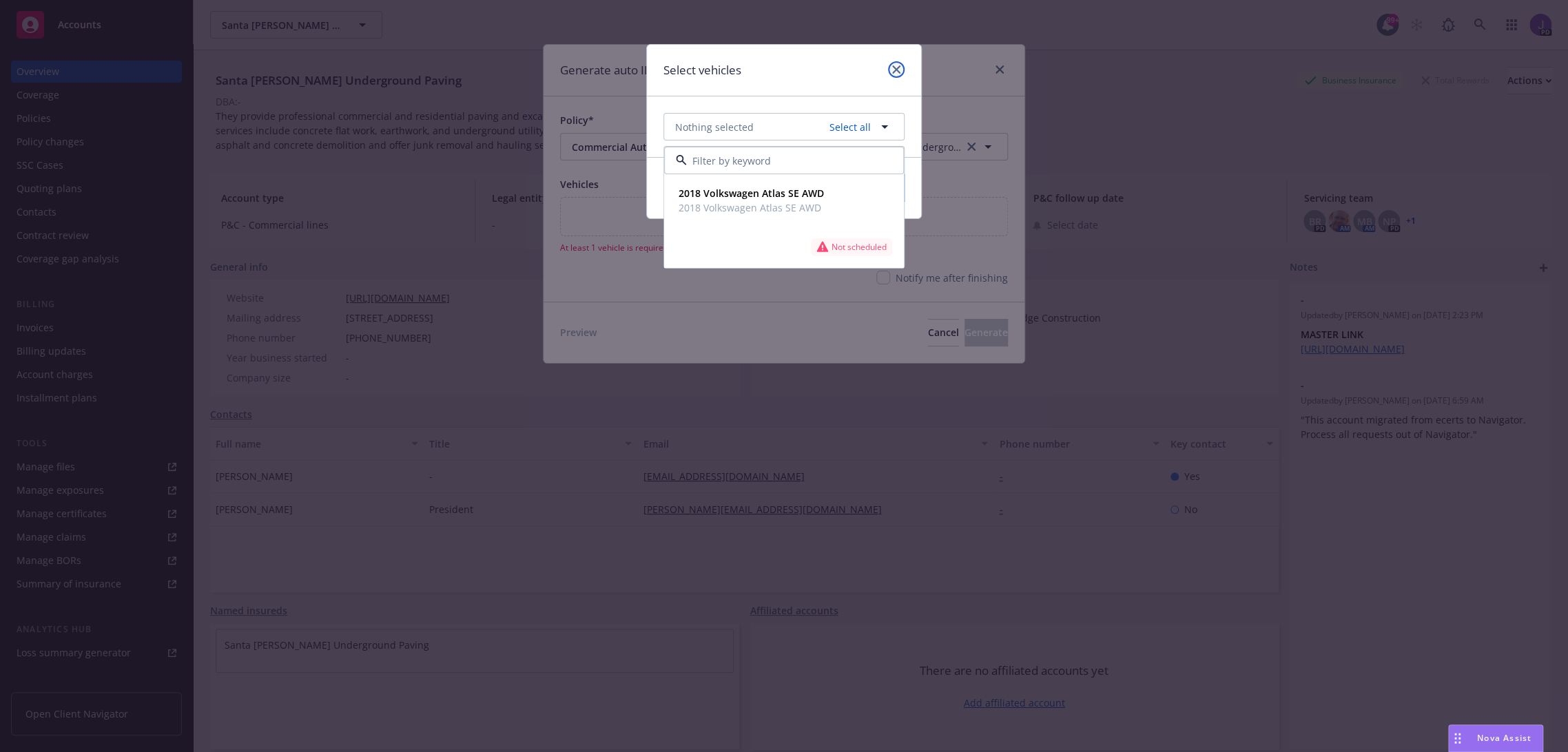
click at [899, 65] on link "close" at bounding box center [896, 69] width 17 height 17
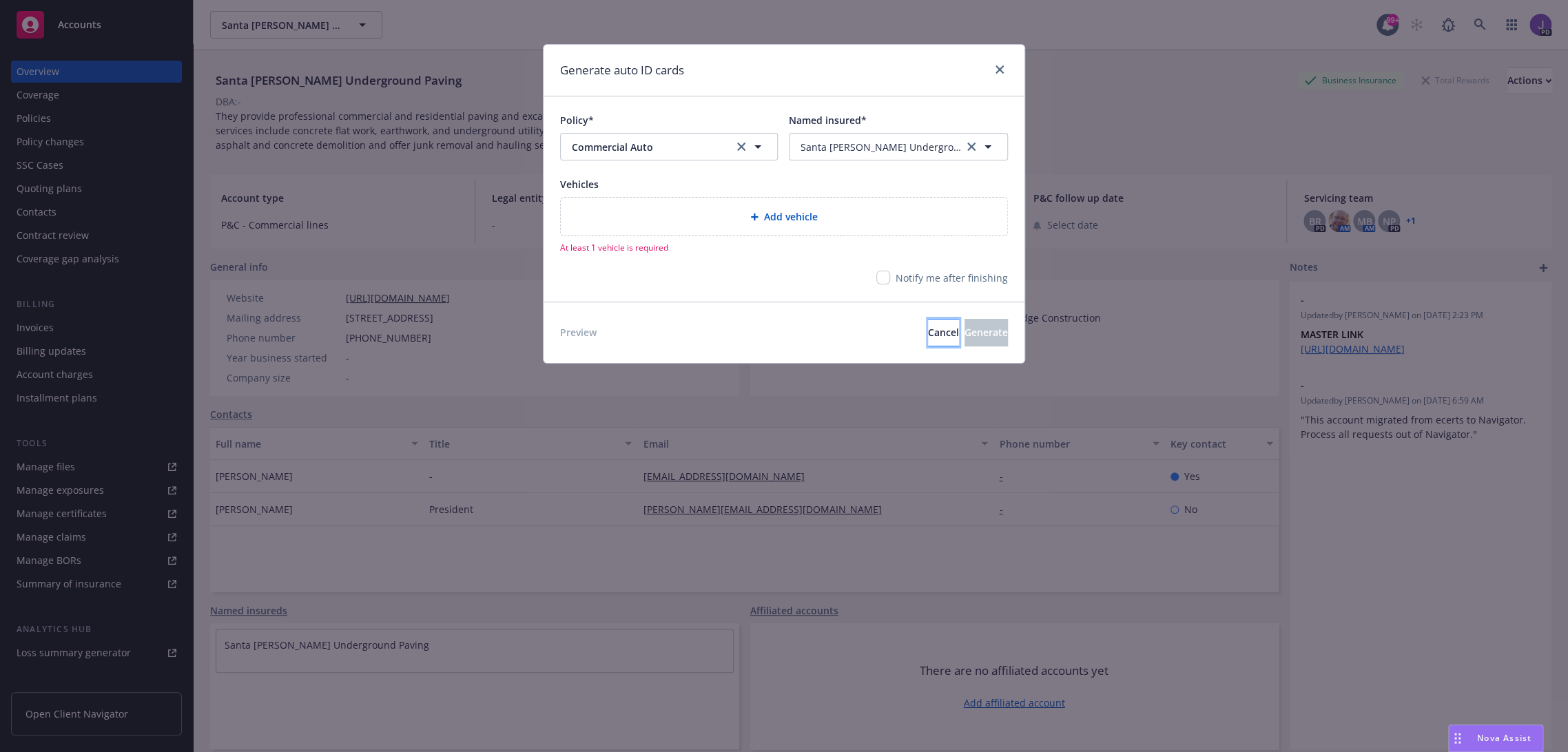
click at [928, 328] on span "Cancel" at bounding box center [943, 332] width 31 height 13
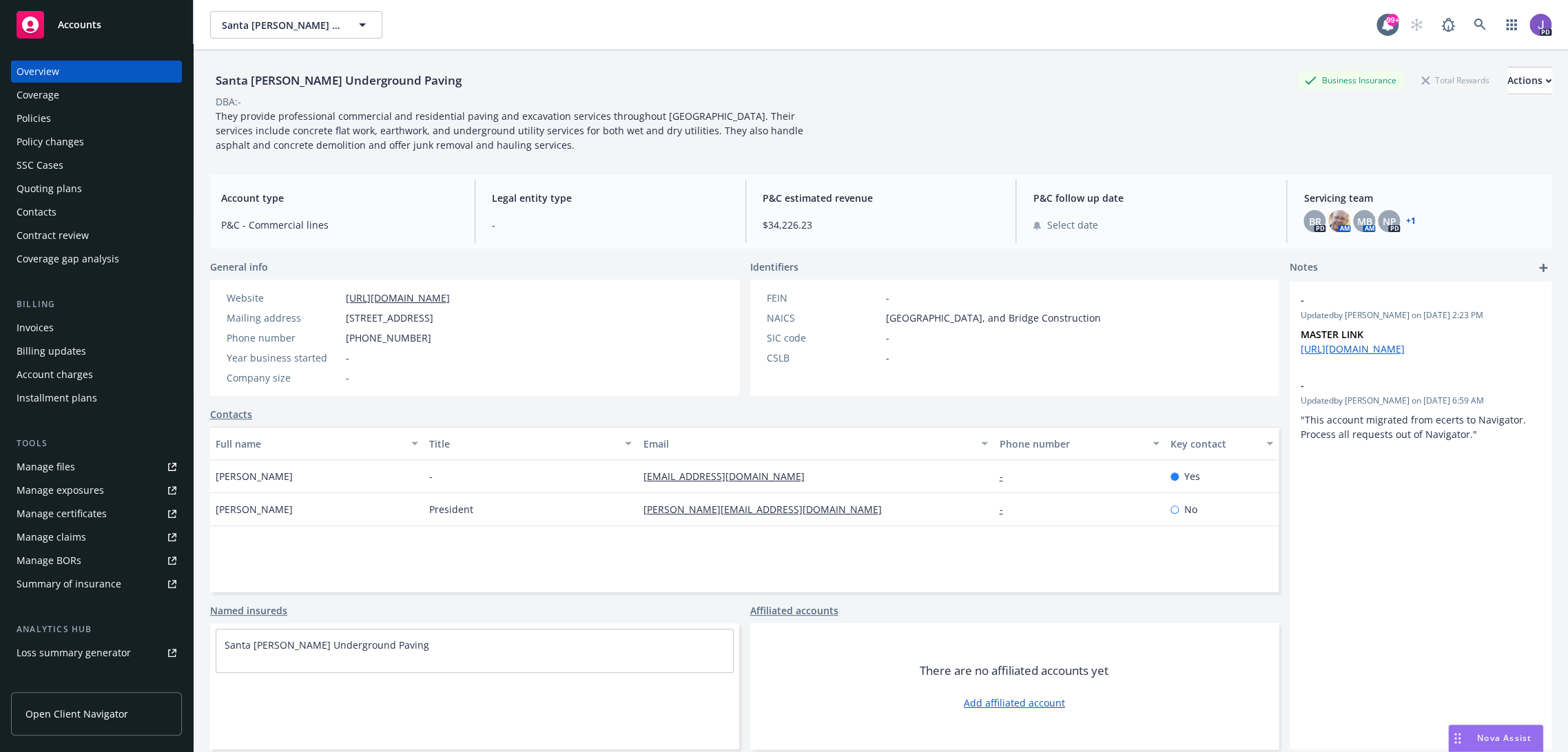
click at [96, 710] on span "Open Client Navigator" at bounding box center [76, 714] width 103 height 14
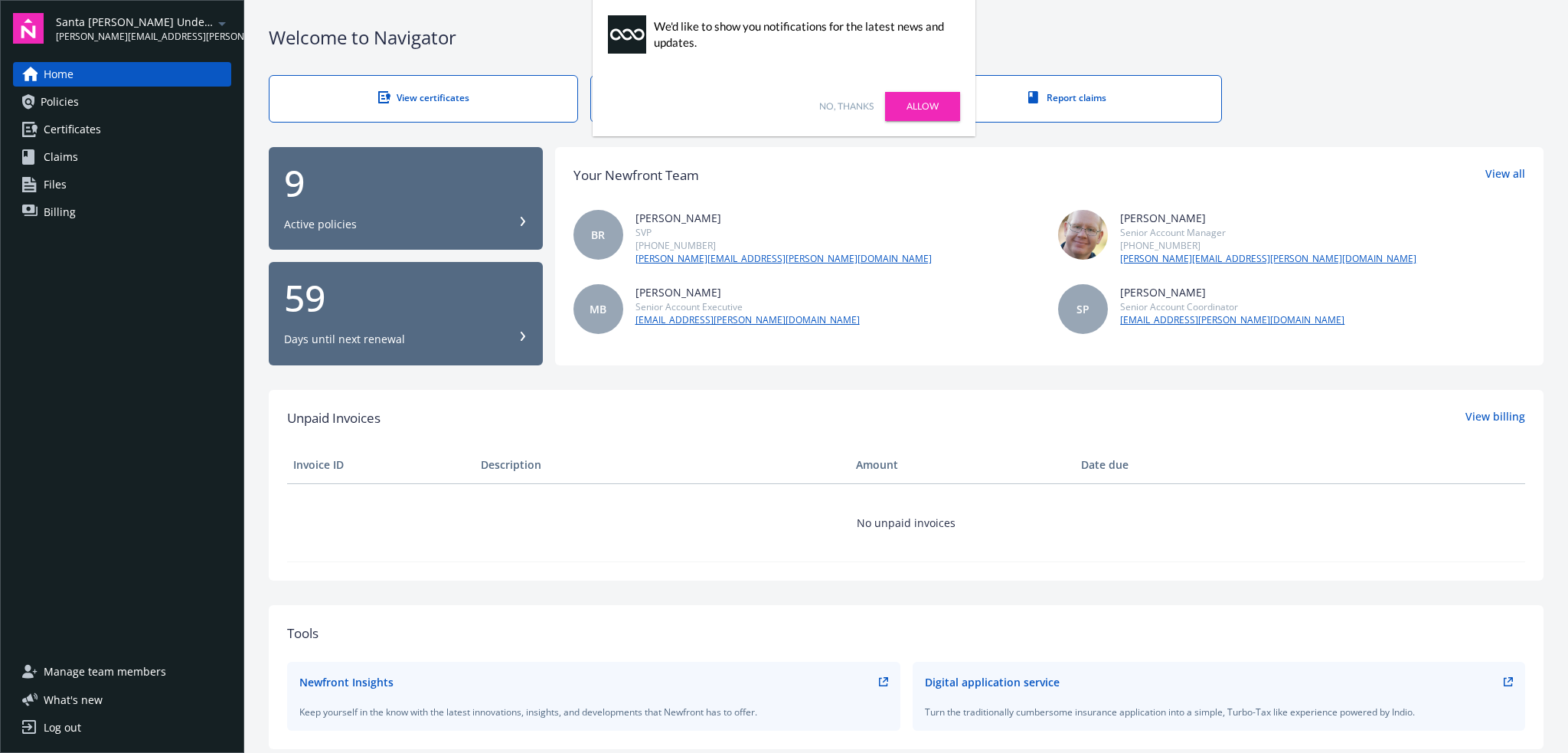
click at [850, 107] on link "No, thanks" at bounding box center [846, 106] width 54 height 14
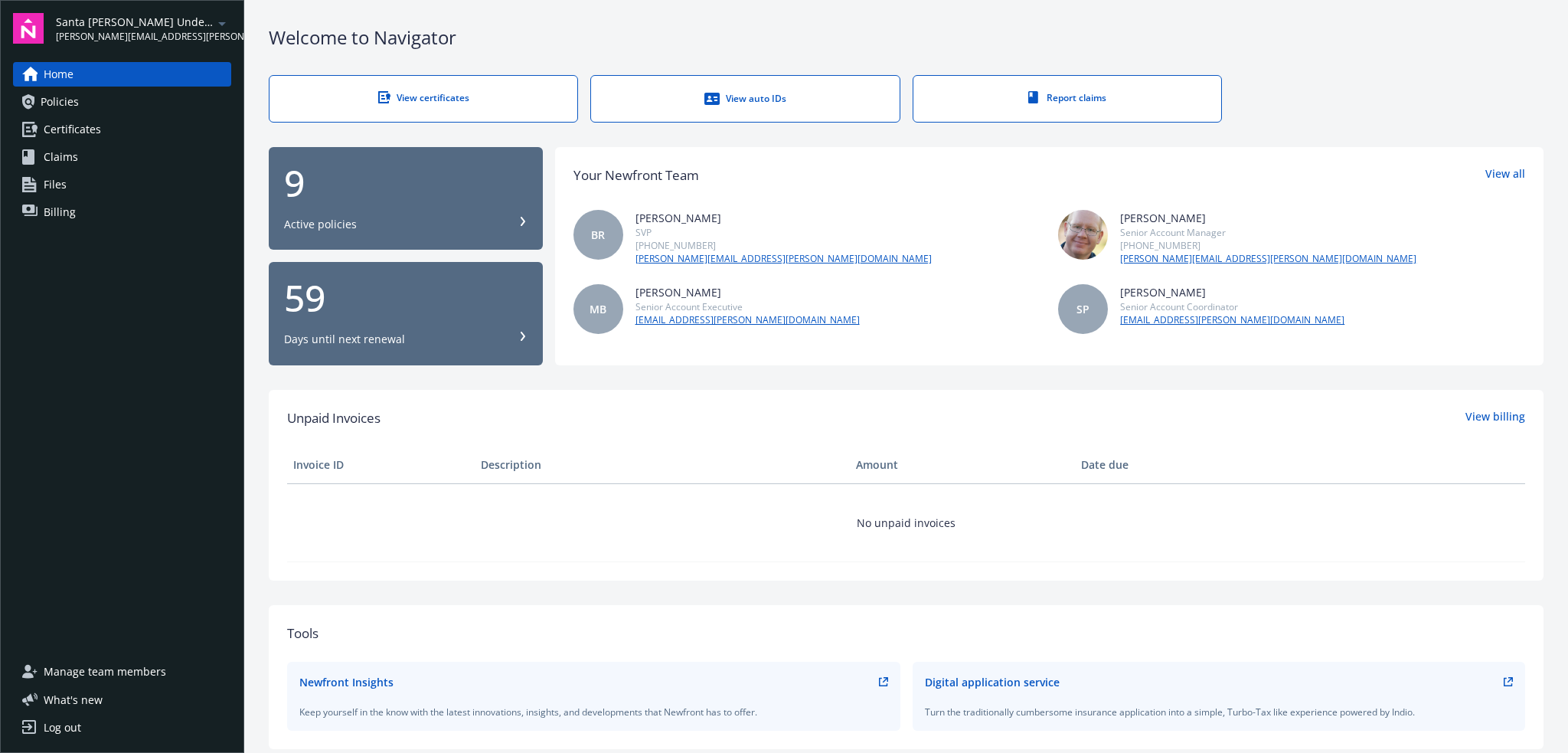
click at [81, 131] on span "Certificates" at bounding box center [72, 129] width 58 height 25
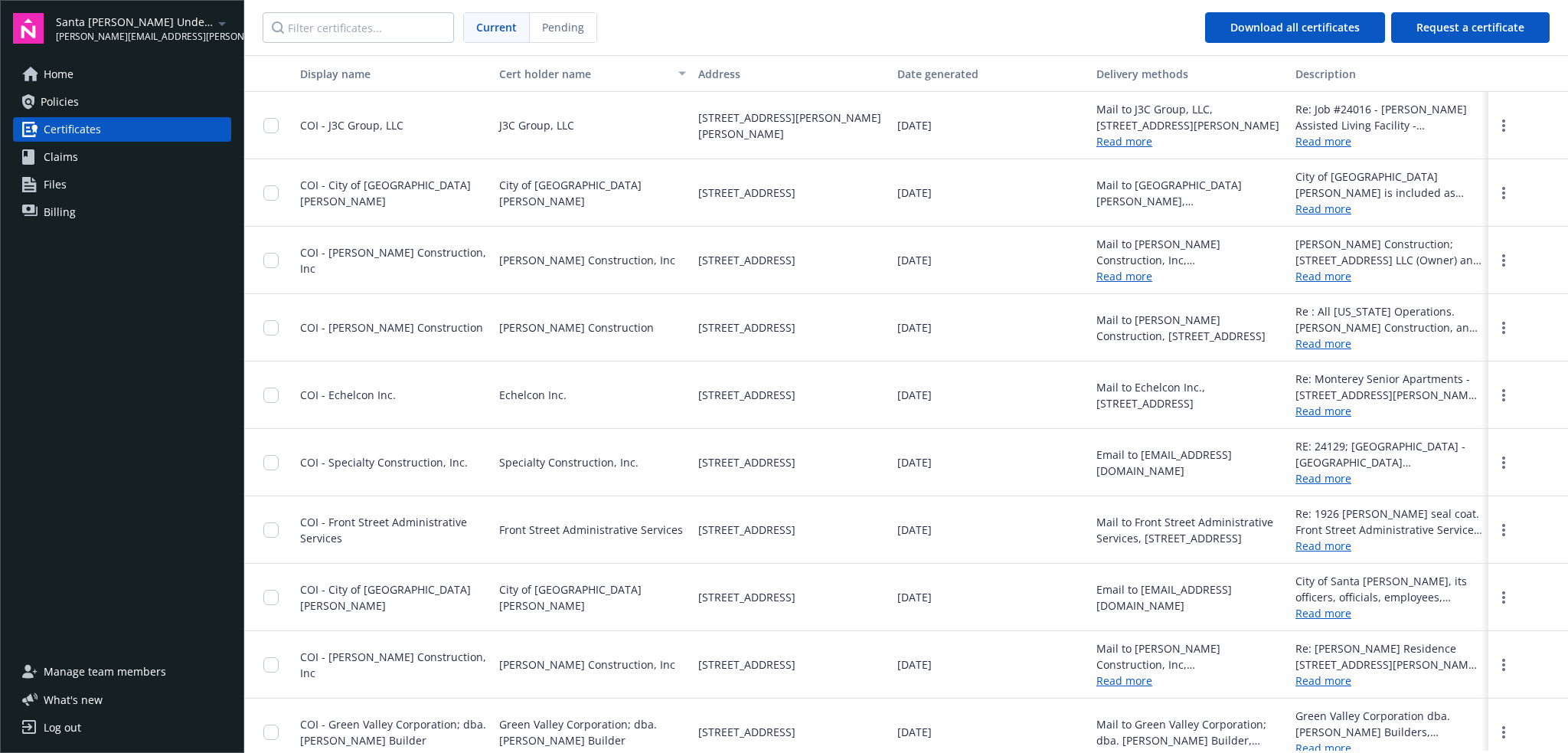
click at [54, 74] on span "Home" at bounding box center [58, 74] width 30 height 25
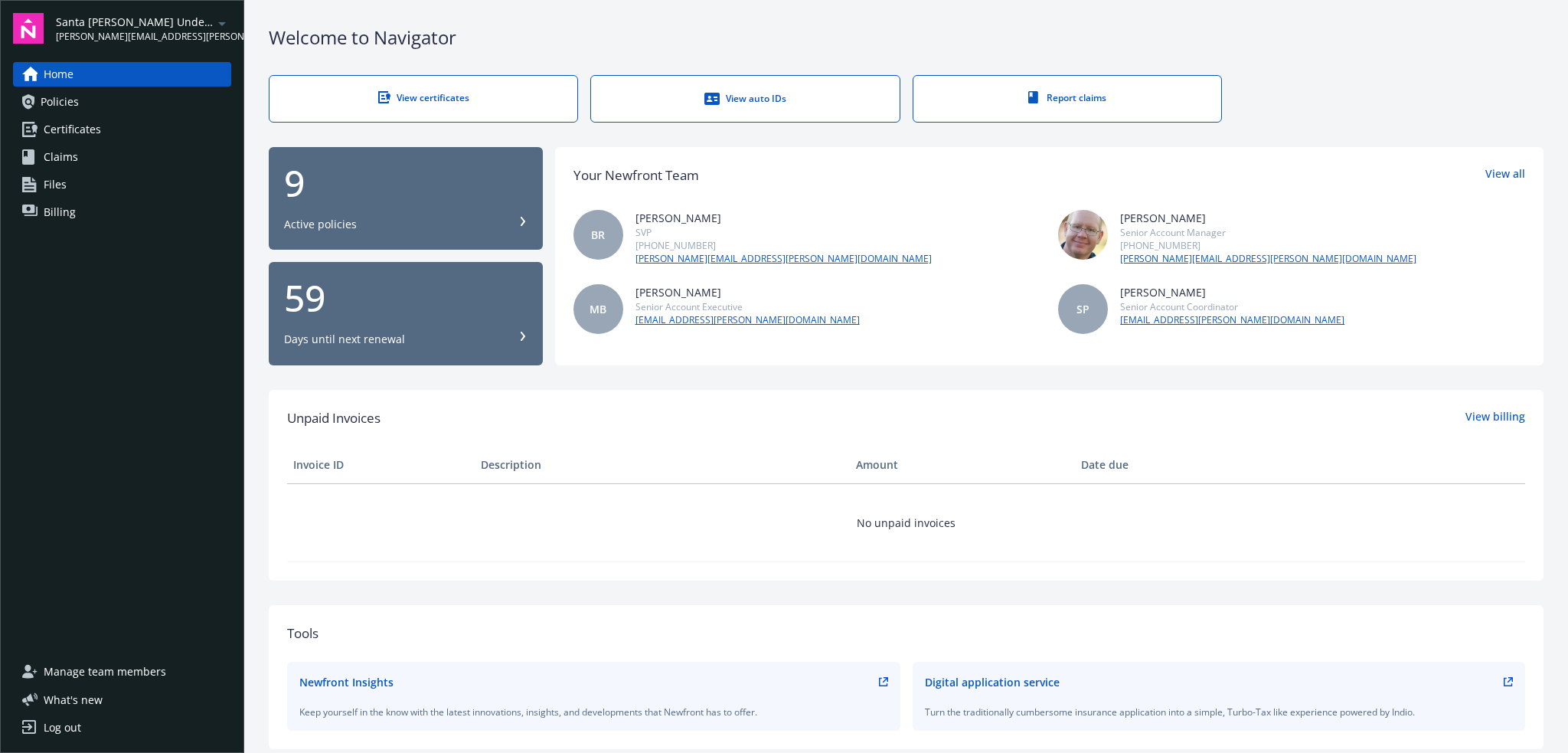
click at [744, 101] on div "View auto IDs" at bounding box center [745, 98] width 246 height 15
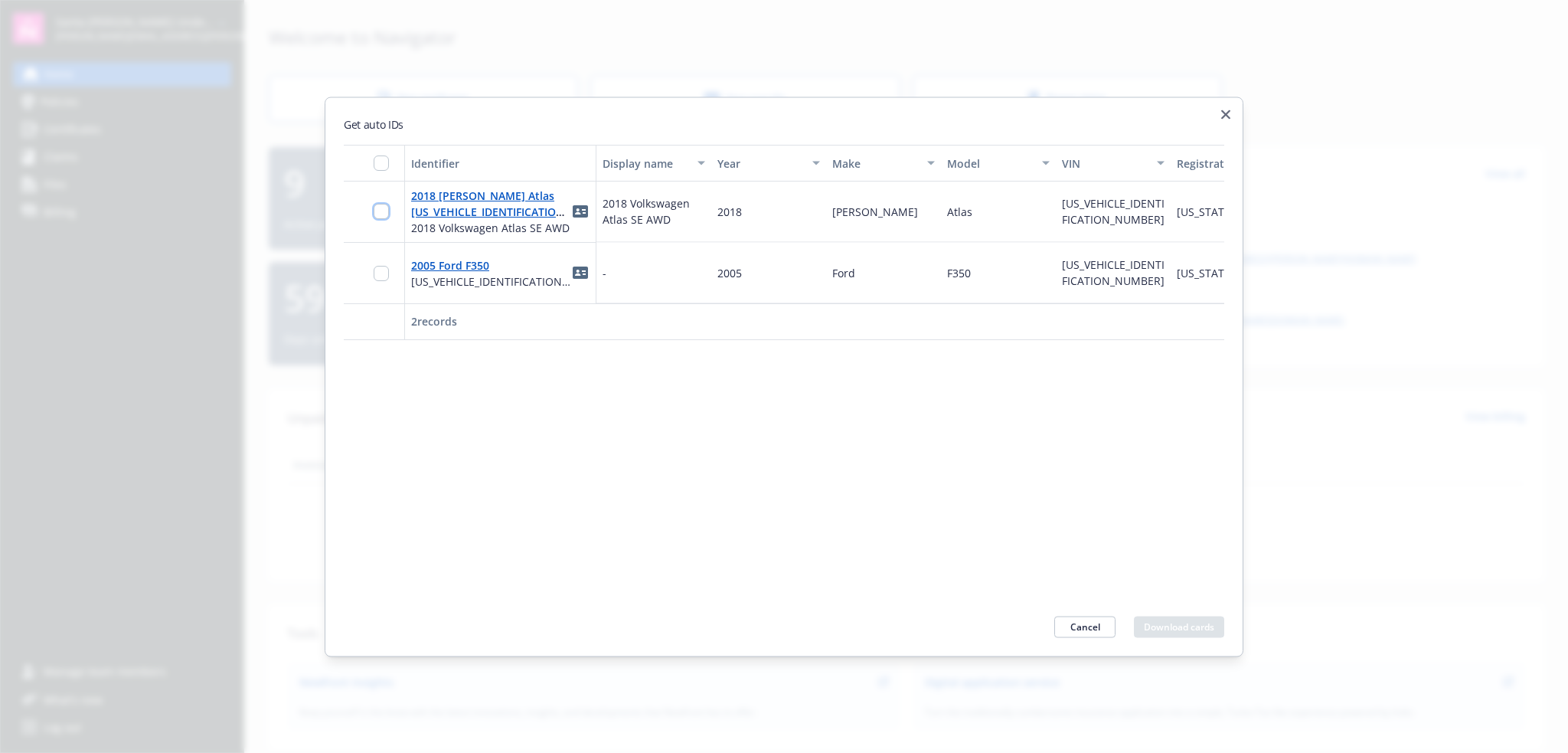
click at [376, 213] on input "checkbox" at bounding box center [381, 211] width 15 height 15
click at [1161, 621] on button "Download 1 card" at bounding box center [1179, 626] width 89 height 21
click at [1081, 627] on button "Cancel" at bounding box center [1085, 626] width 61 height 21
